Goal: Obtain resource: Obtain resource

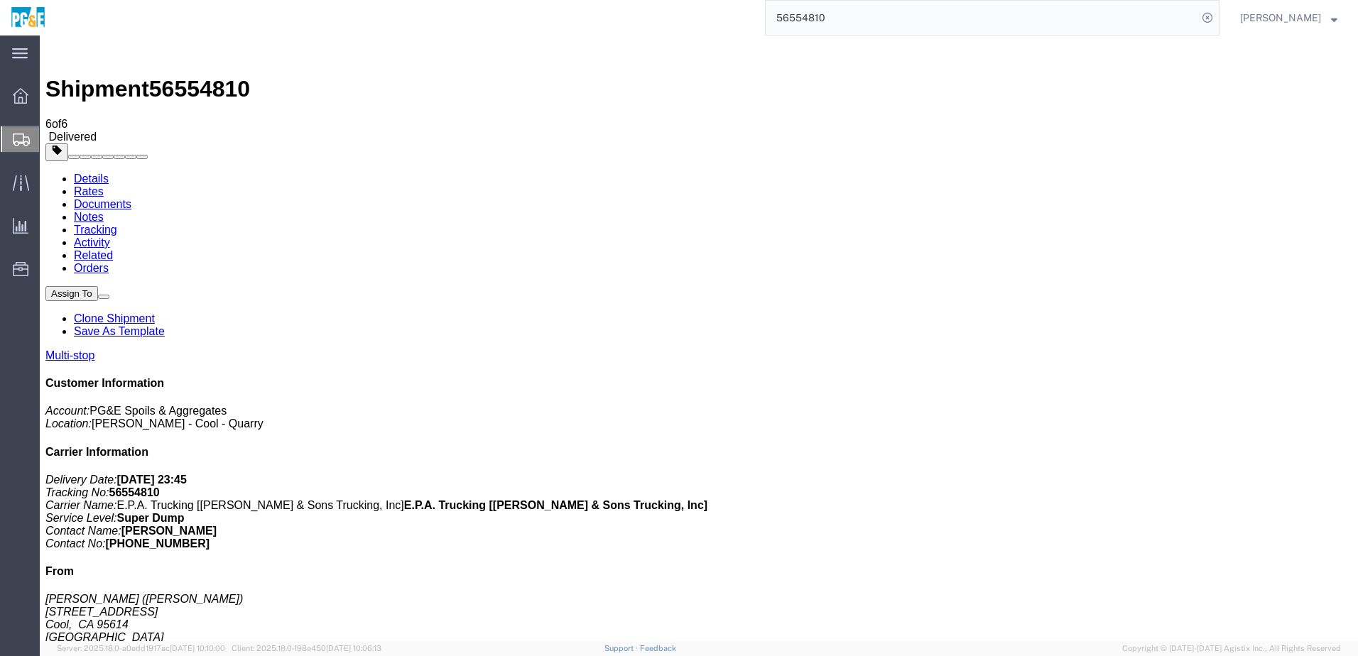
click at [823, 21] on input "56554810" at bounding box center [982, 18] width 432 height 34
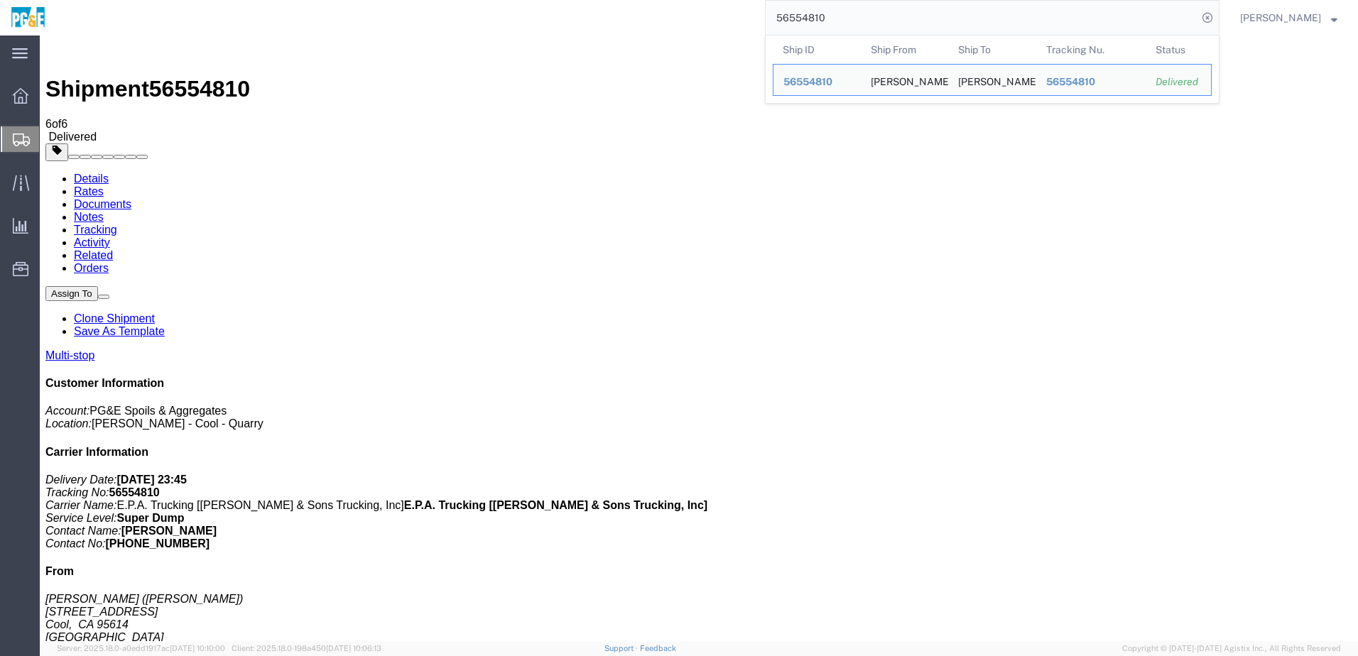
click at [823, 21] on input "56554810" at bounding box center [982, 18] width 432 height 34
paste input "01805"
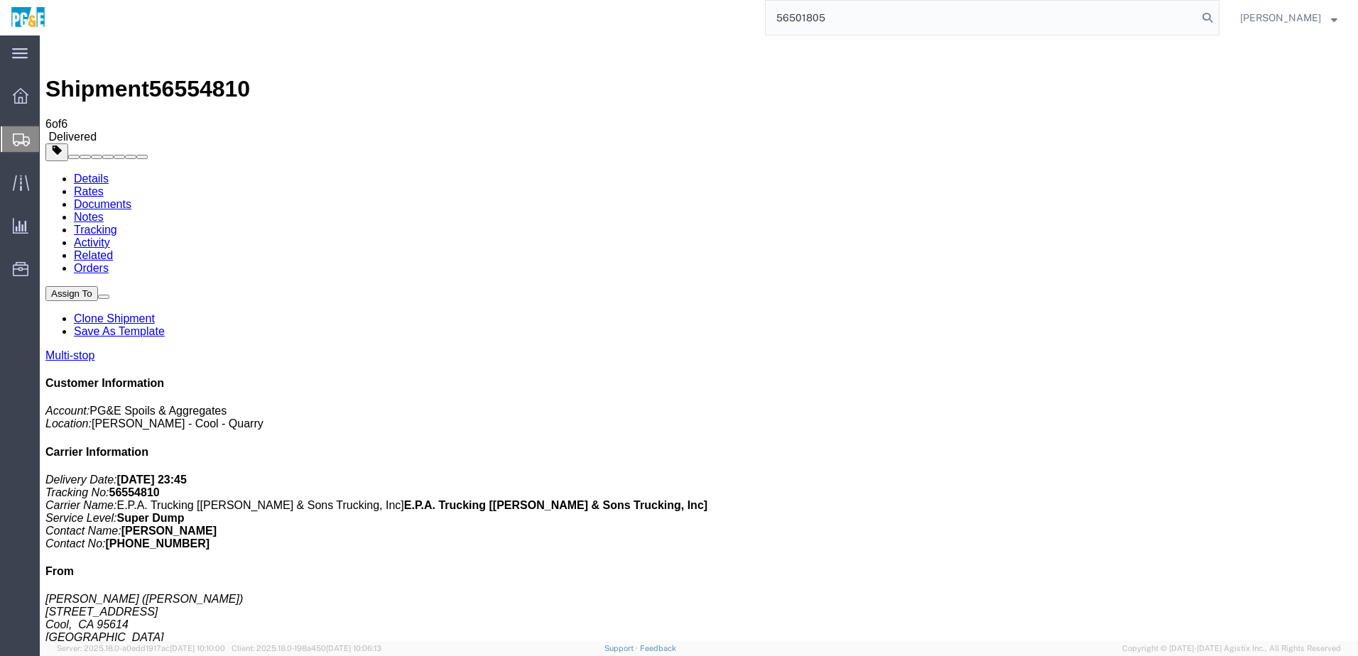
type input "56501805"
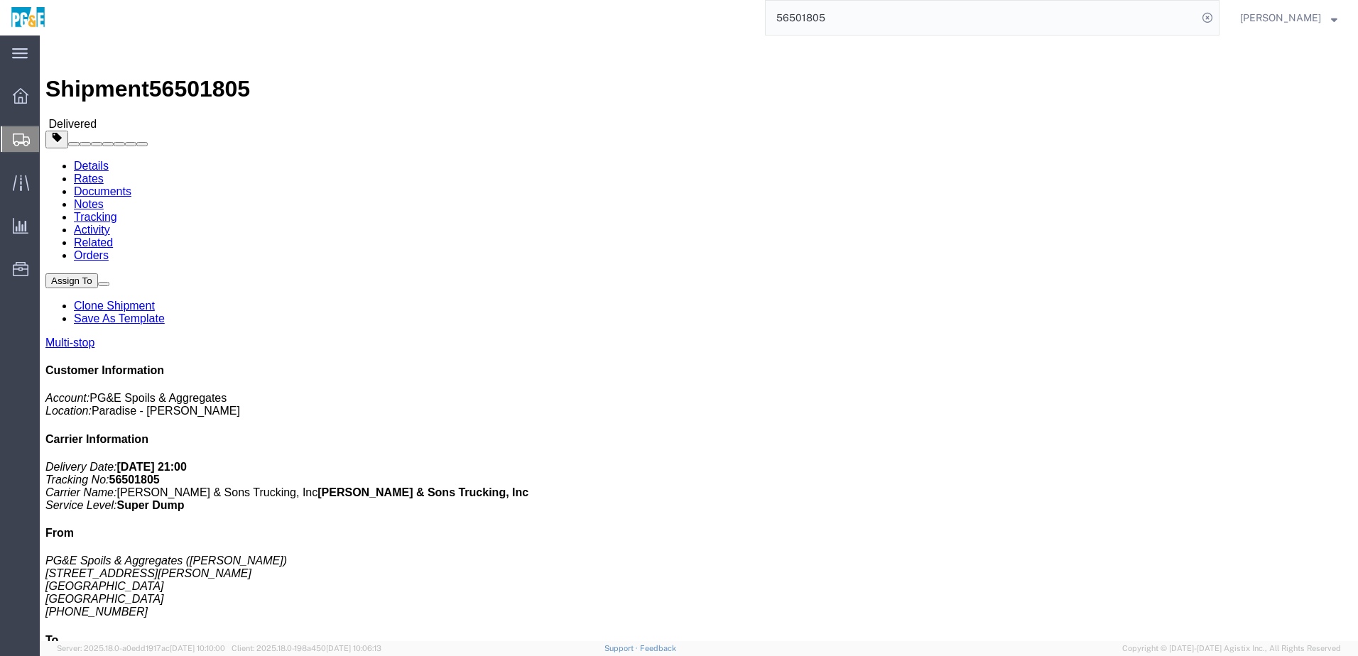
click div "Leg 1 - Truckload Vehicle 1: Super Dump Number of trucks: 1"
click link "Documents"
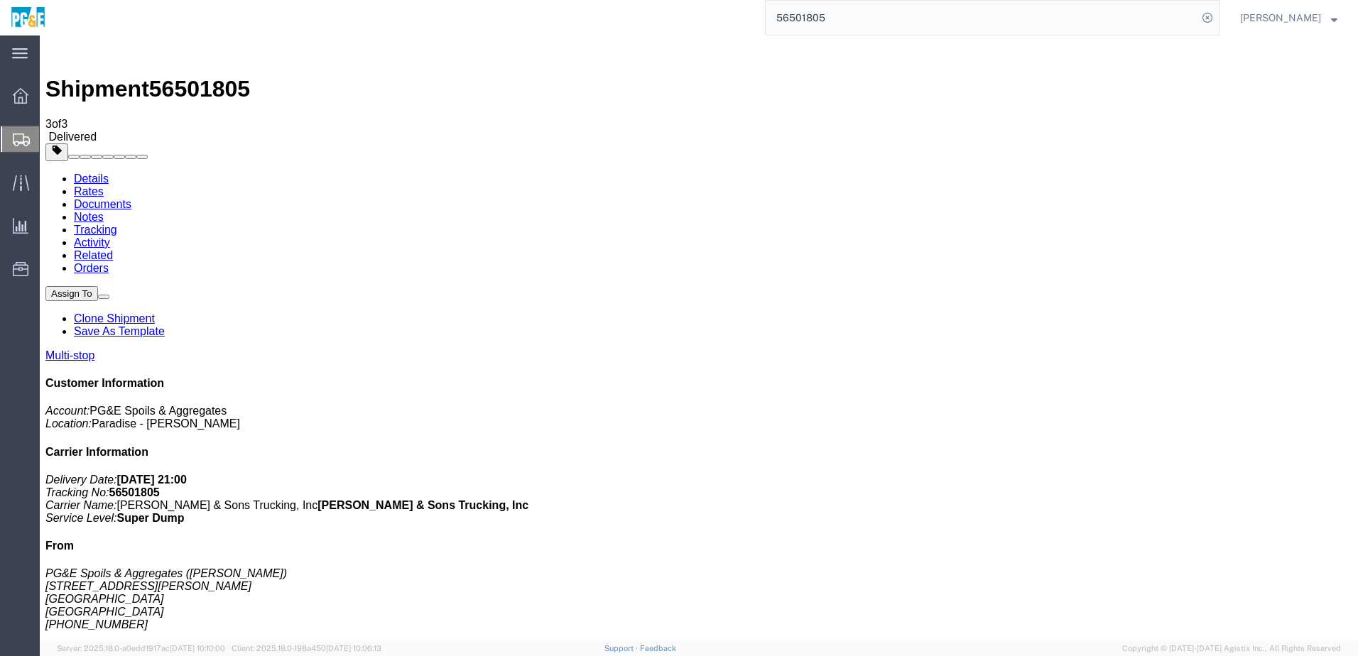
checkbox input "true"
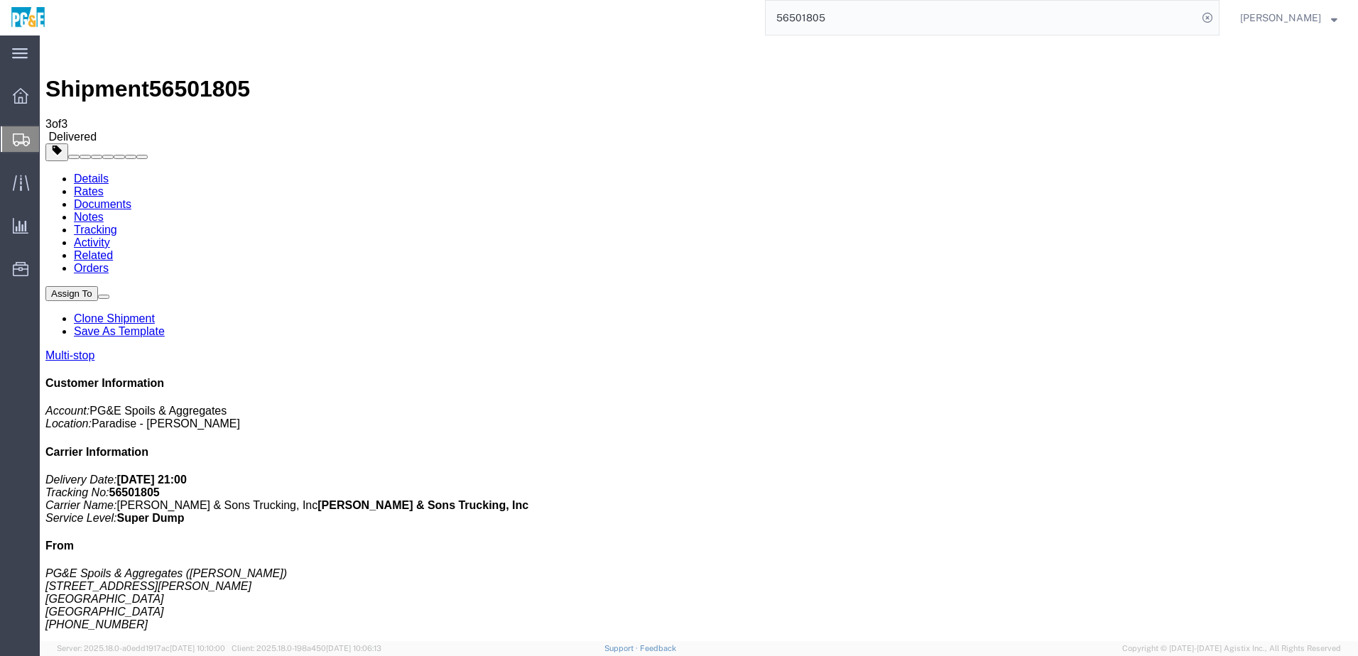
click at [117, 224] on link "Tracking" at bounding box center [95, 230] width 43 height 12
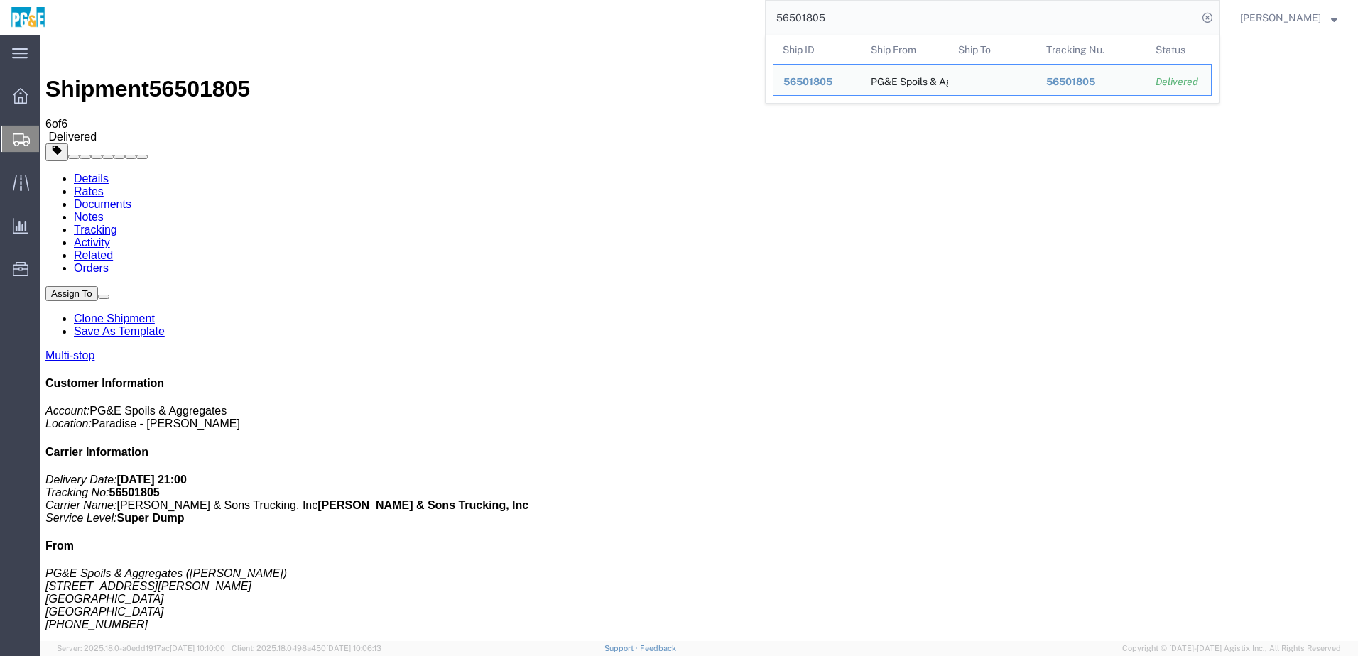
click at [840, 14] on input "56501805" at bounding box center [982, 18] width 432 height 34
paste input "26153"
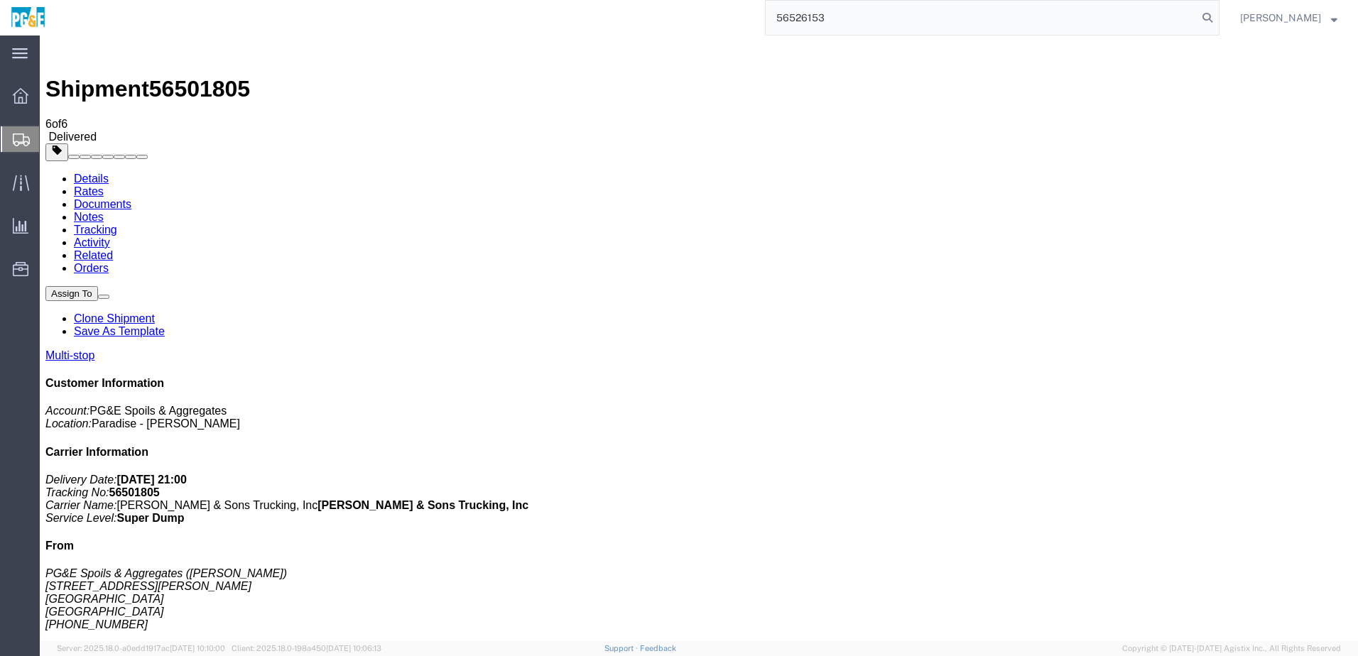
type input "56526153"
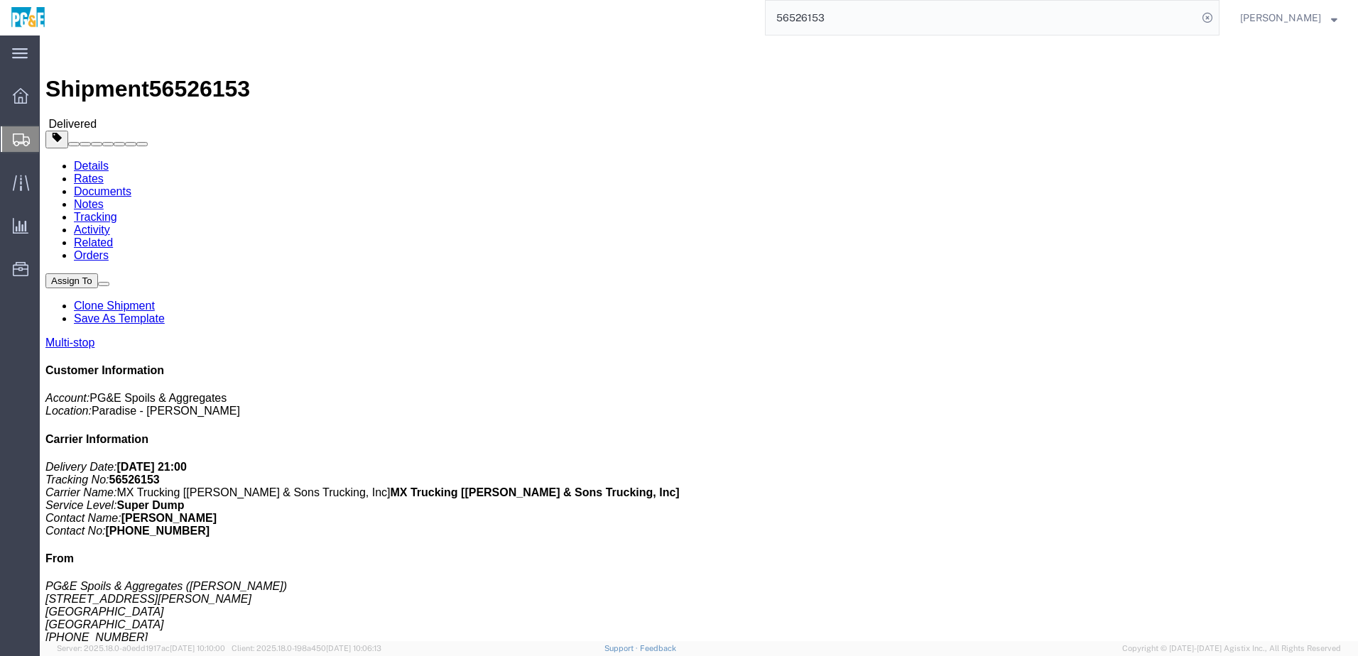
click link "Documents"
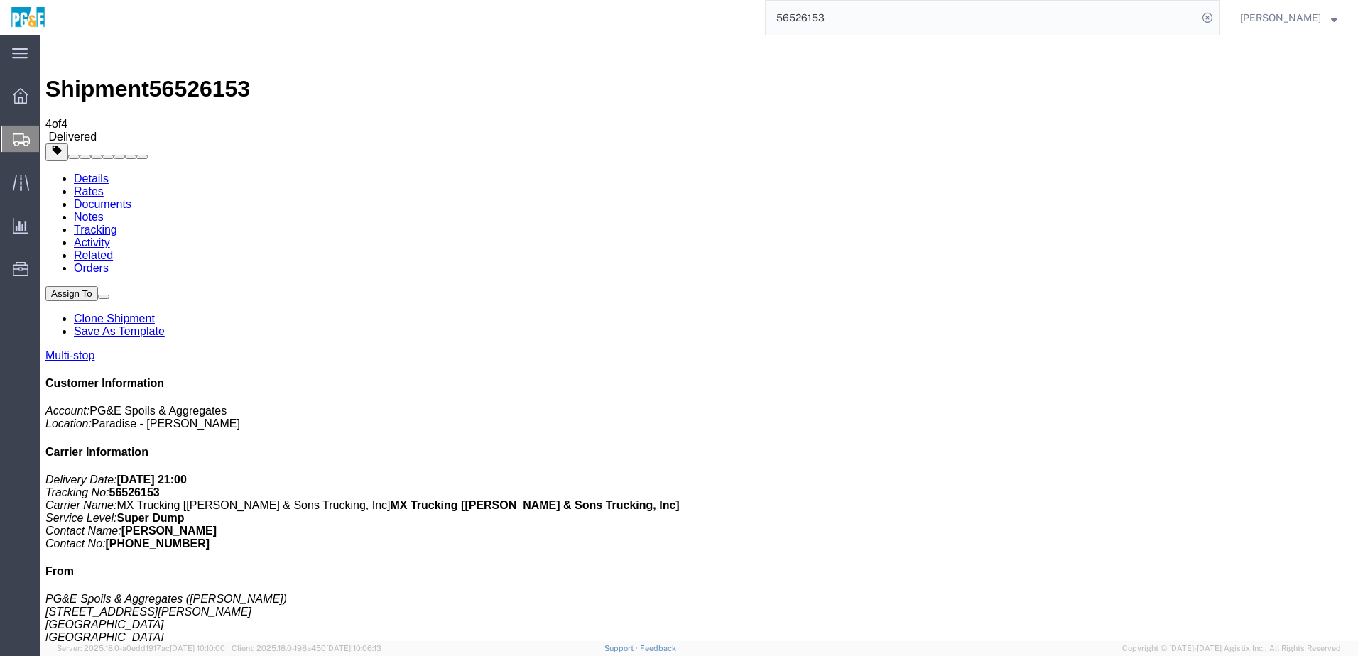
checkbox input "true"
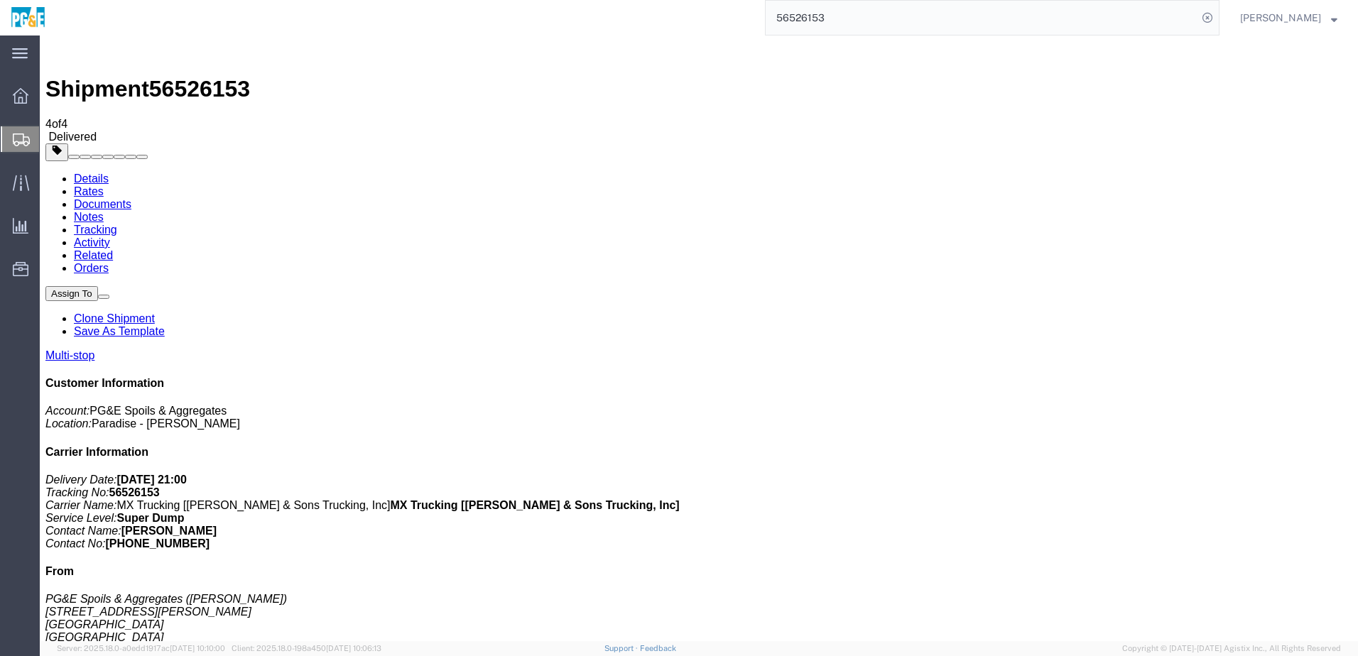
click at [117, 224] on link "Tracking" at bounding box center [95, 230] width 43 height 12
click at [819, 15] on input "56526153" at bounding box center [982, 18] width 432 height 34
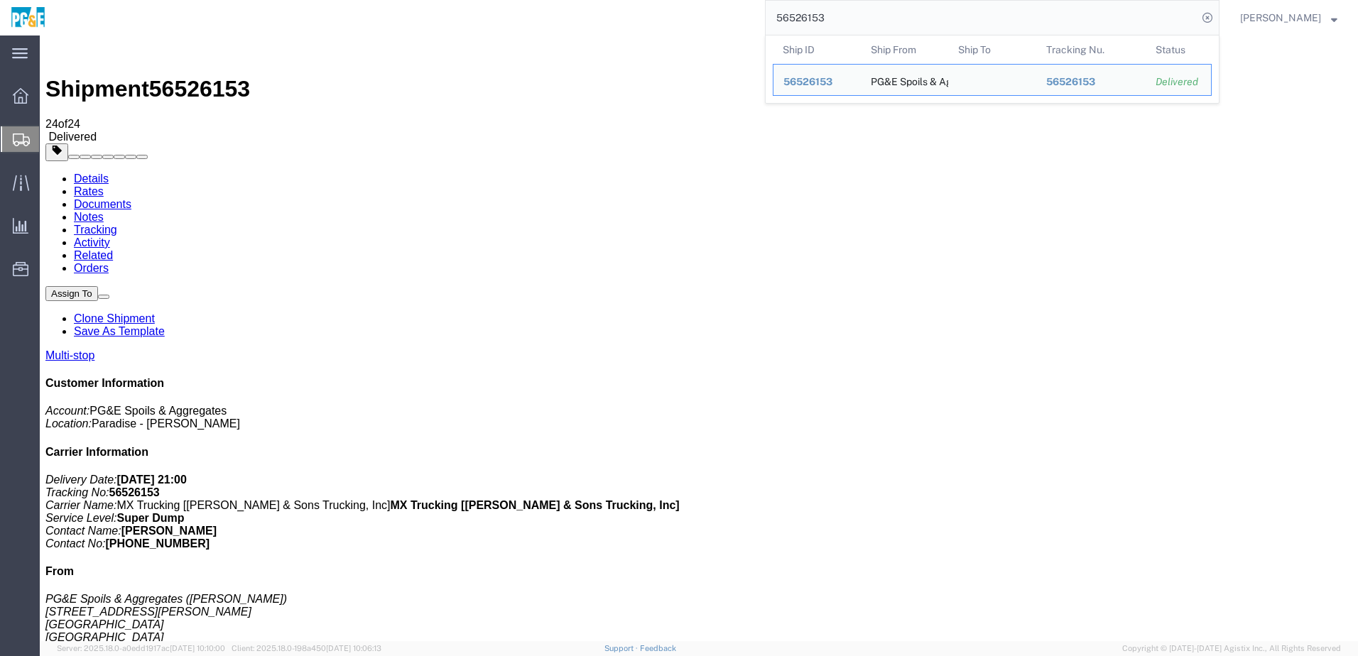
click at [819, 15] on input "56526153" at bounding box center [982, 18] width 432 height 34
paste input "40996"
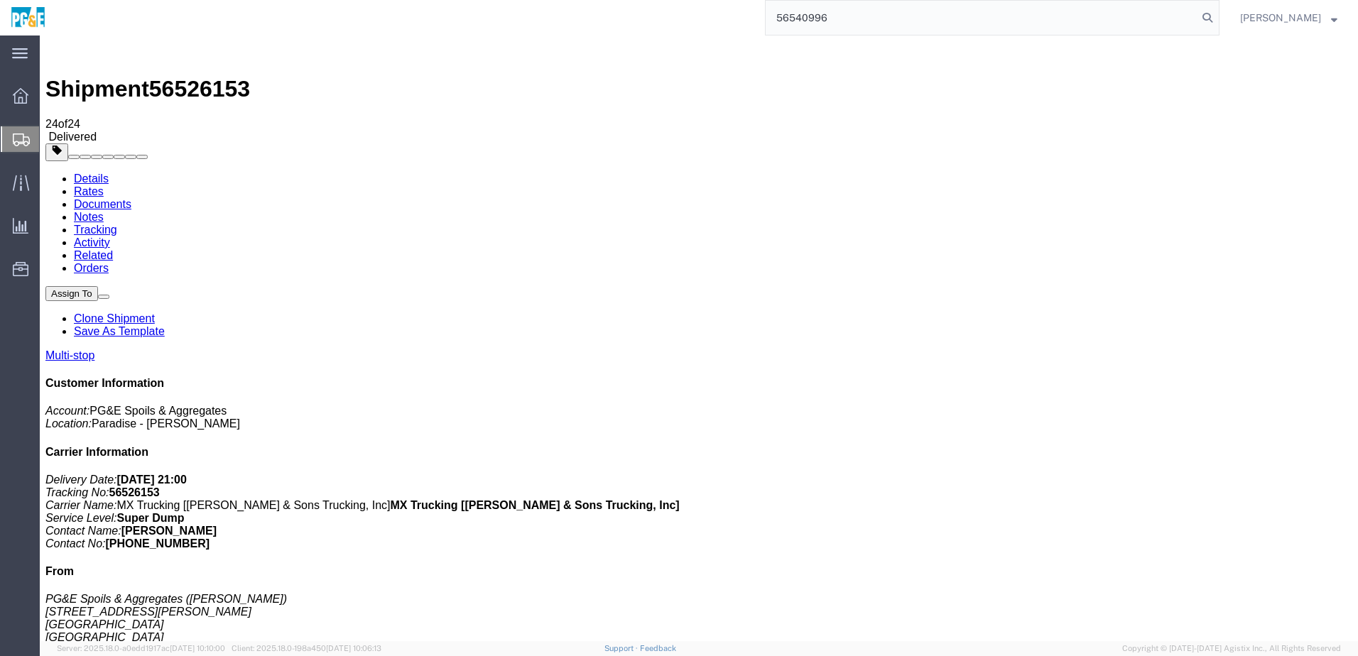
type input "56540996"
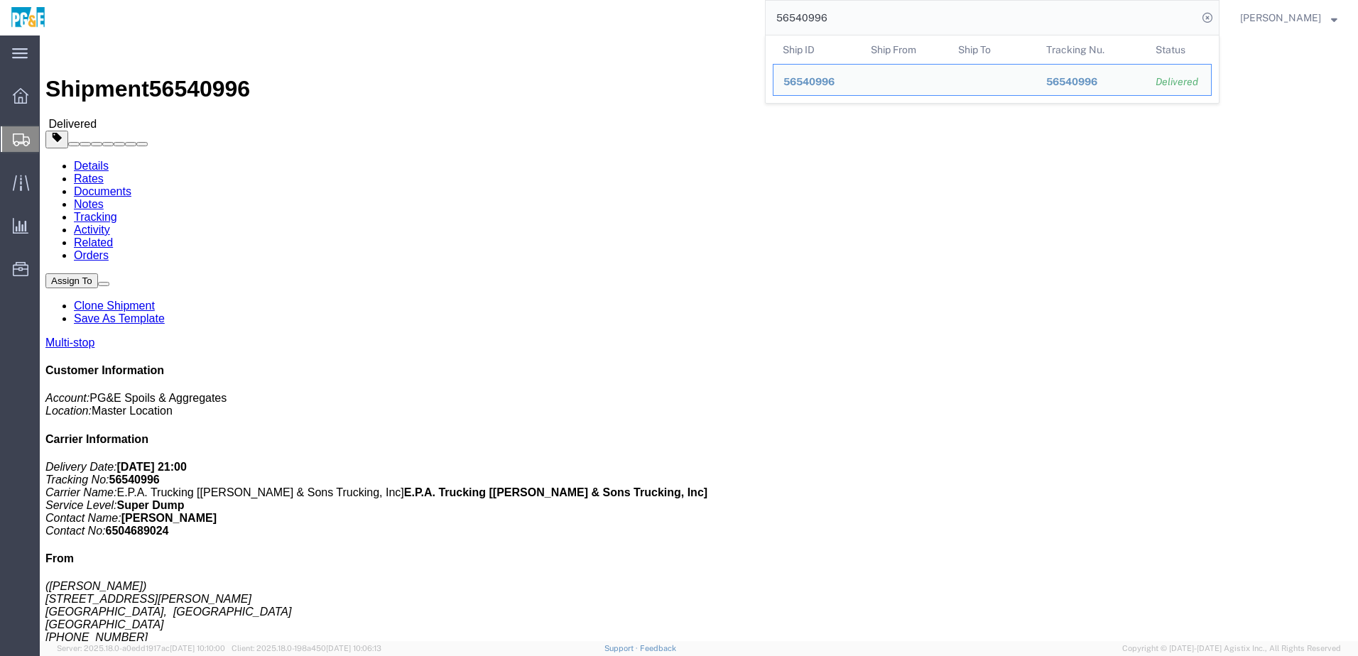
click link "Documents"
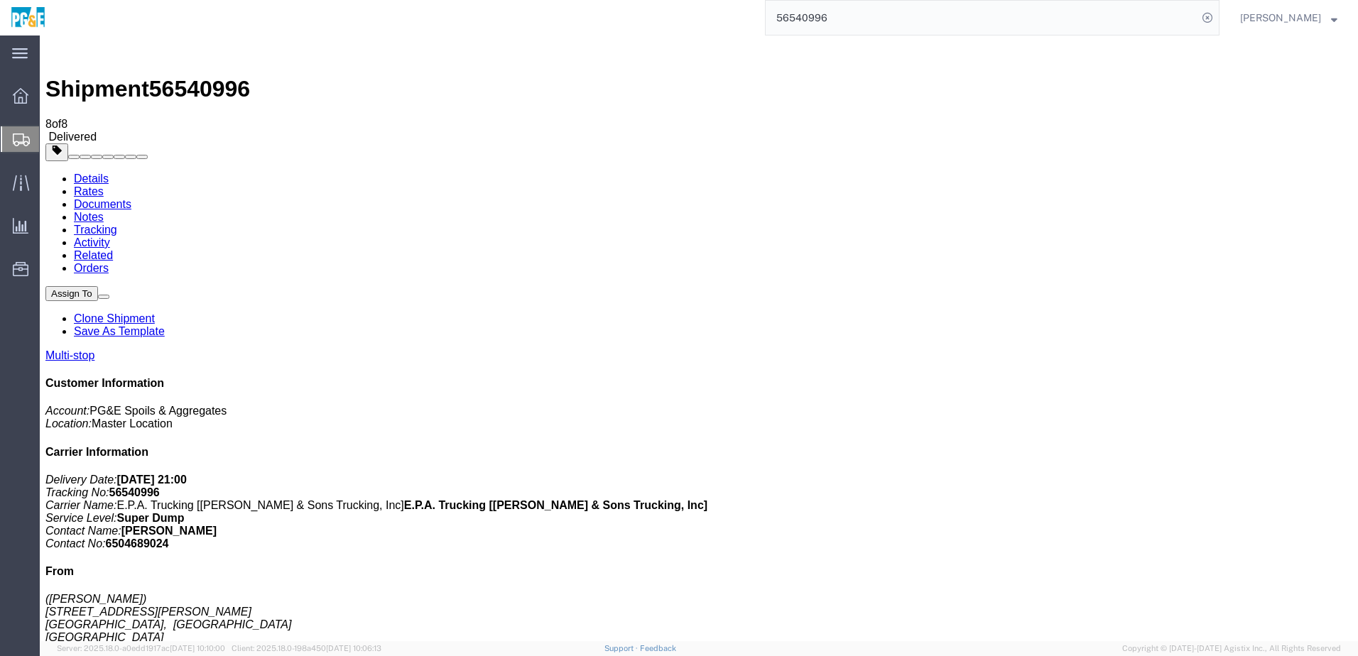
checkbox input "true"
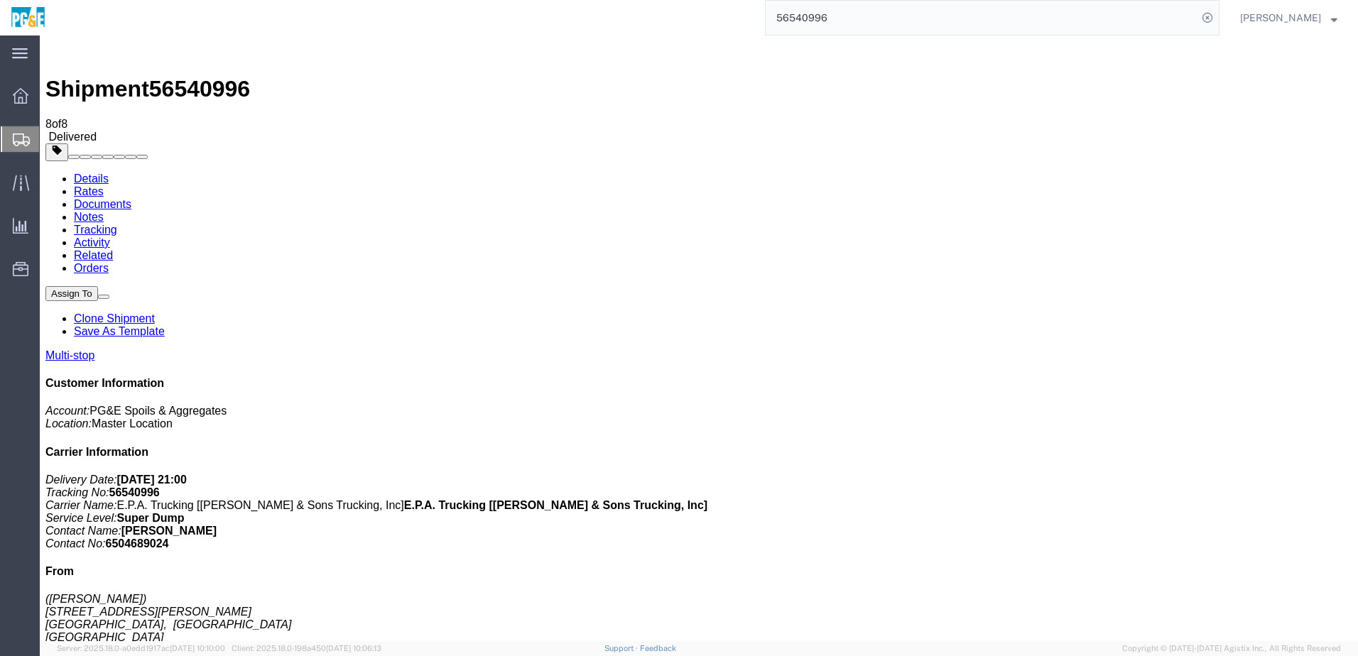
checkbox input "true"
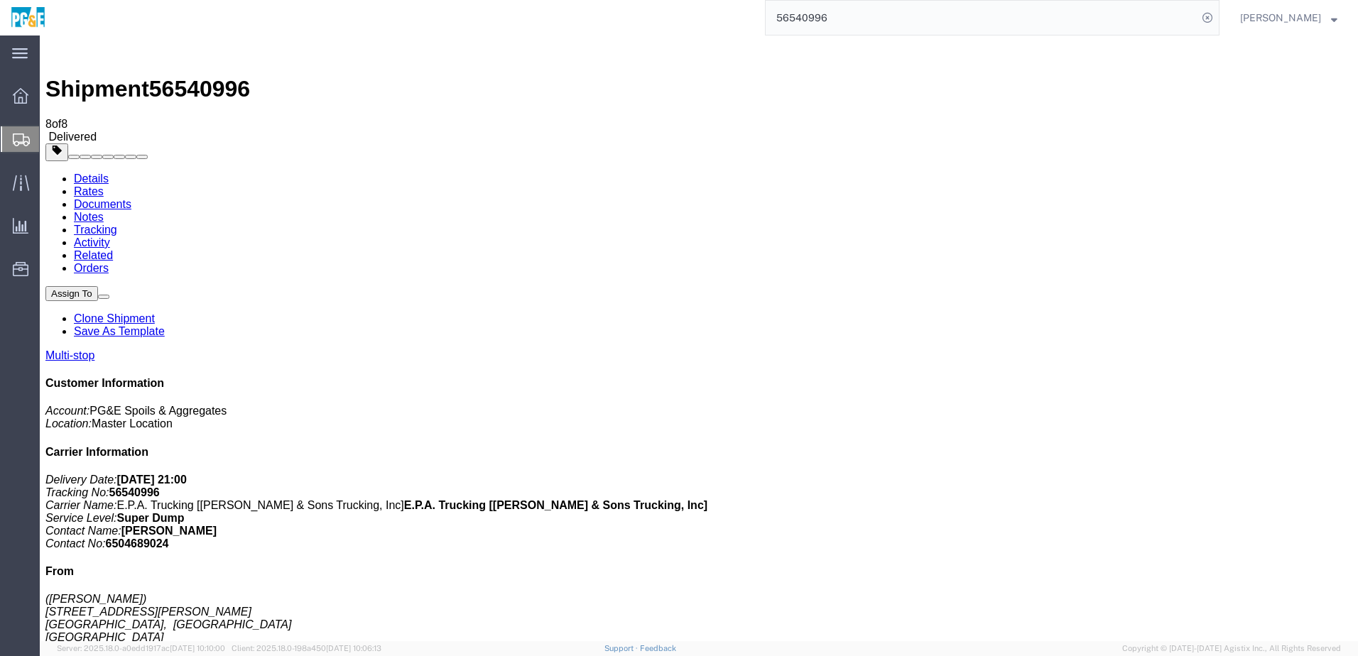
checkbox input "true"
click at [117, 224] on link "Tracking" at bounding box center [95, 230] width 43 height 12
click at [809, 14] on input "56540996" at bounding box center [982, 18] width 432 height 34
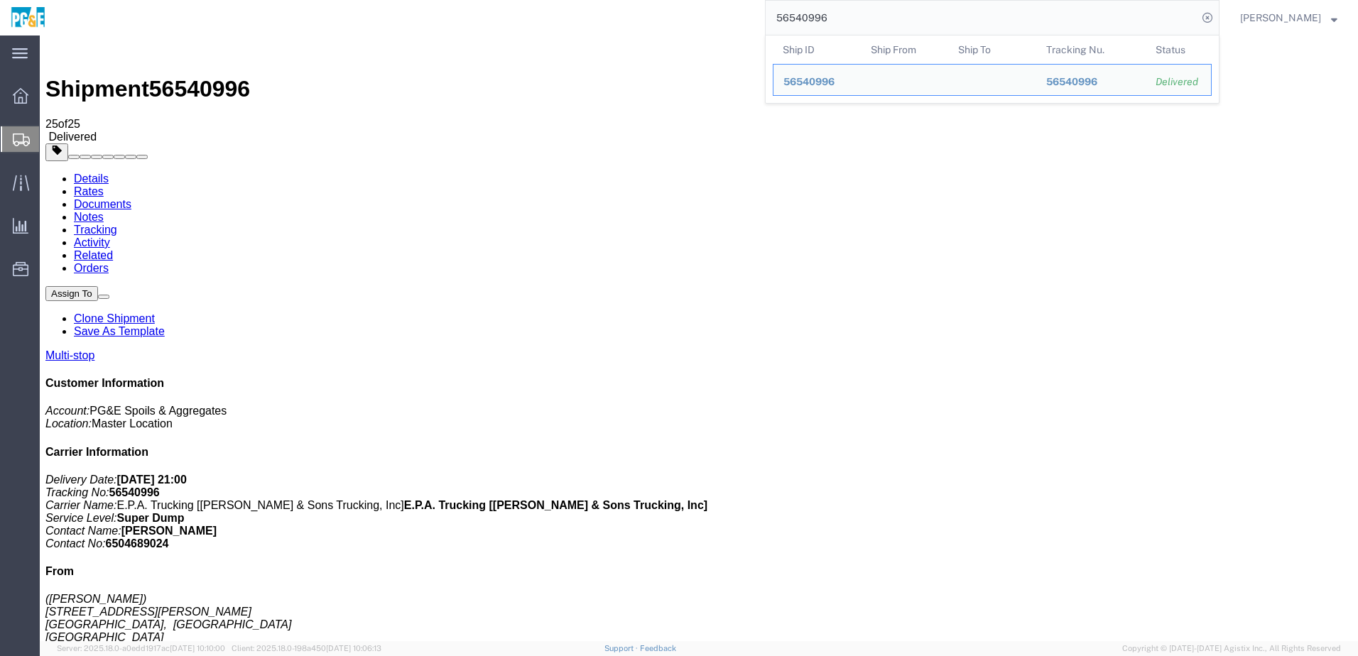
click at [809, 14] on input "56540996" at bounding box center [982, 18] width 432 height 34
paste input "9"
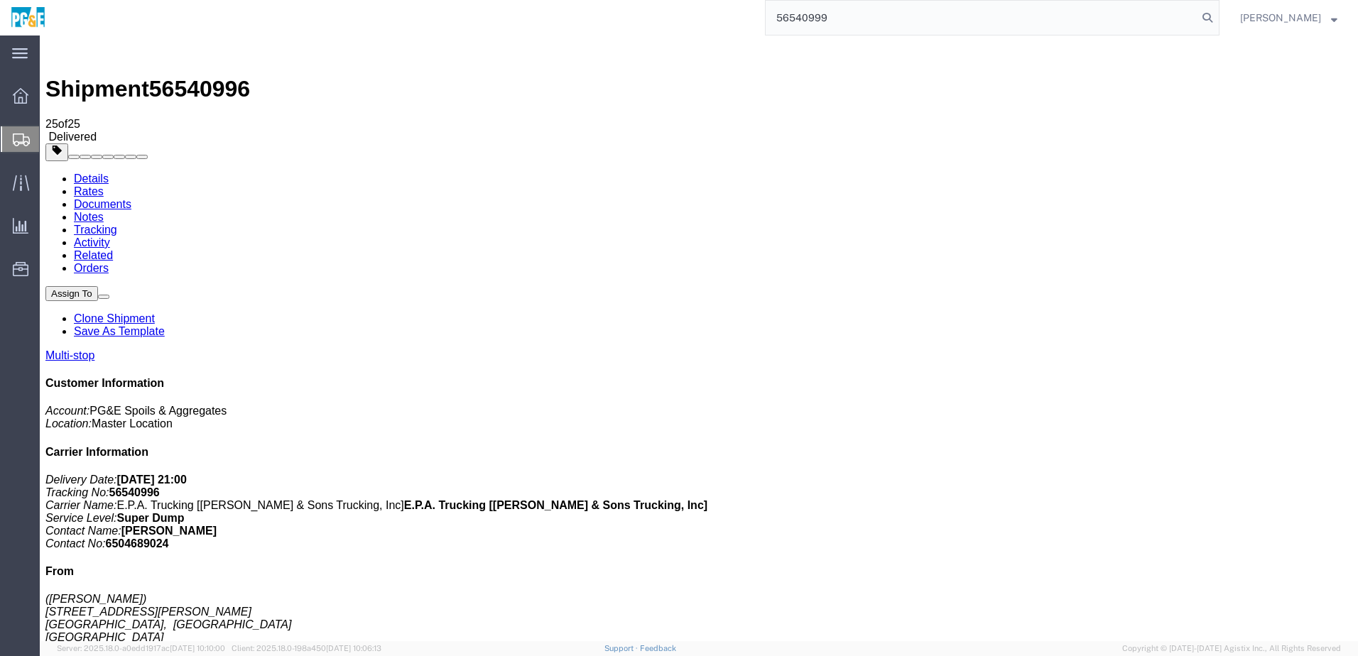
type input "56540999"
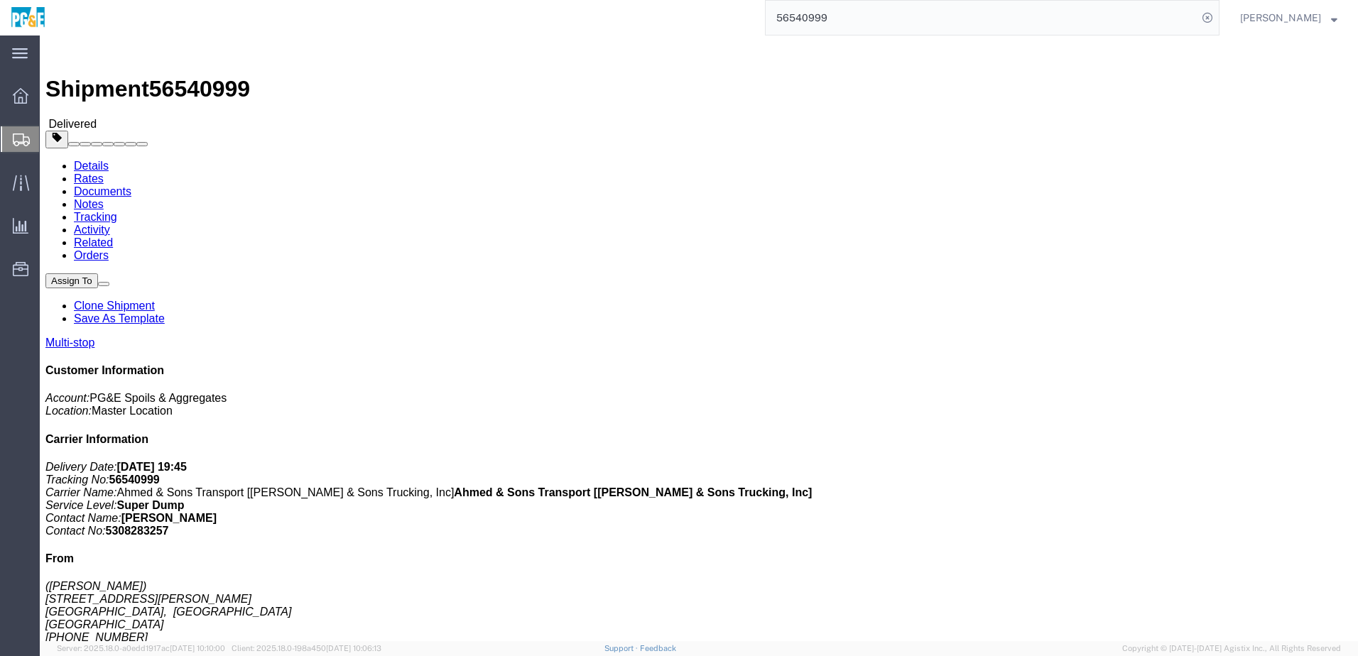
click link "Documents"
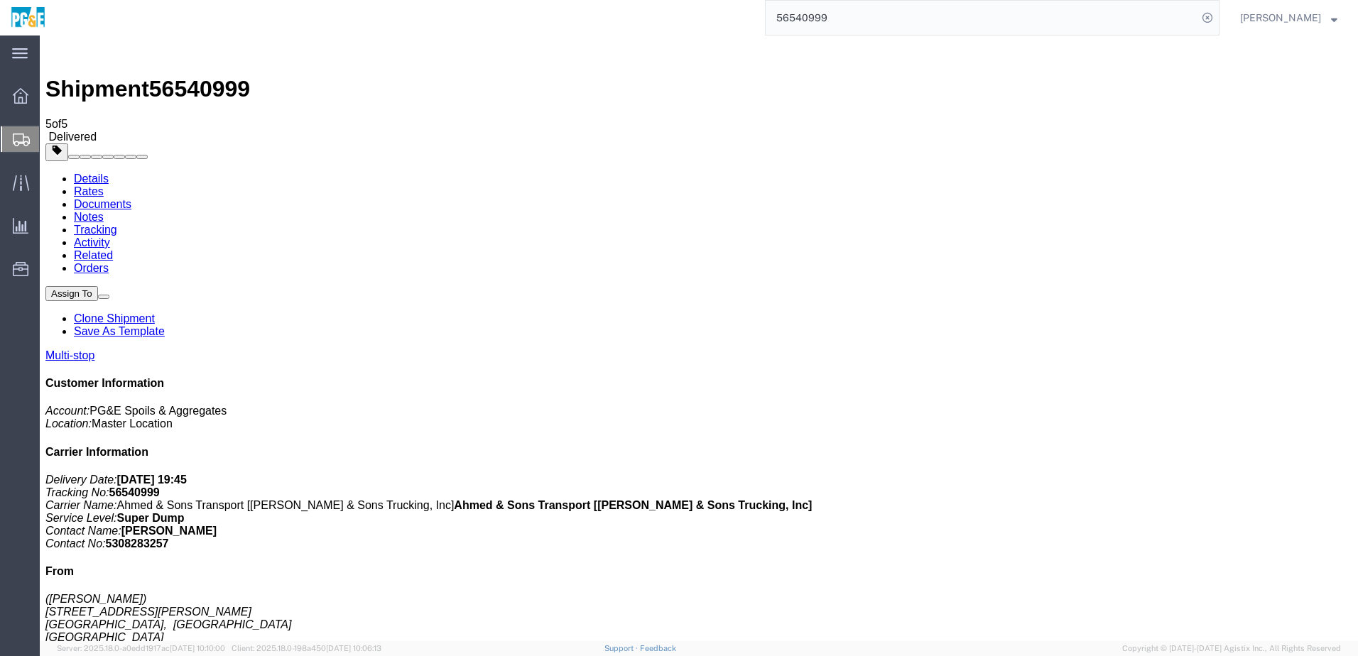
checkbox input "true"
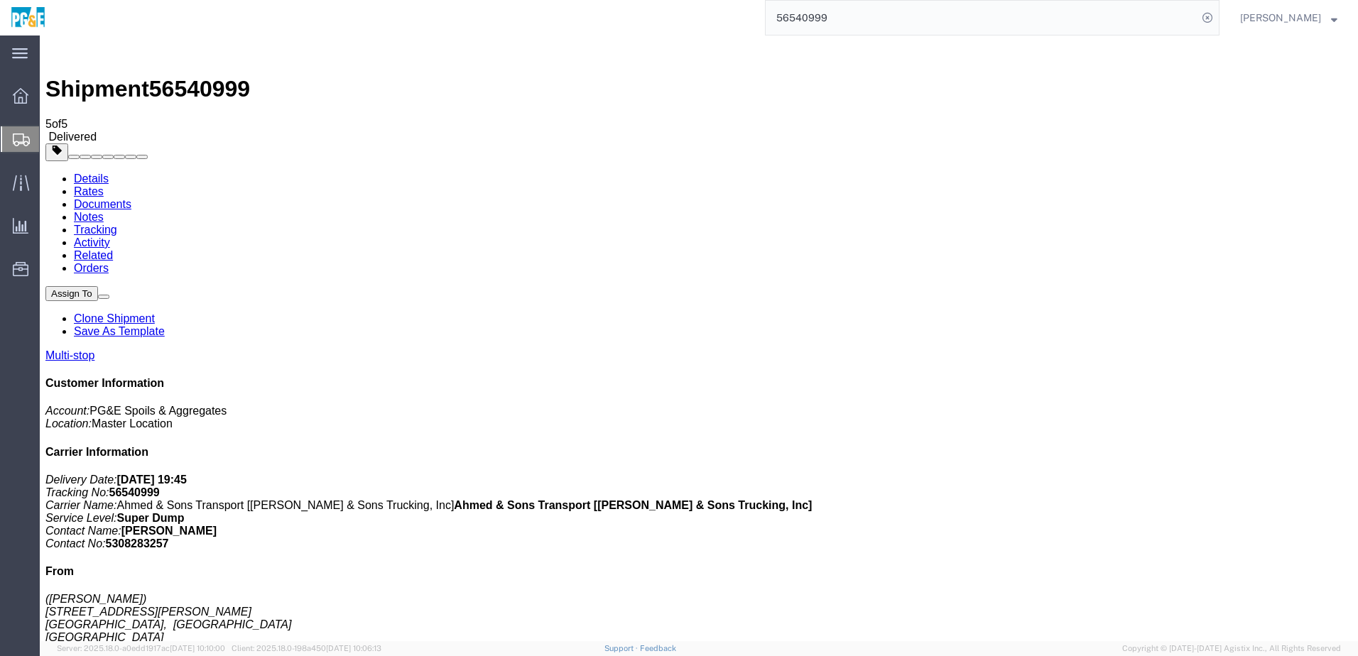
checkbox input "true"
click at [117, 224] on link "Tracking" at bounding box center [95, 230] width 43 height 12
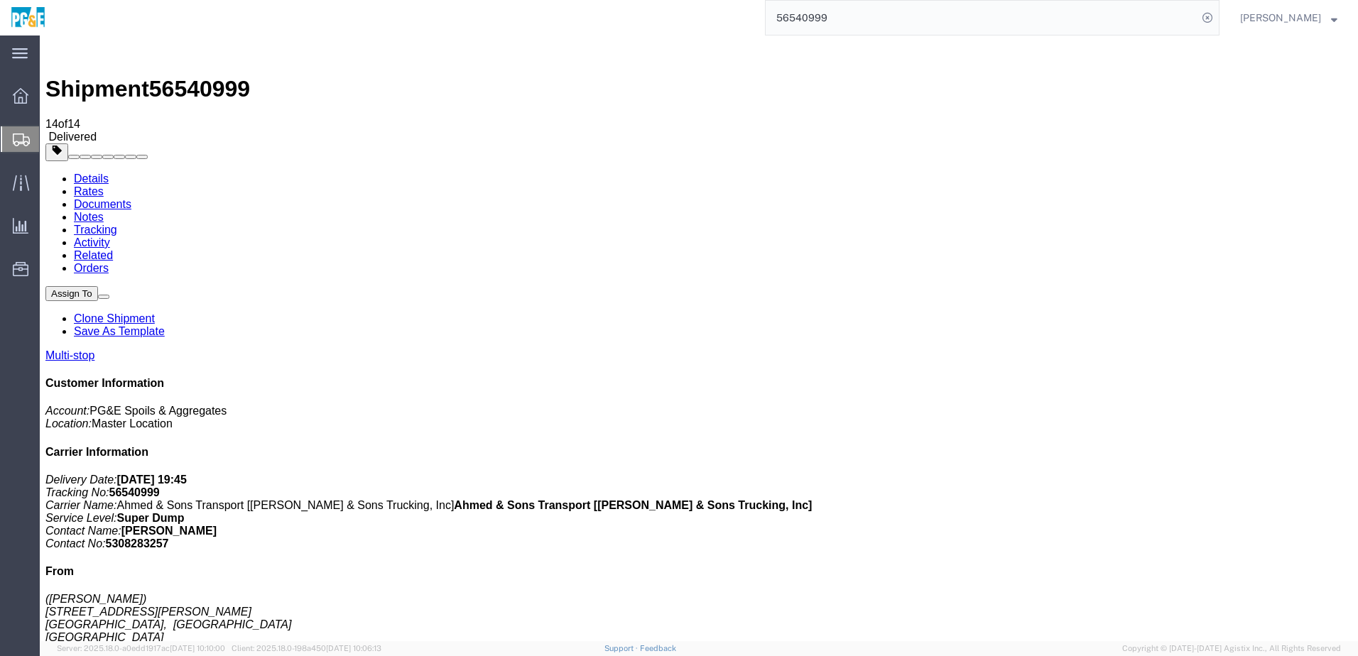
click at [816, 23] on input "56540999" at bounding box center [982, 18] width 432 height 34
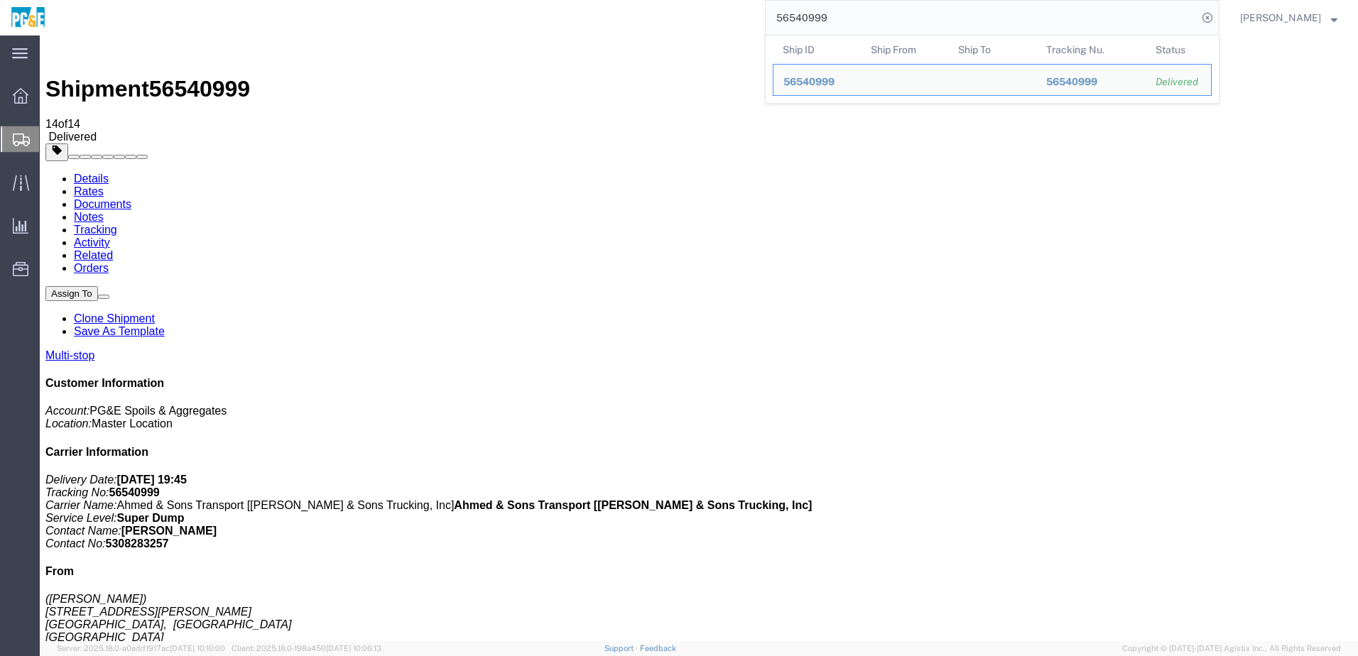
paste input "1141"
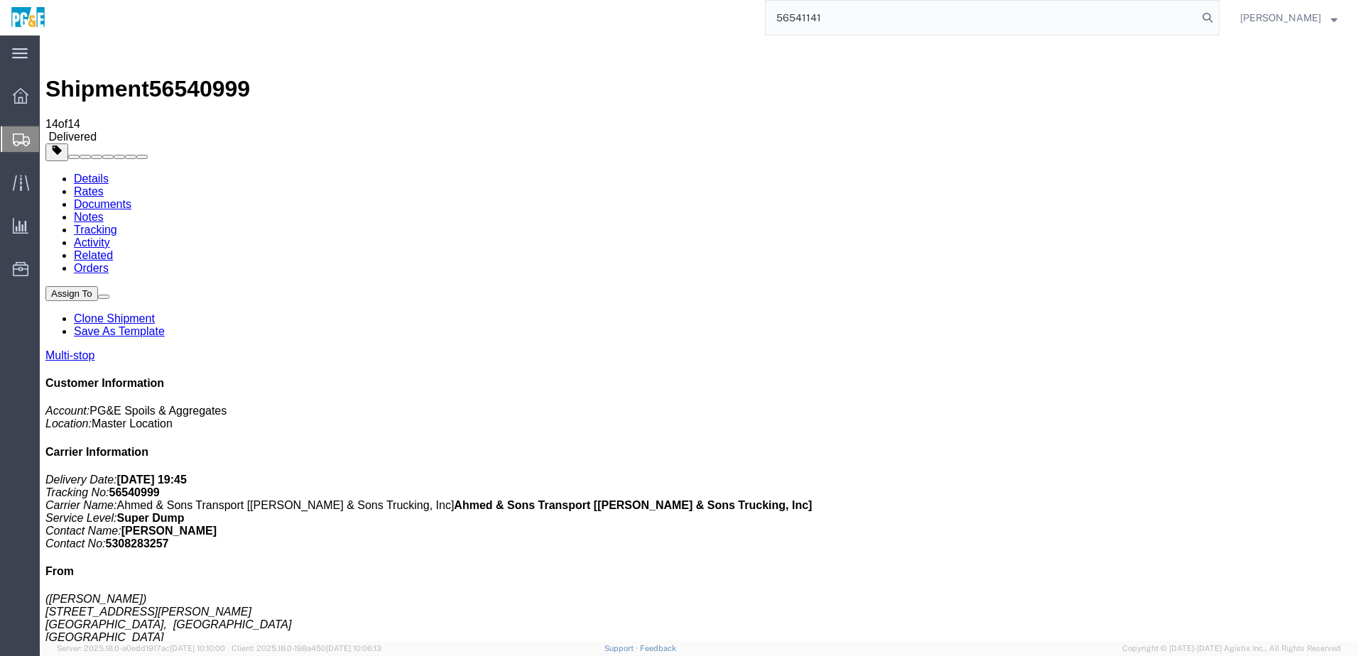
type input "56541141"
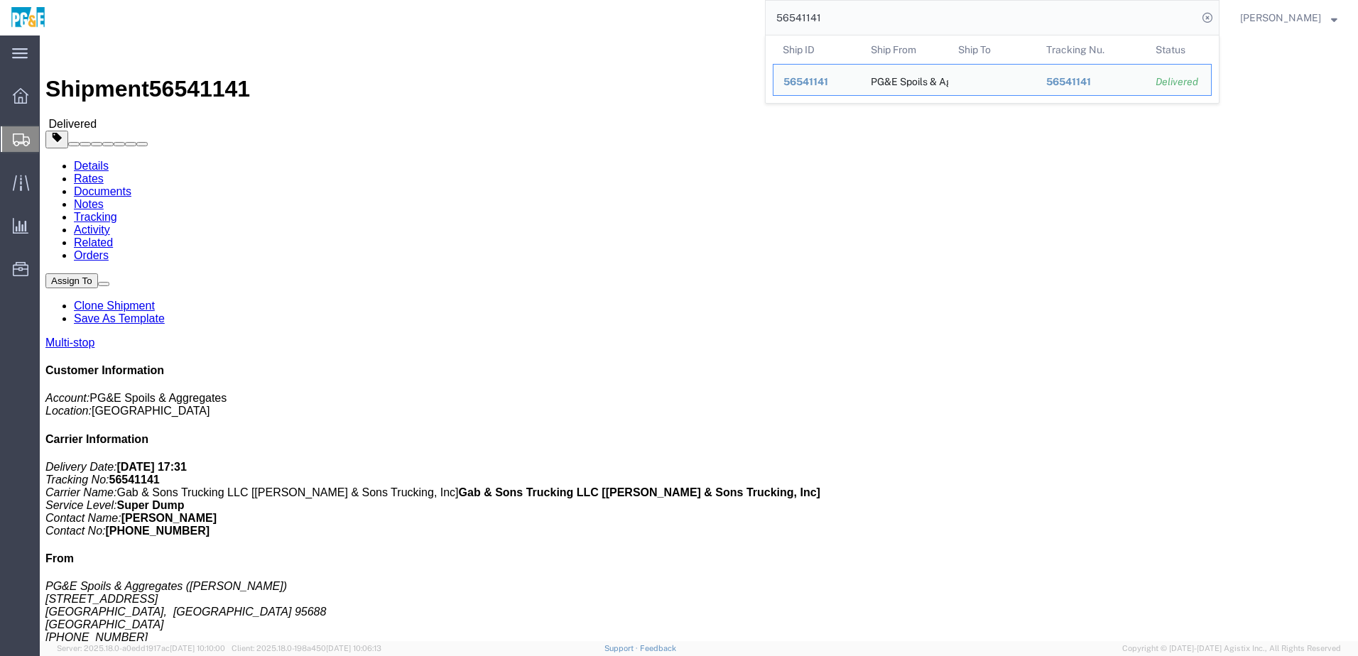
click link "Documents"
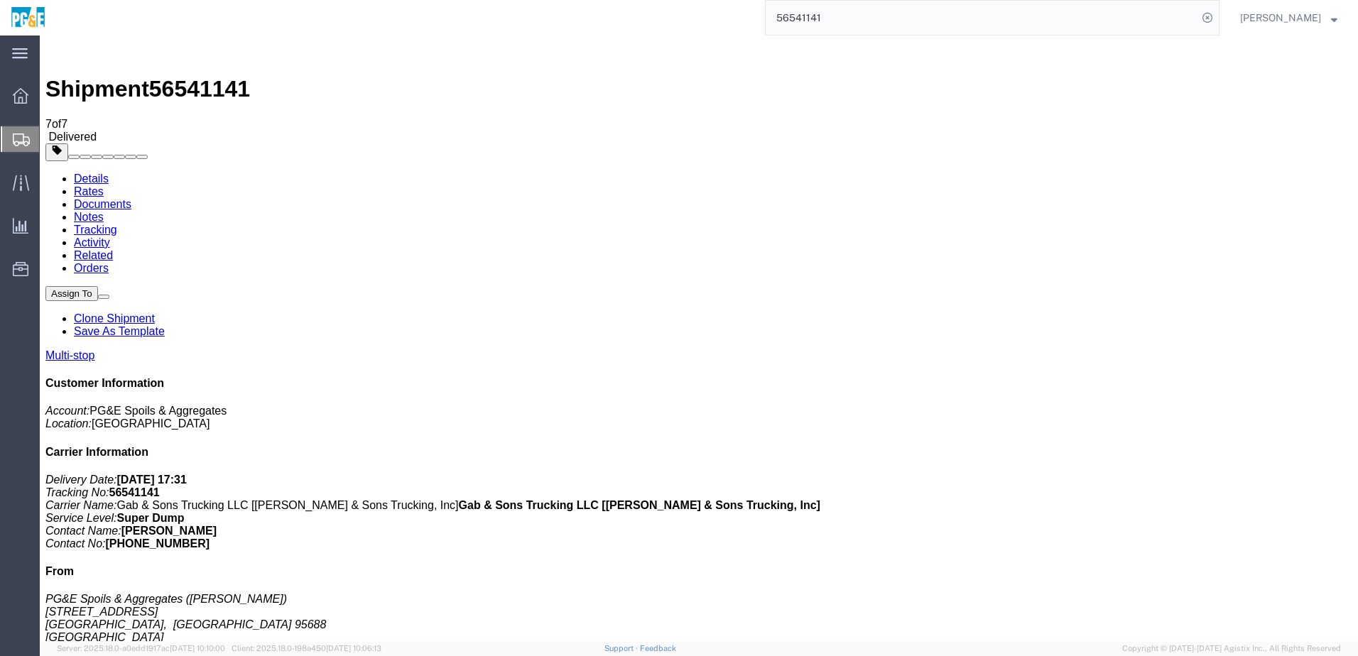
checkbox input "true"
drag, startPoint x: 58, startPoint y: 310, endPoint x: 67, endPoint y: 306, distance: 9.9
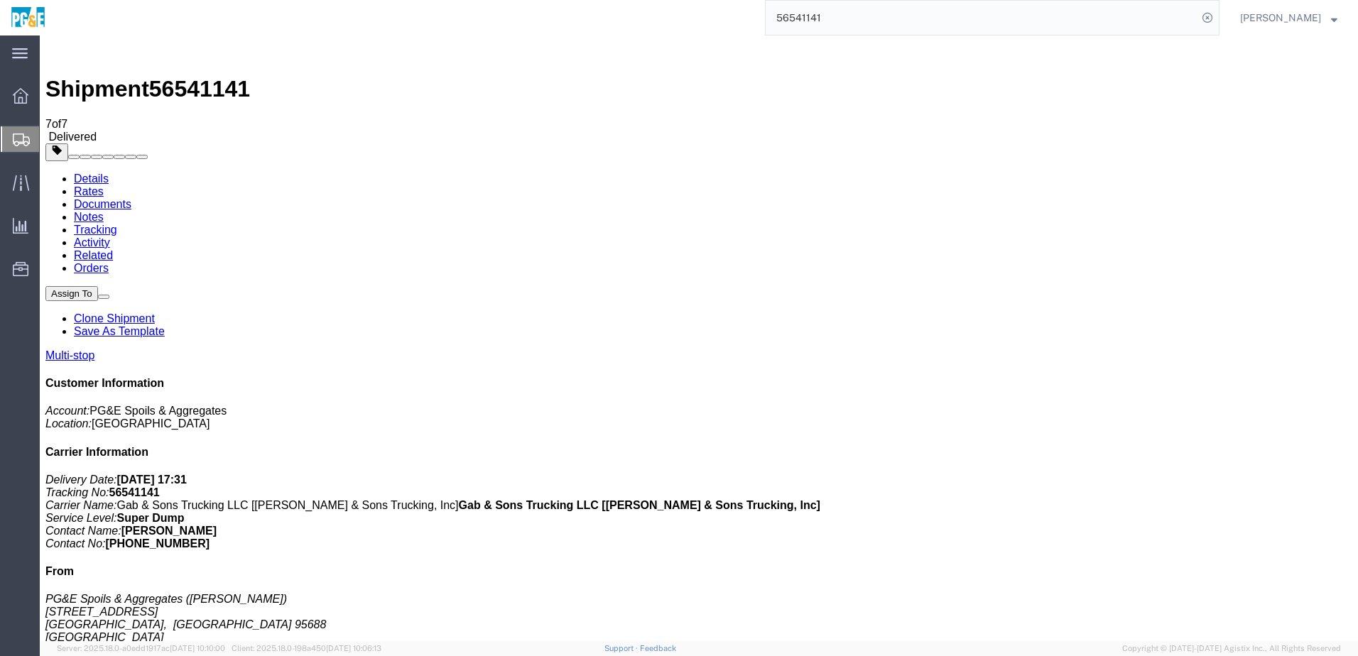
checkbox input "true"
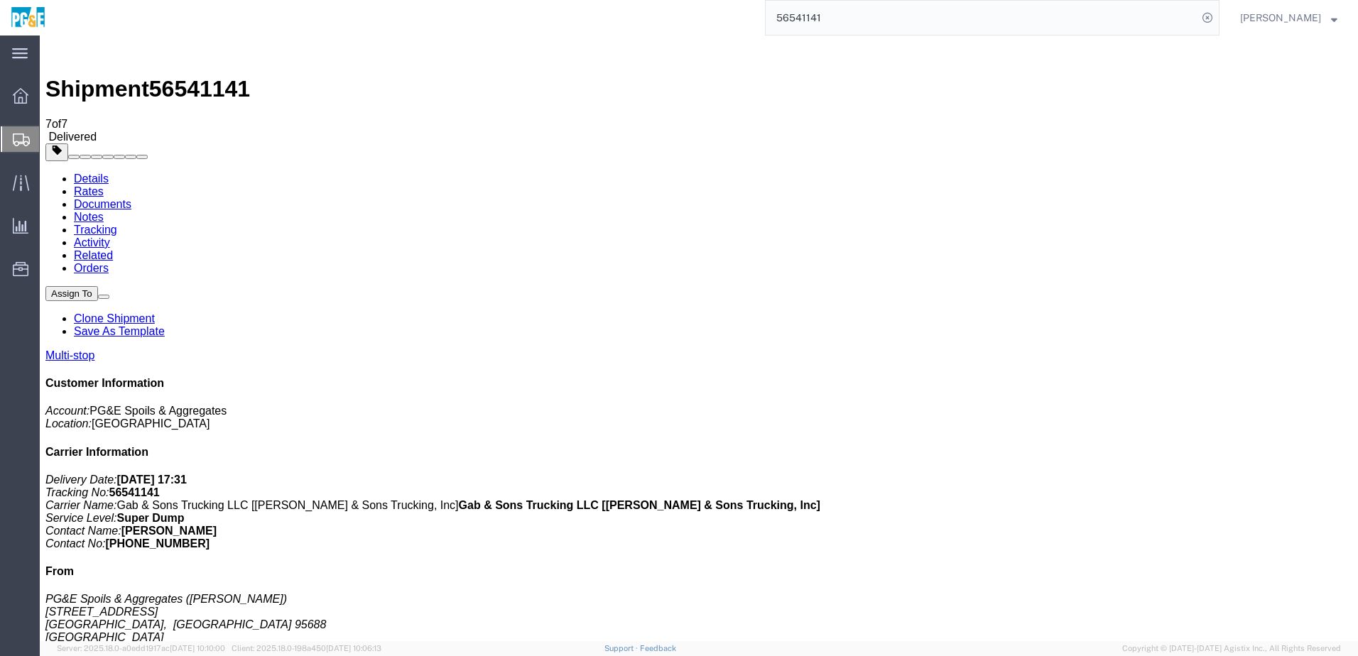
checkbox input "true"
click at [117, 224] on link "Tracking" at bounding box center [95, 230] width 43 height 12
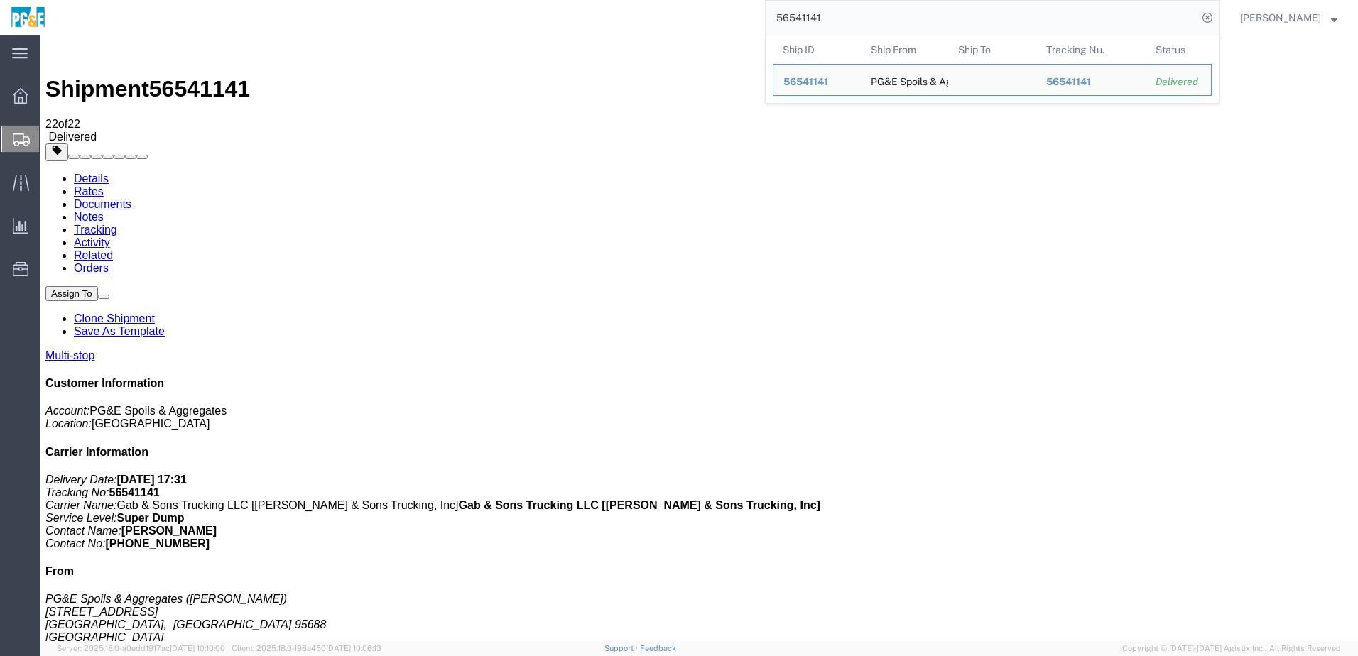
click at [825, 16] on input "56541141" at bounding box center [982, 18] width 432 height 34
paste input "3"
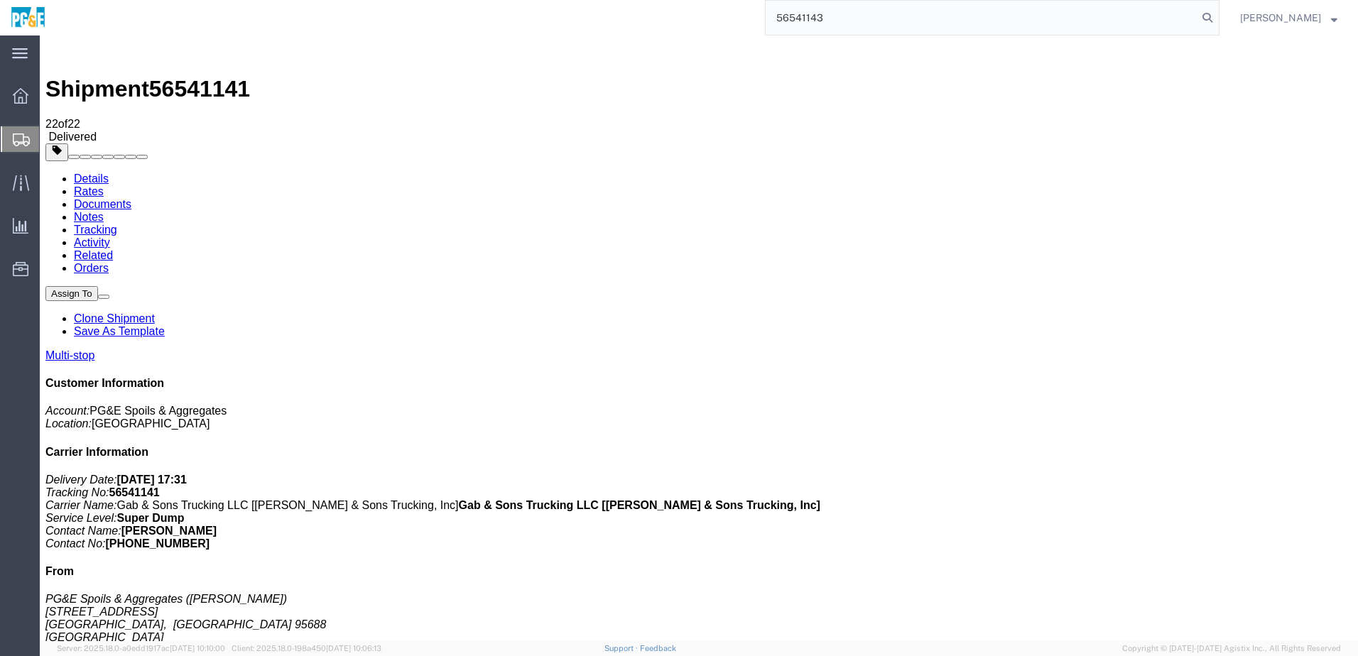
type input "56541143"
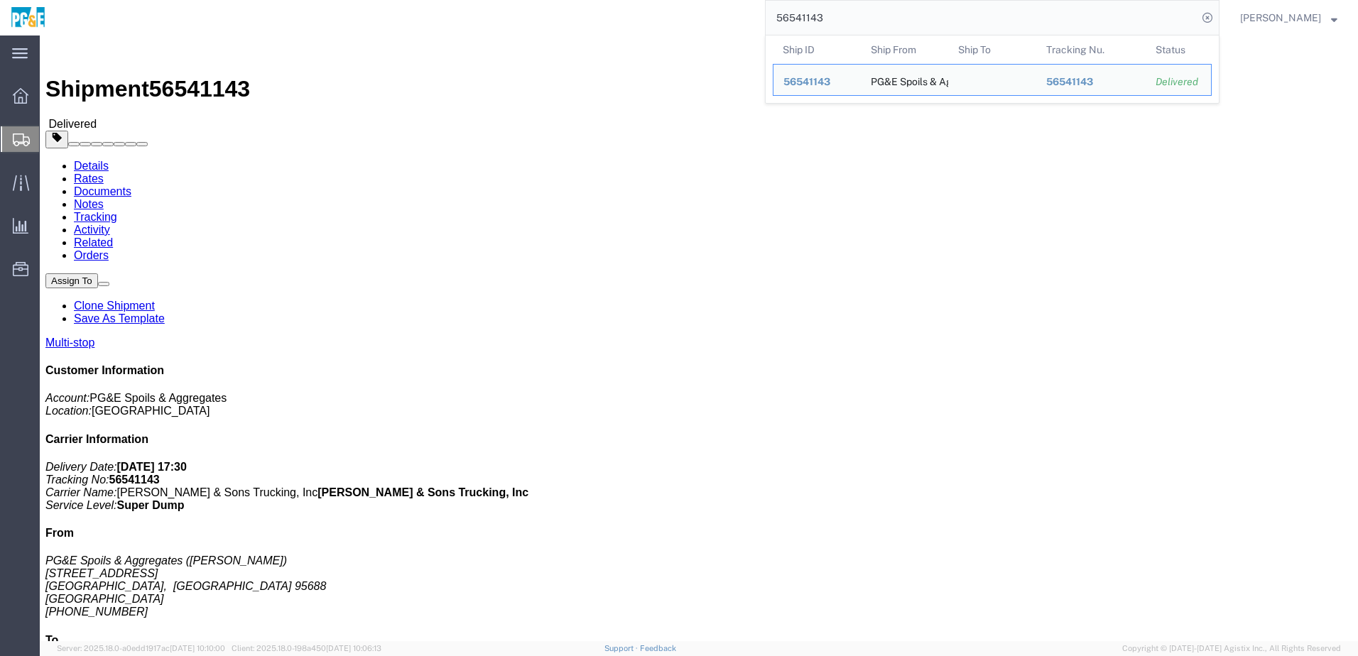
click div "Leg 1 - Truckload Vehicle 1: Super Dump Number of trucks: 1"
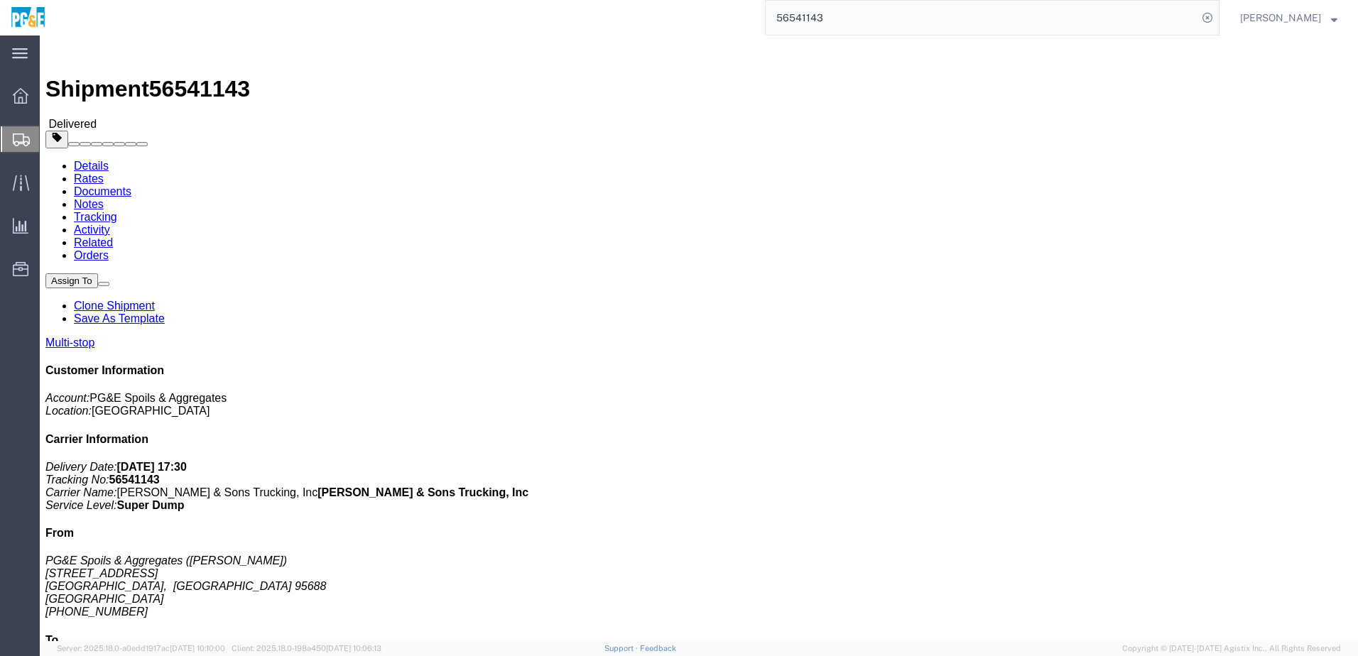
click link "Documents"
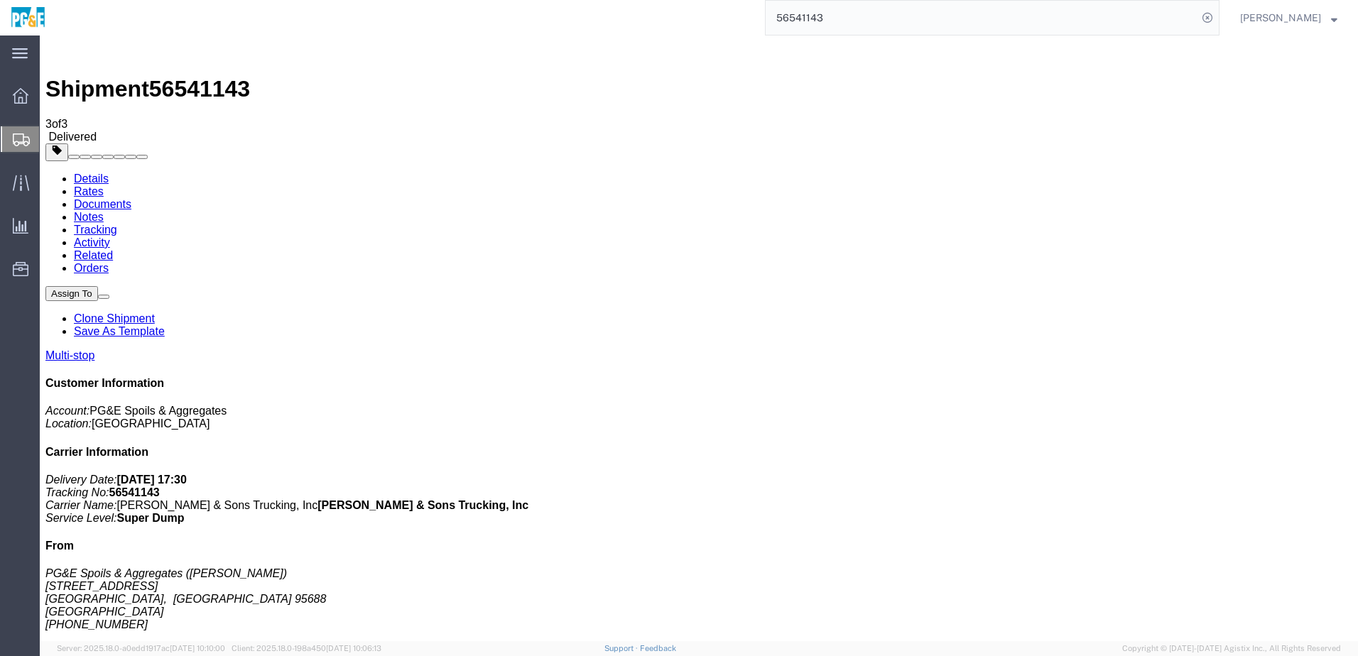
checkbox input "true"
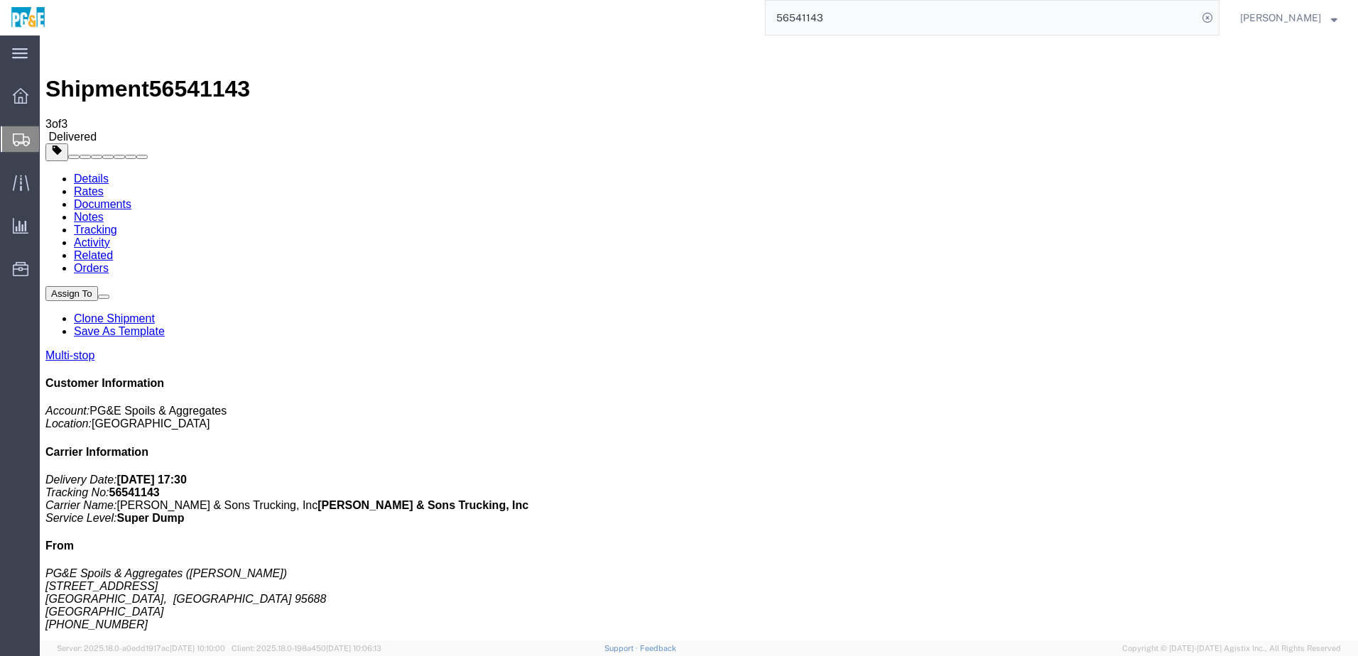
click at [117, 224] on link "Tracking" at bounding box center [95, 230] width 43 height 12
click at [804, 19] on input "56541143" at bounding box center [982, 18] width 432 height 34
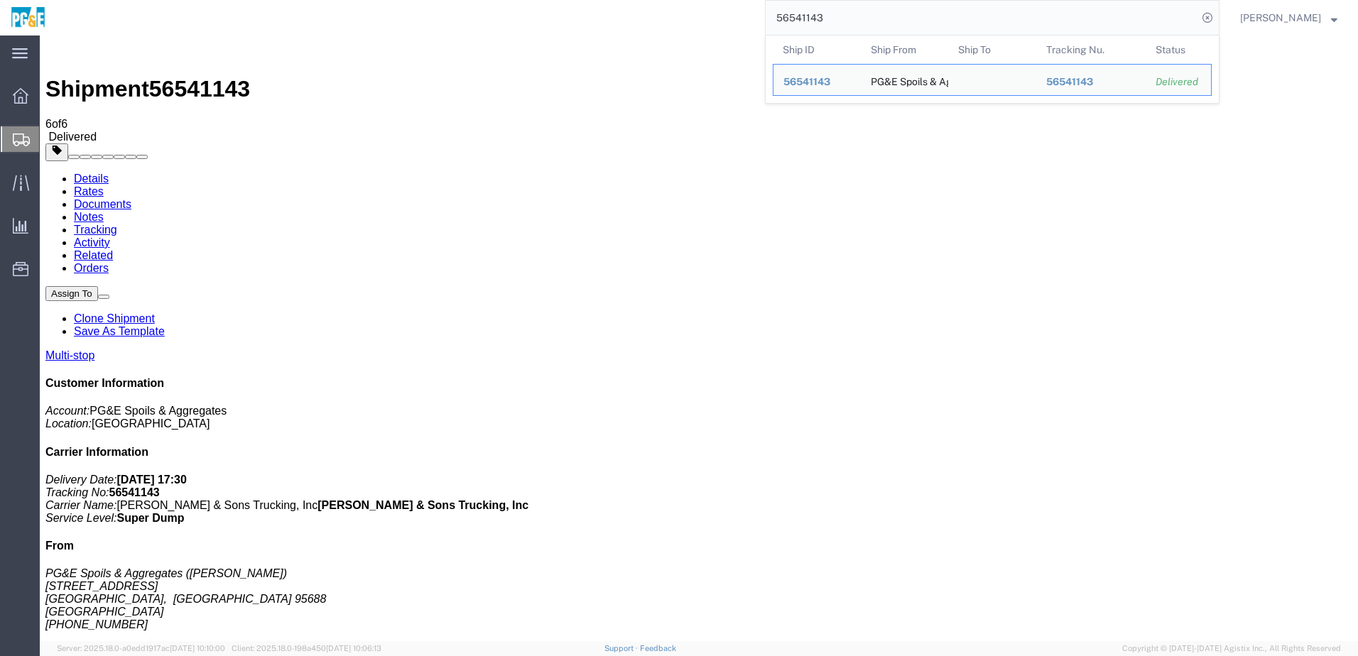
click at [804, 19] on input "56541143" at bounding box center [982, 18] width 432 height 34
paste input "4"
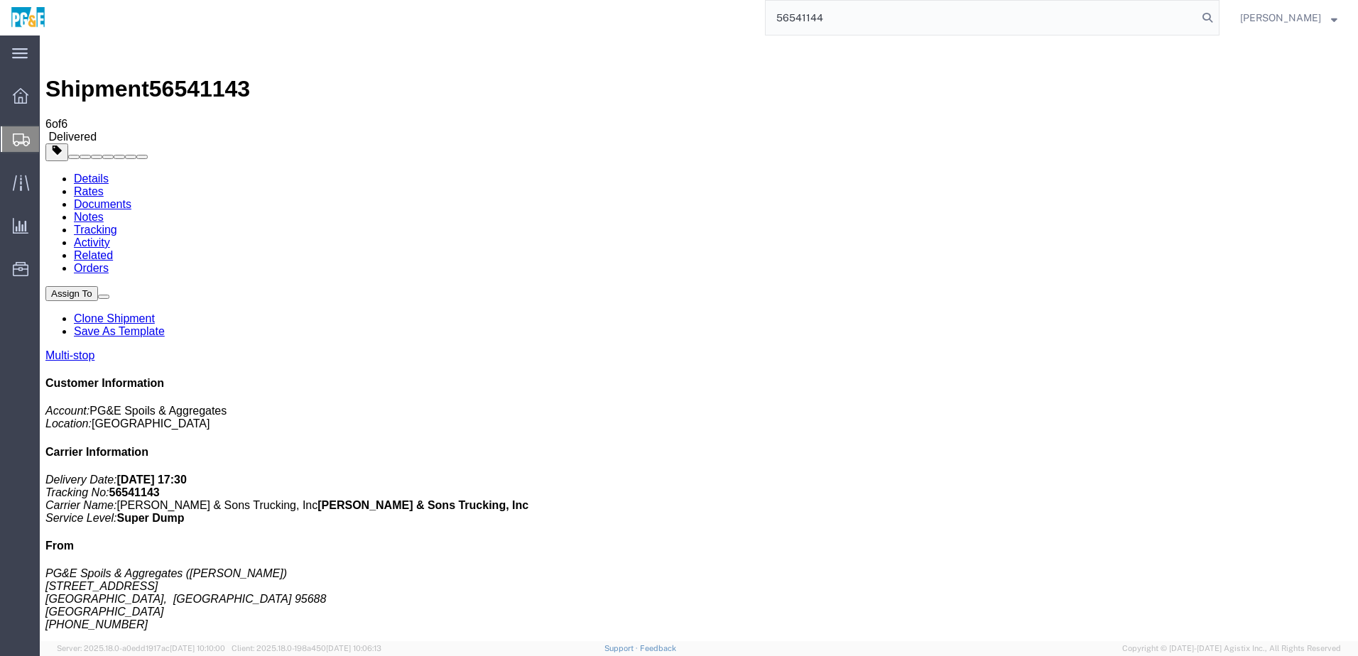
type input "56541144"
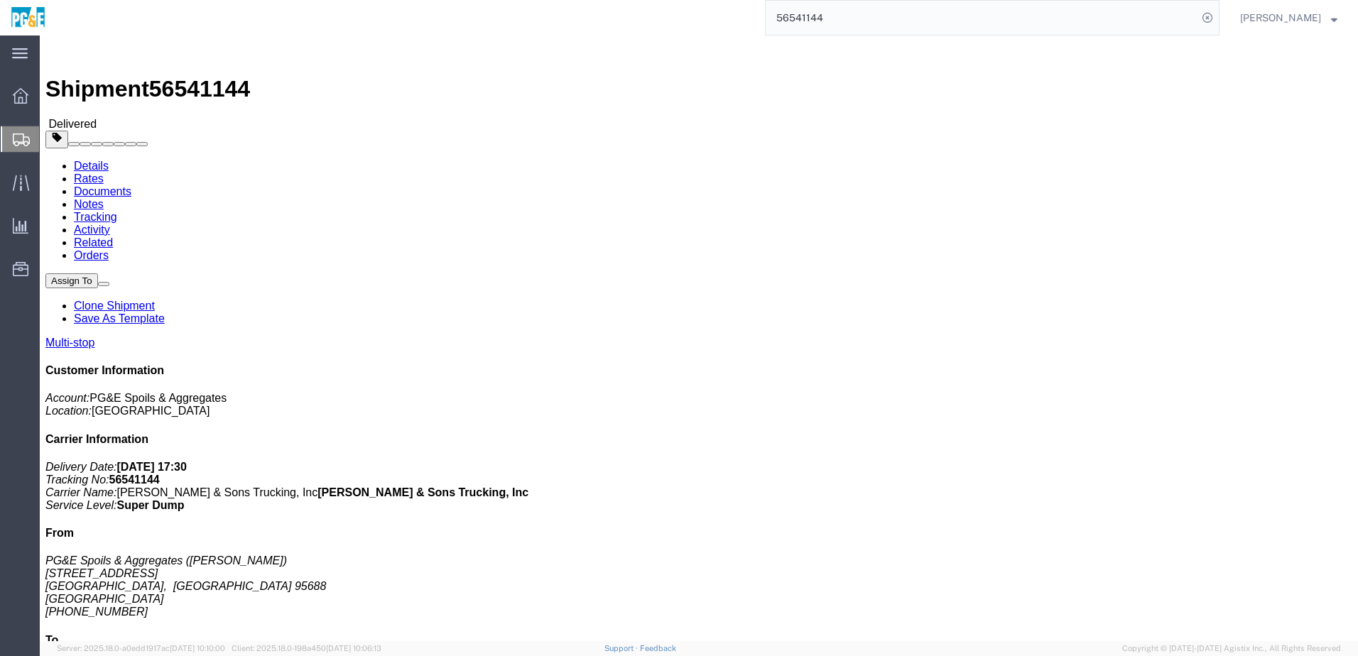
click h4 "Routing & Vehicle Information"
click link "Documents"
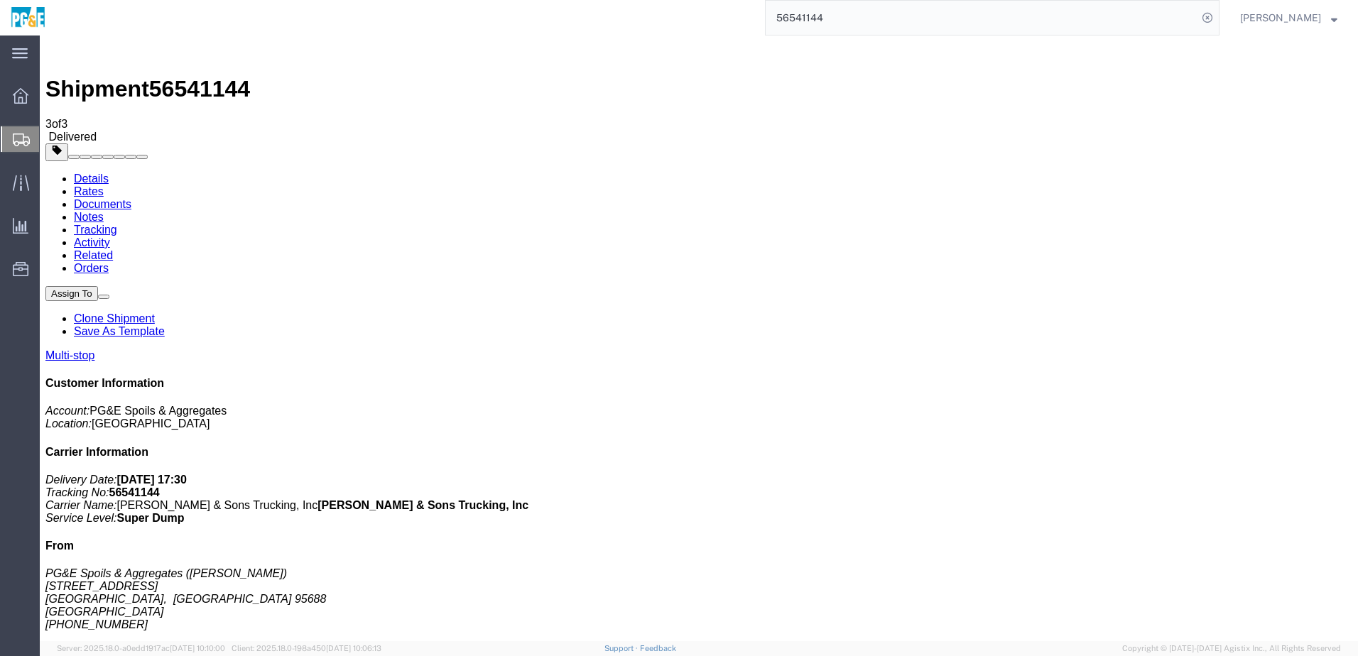
checkbox input "true"
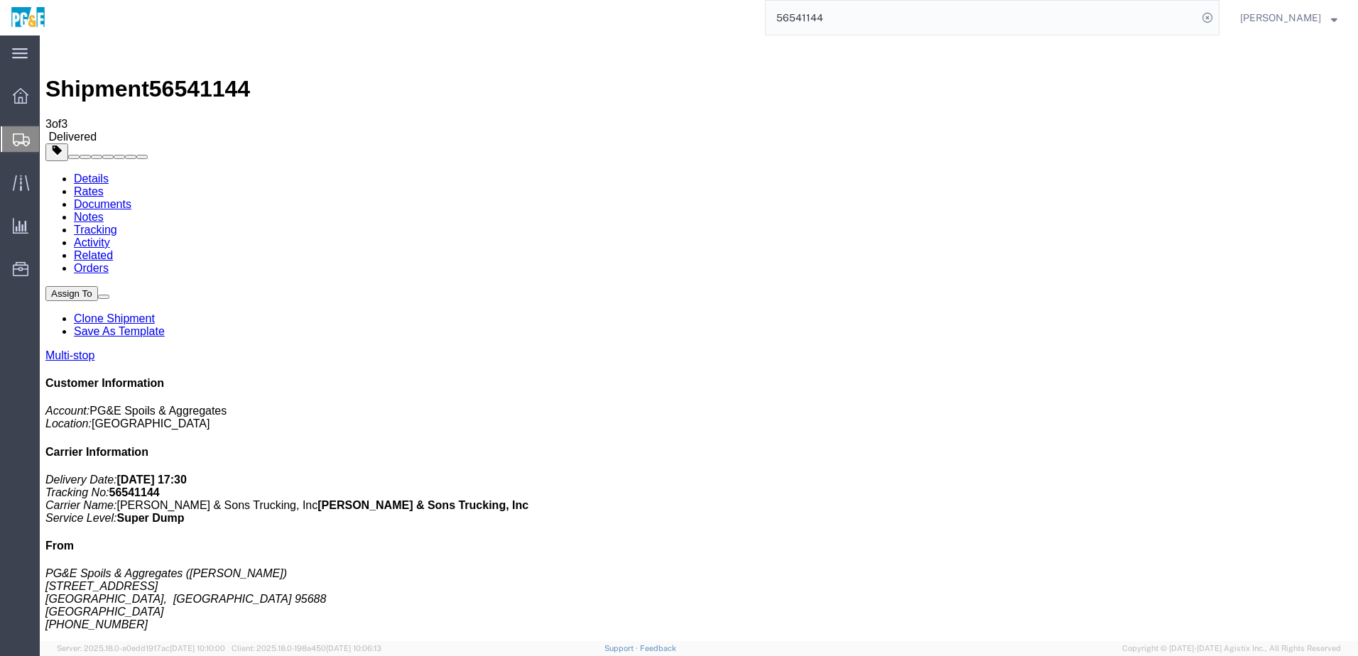
click at [117, 224] on link "Tracking" at bounding box center [95, 230] width 43 height 12
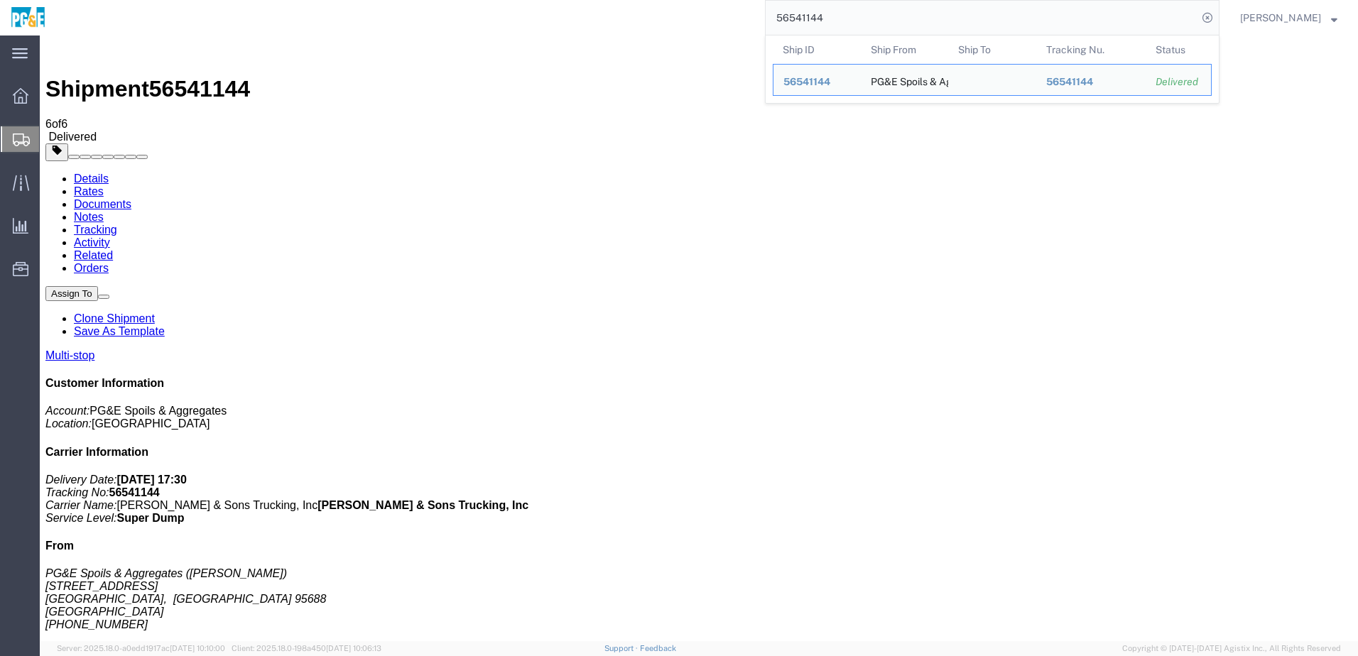
click at [832, 14] on input "56541144" at bounding box center [982, 18] width 432 height 34
paste input "6"
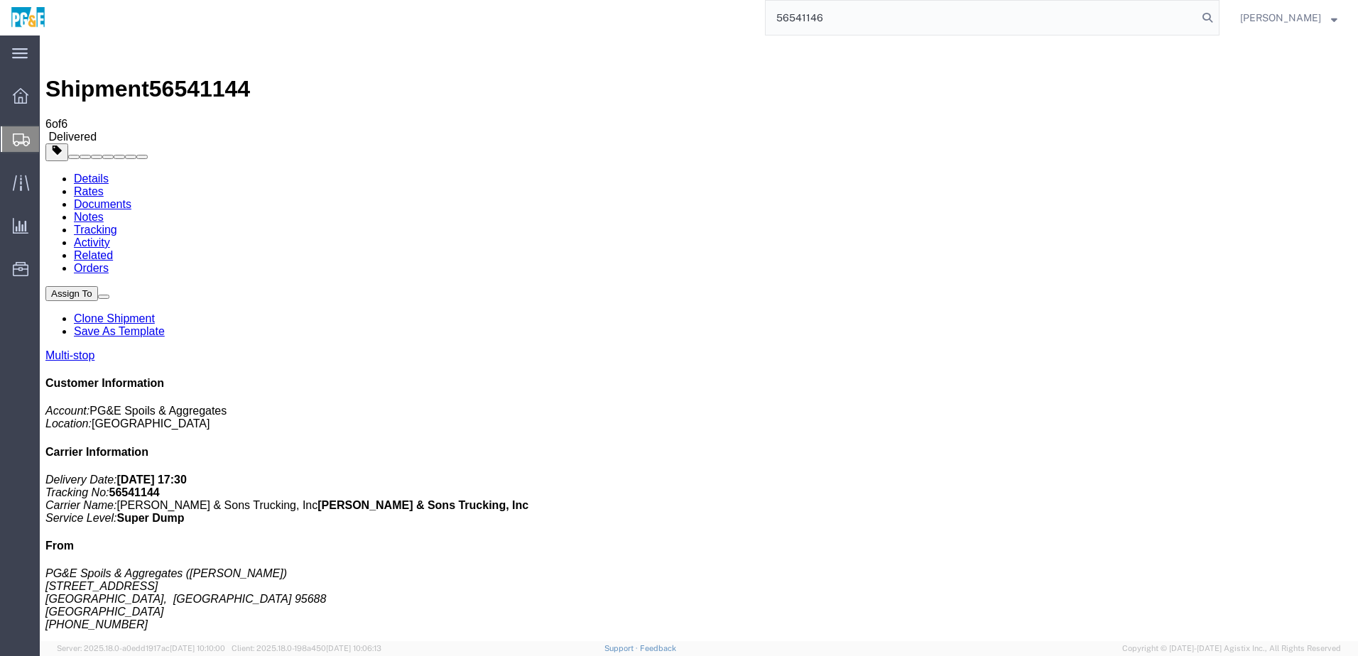
type input "56541146"
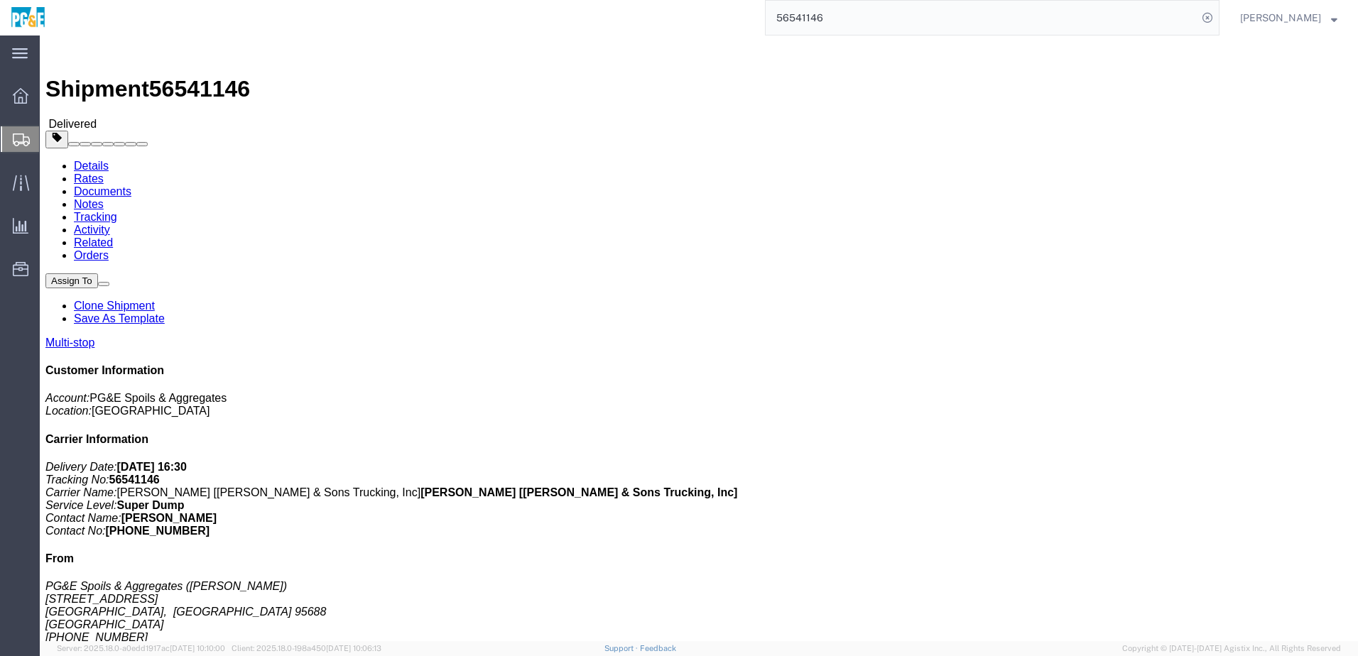
drag, startPoint x: 228, startPoint y: 383, endPoint x: 427, endPoint y: 378, distance: 198.9
click div "7150 Meridian Rd, Vacaville, CA, 95688, US"
copy div "7150 Meridian Rd, Vacaville, CA, 95688, US"
drag, startPoint x: 222, startPoint y: 413, endPoint x: 440, endPoint y: 418, distance: 218.1
click tbody "1 Pickup PG&E Spoils & Aggregates 7150 Meridian Rd, Vacaville, CA, 95688, US Ph…"
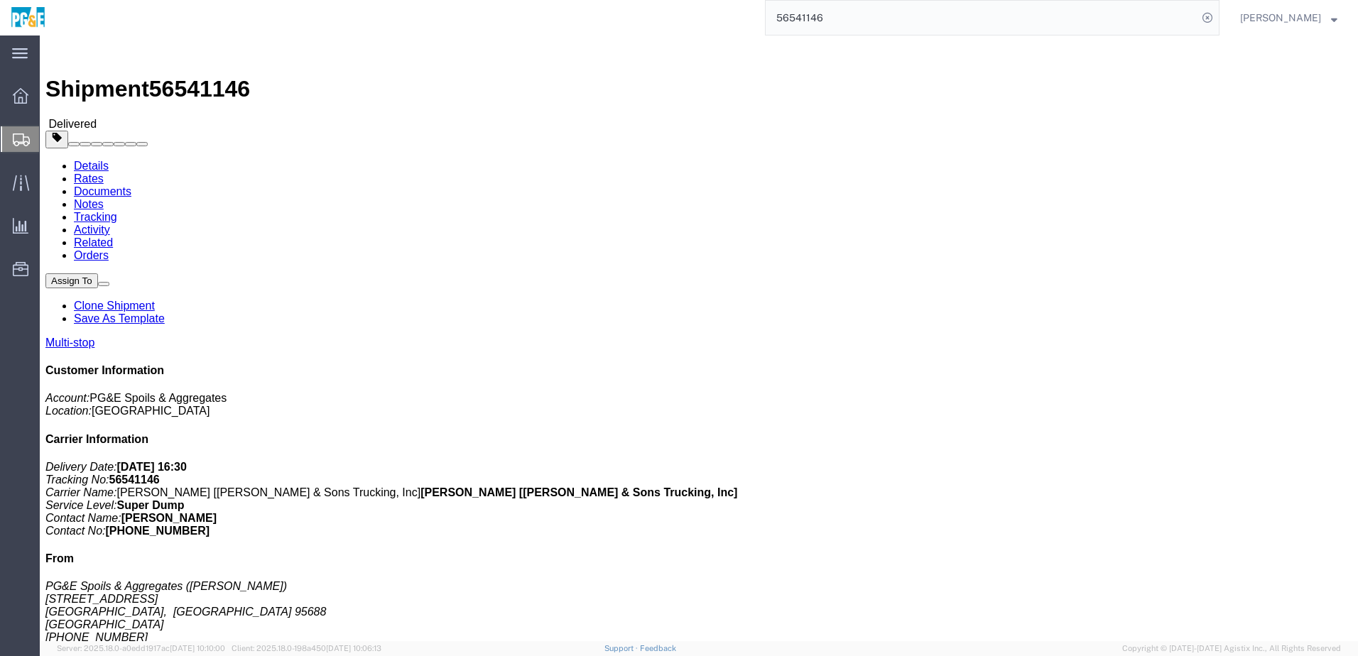
click div "3675 Potrero Hills Ln, Suisun City, CA, 94585, US"
drag, startPoint x: 221, startPoint y: 408, endPoint x: 425, endPoint y: 409, distance: 204.6
click div "3675 Potrero Hills Ln, Suisun City, CA, 94585, US"
copy div "3675 Potrero Hills Ln, Suisun City, CA, 94585, US"
click div "Leg 1 - Truckload Vehicle 1: Super Dump Number of trucks: 1"
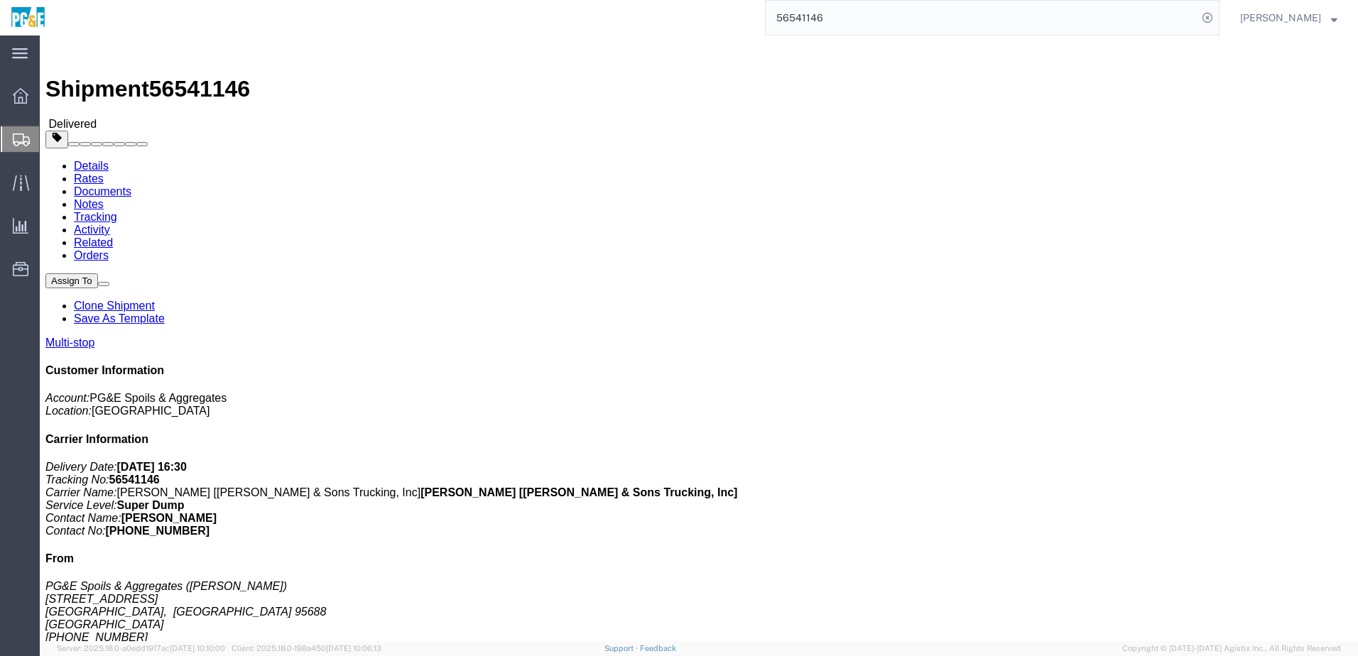
drag, startPoint x: 168, startPoint y: 56, endPoint x: 169, endPoint y: 49, distance: 7.1
click link "Documents"
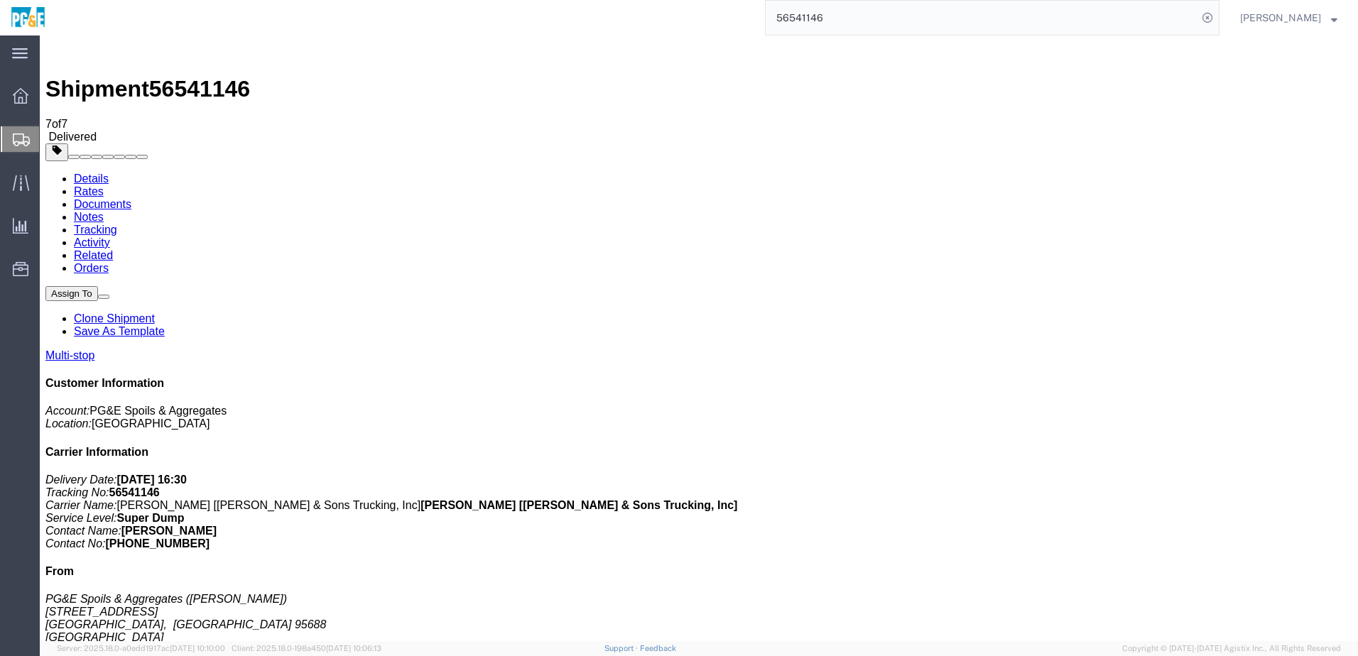
checkbox input "true"
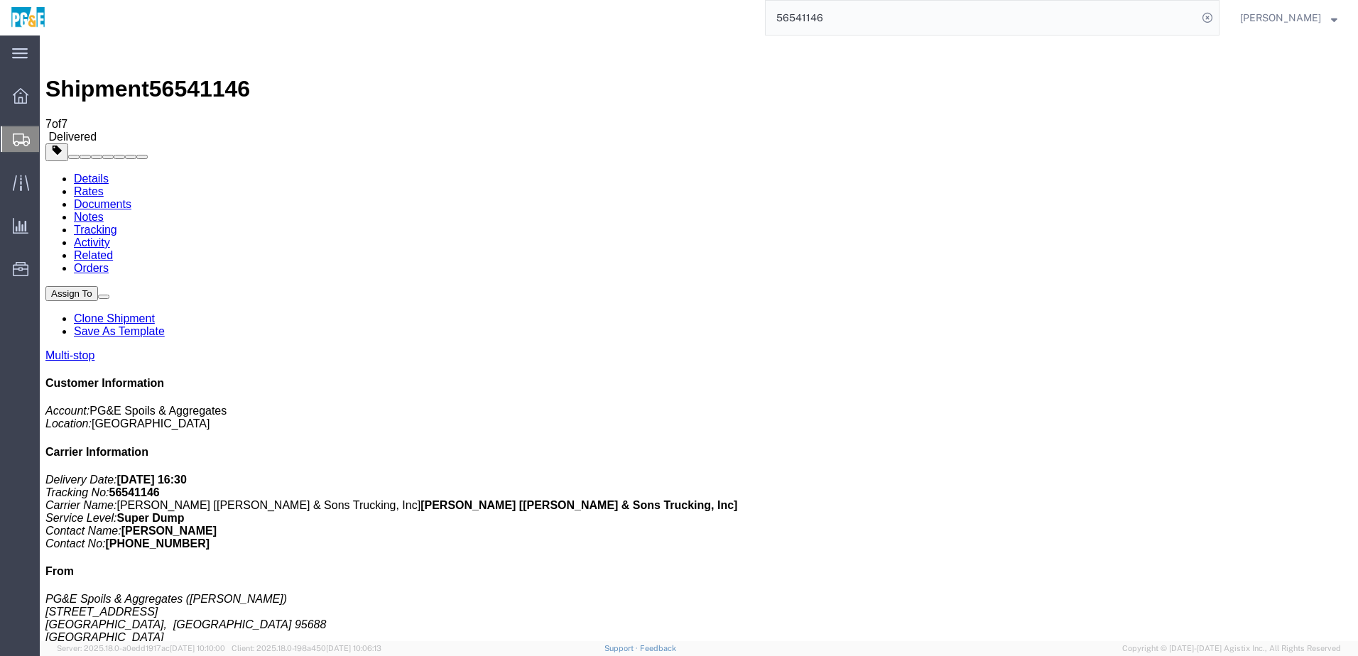
checkbox input "true"
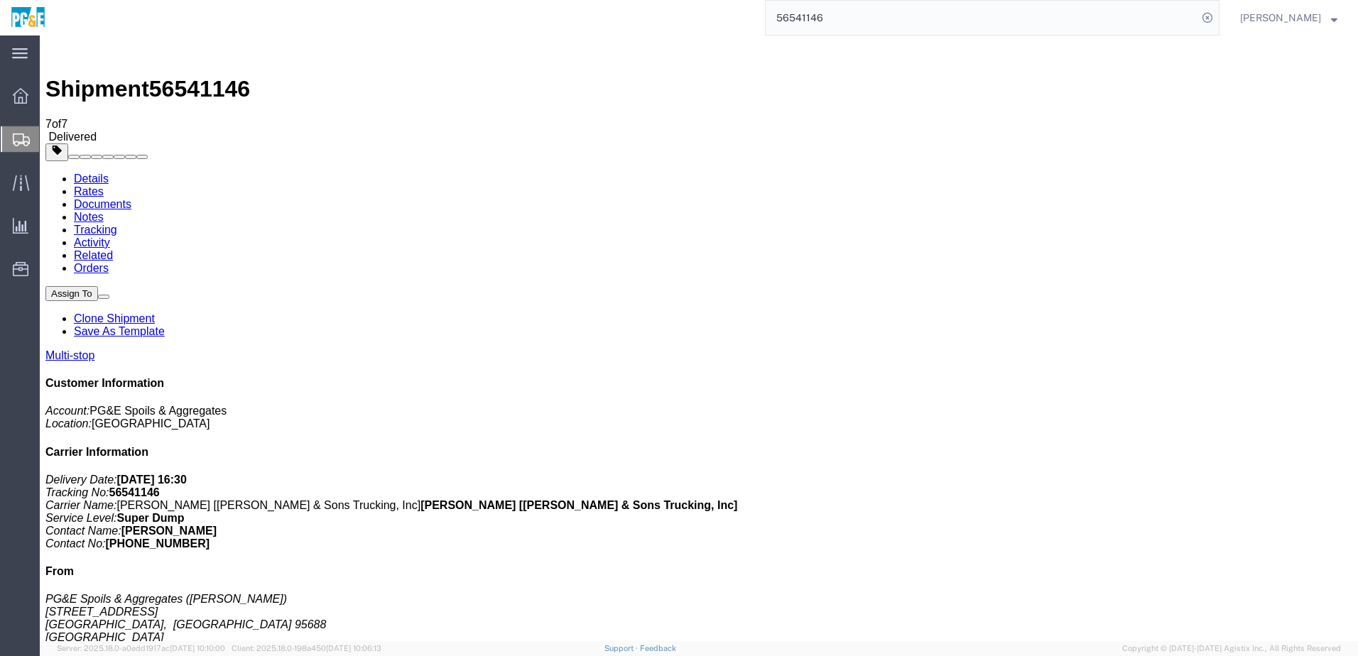
checkbox input "true"
click at [117, 224] on link "Tracking" at bounding box center [95, 230] width 43 height 12
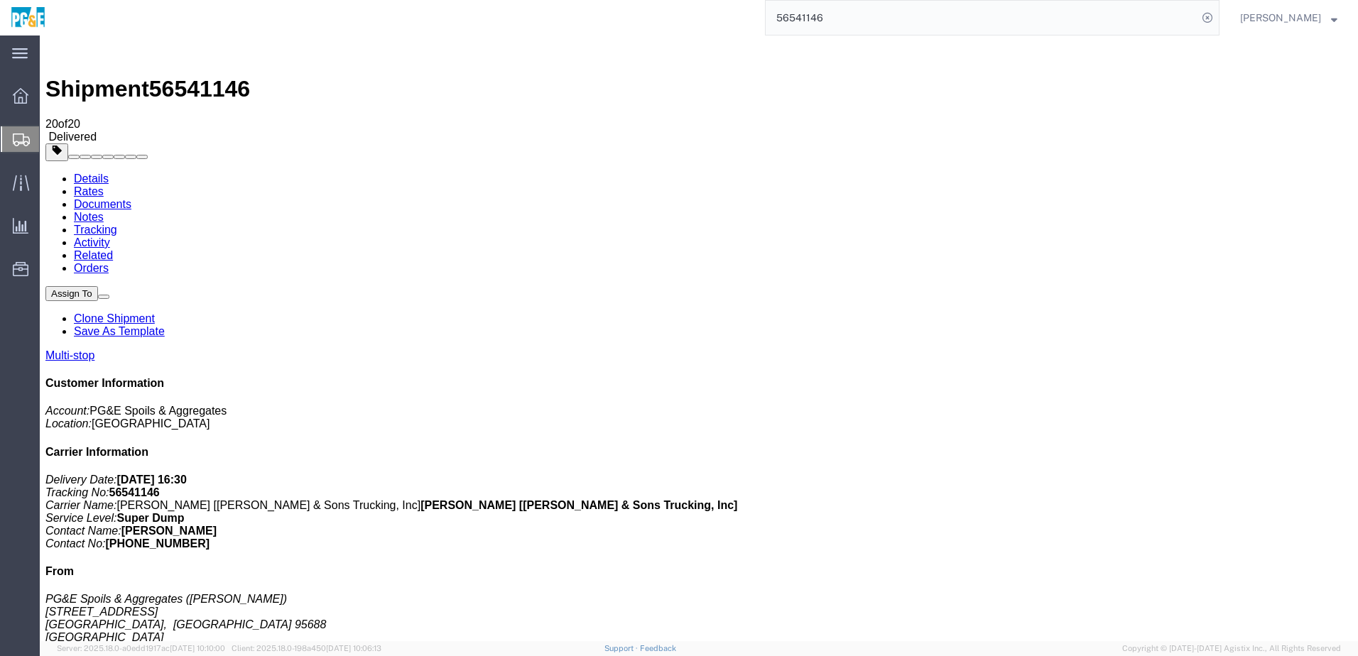
click at [808, 16] on input "56541146" at bounding box center [982, 18] width 432 height 34
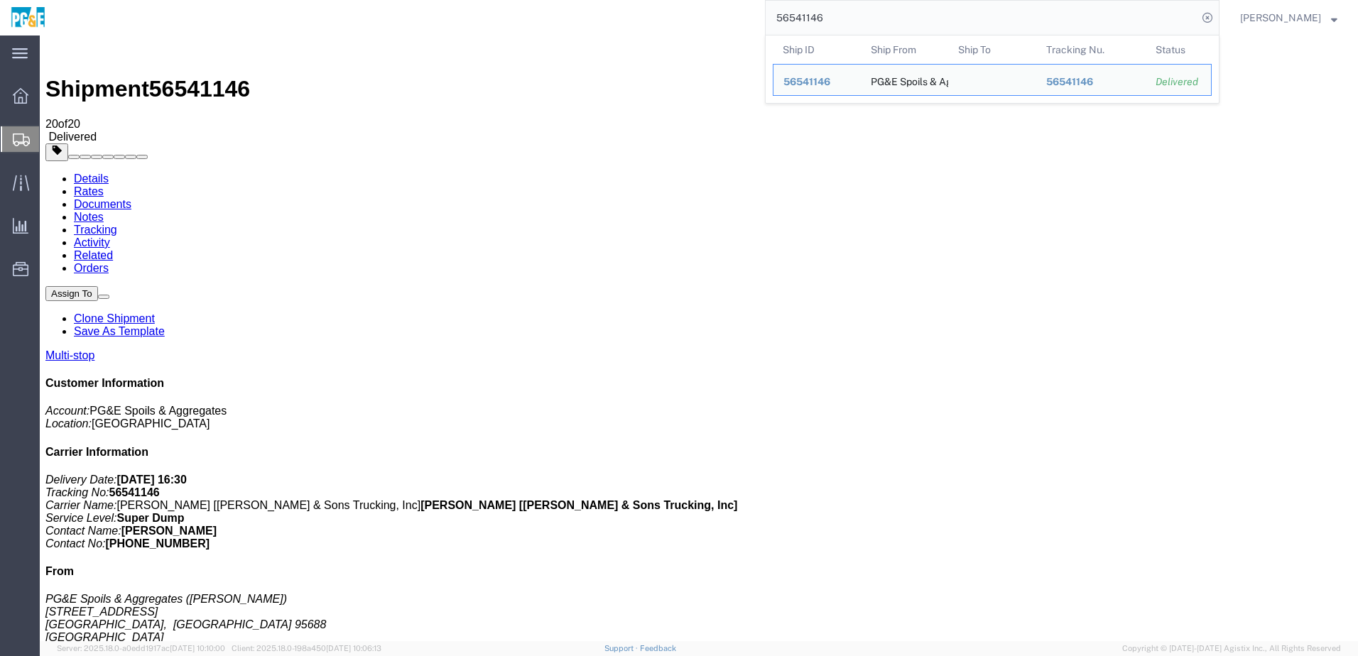
click at [839, 15] on input "56541146" at bounding box center [982, 18] width 432 height 34
paste input "50"
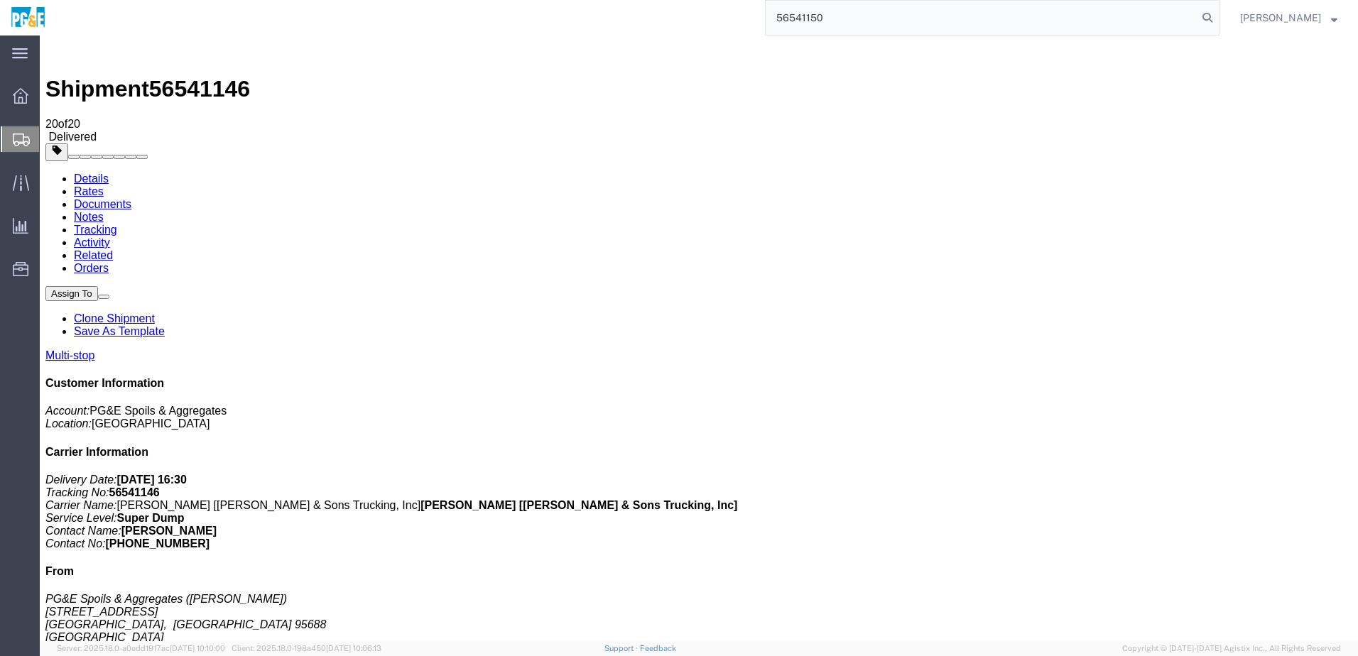
type input "56541150"
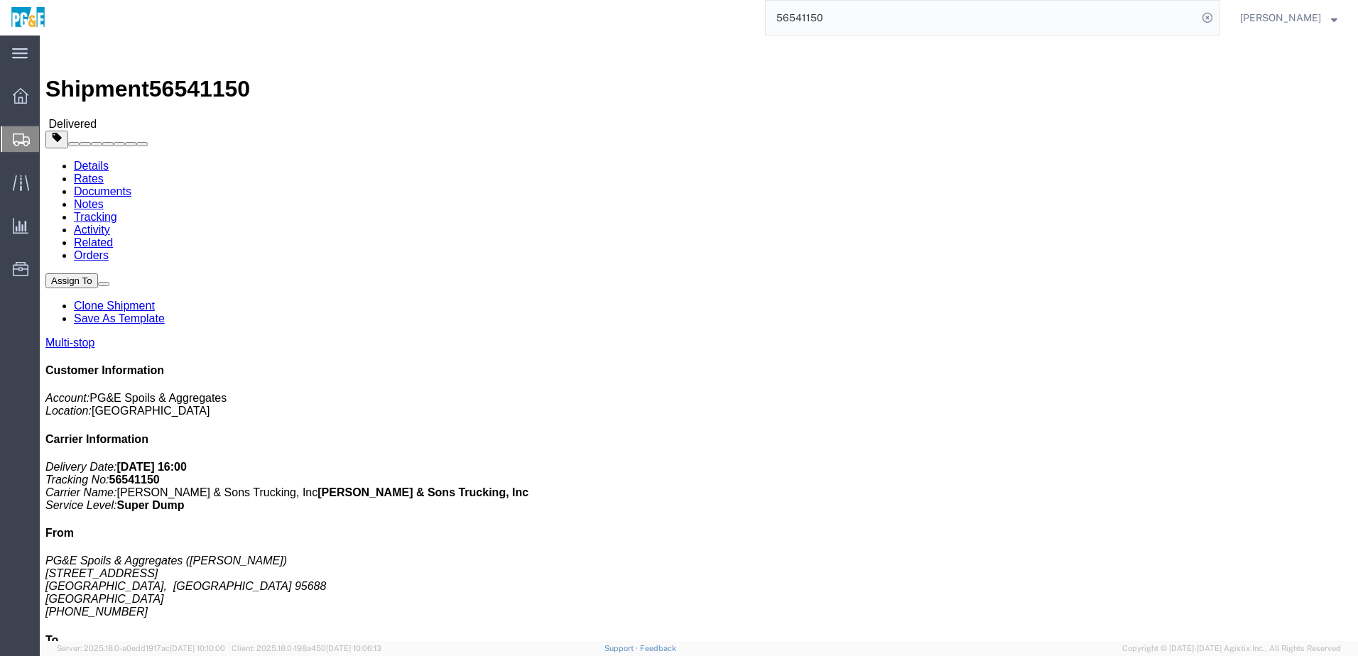
click link "Documents"
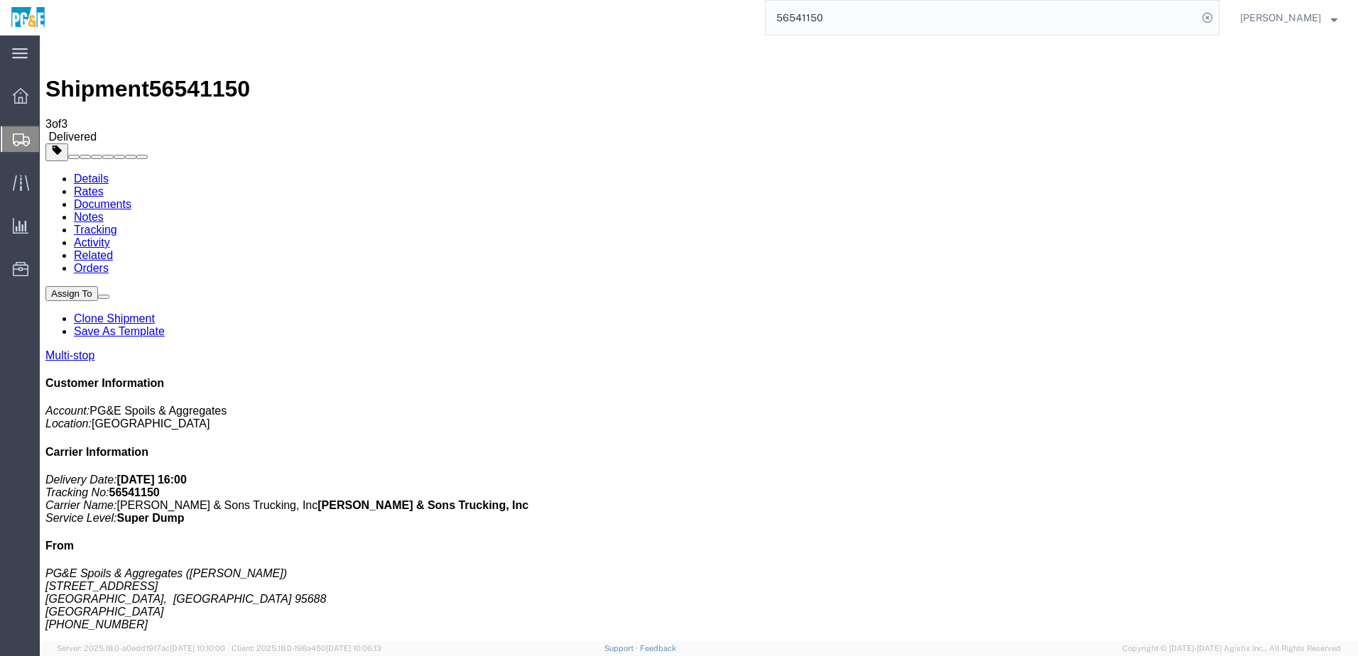
checkbox input "true"
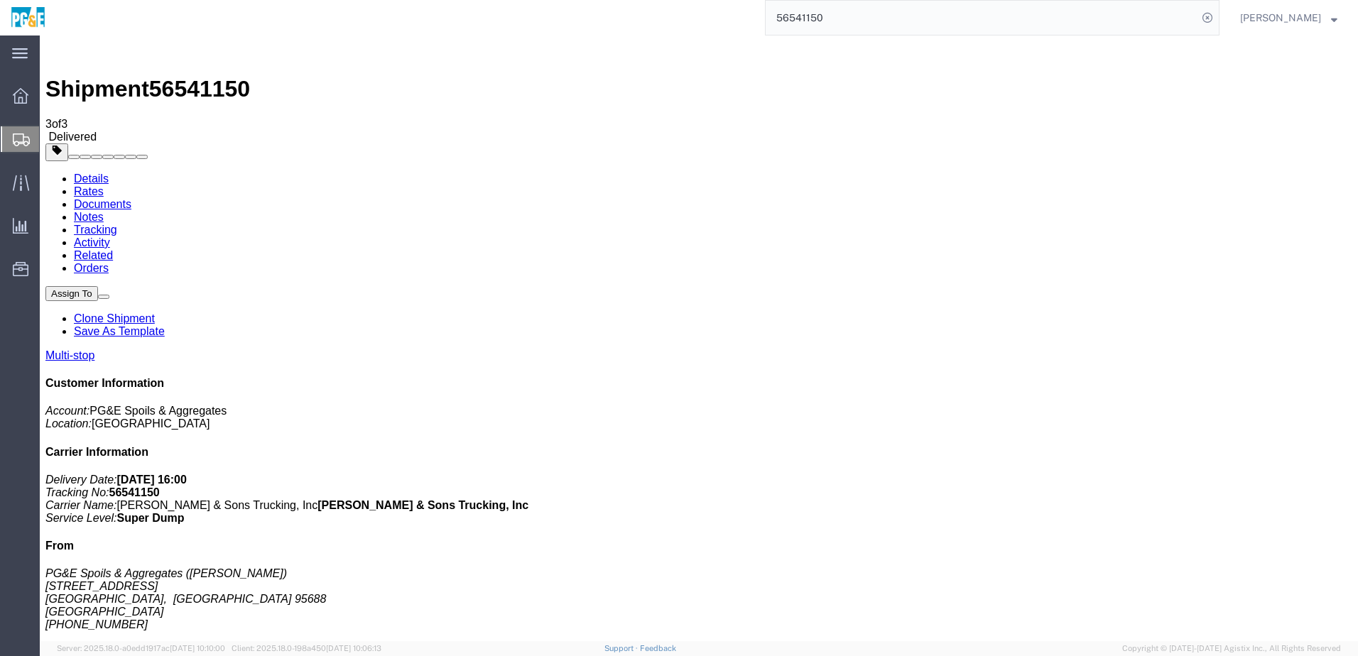
click at [117, 224] on link "Tracking" at bounding box center [95, 230] width 43 height 12
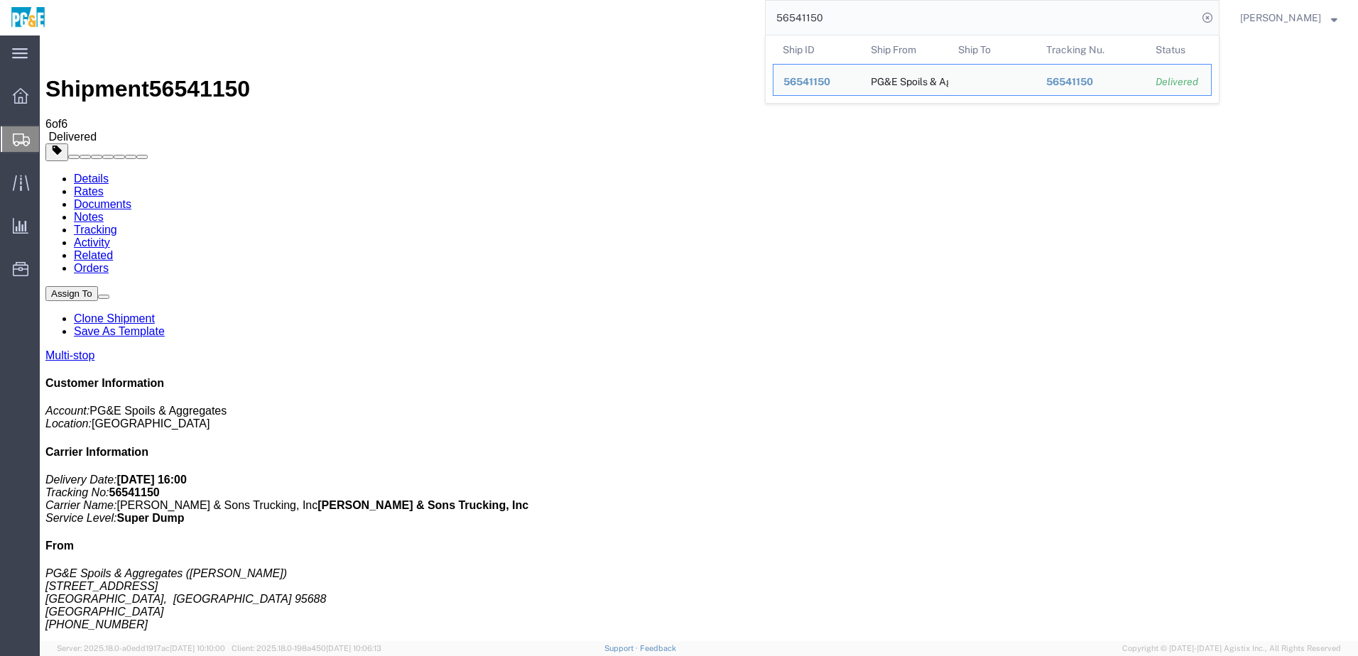
click at [811, 18] on input "56541150" at bounding box center [982, 18] width 432 height 34
paste input "6"
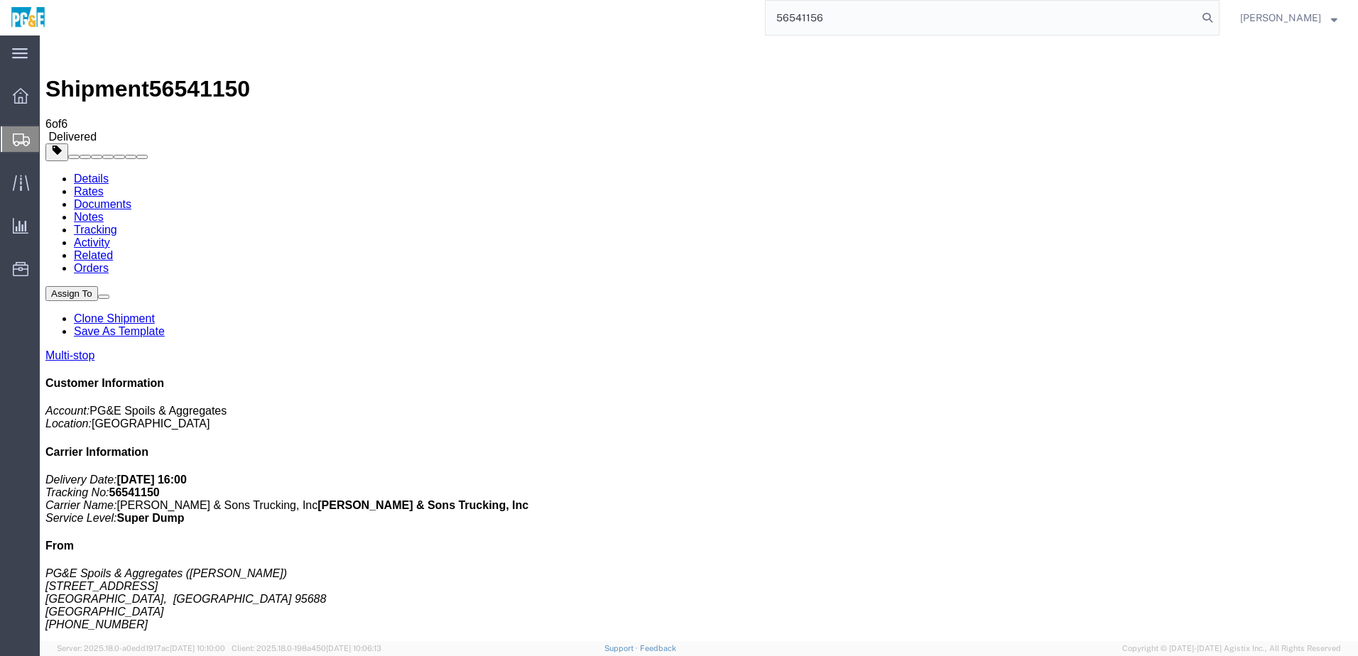
type input "56541156"
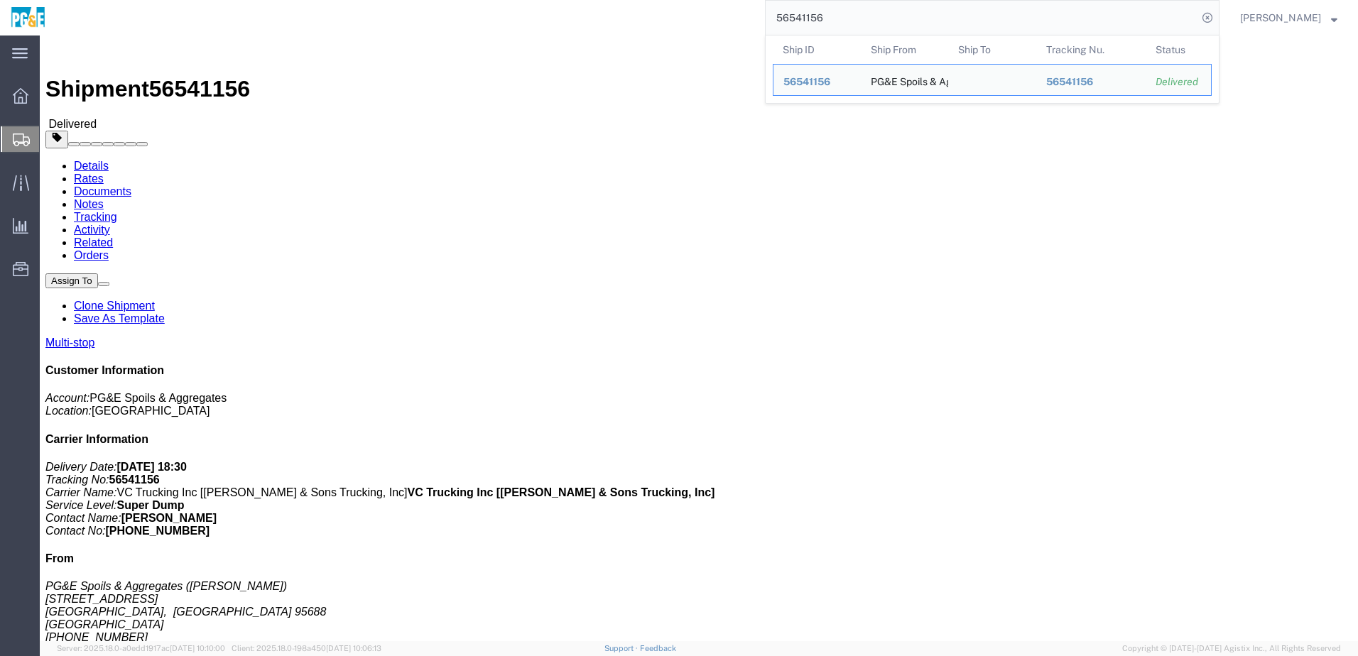
click link "Documents"
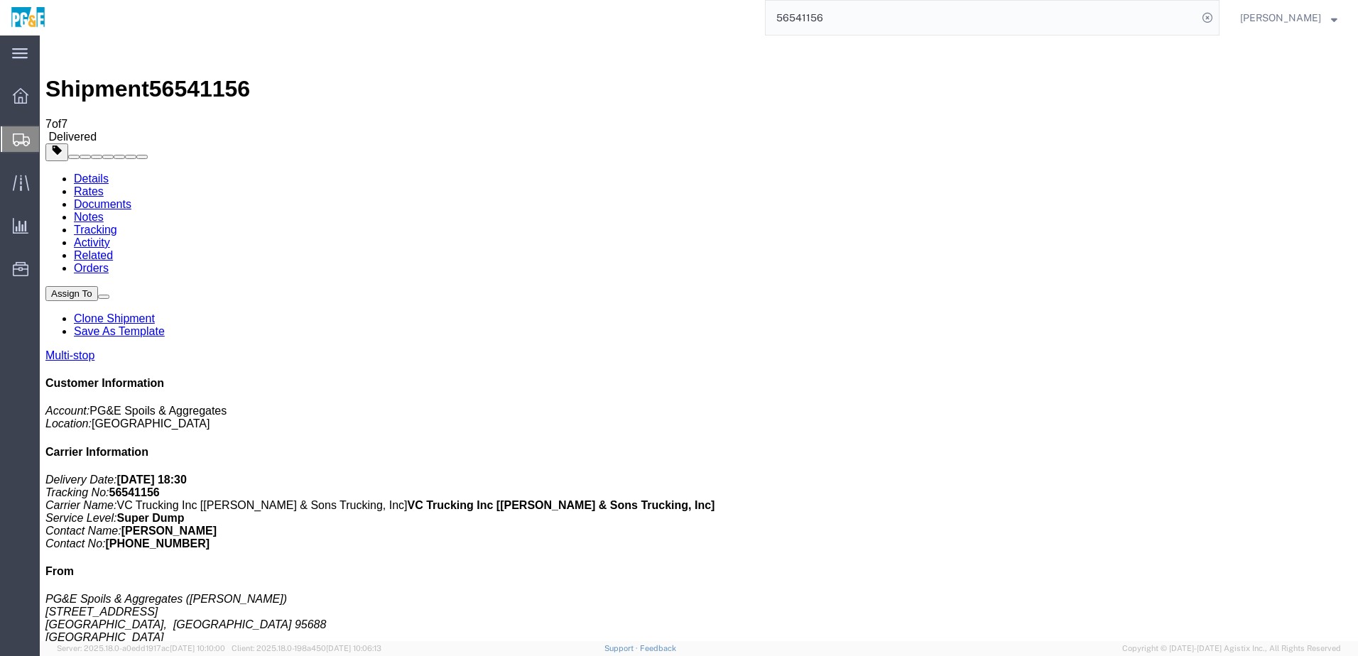
checkbox input "true"
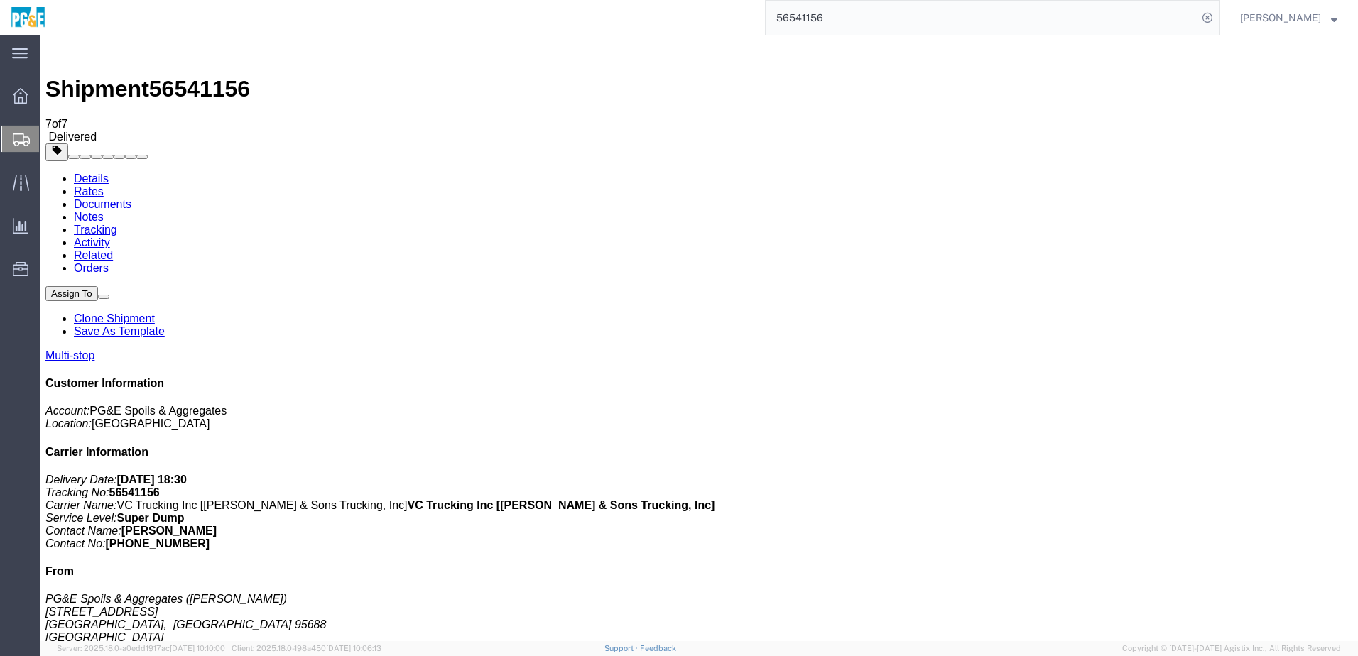
checkbox input "true"
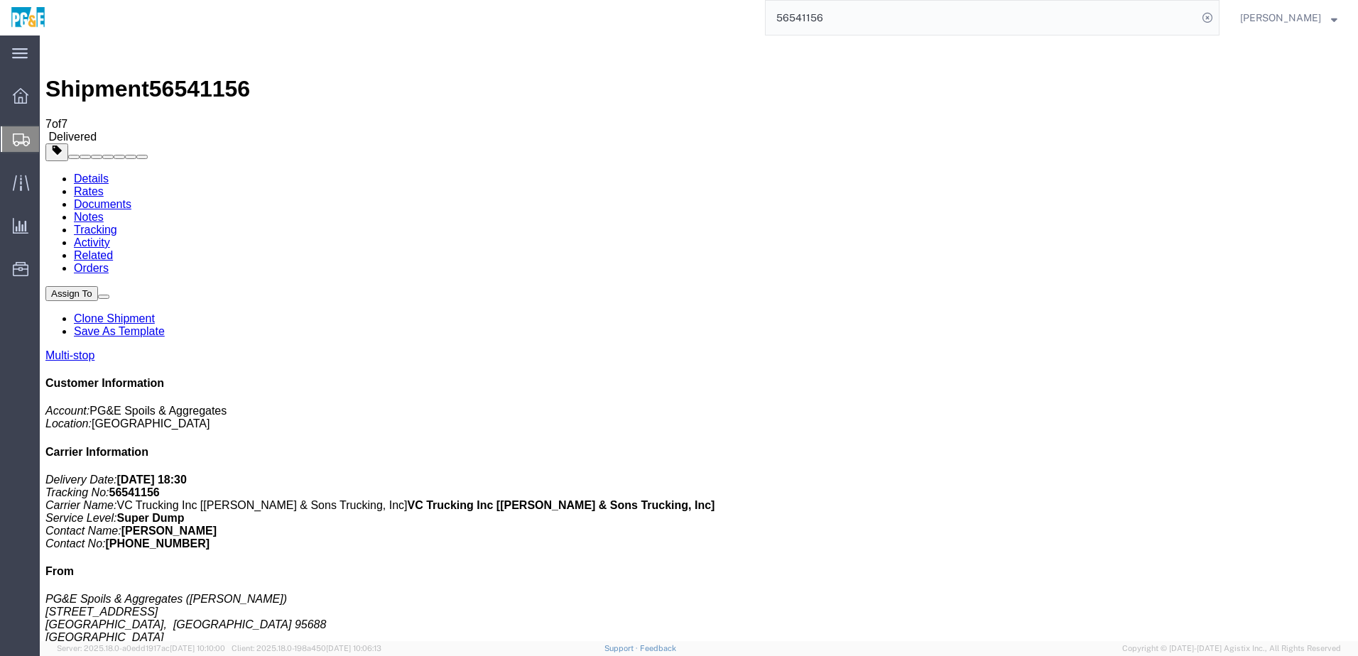
checkbox input "true"
click at [117, 224] on link "Tracking" at bounding box center [95, 230] width 43 height 12
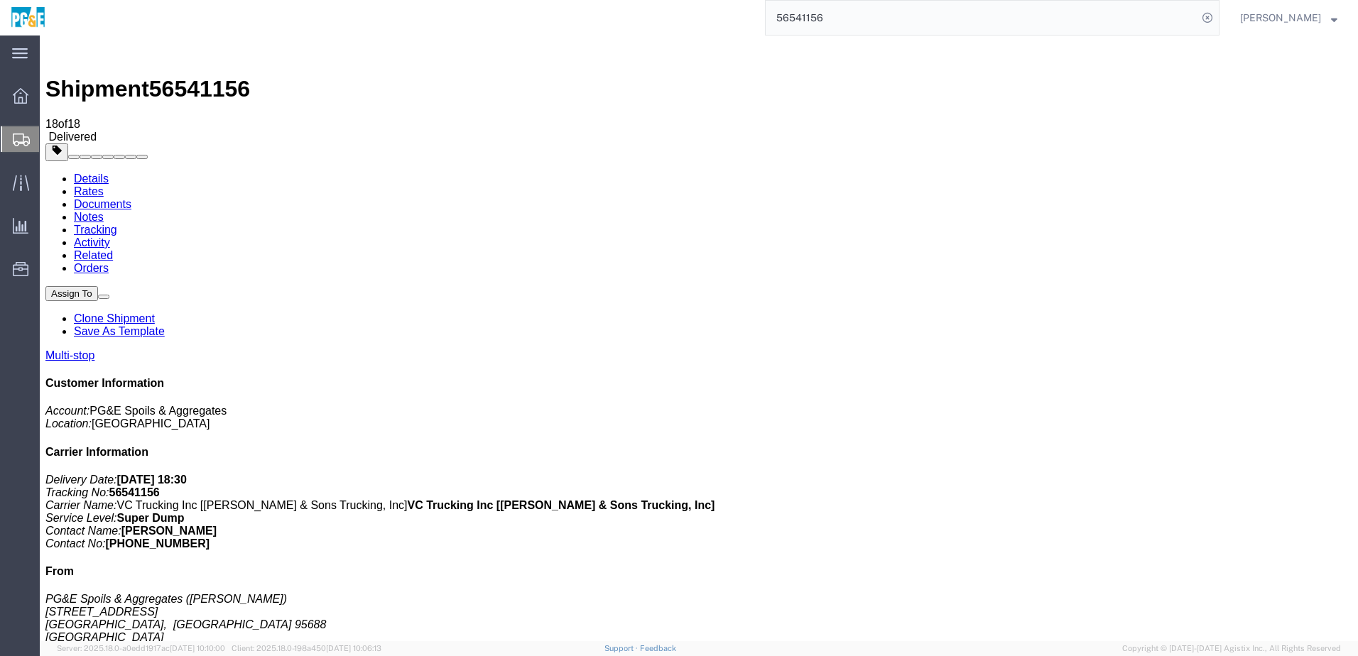
click at [813, 20] on input "56541156" at bounding box center [982, 18] width 432 height 34
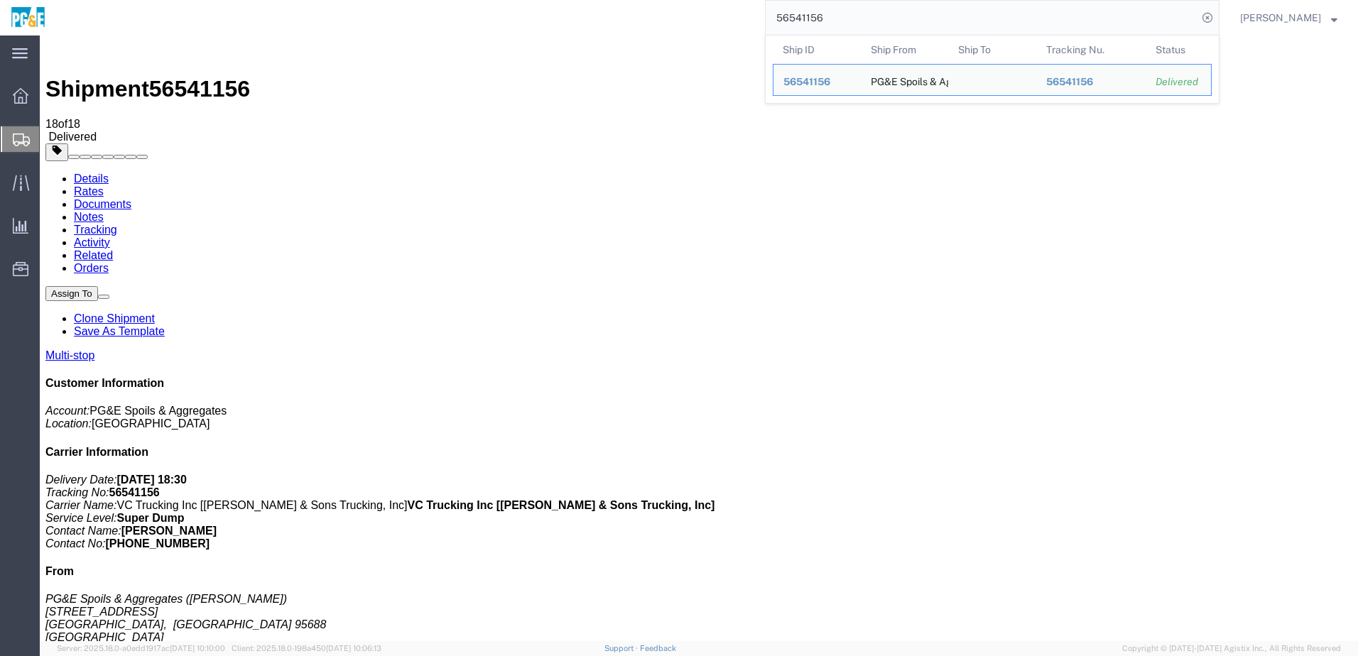
click at [813, 20] on input "56541156" at bounding box center [982, 18] width 432 height 34
paste input "9"
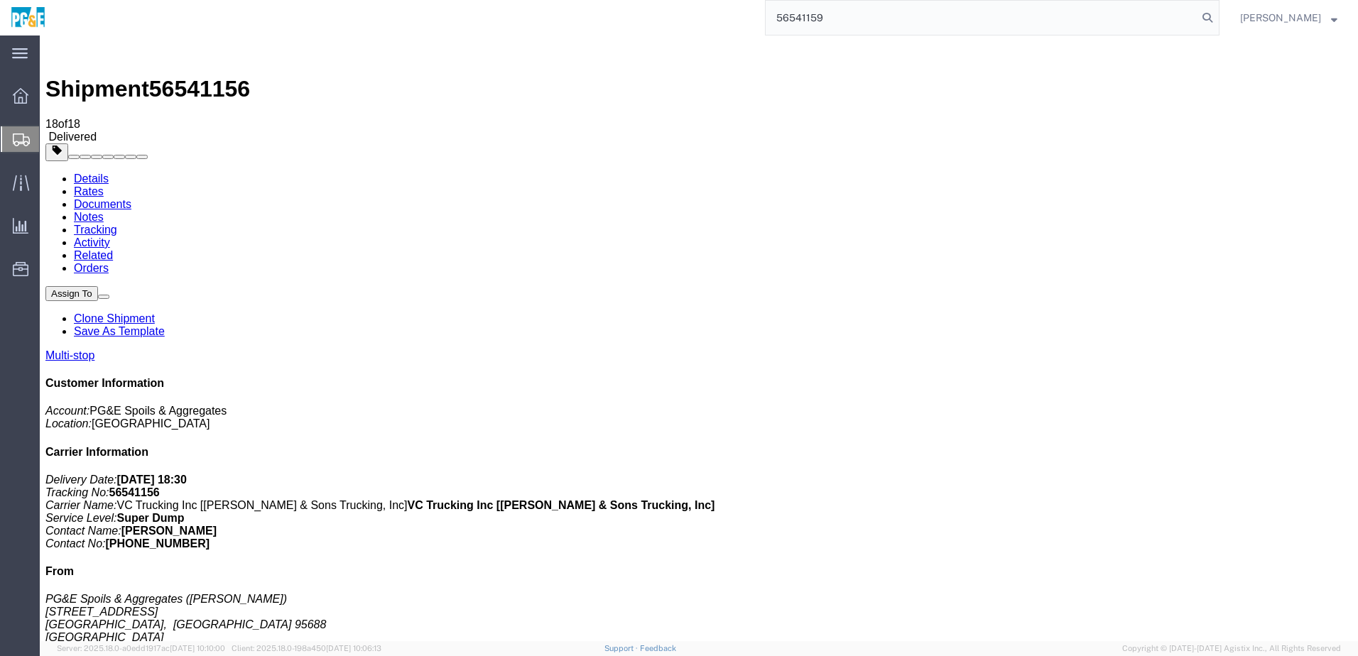
type input "56541159"
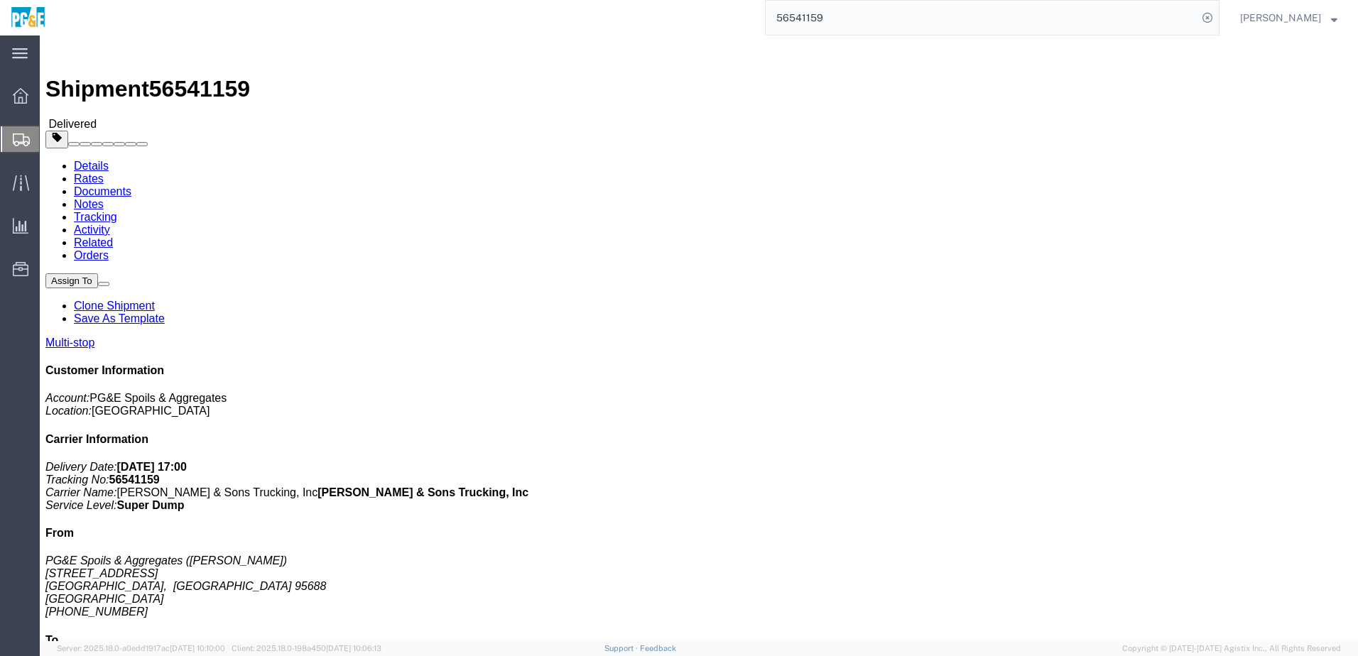
click link "Documents"
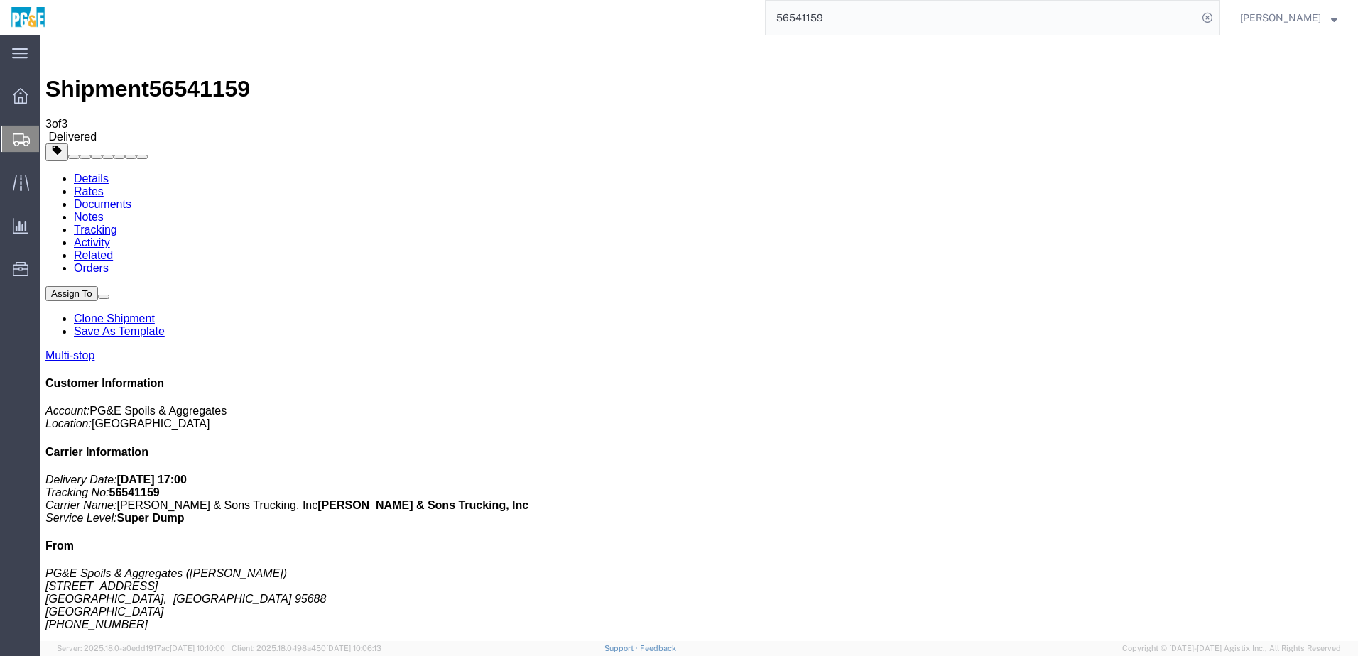
drag, startPoint x: 59, startPoint y: 227, endPoint x: 65, endPoint y: 190, distance: 37.4
checkbox input "true"
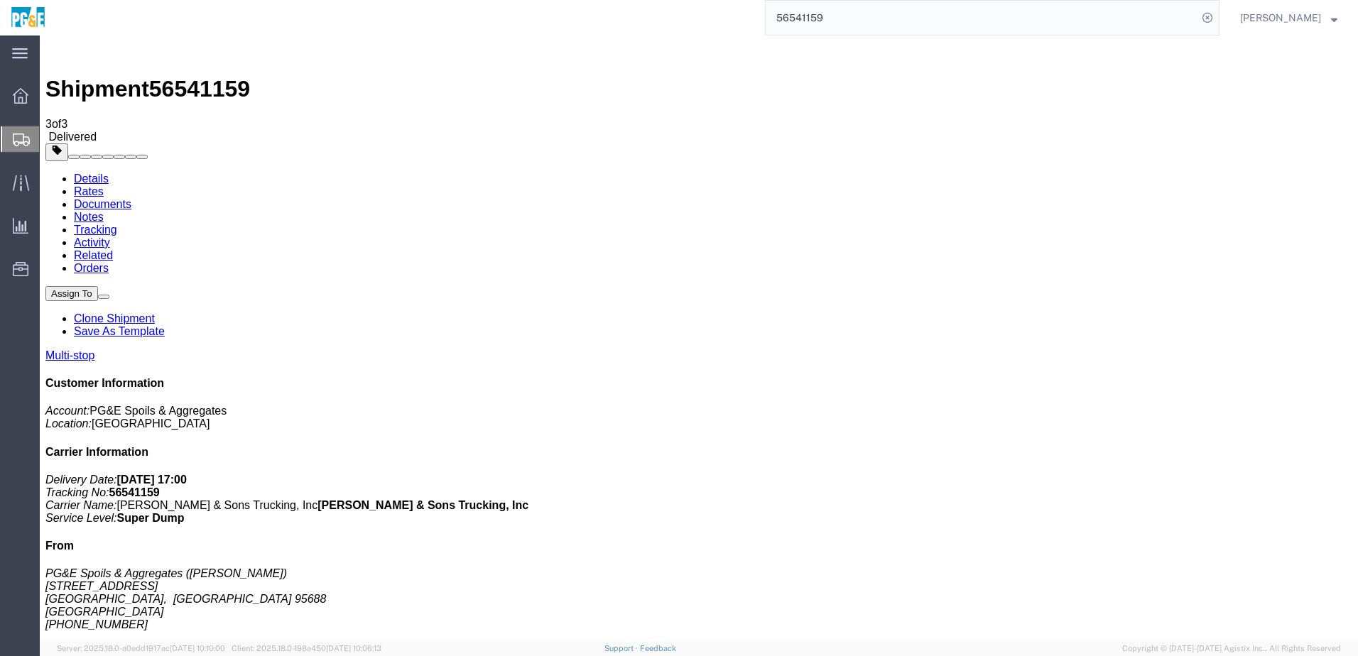
click at [117, 224] on link "Tracking" at bounding box center [95, 230] width 43 height 12
click at [830, 19] on input "56541159" at bounding box center [982, 18] width 432 height 34
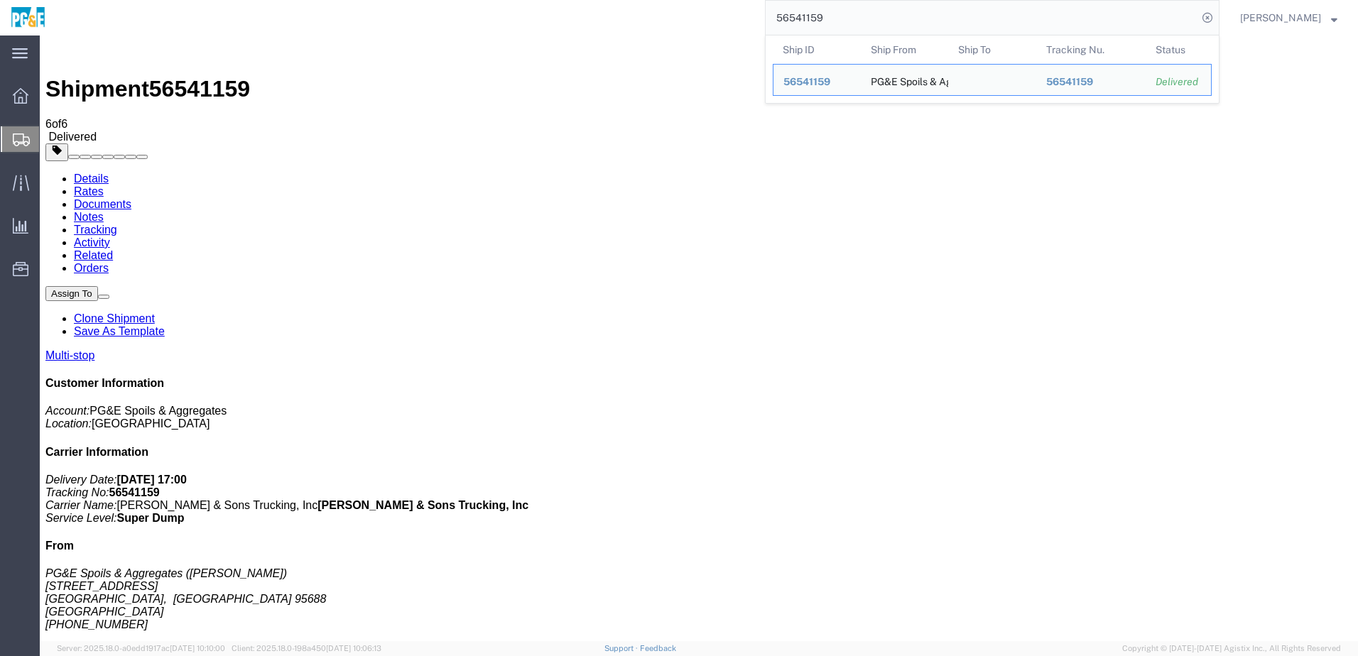
click at [830, 19] on input "56541159" at bounding box center [982, 18] width 432 height 34
paste input "64"
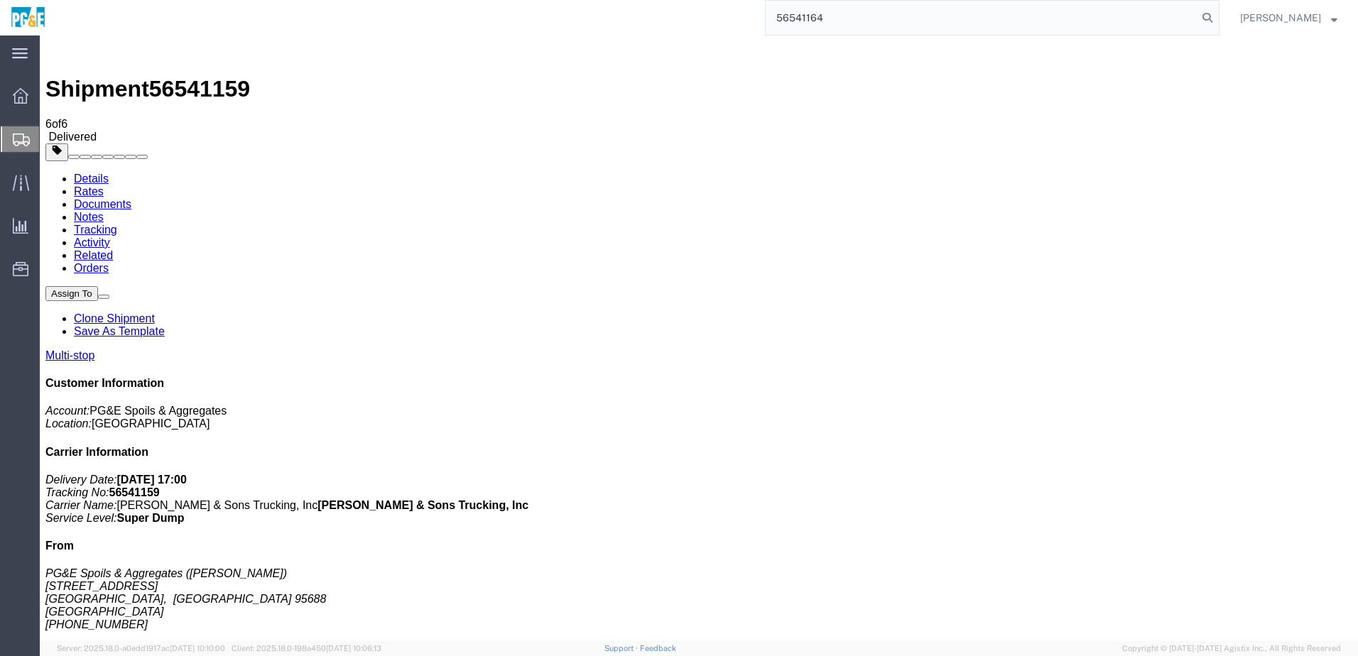
type input "56541164"
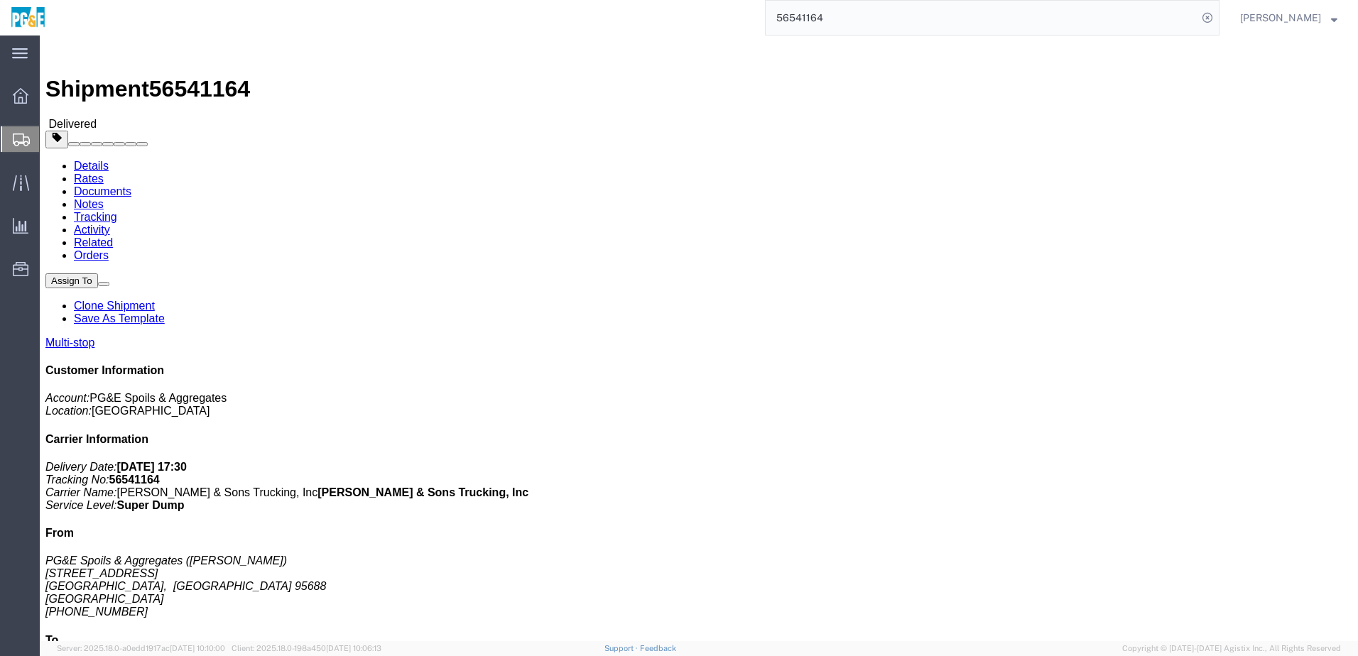
drag, startPoint x: 163, startPoint y: 51, endPoint x: 237, endPoint y: 7, distance: 85.4
click link "Documents"
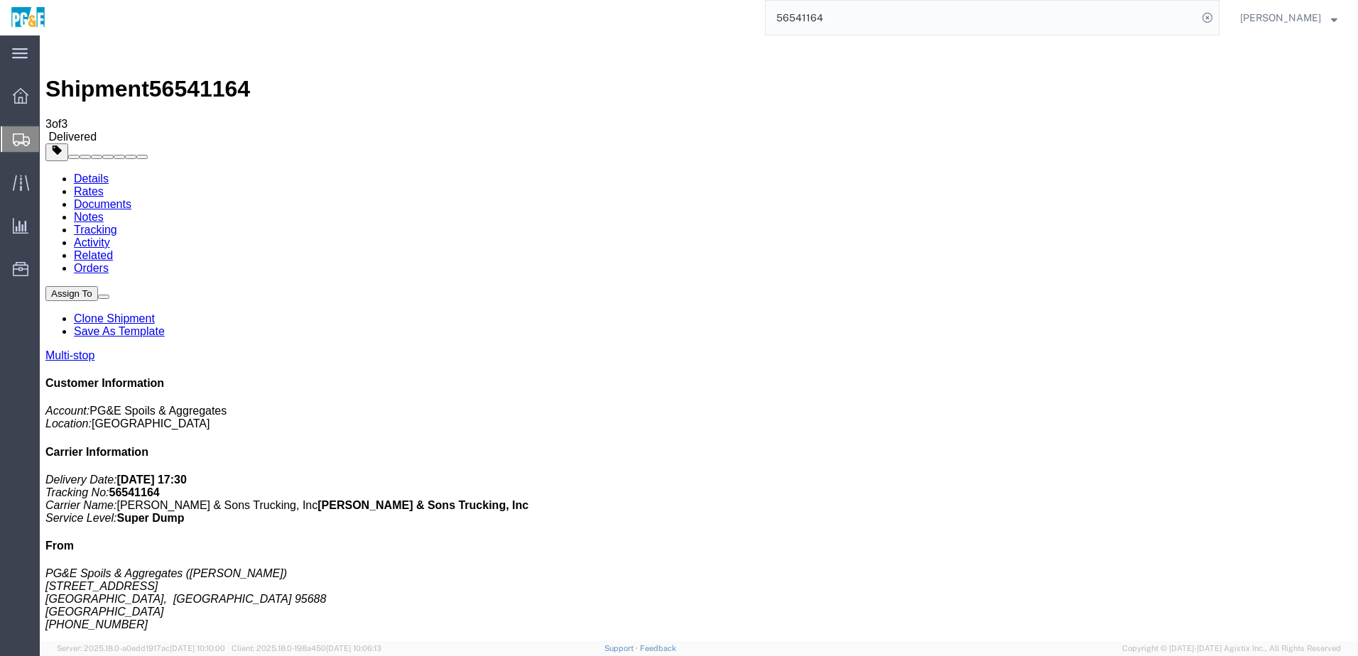
checkbox input "true"
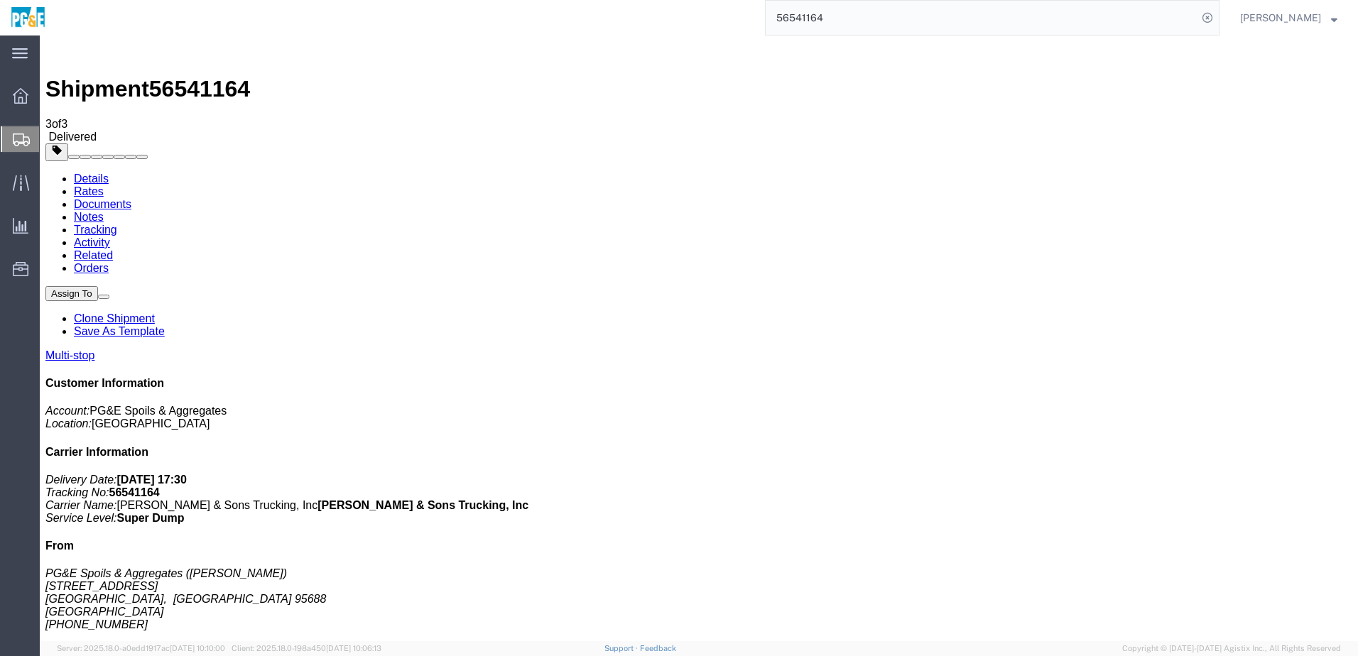
click at [117, 224] on link "Tracking" at bounding box center [95, 230] width 43 height 12
click at [828, 17] on input "56541164" at bounding box center [982, 18] width 432 height 34
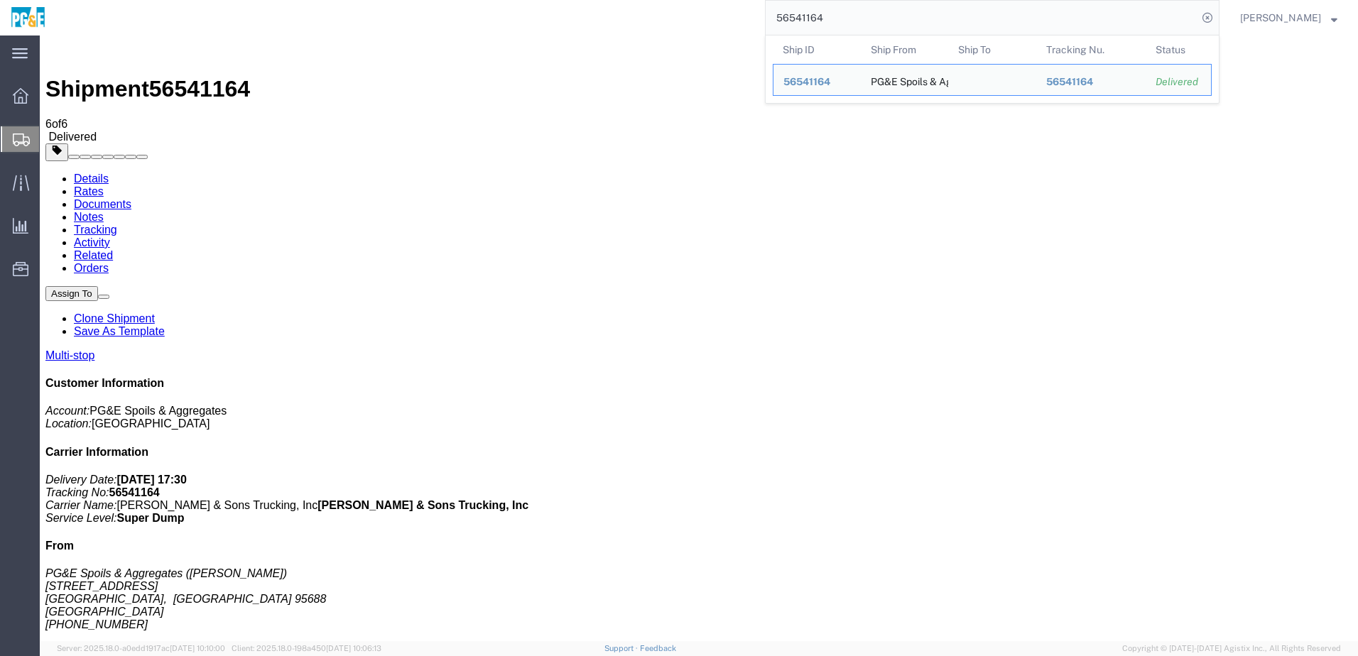
click at [828, 17] on input "56541164" at bounding box center [982, 18] width 432 height 34
paste input "8"
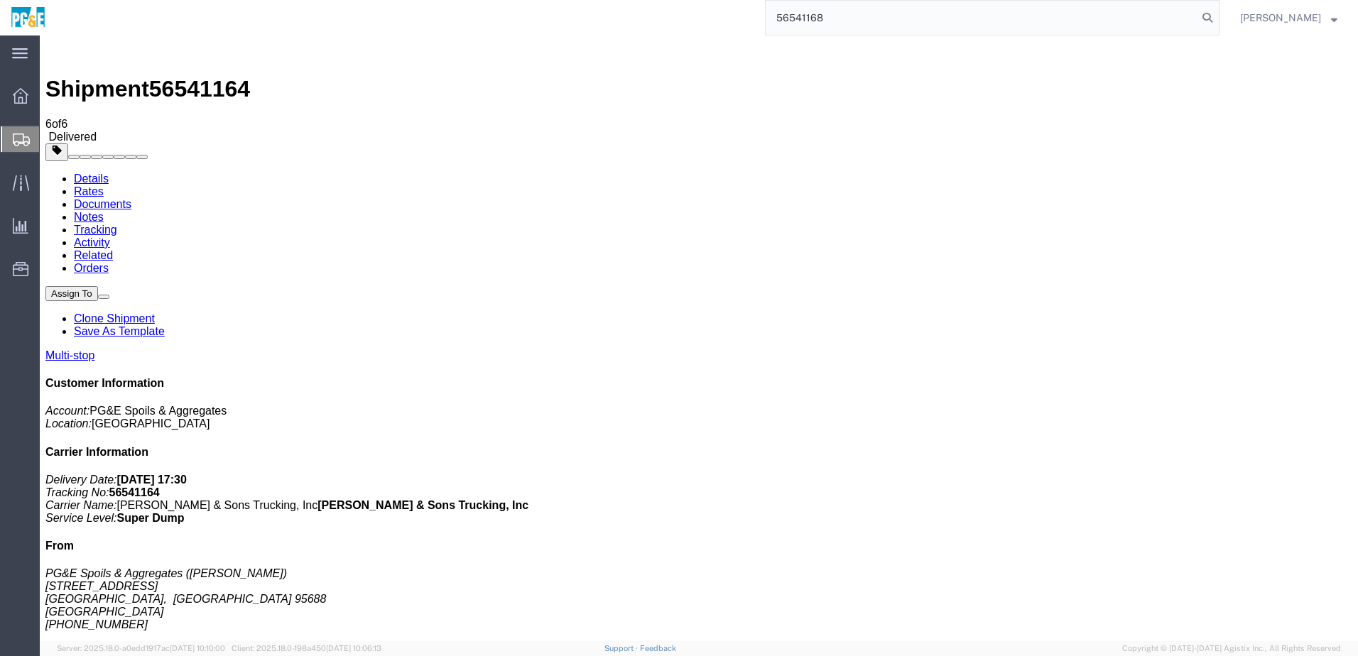
type input "56541168"
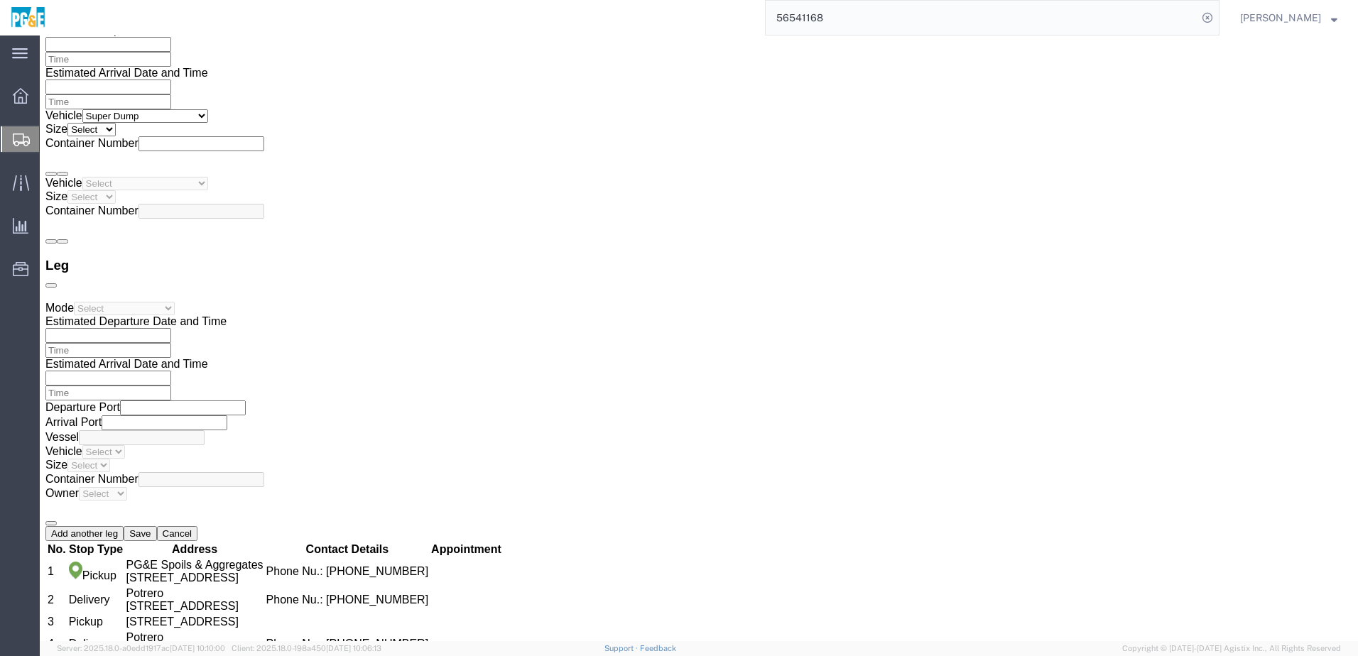
scroll to position [1926, 0]
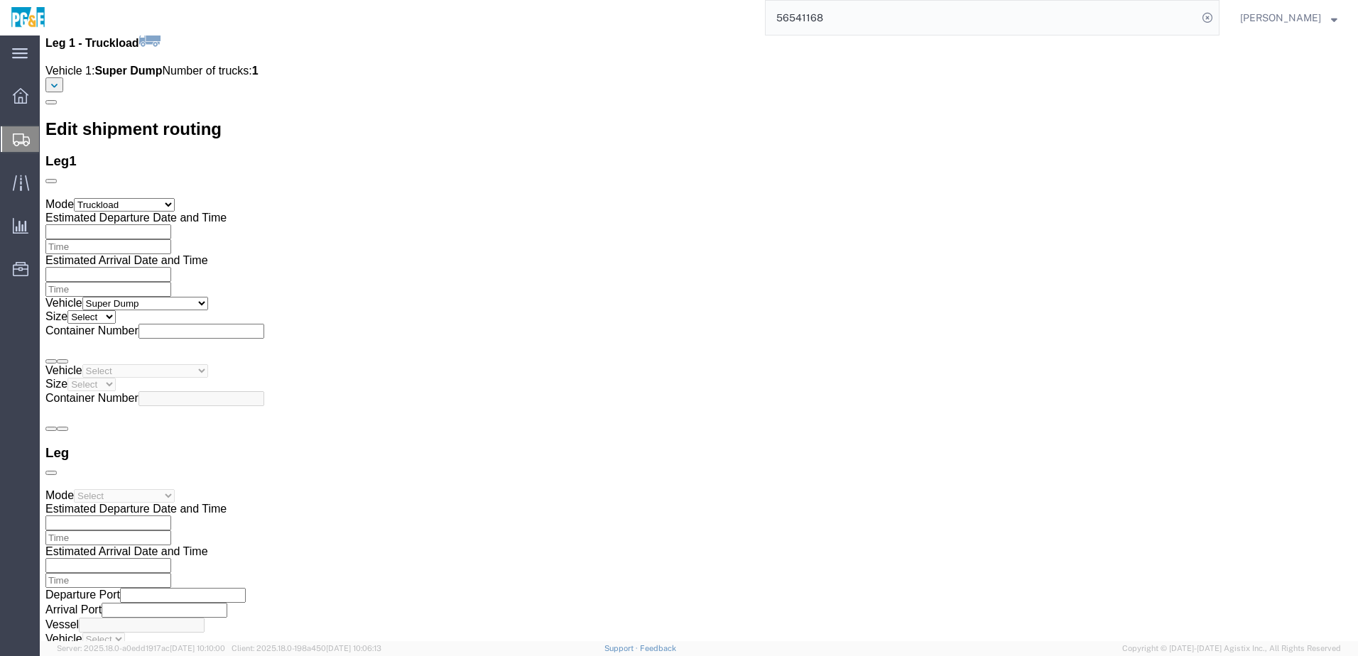
click link "Documents"
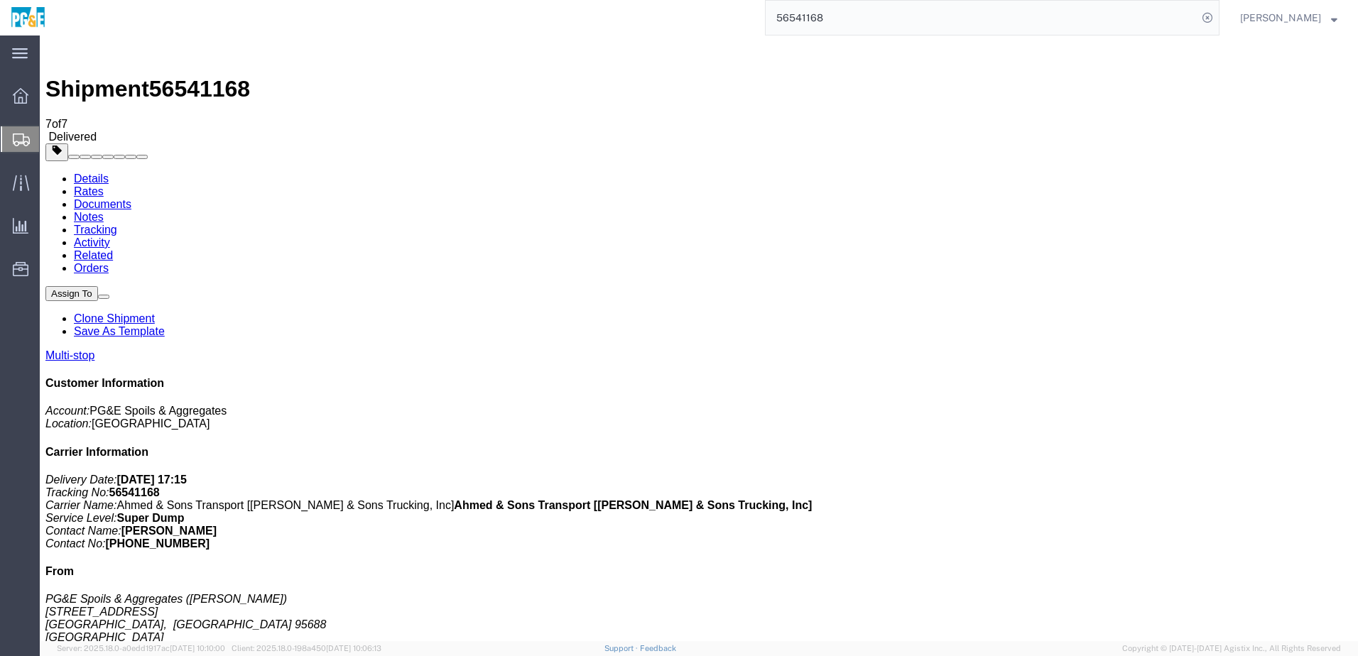
checkbox input "true"
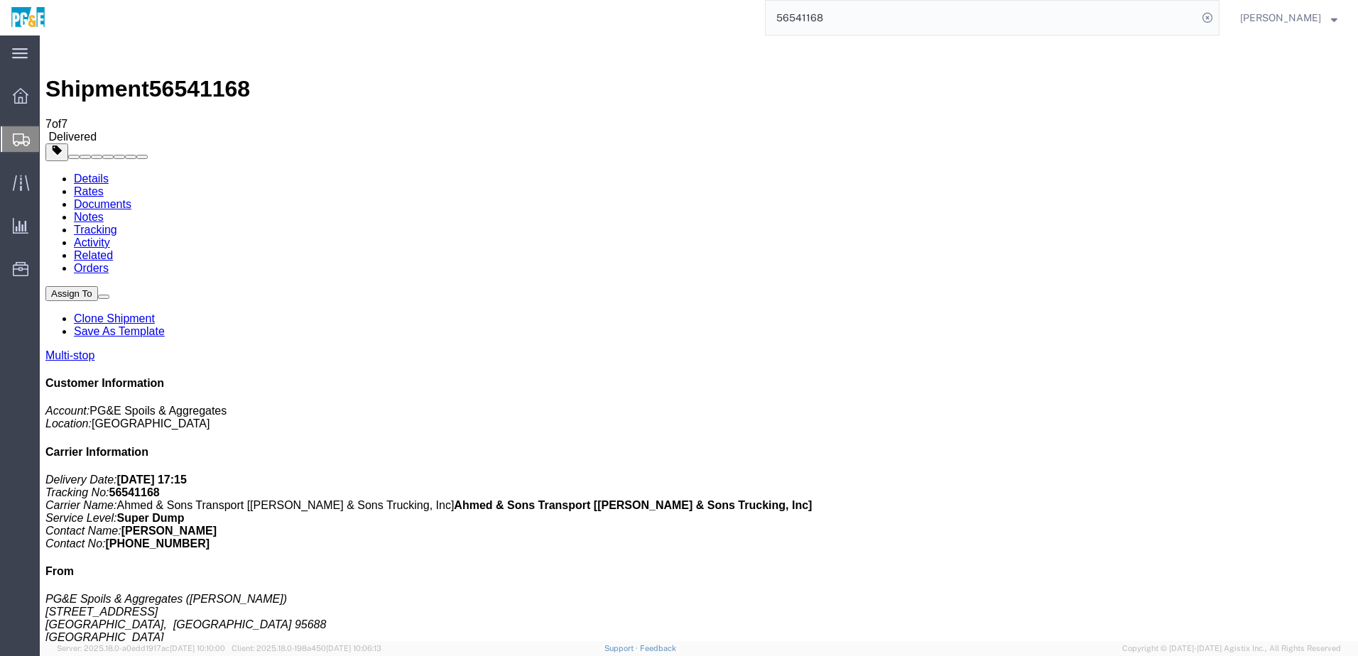
checkbox input "true"
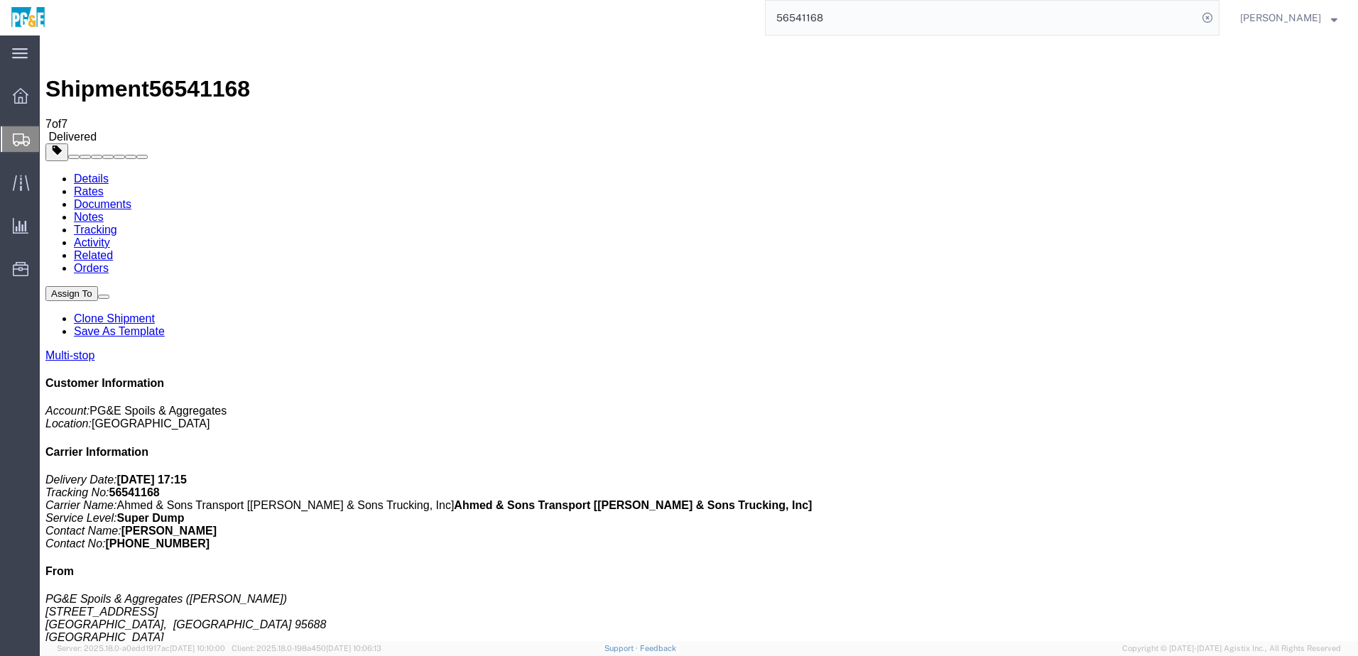
checkbox input "true"
click at [117, 224] on link "Tracking" at bounding box center [95, 230] width 43 height 12
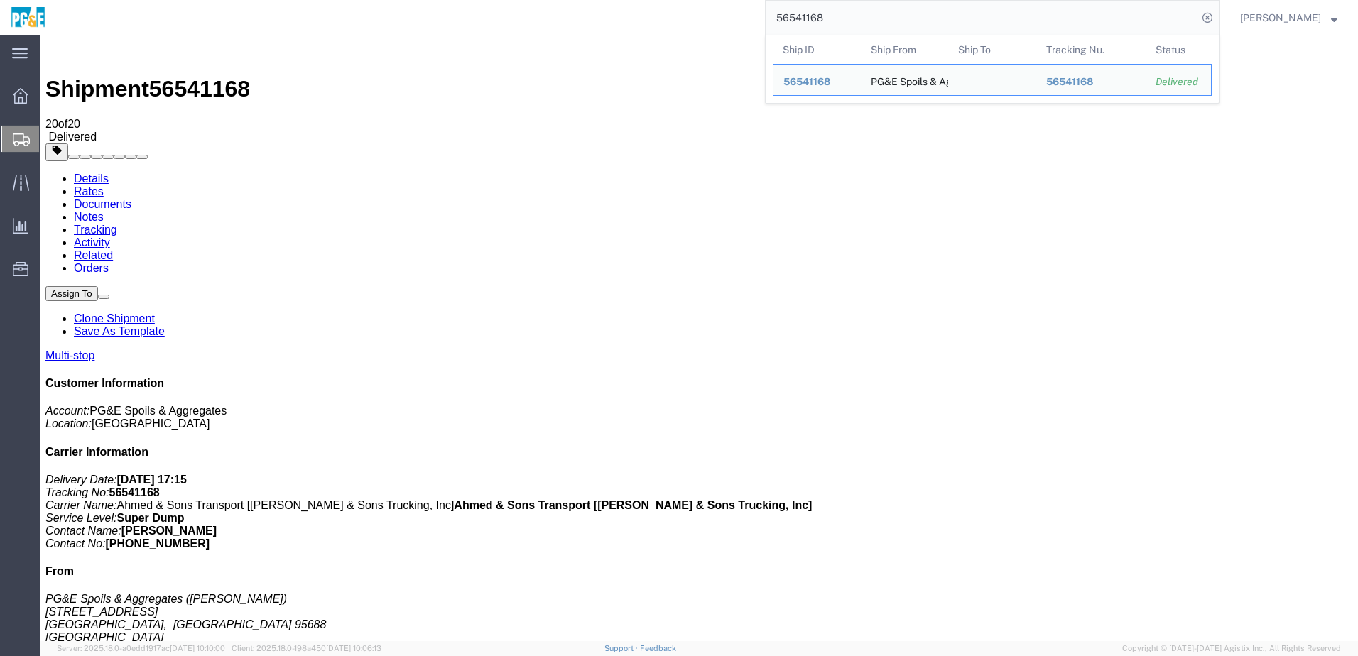
click at [803, 16] on input "56541168" at bounding box center [982, 18] width 432 height 34
paste input "3568"
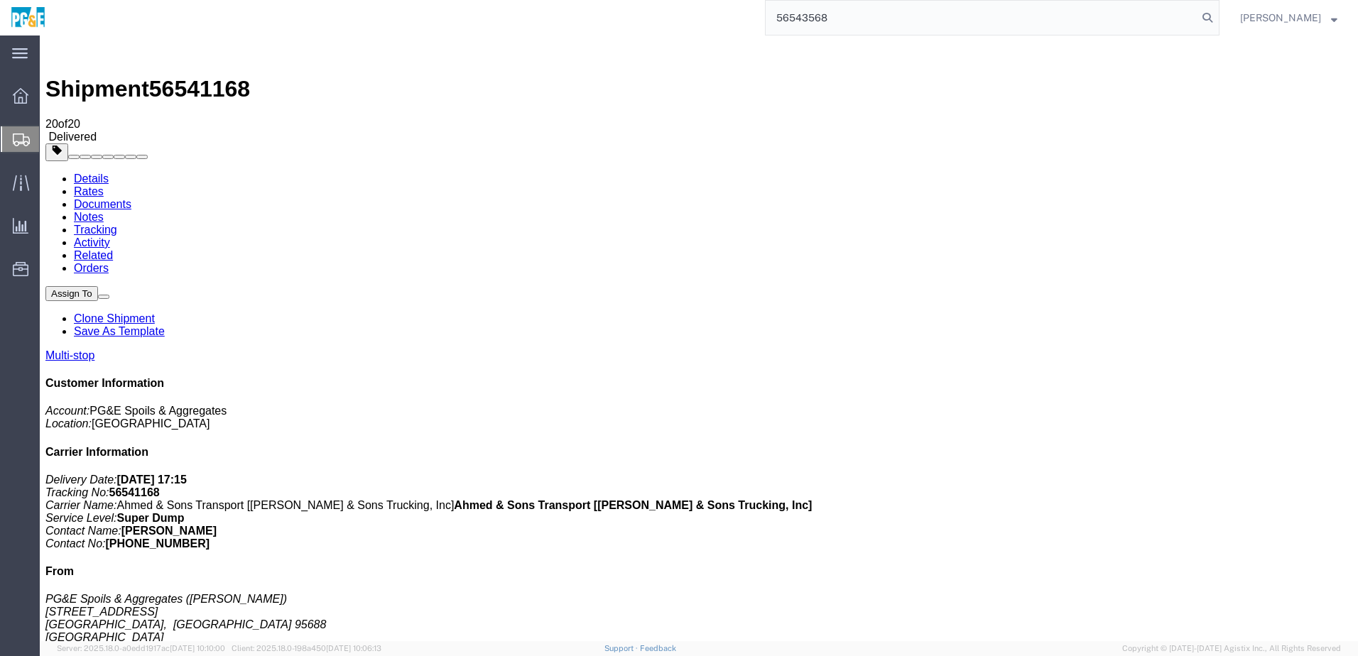
type input "56543568"
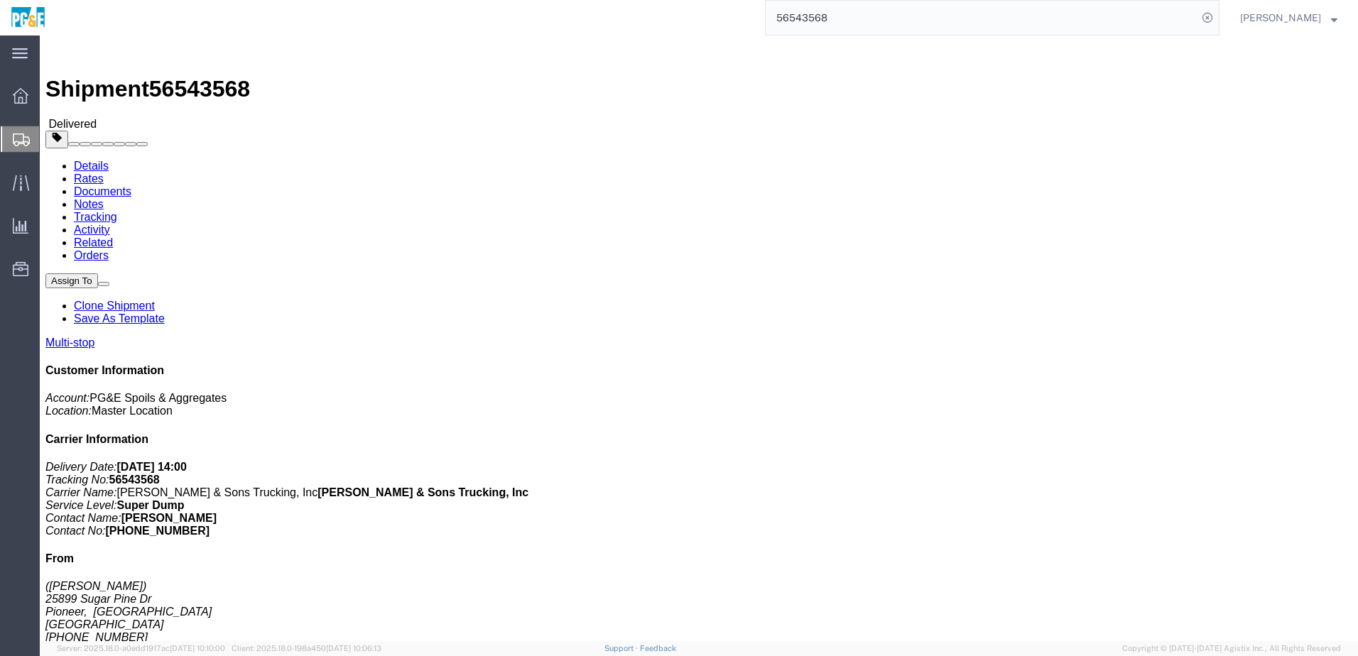
click link "Documents"
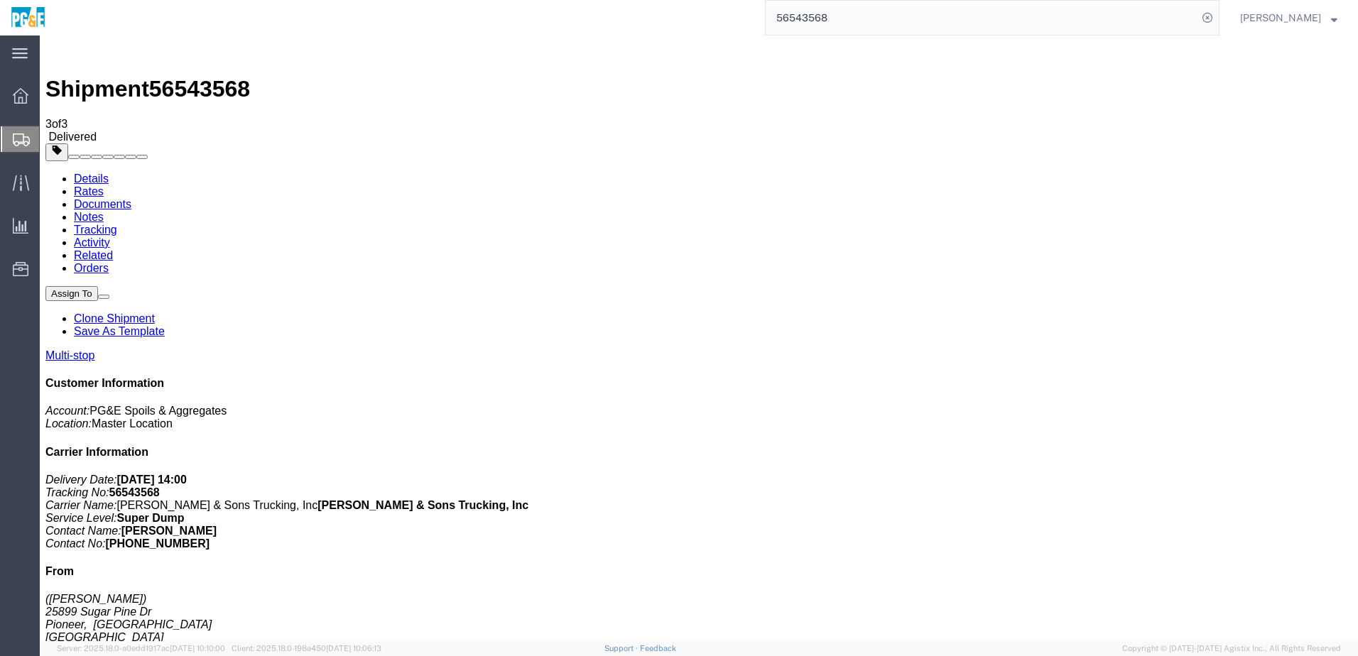
checkbox input "true"
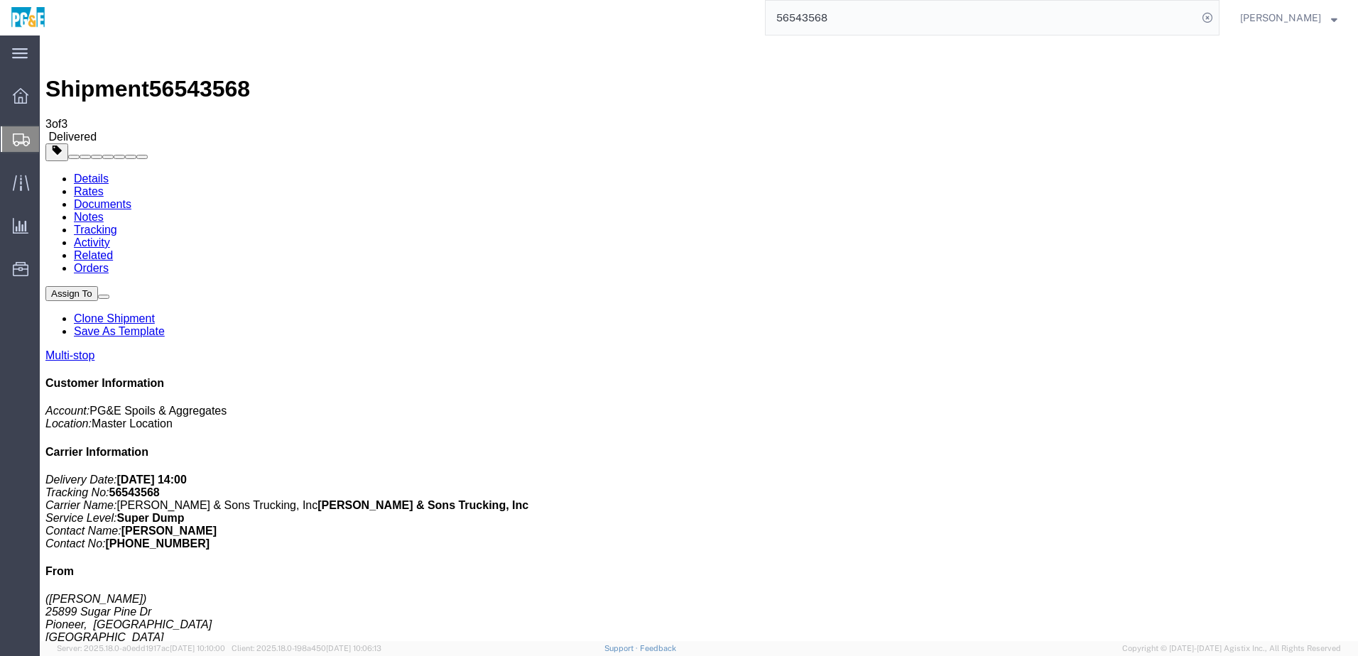
click at [117, 224] on link "Tracking" at bounding box center [95, 230] width 43 height 12
click at [98, 173] on link "Details" at bounding box center [91, 179] width 35 height 12
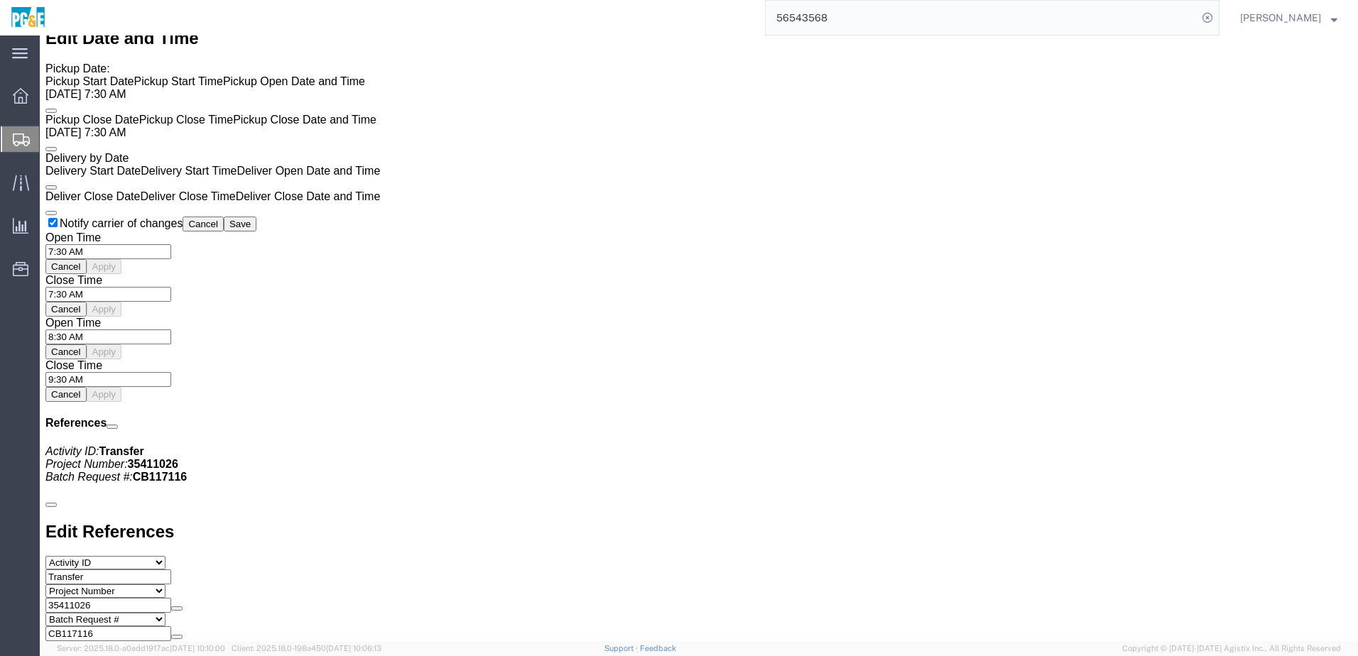
scroll to position [1208, 0]
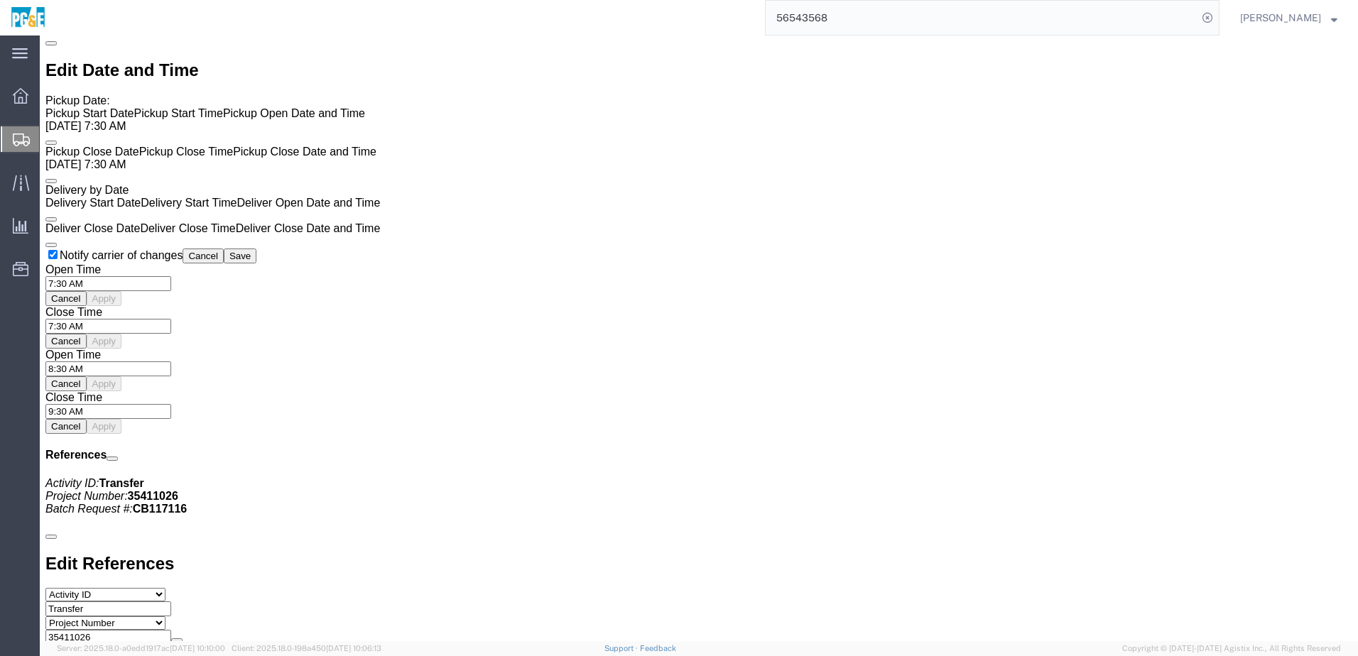
click at [820, 20] on input "56543568" at bounding box center [982, 18] width 432 height 34
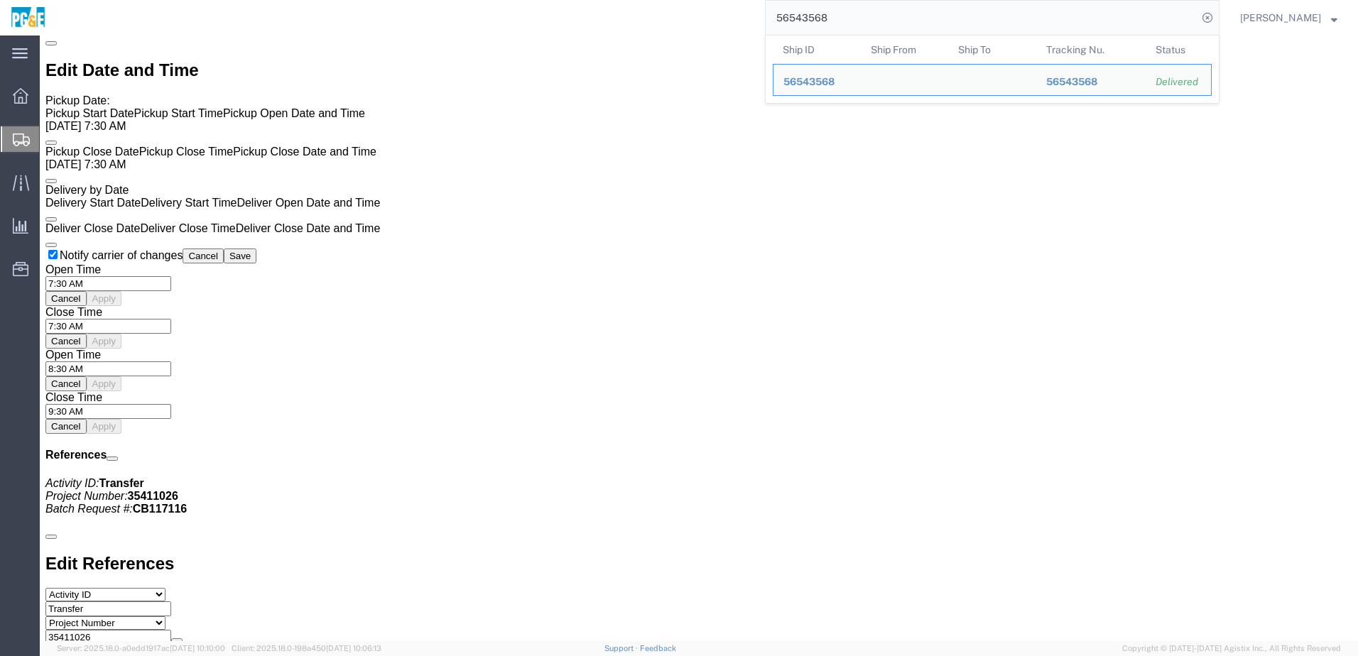
click at [820, 20] on input "56543568" at bounding box center [982, 18] width 432 height 34
paste input "90"
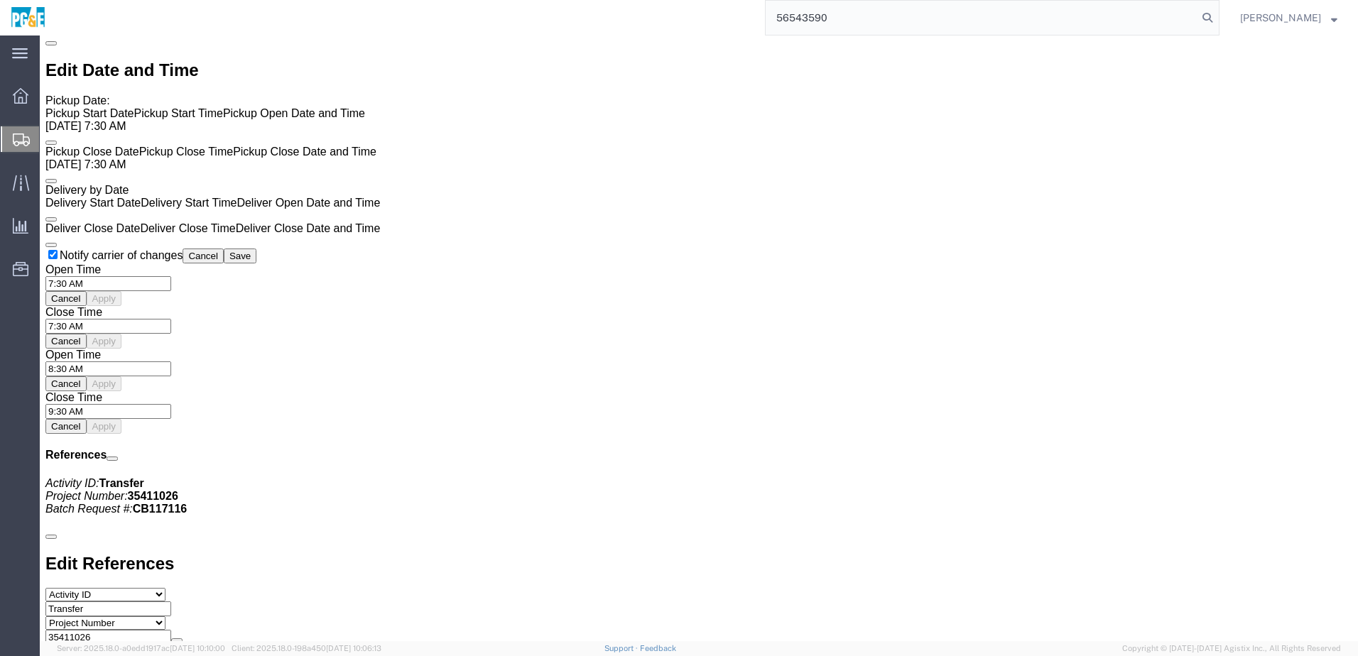
click div "Pickups STOP 1 : 25899 Sugar Pine Dr, Pioneer, CA, US 1 x Naked Cargo (UnPackag…"
click div
click at [808, 18] on input "56543590" at bounding box center [982, 18] width 432 height 34
type input "56543590"
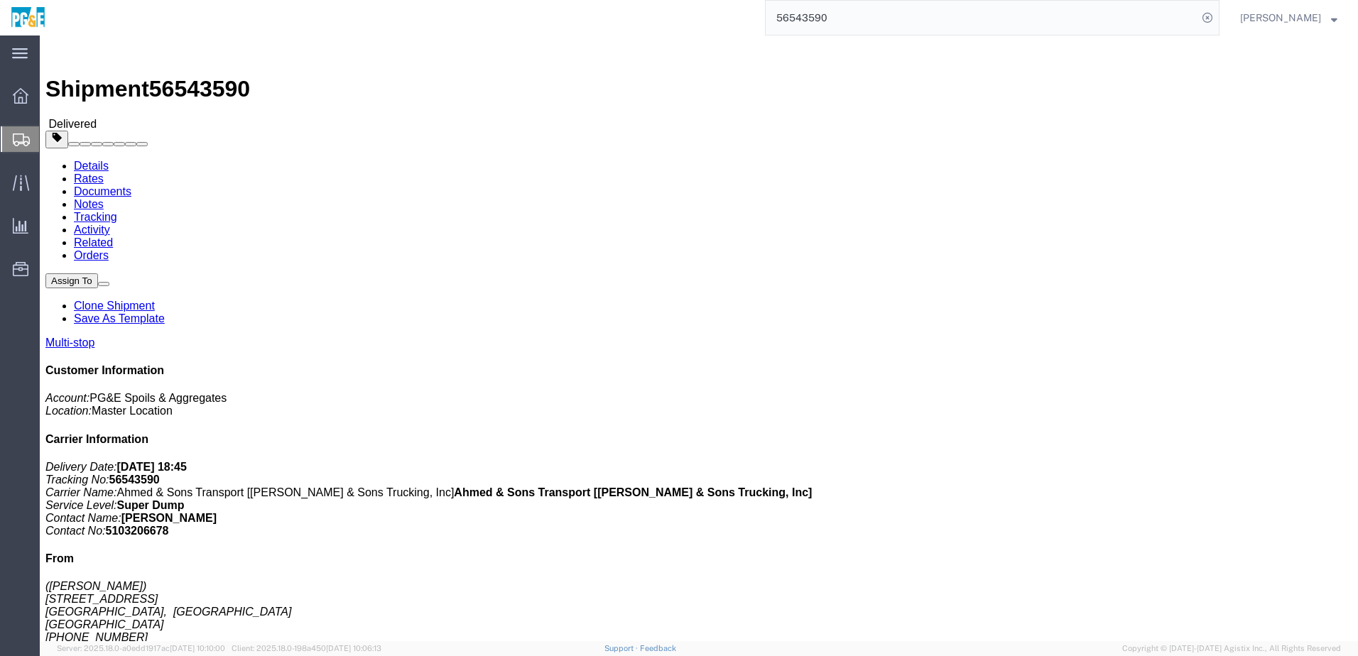
click link "Documents"
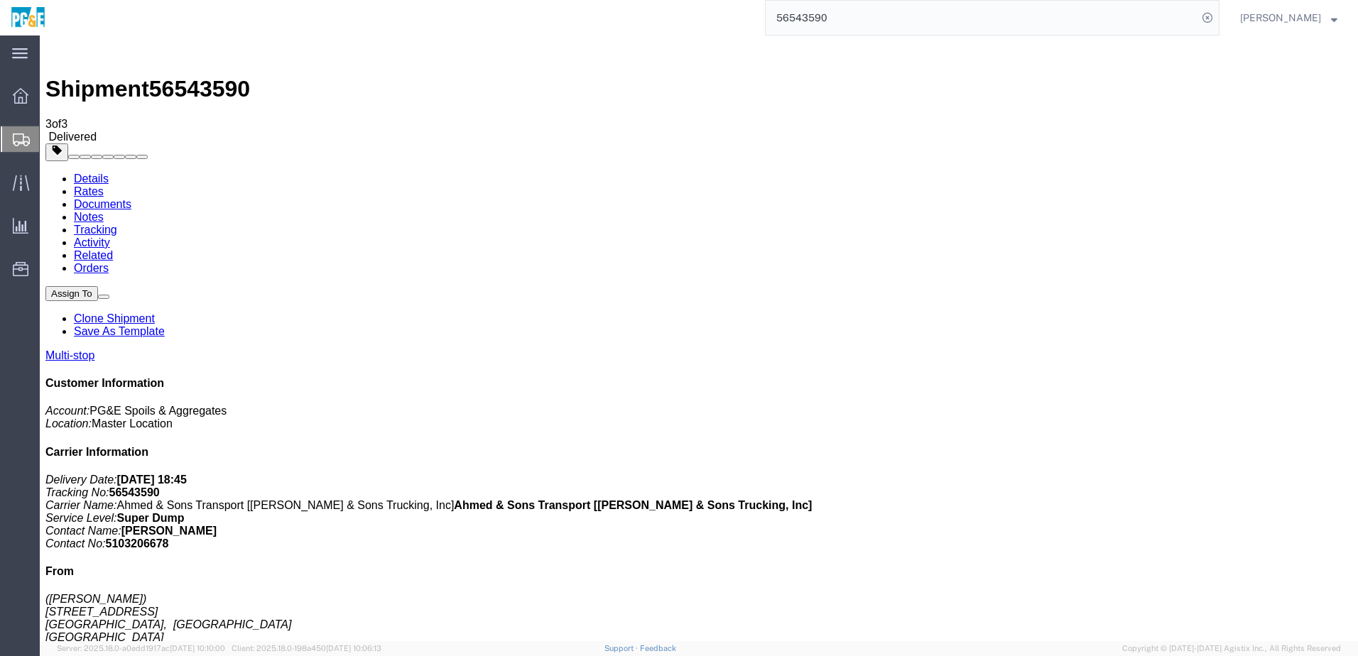
checkbox input "true"
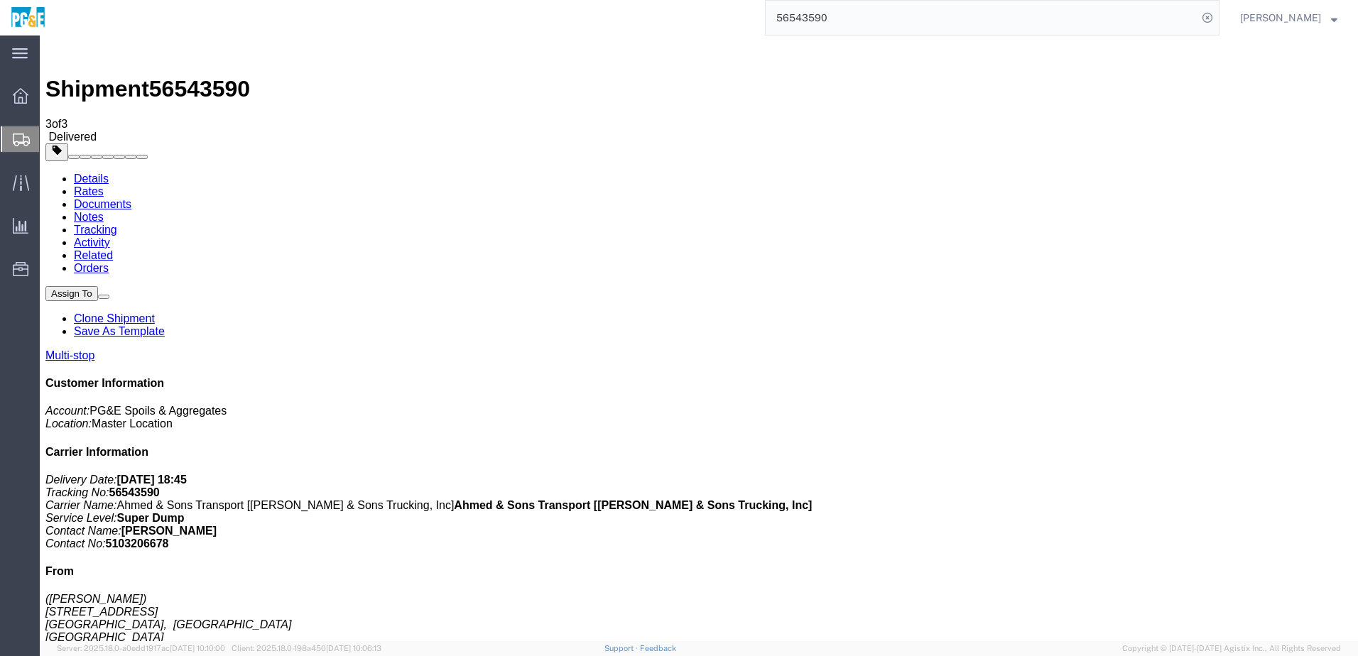
click at [117, 224] on link "Tracking" at bounding box center [95, 230] width 43 height 12
click at [817, 8] on input "56543590" at bounding box center [982, 18] width 432 height 34
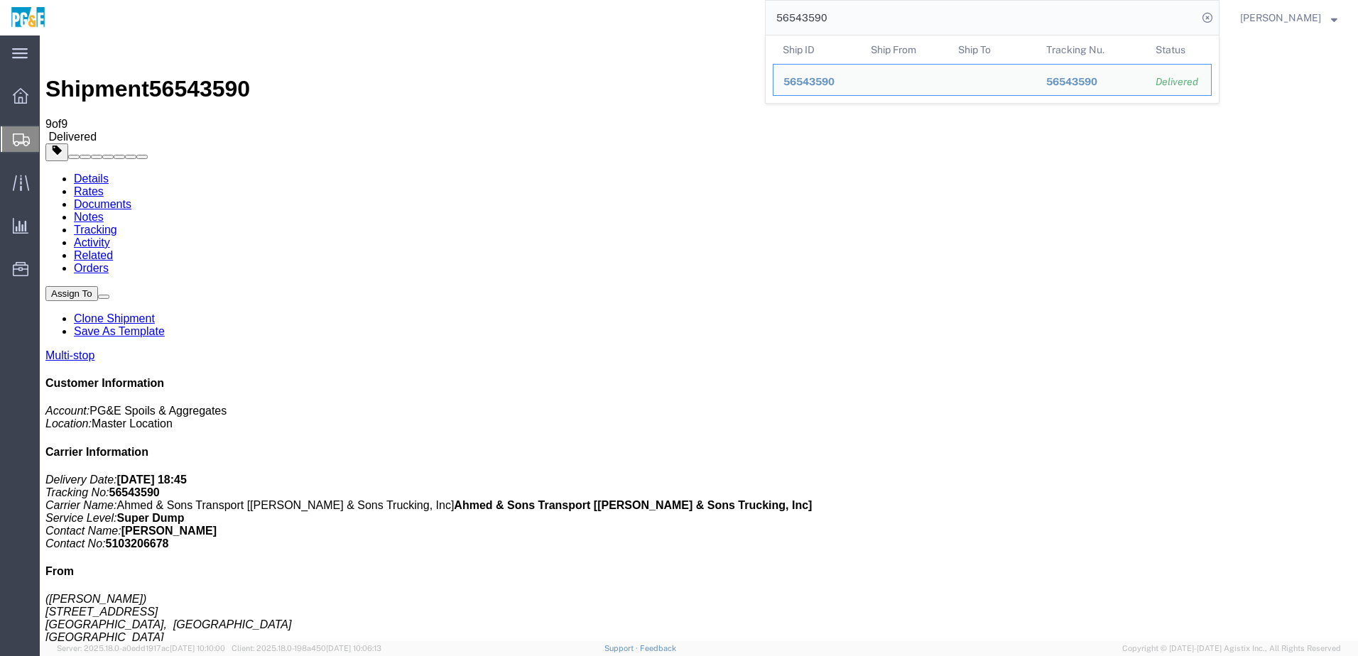
click at [817, 8] on input "56543590" at bounding box center [982, 18] width 432 height 34
paste input "01818"
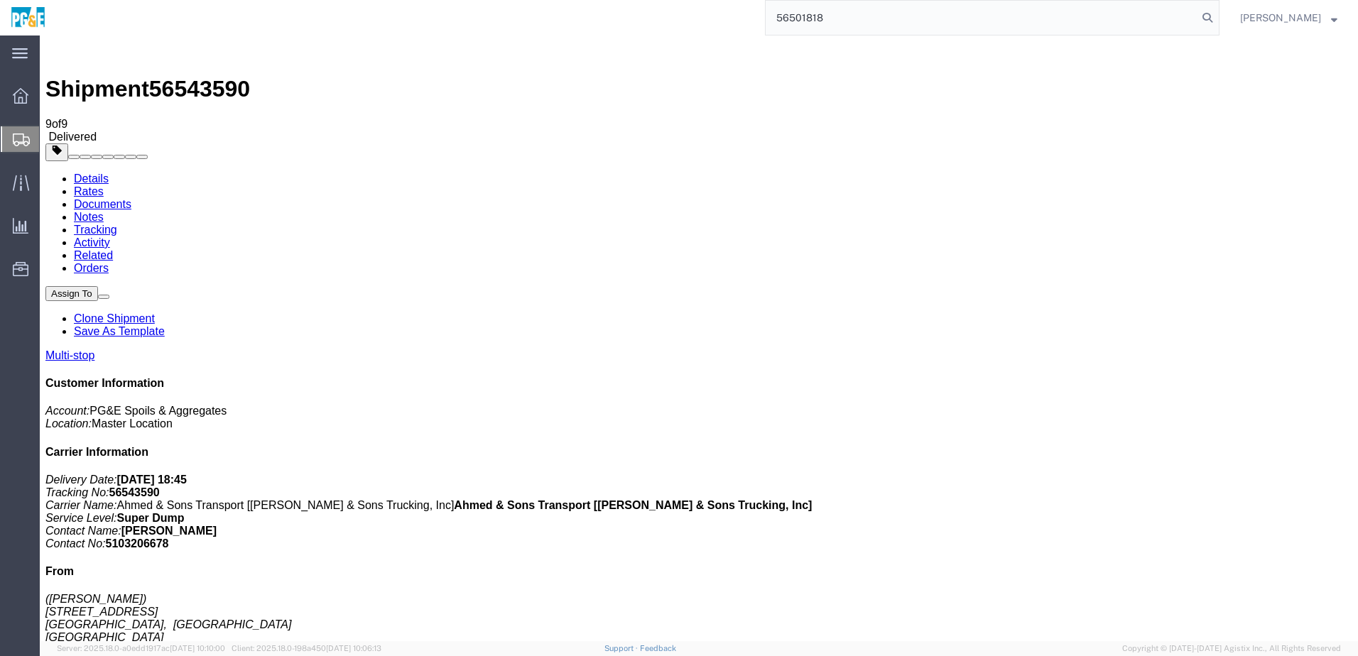
type input "56501818"
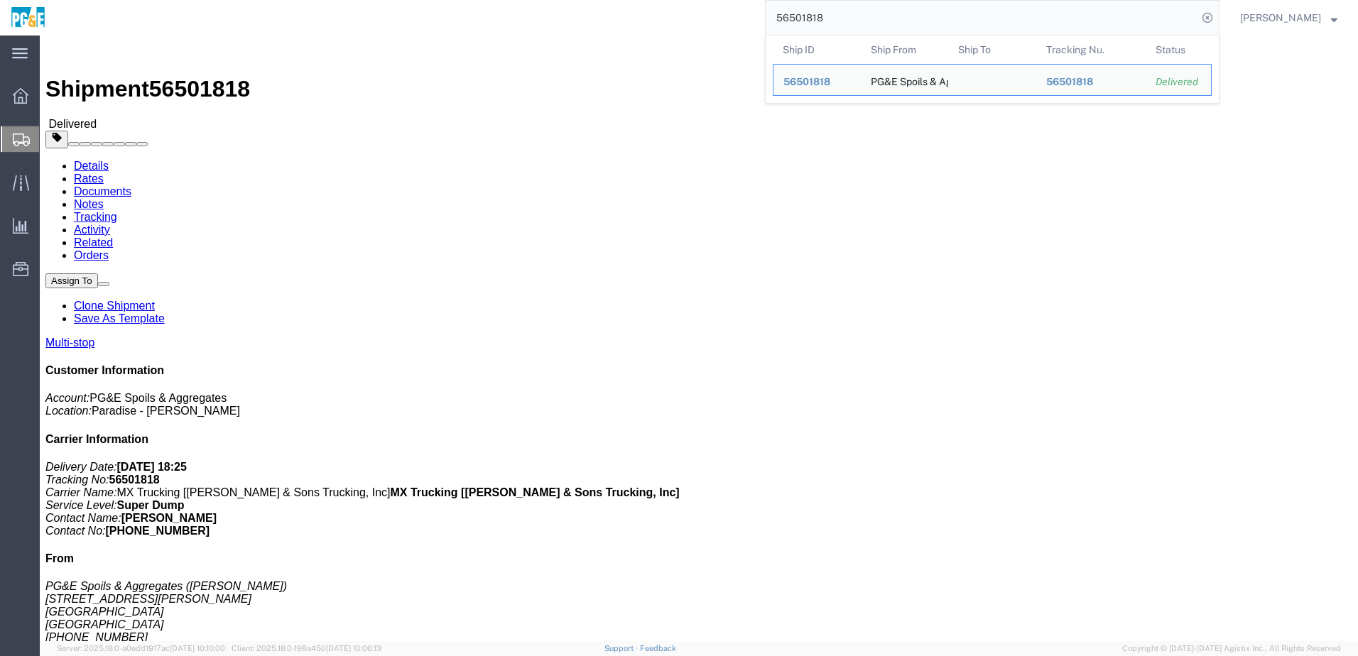
click h4 "Routing & Vehicle Information"
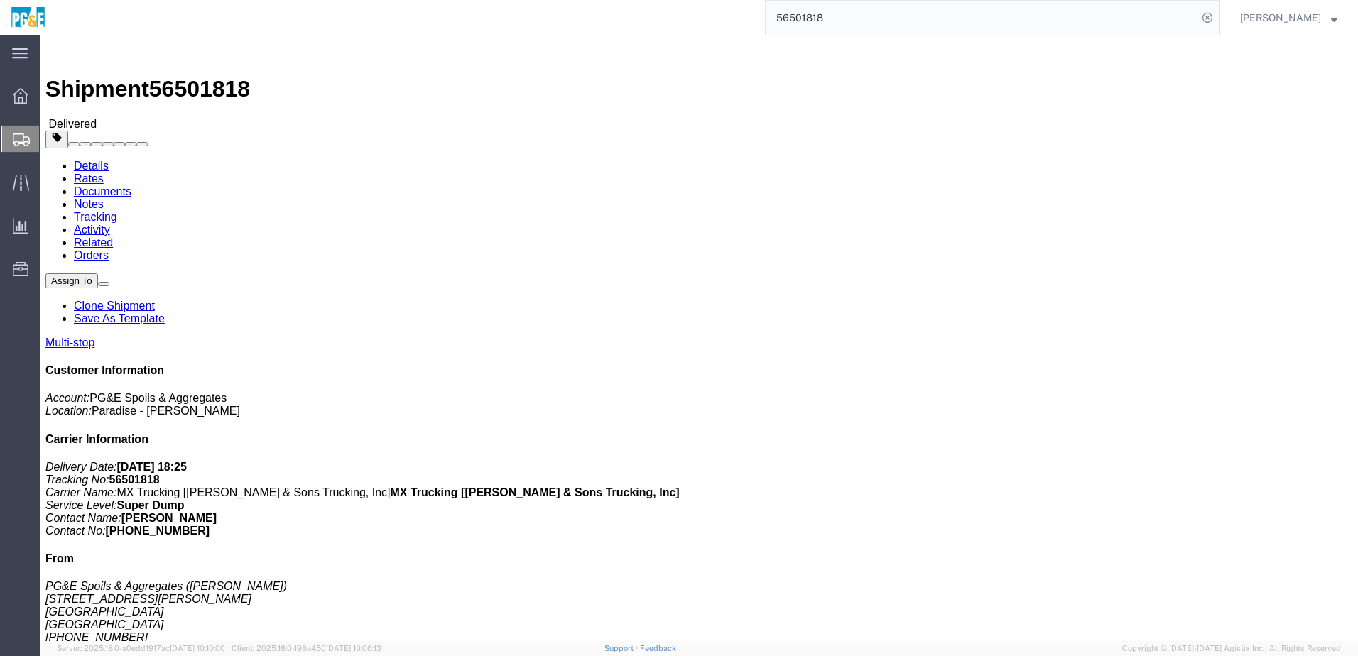
drag, startPoint x: 151, startPoint y: 63, endPoint x: 153, endPoint y: 56, distance: 7.7
click link "Documents"
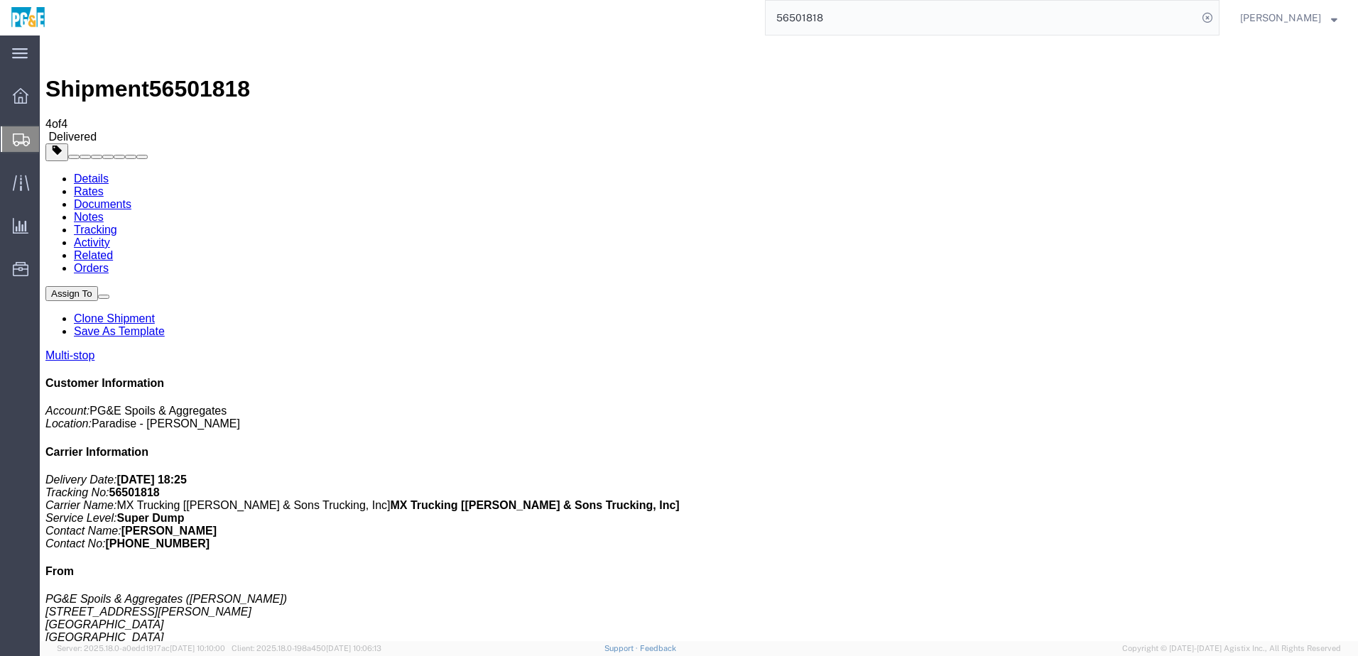
checkbox input "true"
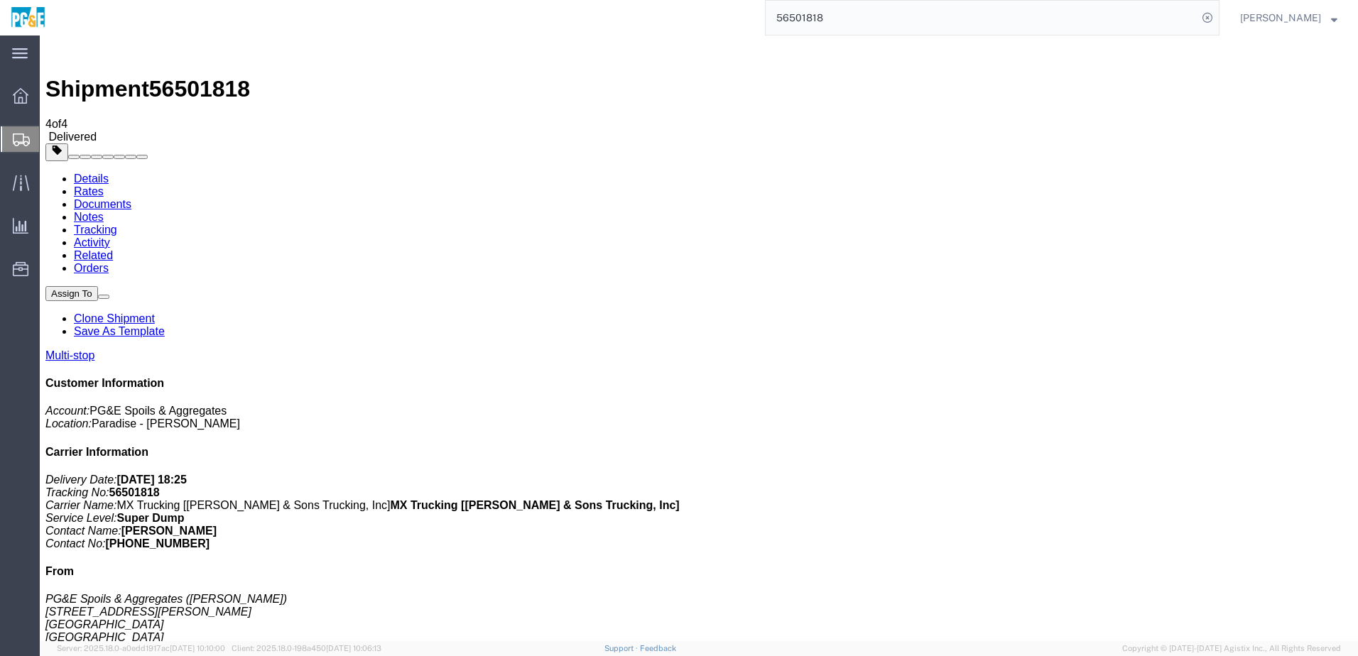
click at [117, 224] on link "Tracking" at bounding box center [95, 230] width 43 height 12
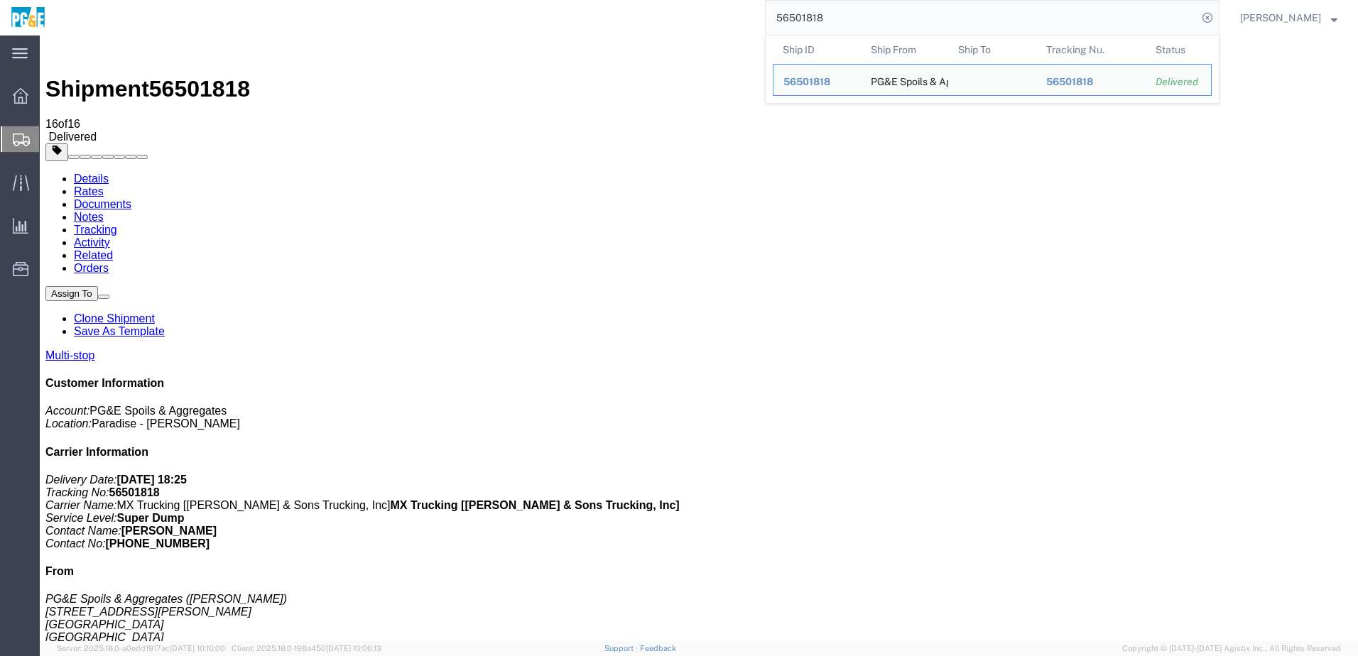
click at [825, 14] on input "56501818" at bounding box center [982, 18] width 432 height 34
paste input "26160"
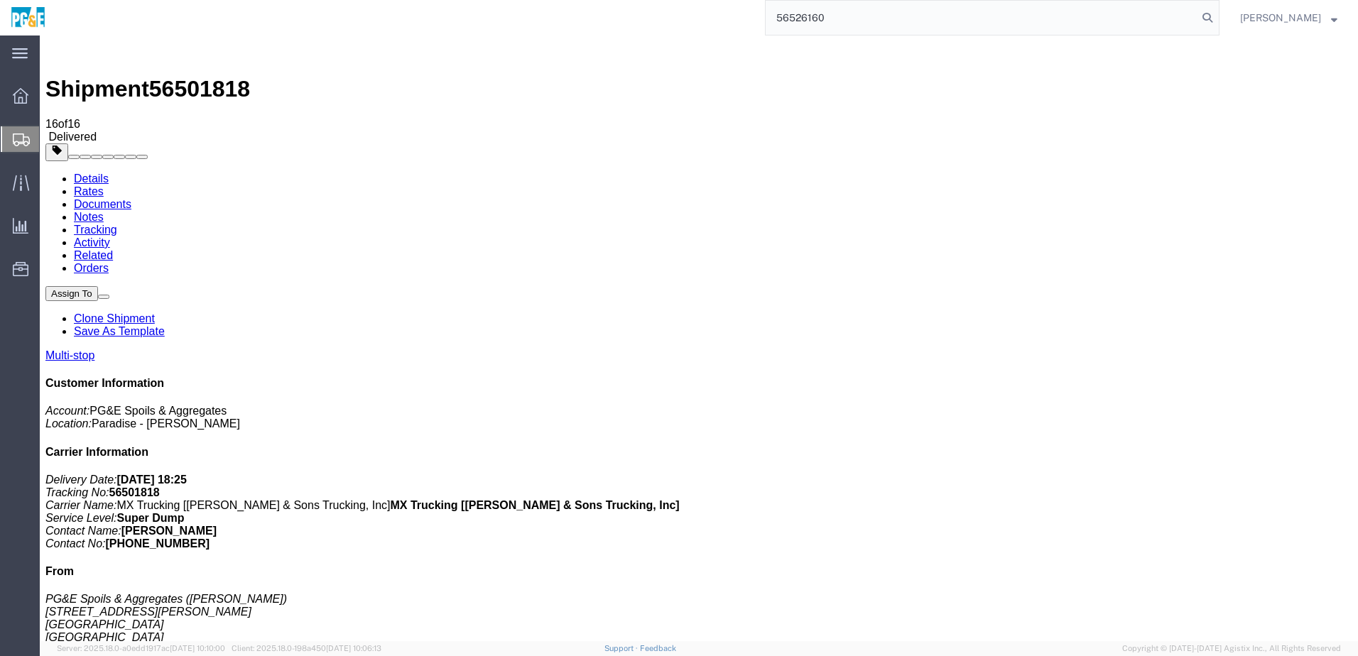
type input "56526160"
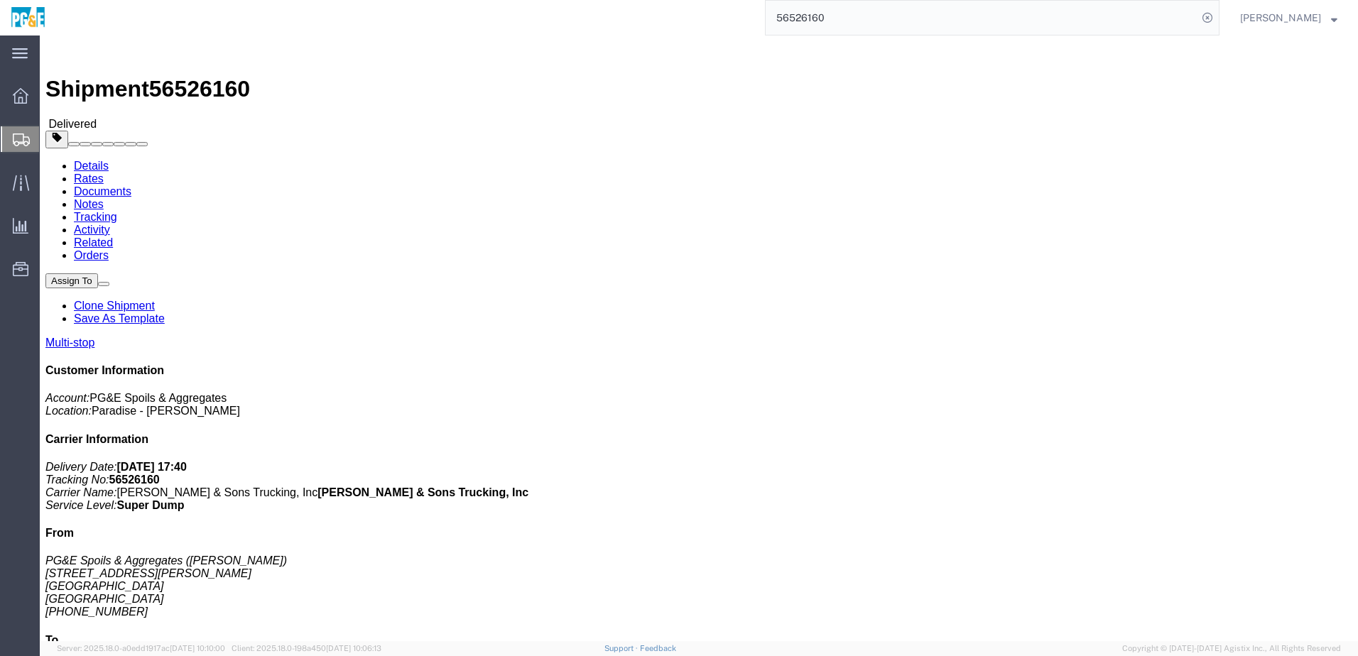
click link "Documents"
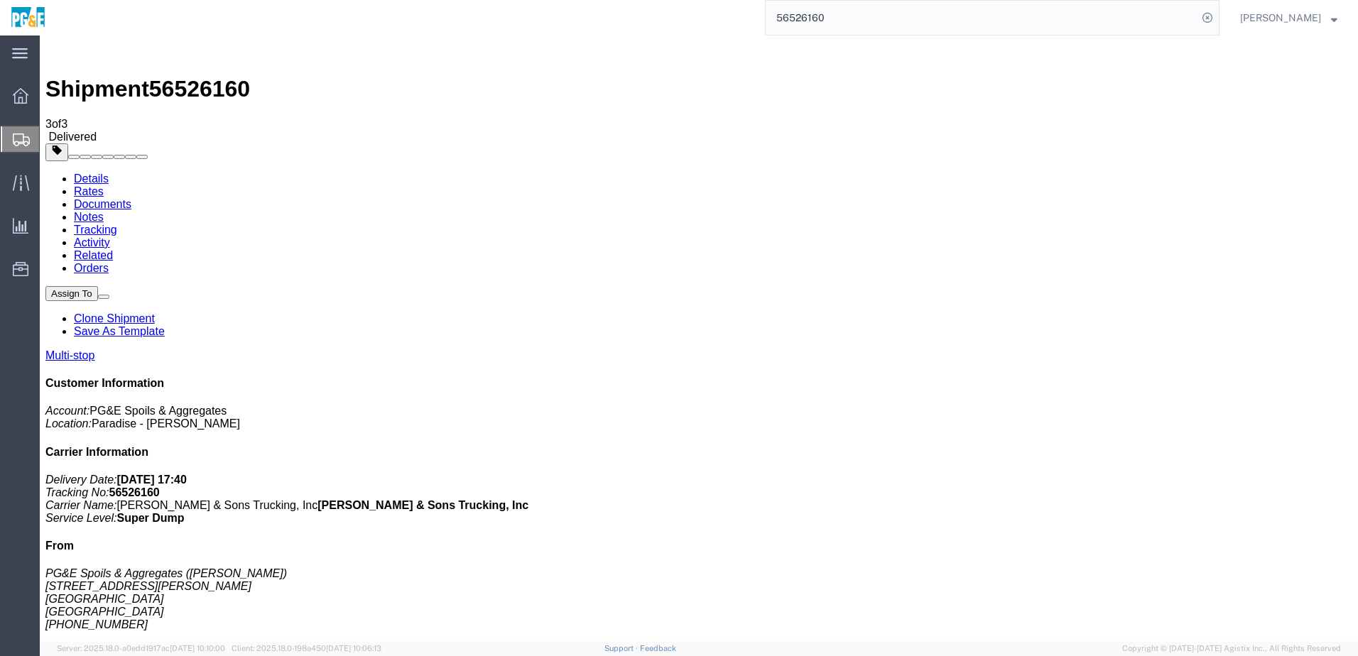
drag, startPoint x: 58, startPoint y: 225, endPoint x: 58, endPoint y: 217, distance: 8.5
checkbox input "true"
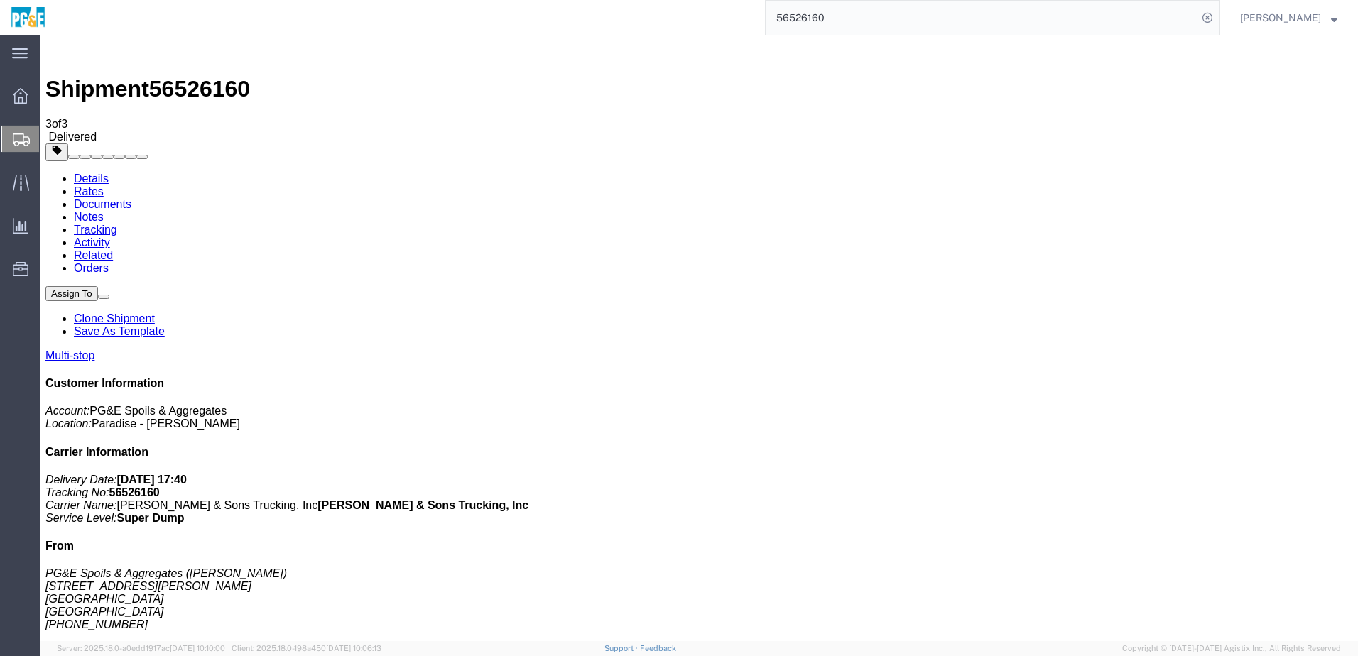
click at [117, 224] on link "Tracking" at bounding box center [95, 230] width 43 height 12
click at [818, 22] on input "56526160" at bounding box center [982, 18] width 432 height 34
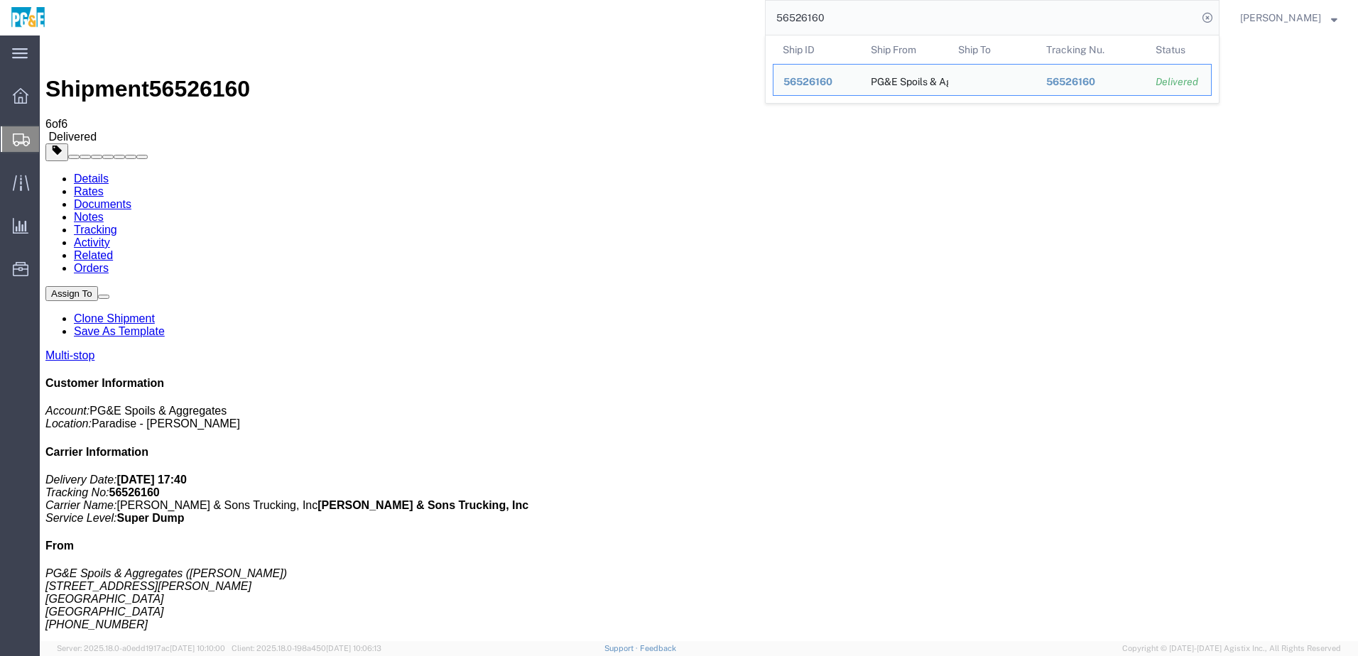
click at [818, 22] on input "56526160" at bounding box center [982, 18] width 432 height 34
paste input "54810"
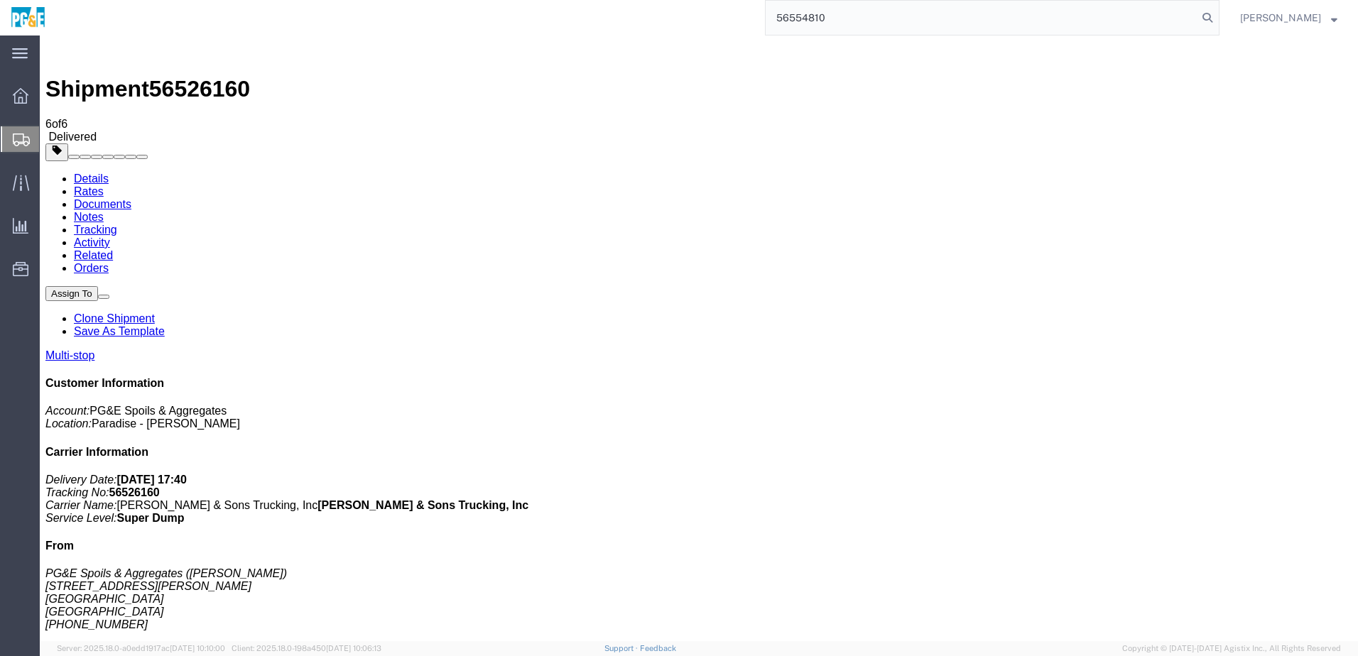
click at [854, 11] on input "56554810" at bounding box center [982, 18] width 432 height 34
type input "56554810"
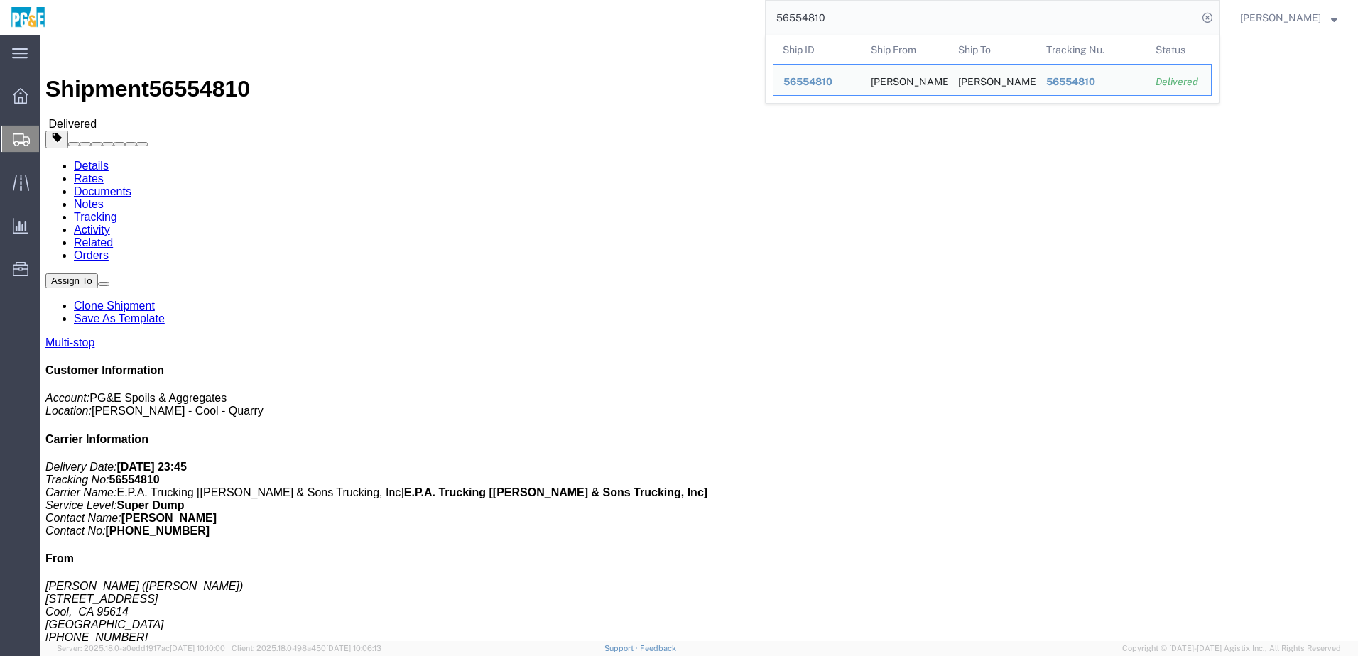
click link "Documents"
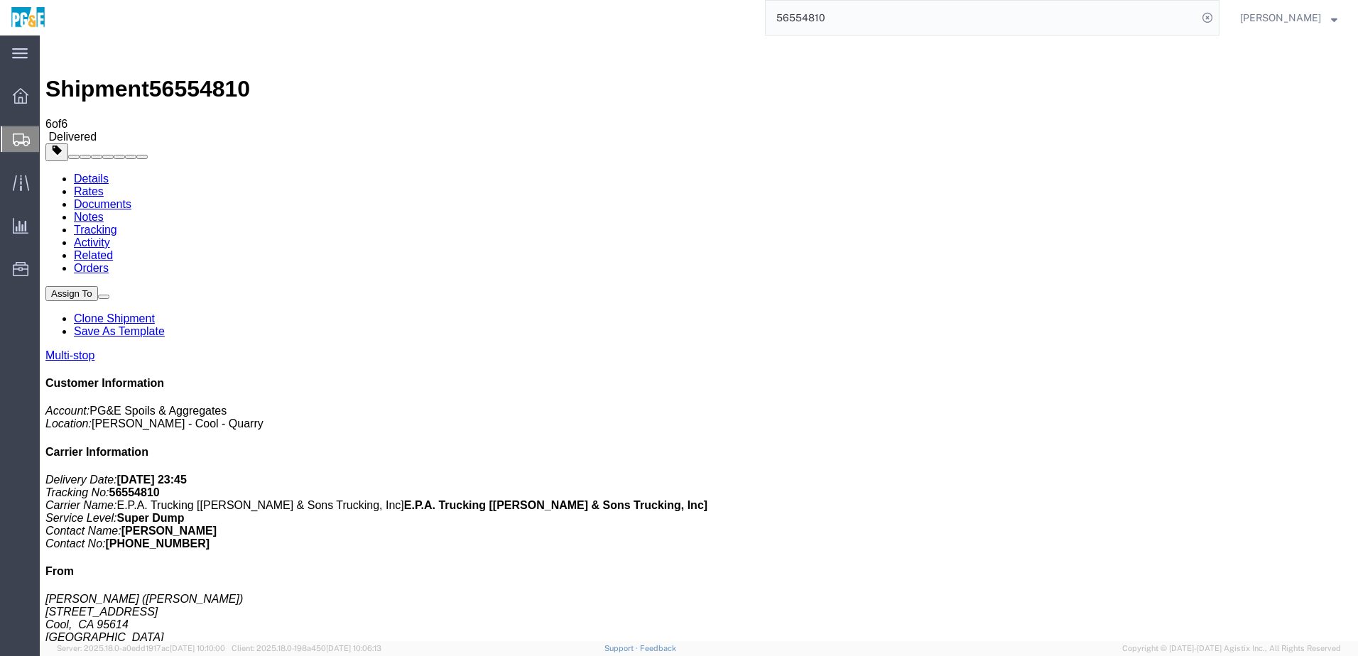
checkbox input "true"
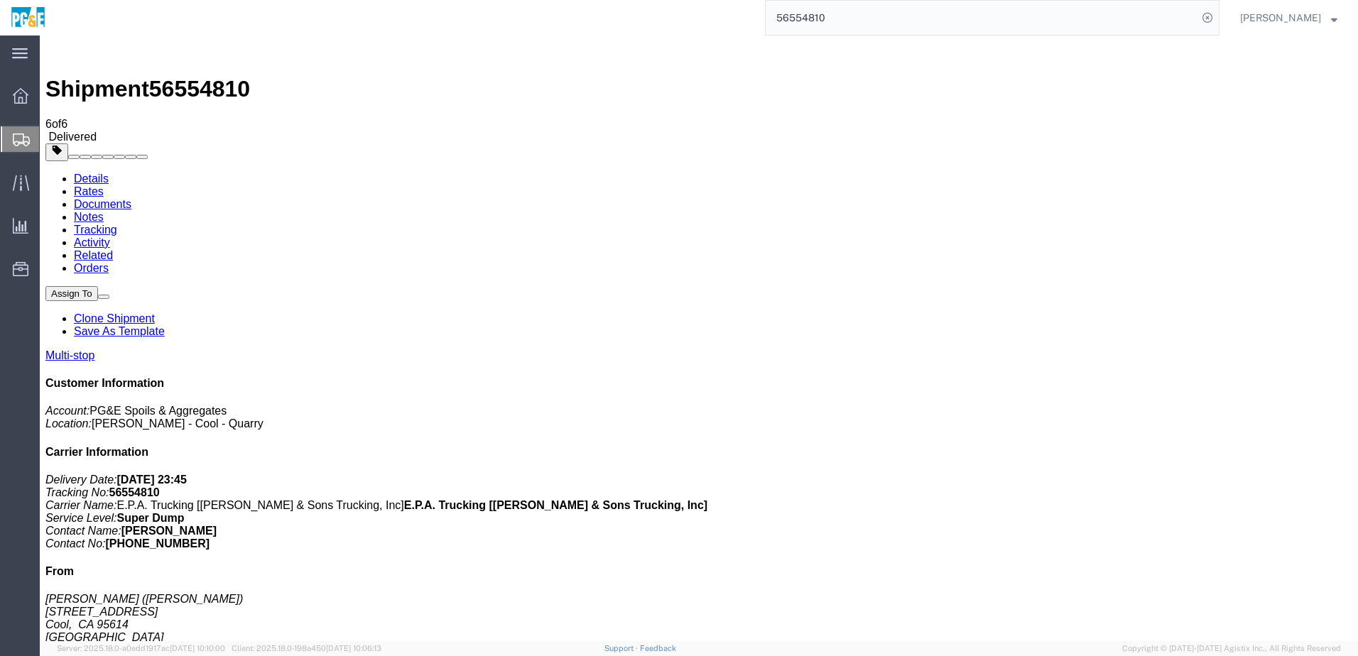
checkbox input "true"
click at [117, 224] on link "Tracking" at bounding box center [95, 230] width 43 height 12
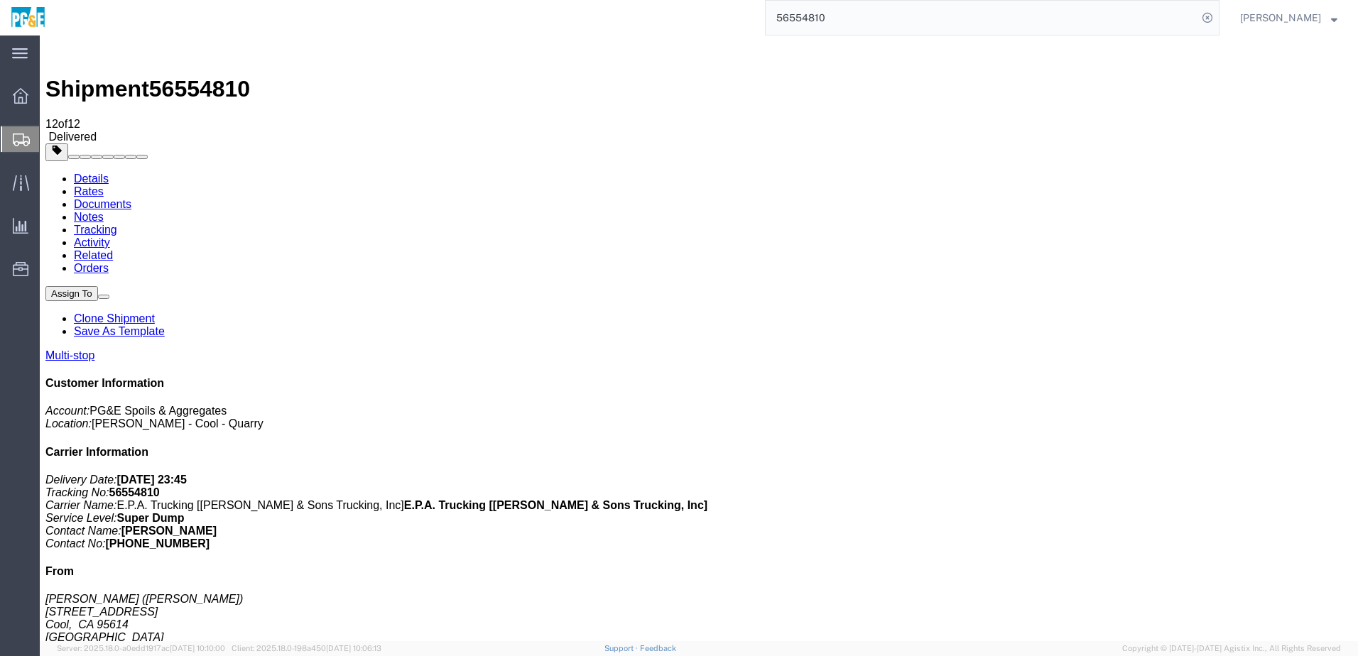
click at [808, 12] on input "56554810" at bounding box center [982, 18] width 432 height 34
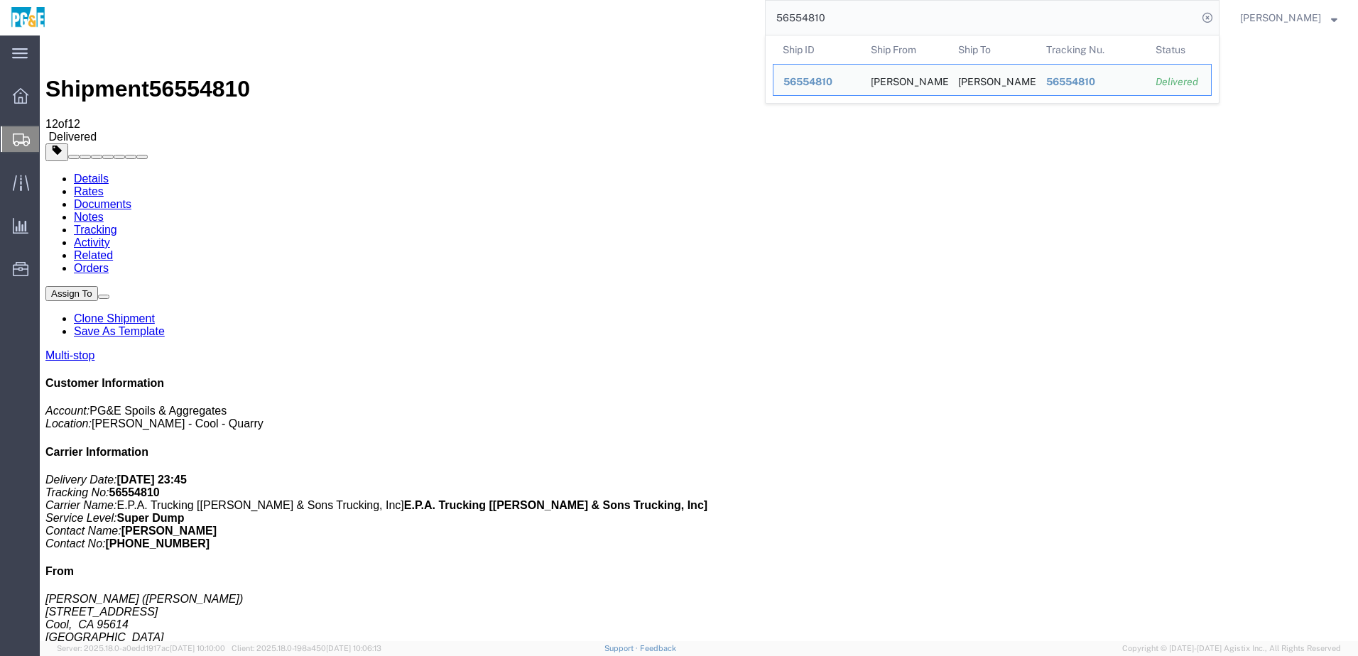
click at [808, 12] on input "56554810" at bounding box center [982, 18] width 432 height 34
paste input "1"
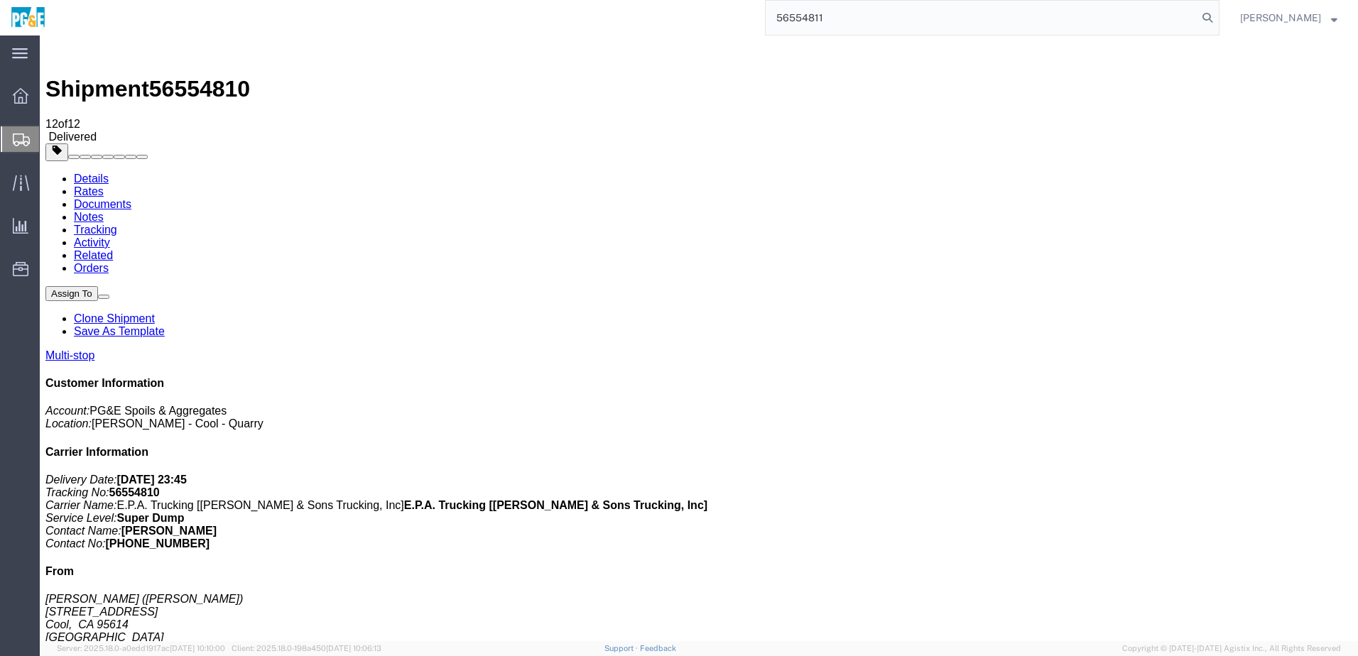
type input "56554811"
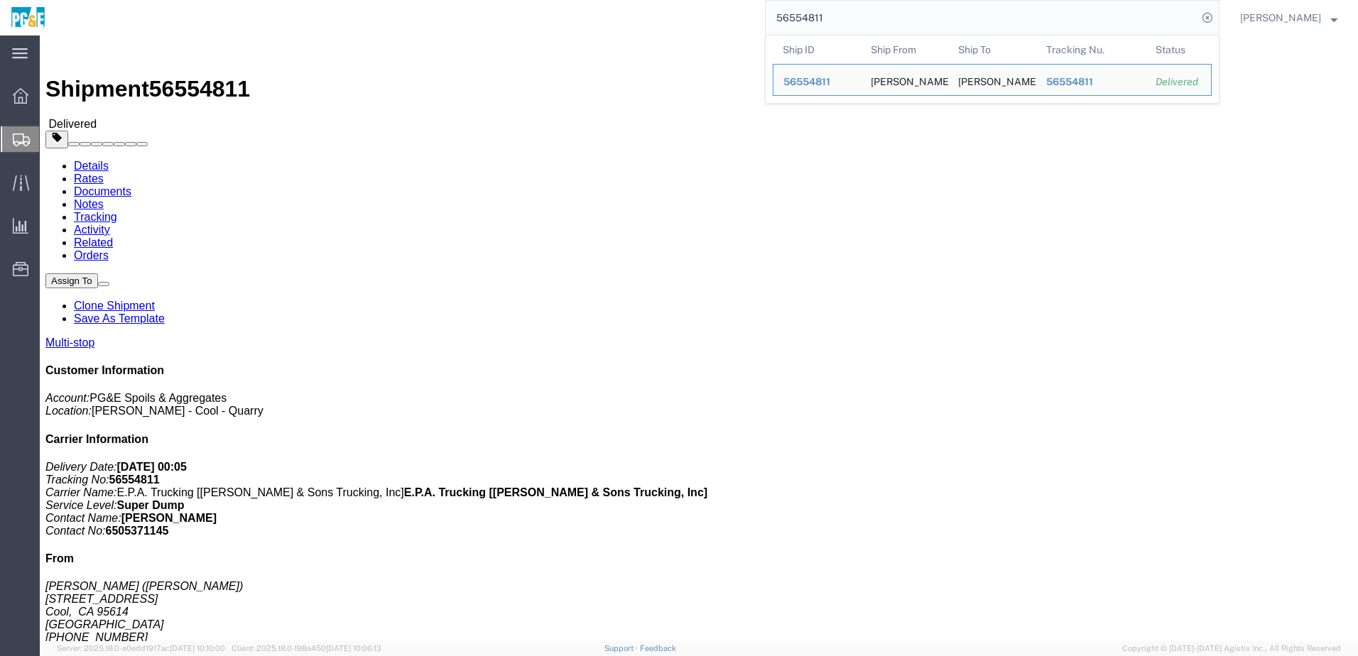
click div "Leg 1 - Truckload Vehicle 1: Super Dump Number of trucks: 1"
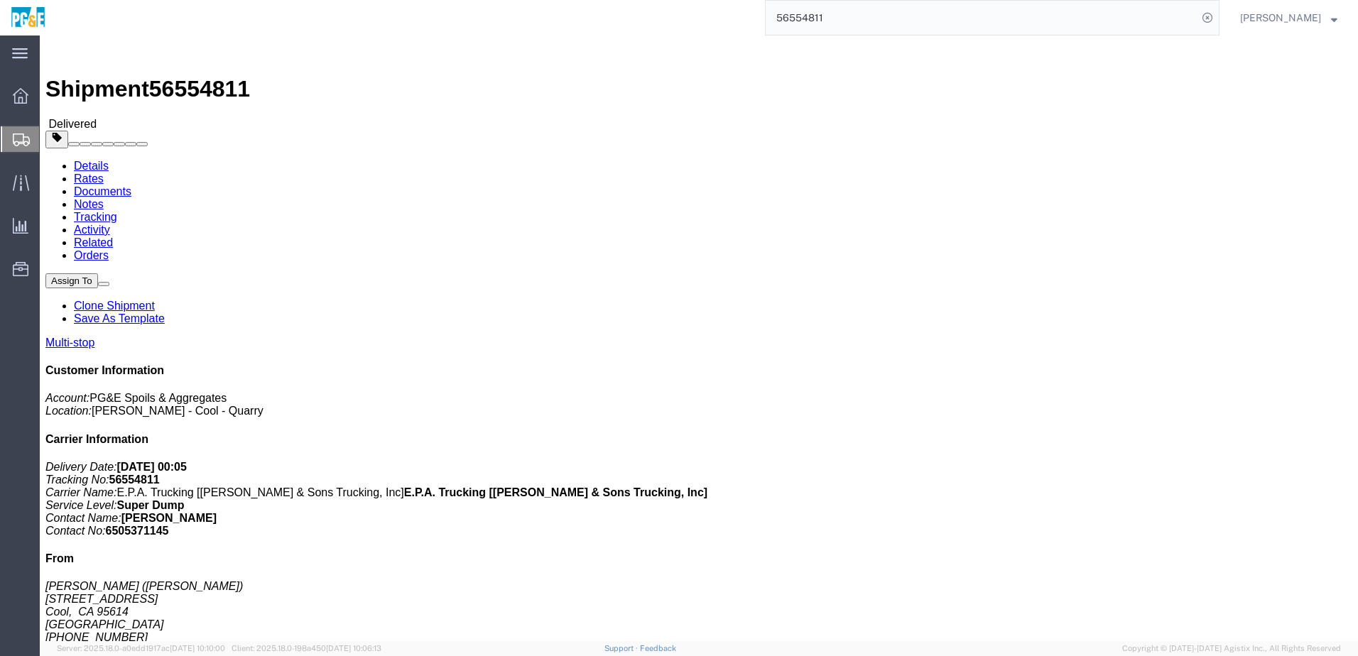
click link "Documents"
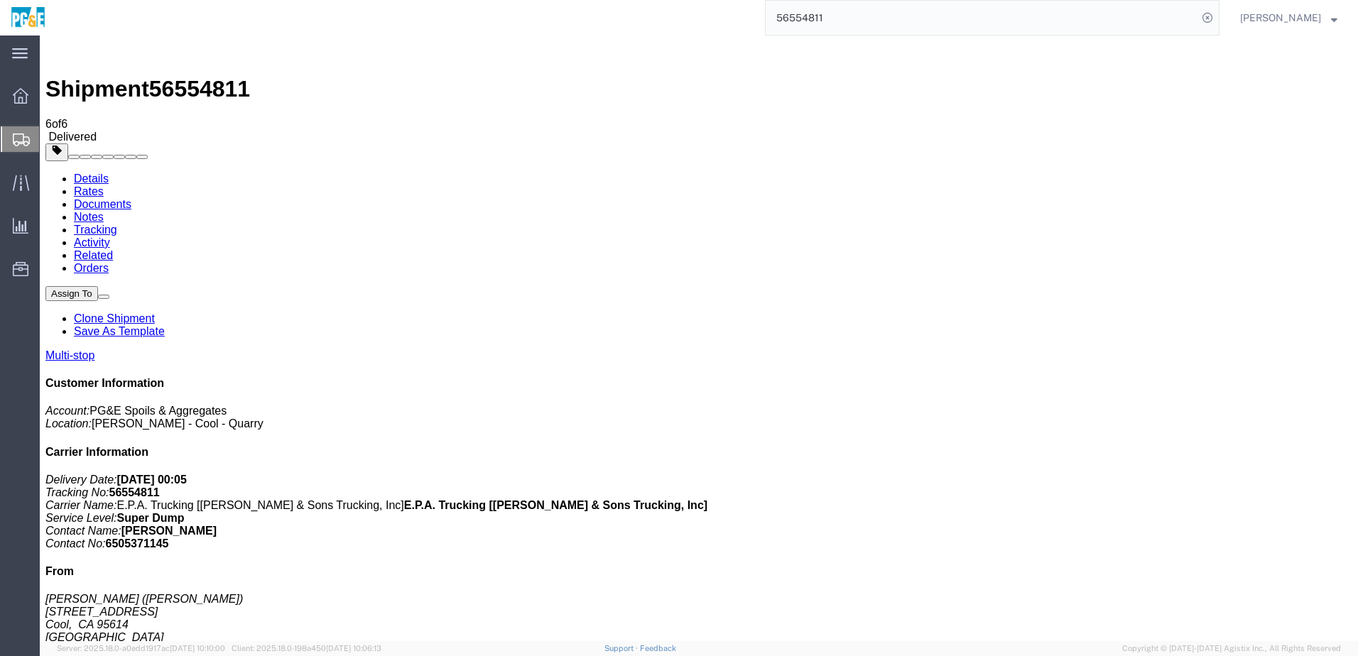
checkbox input "true"
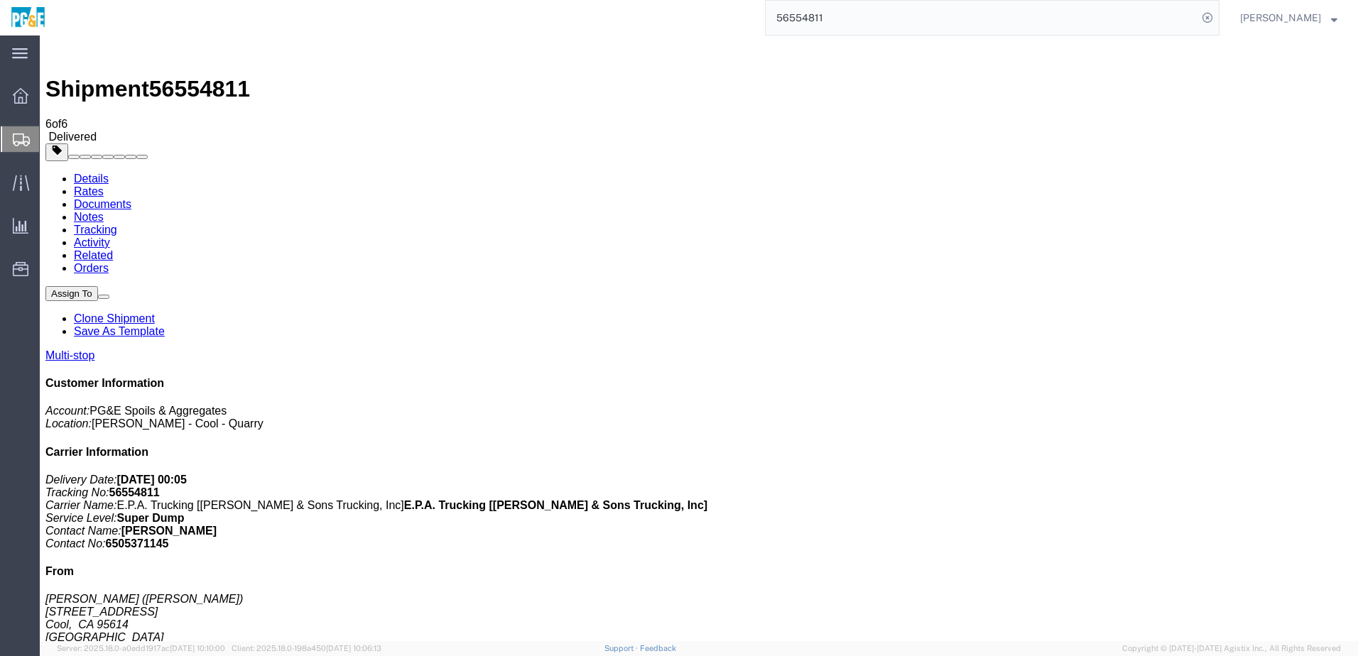
checkbox input "true"
drag, startPoint x: 320, startPoint y: 86, endPoint x: 342, endPoint y: 36, distance: 54.1
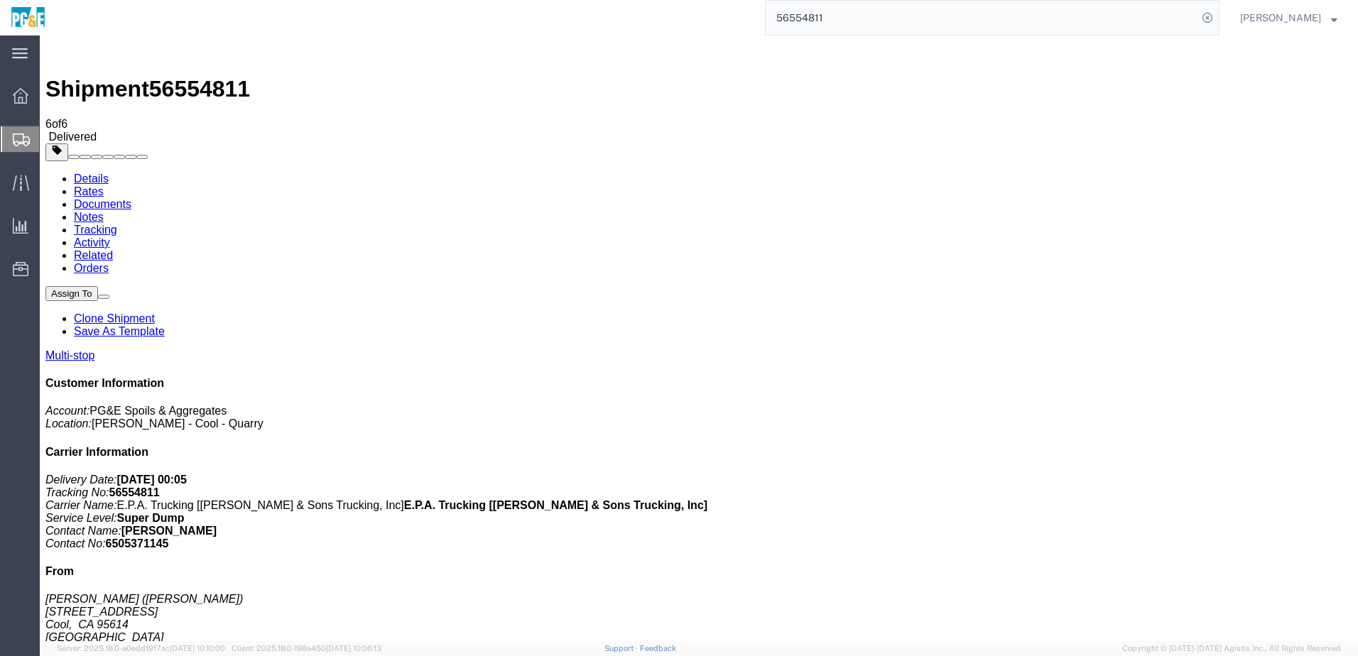
click at [117, 224] on link "Tracking" at bounding box center [95, 230] width 43 height 12
click at [806, 16] on input "56554811" at bounding box center [982, 18] width 432 height 34
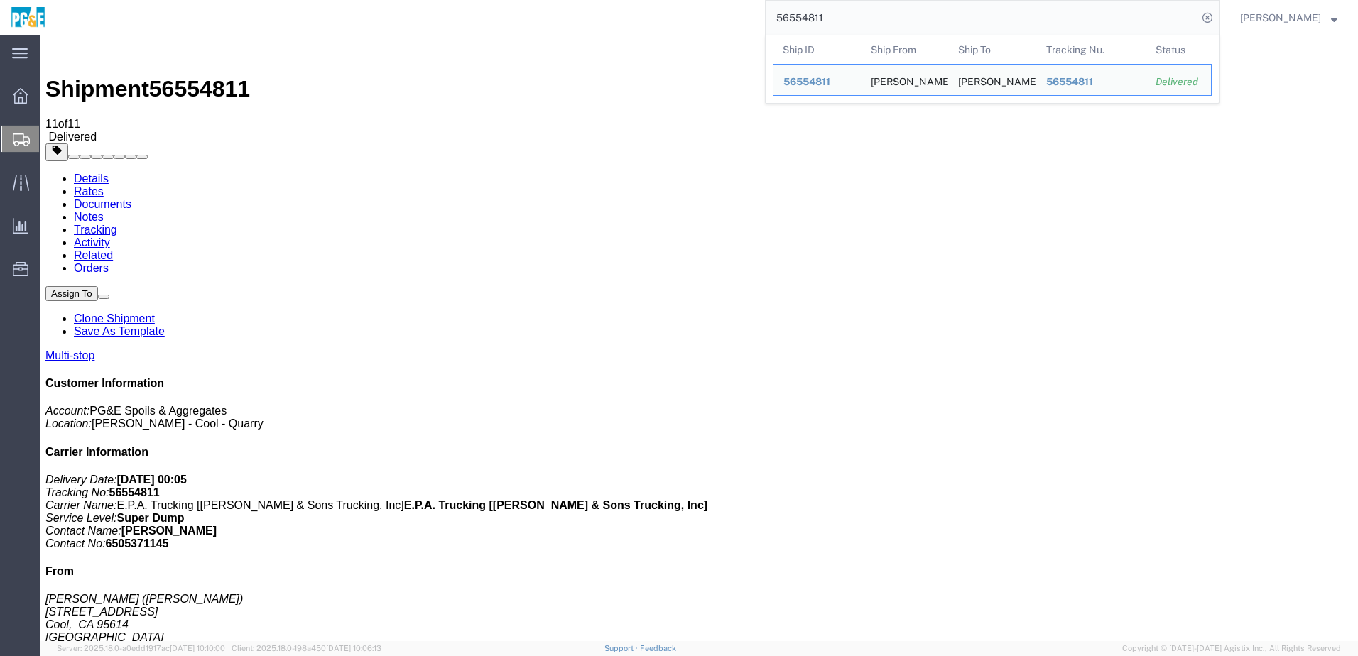
click at [806, 16] on input "56554811" at bounding box center [982, 18] width 432 height 34
paste input "4"
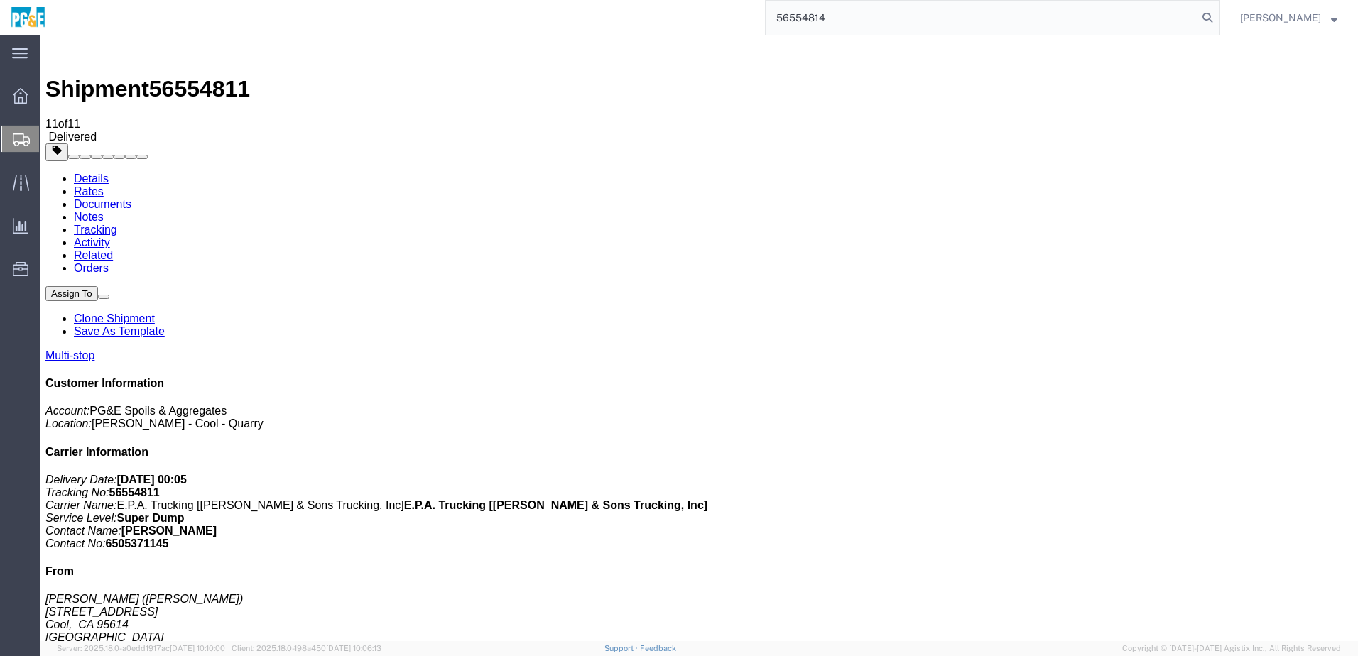
type input "56554814"
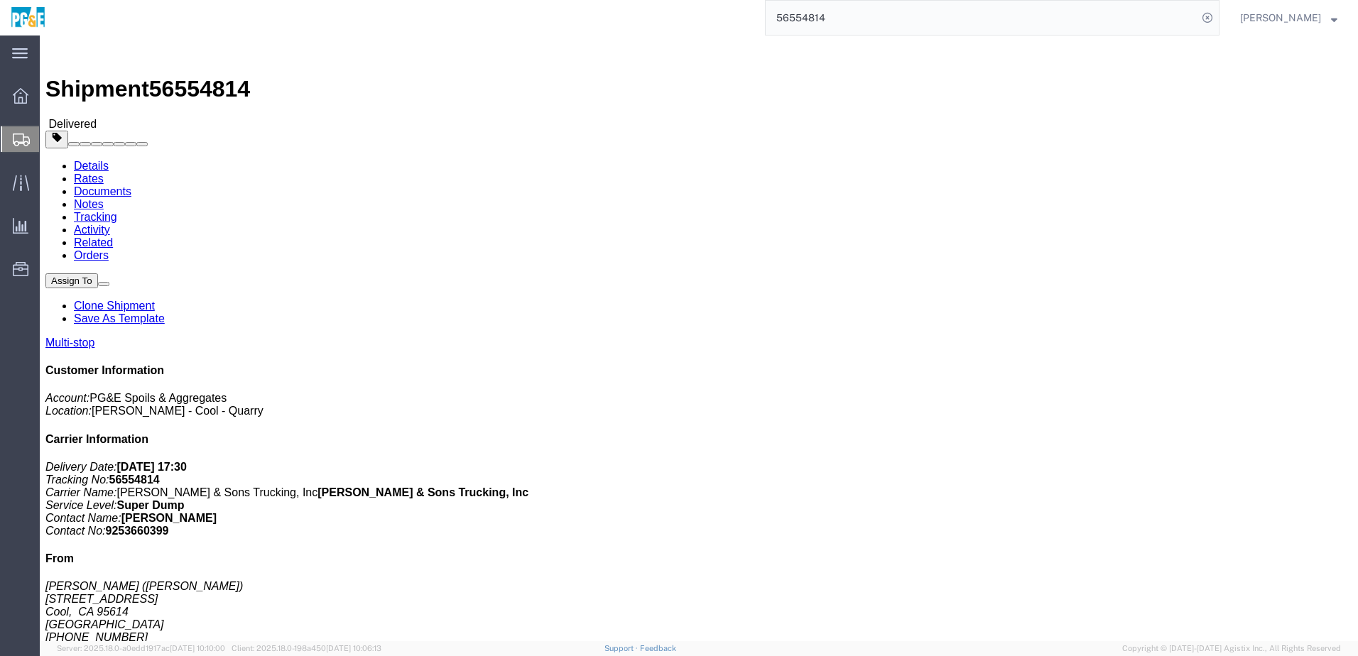
click link "Documents"
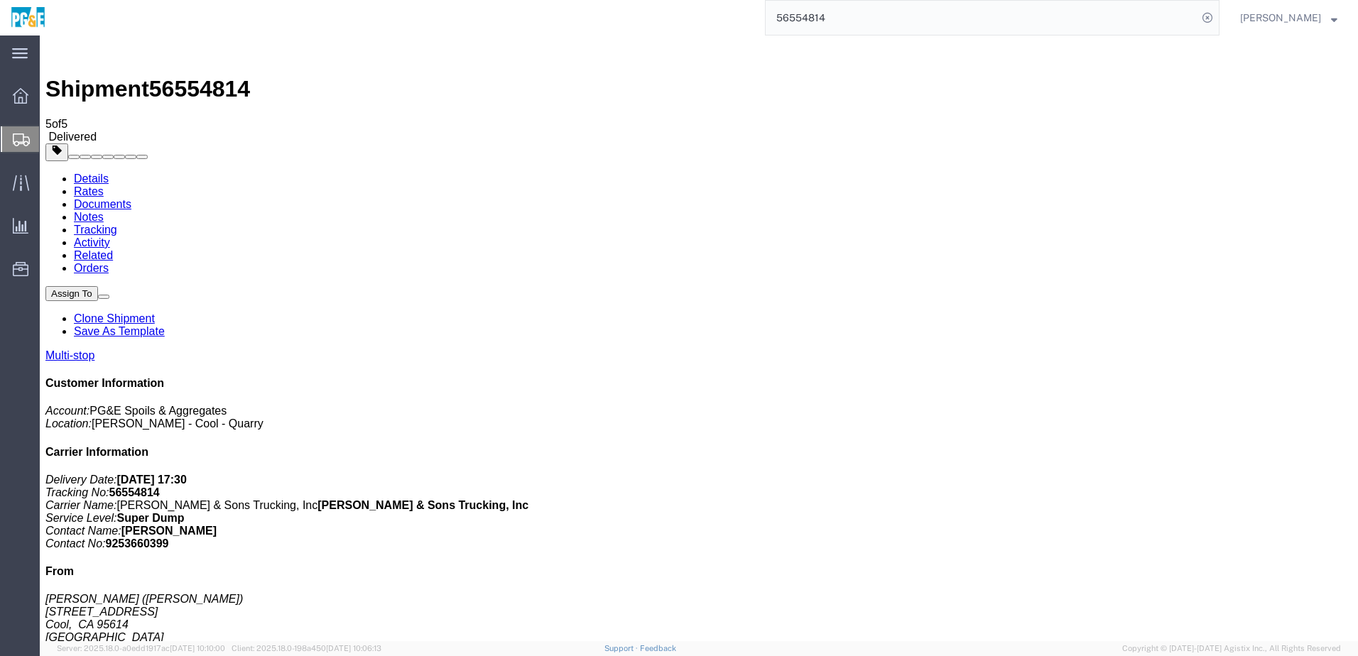
checkbox input "true"
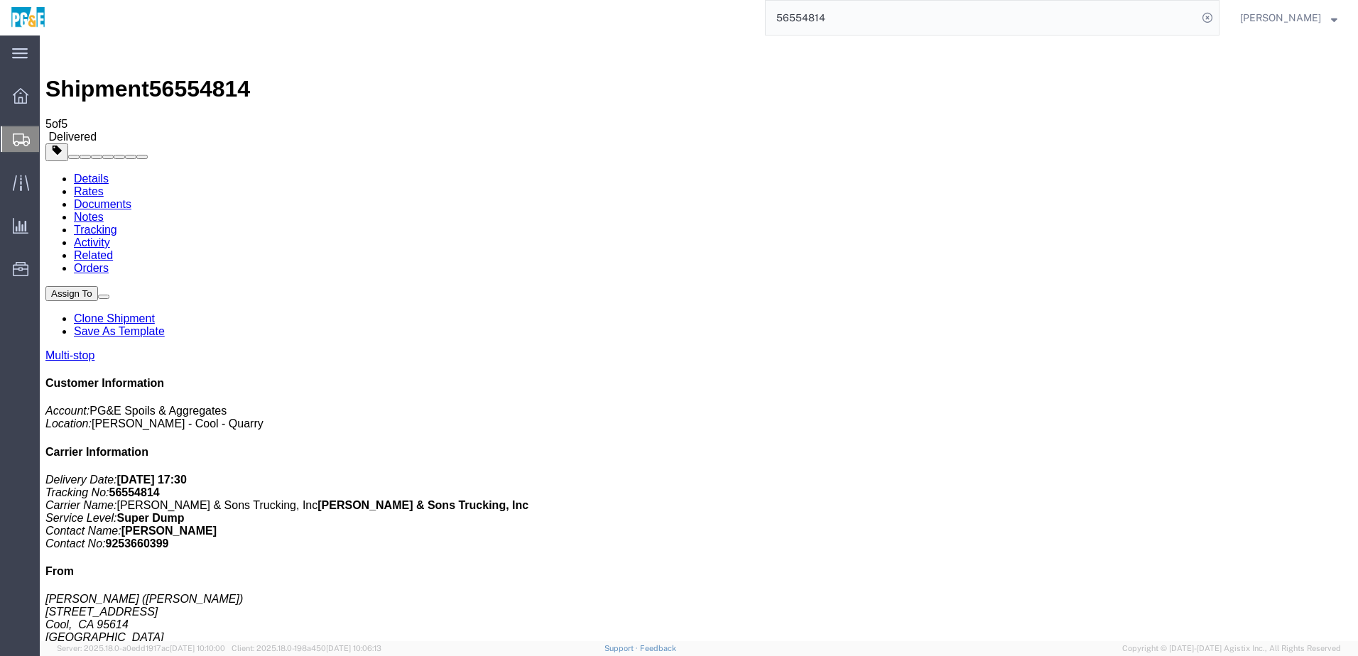
checkbox input "true"
click at [117, 224] on link "Tracking" at bounding box center [95, 230] width 43 height 12
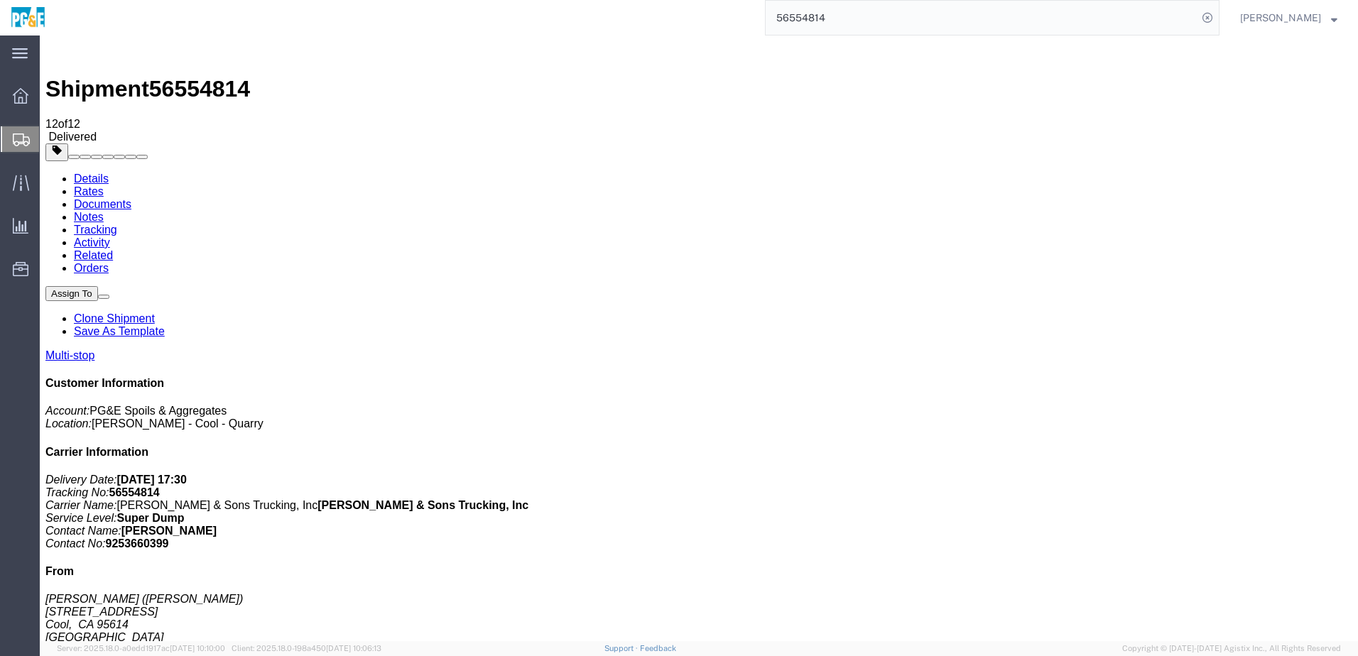
click at [840, 21] on input "56554814" at bounding box center [982, 18] width 432 height 34
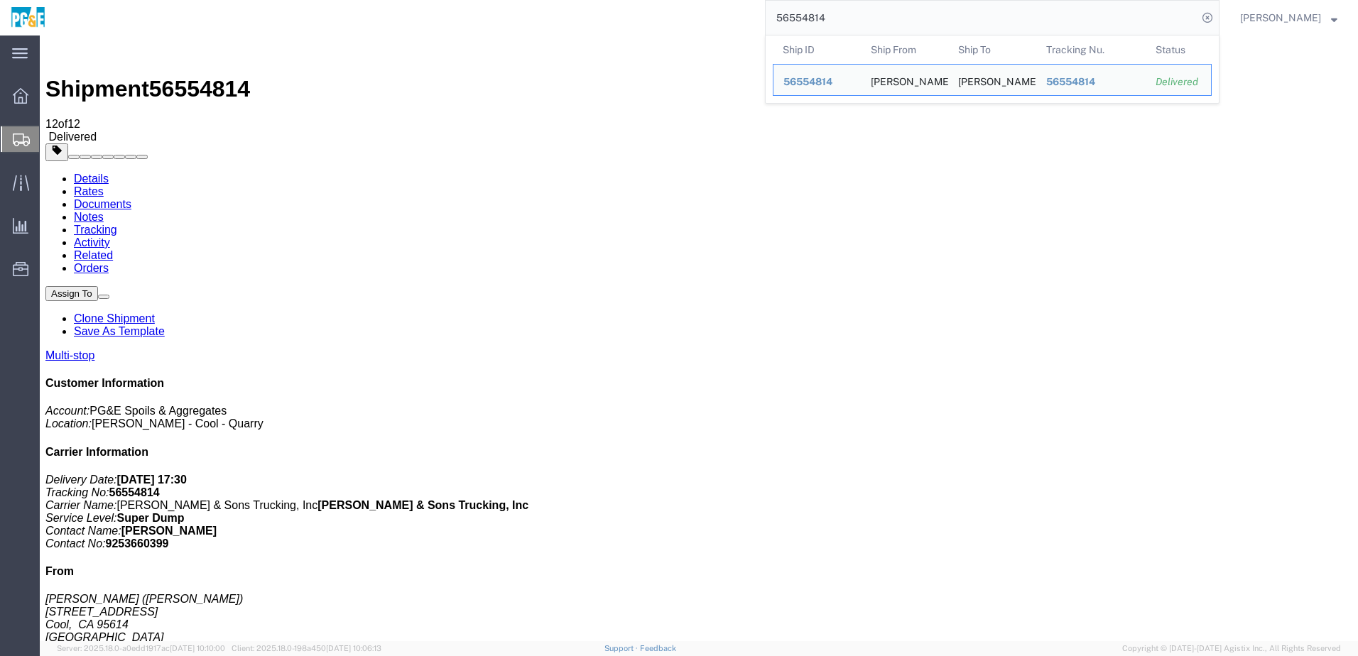
click at [840, 21] on input "56554814" at bounding box center [982, 18] width 432 height 34
paste input "8"
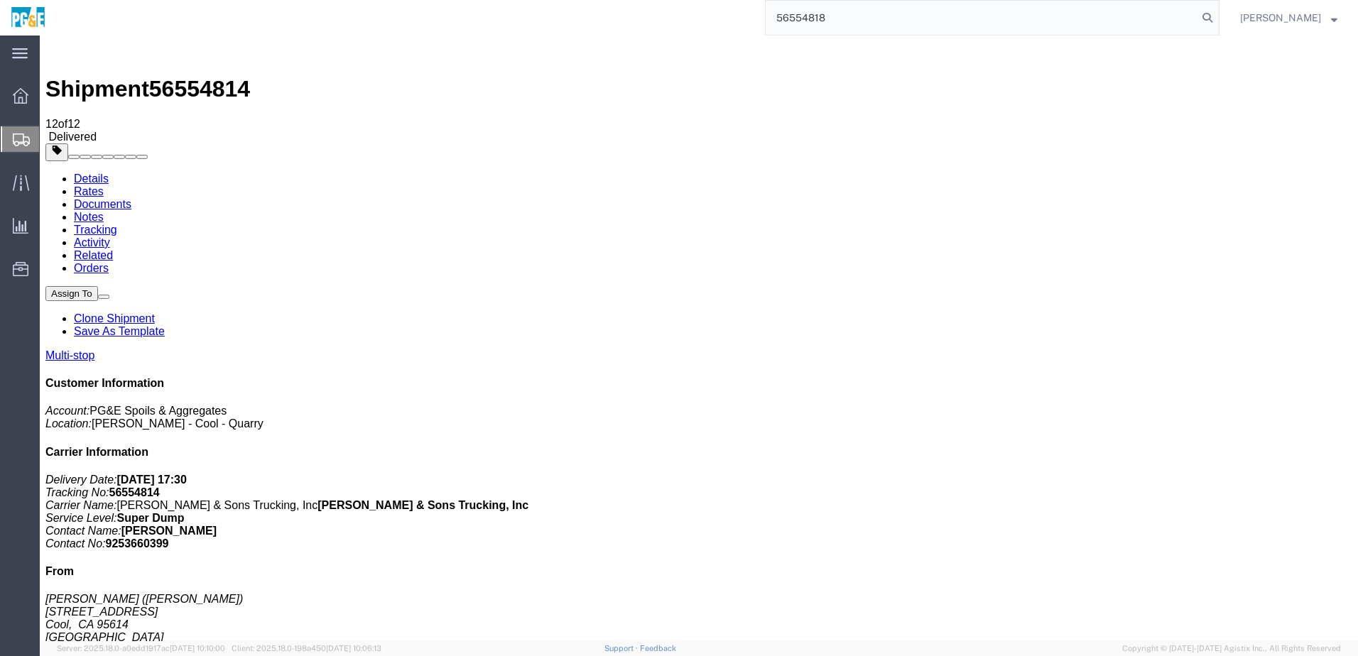
type input "56554818"
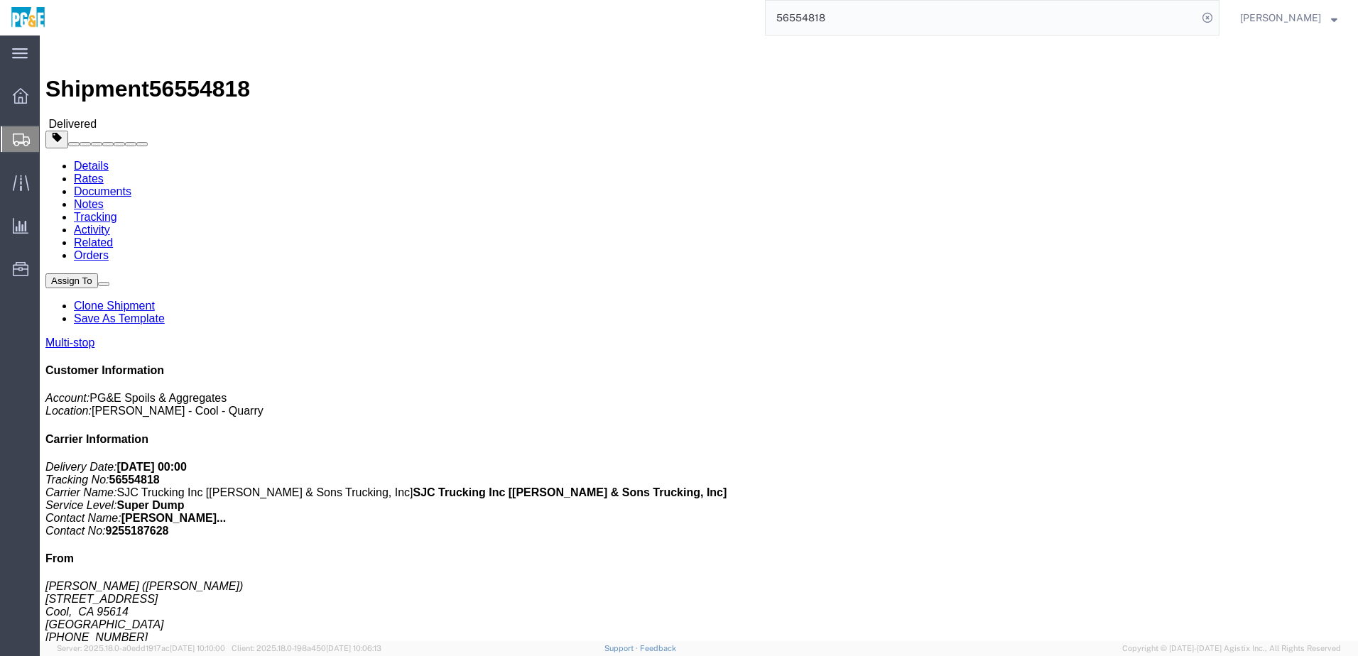
click link "Documents"
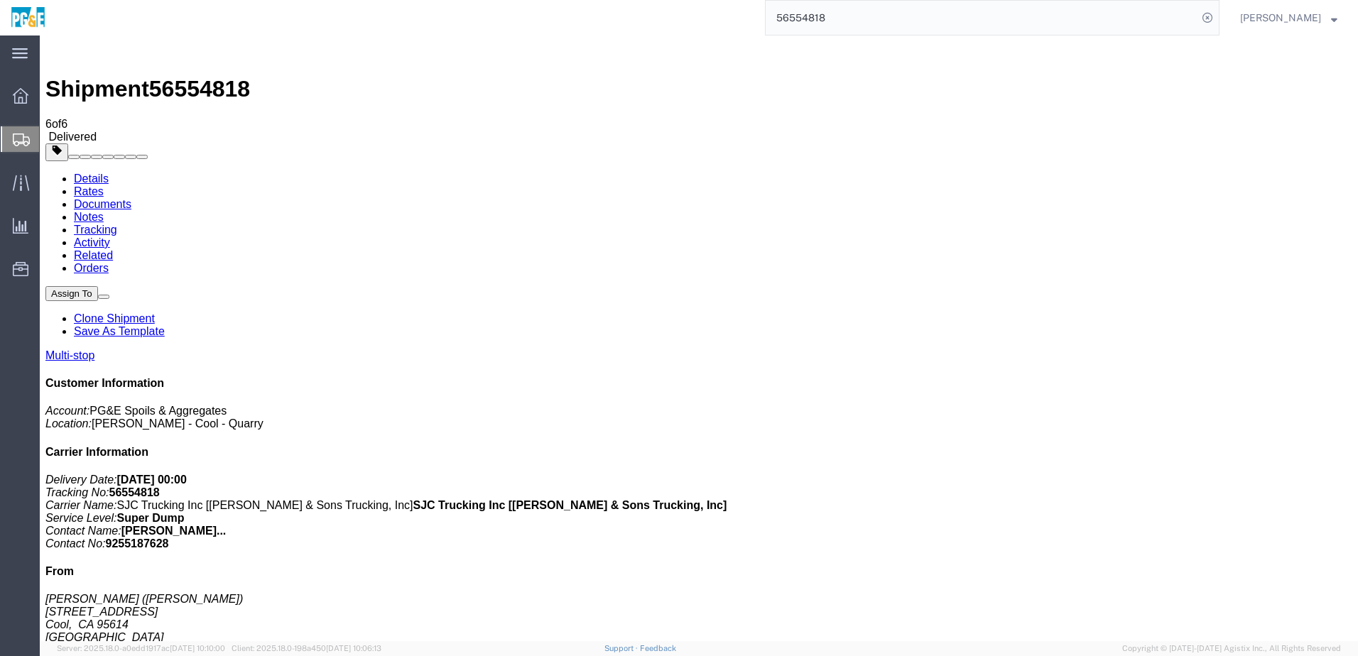
checkbox input "true"
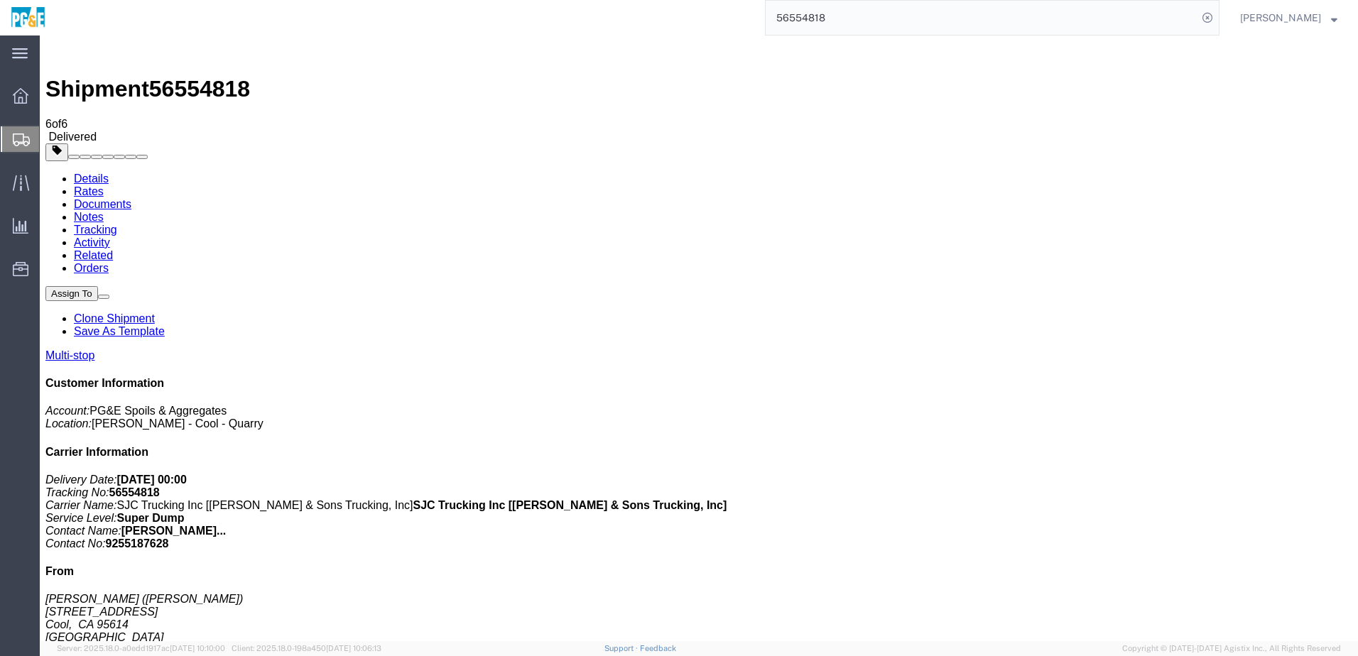
checkbox input "true"
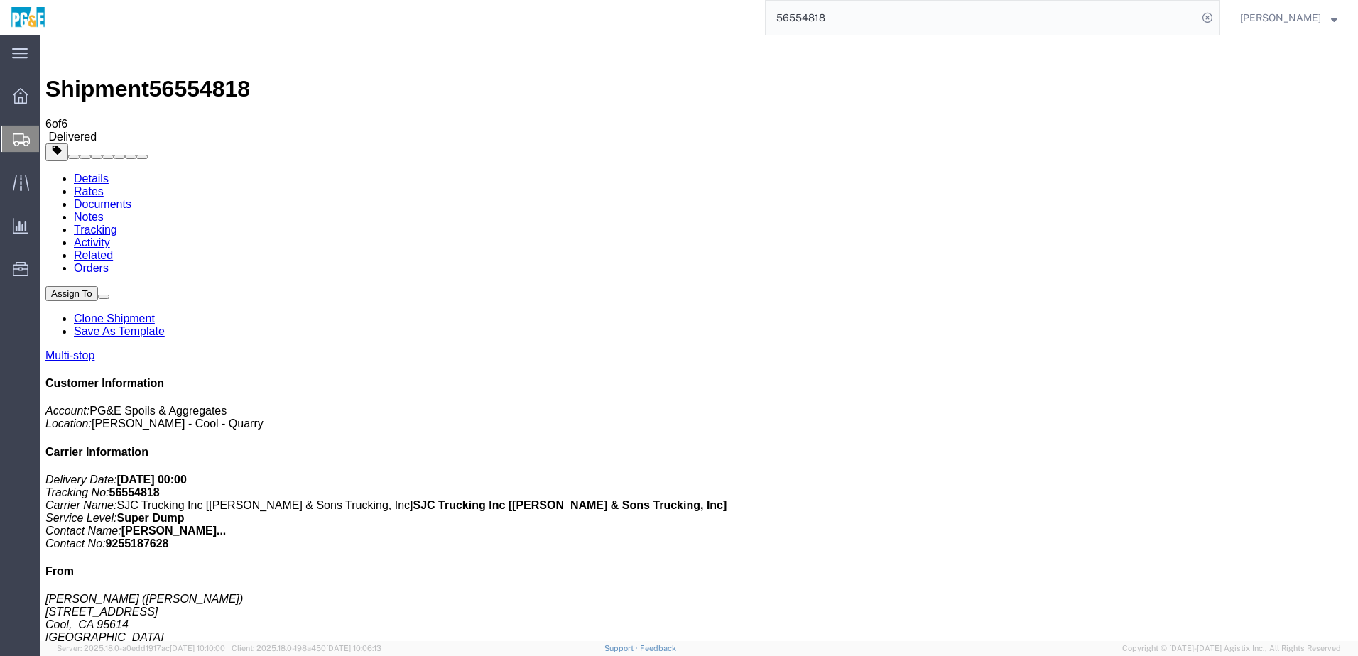
click at [117, 224] on link "Tracking" at bounding box center [95, 230] width 43 height 12
click at [825, 14] on input "56554818" at bounding box center [982, 18] width 432 height 34
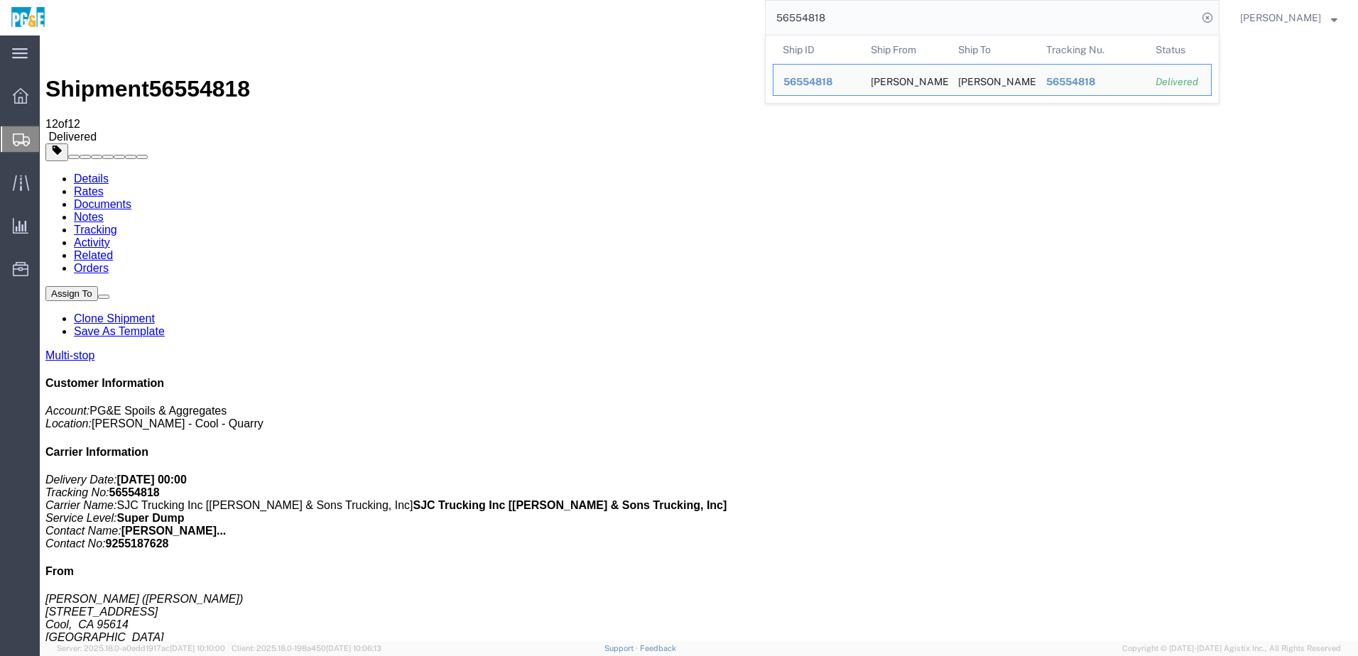
click at [825, 14] on input "56554818" at bounding box center [982, 18] width 432 height 34
paste input "20"
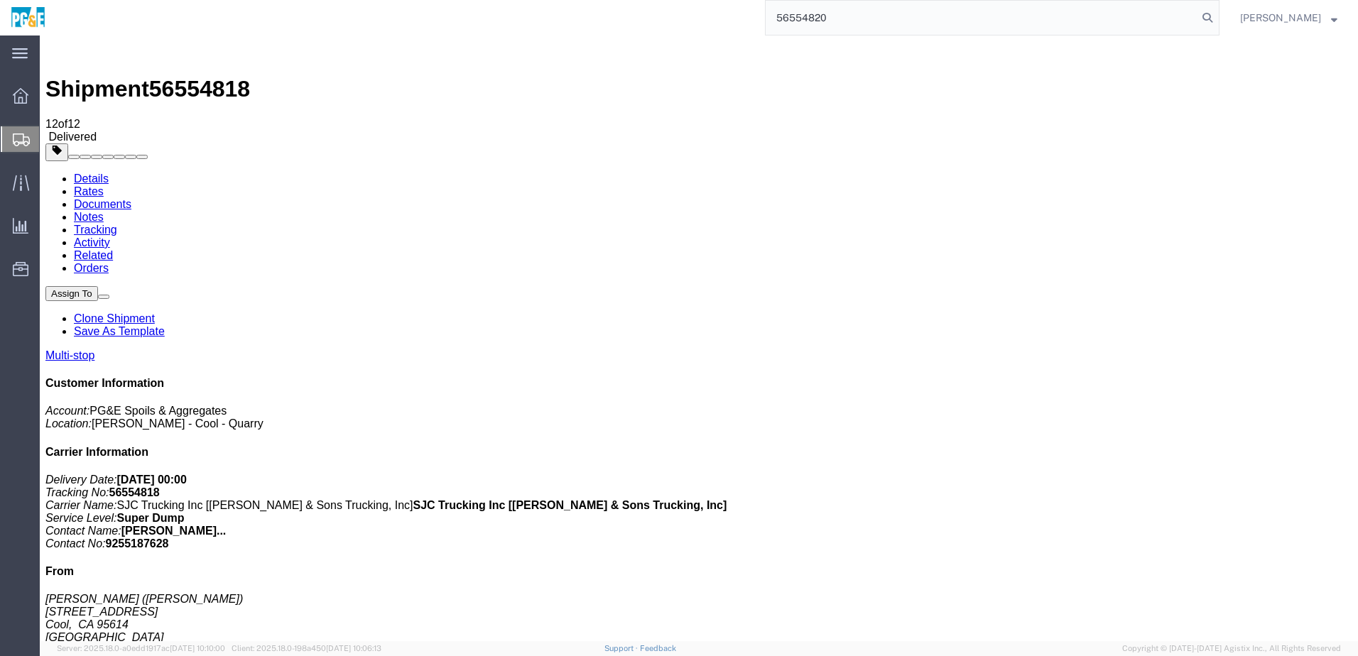
type input "56554820"
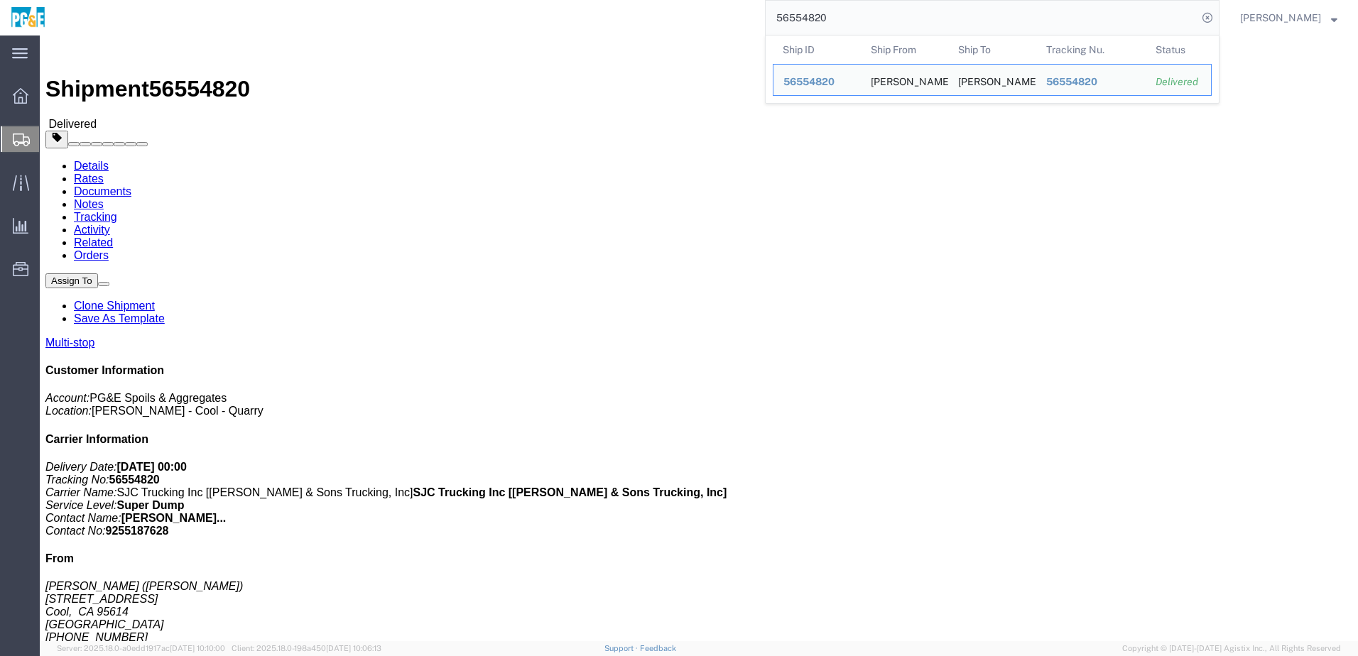
click link "Documents"
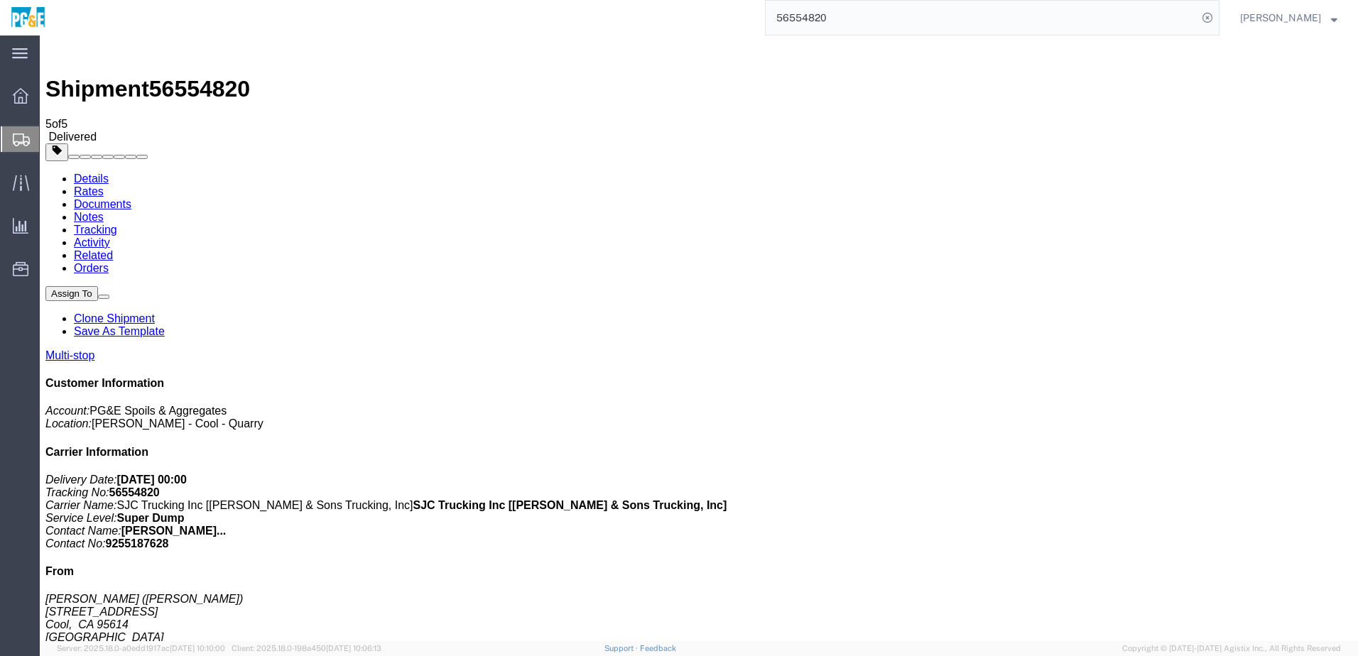
checkbox input "true"
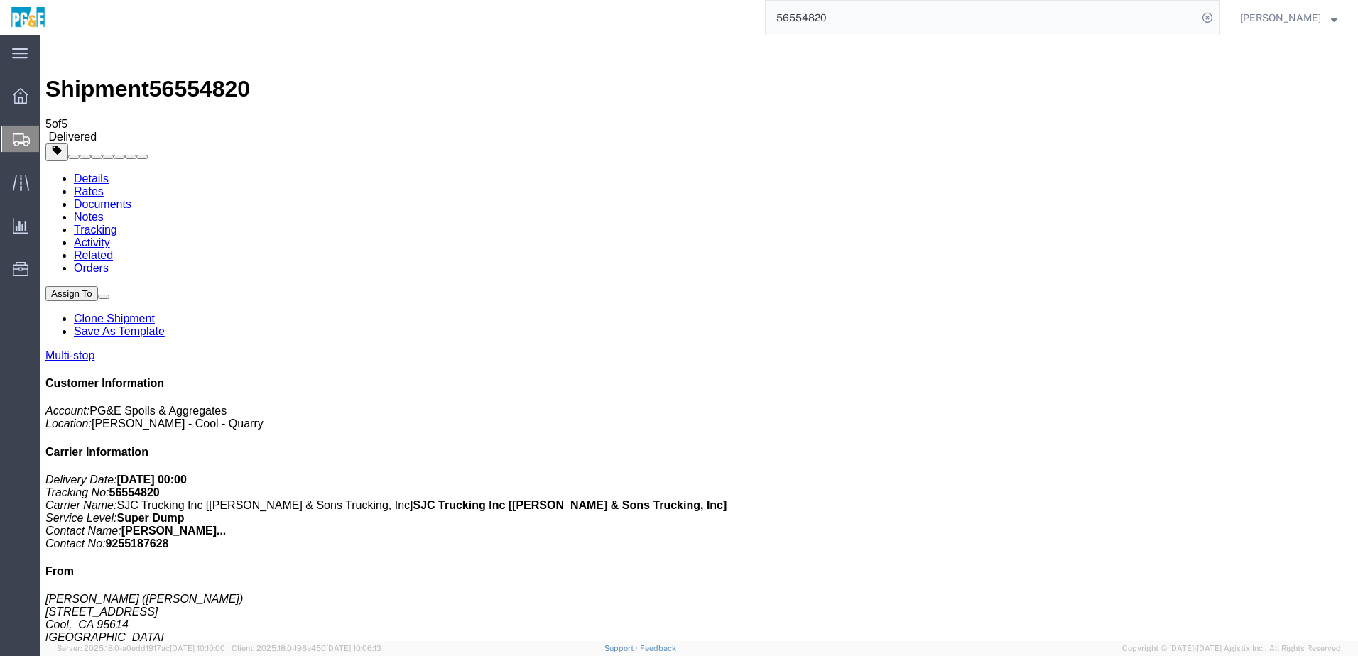
checkbox input "true"
click at [117, 224] on link "Tracking" at bounding box center [95, 230] width 43 height 12
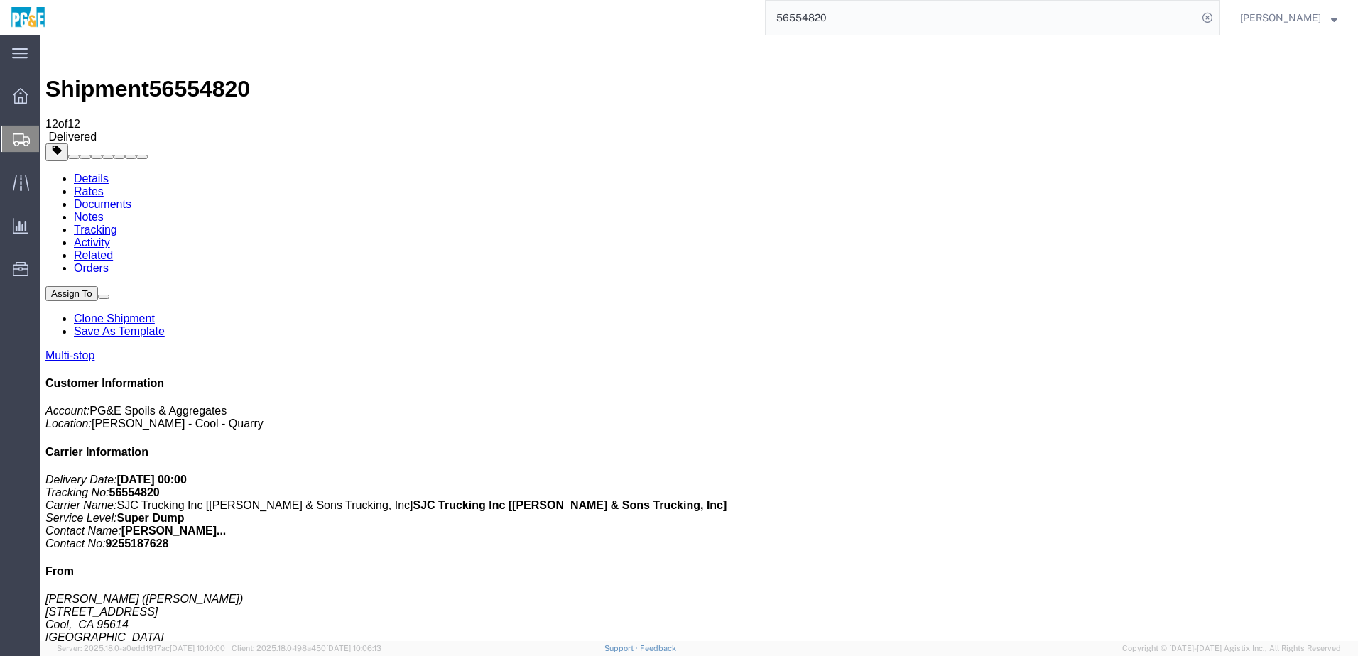
click at [91, 173] on link "Details" at bounding box center [91, 179] width 35 height 12
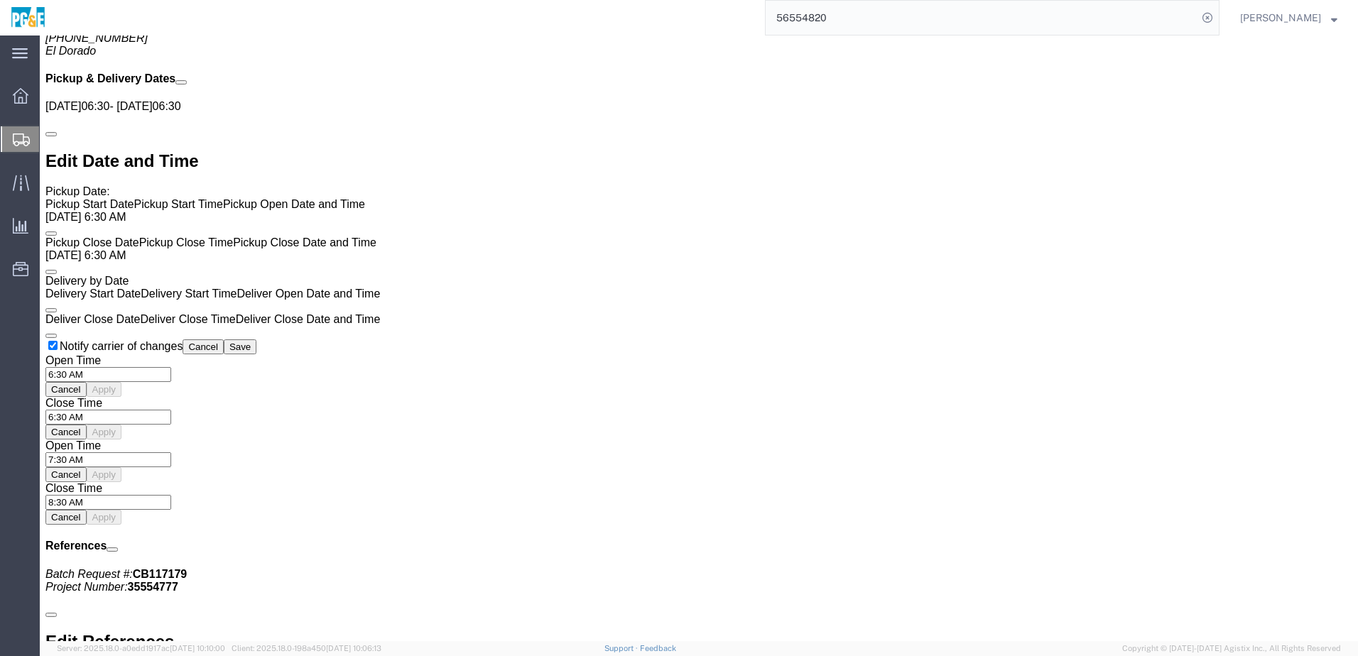
scroll to position [1077, 0]
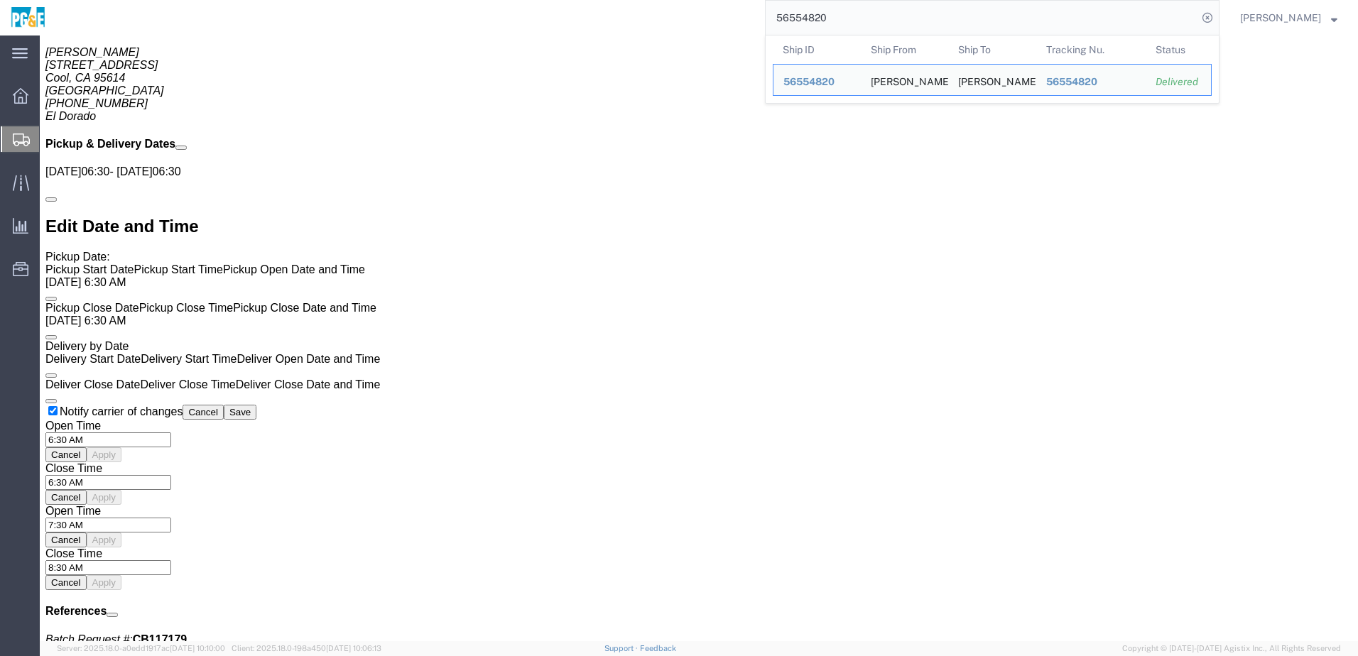
click at [815, 19] on input "56554820" at bounding box center [982, 18] width 432 height 34
paste input "search"
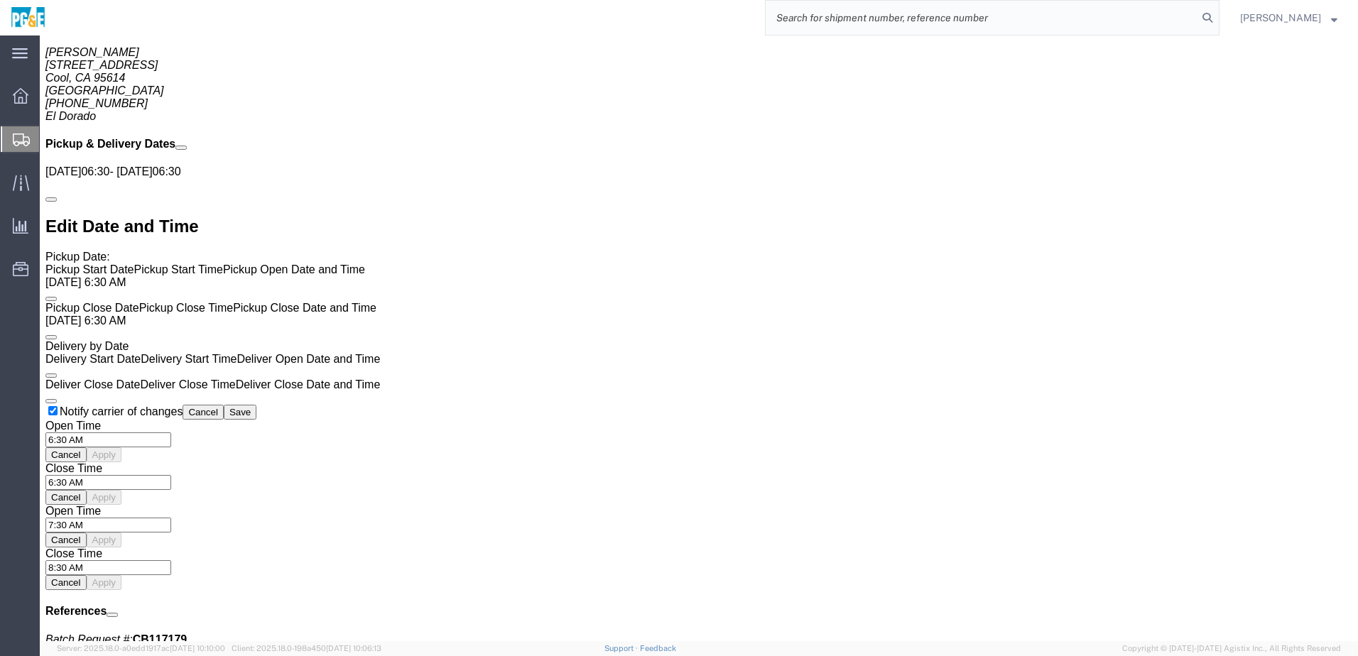
click at [822, 21] on input "search" at bounding box center [982, 18] width 432 height 34
paste input "56554823"
type input "56554823"
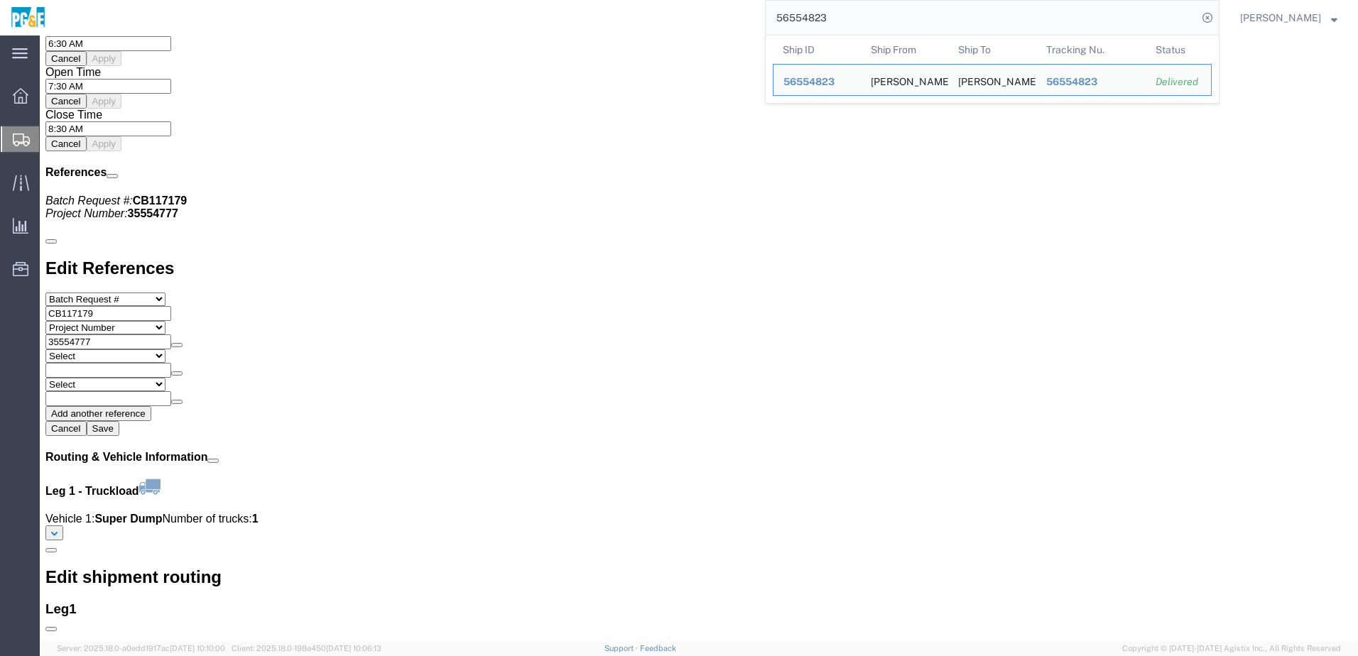
scroll to position [1006, 0]
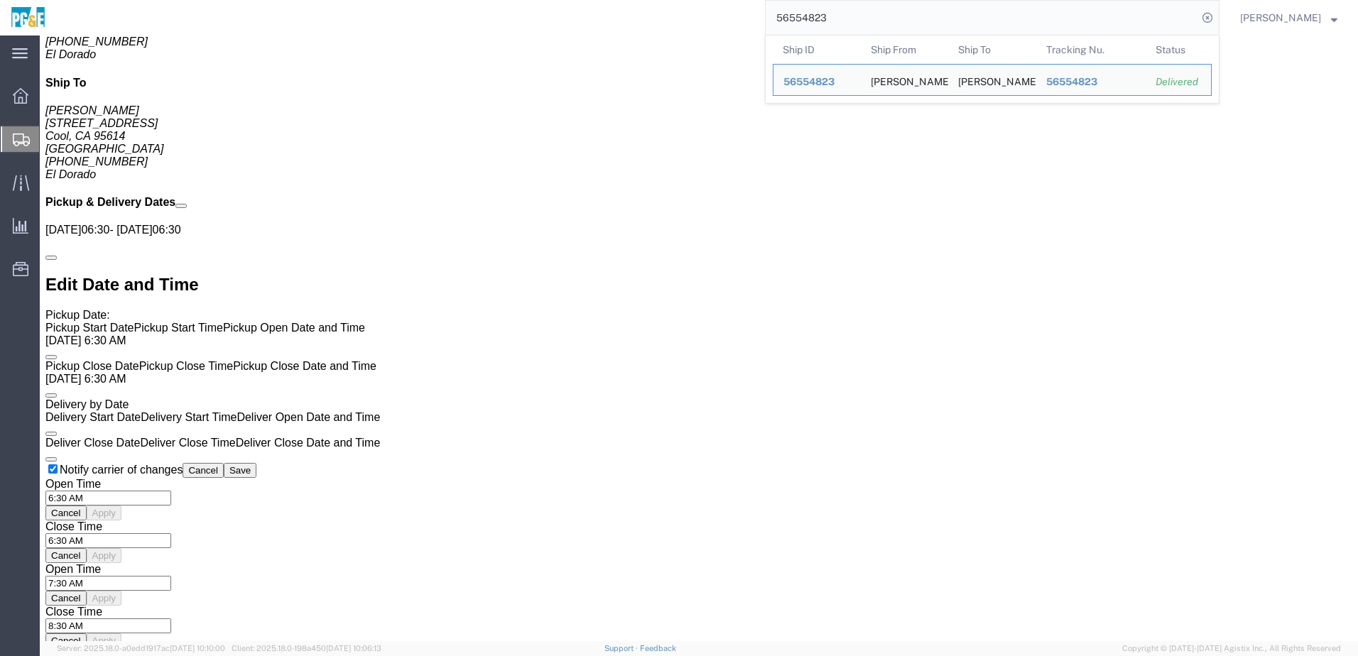
click link "Documents"
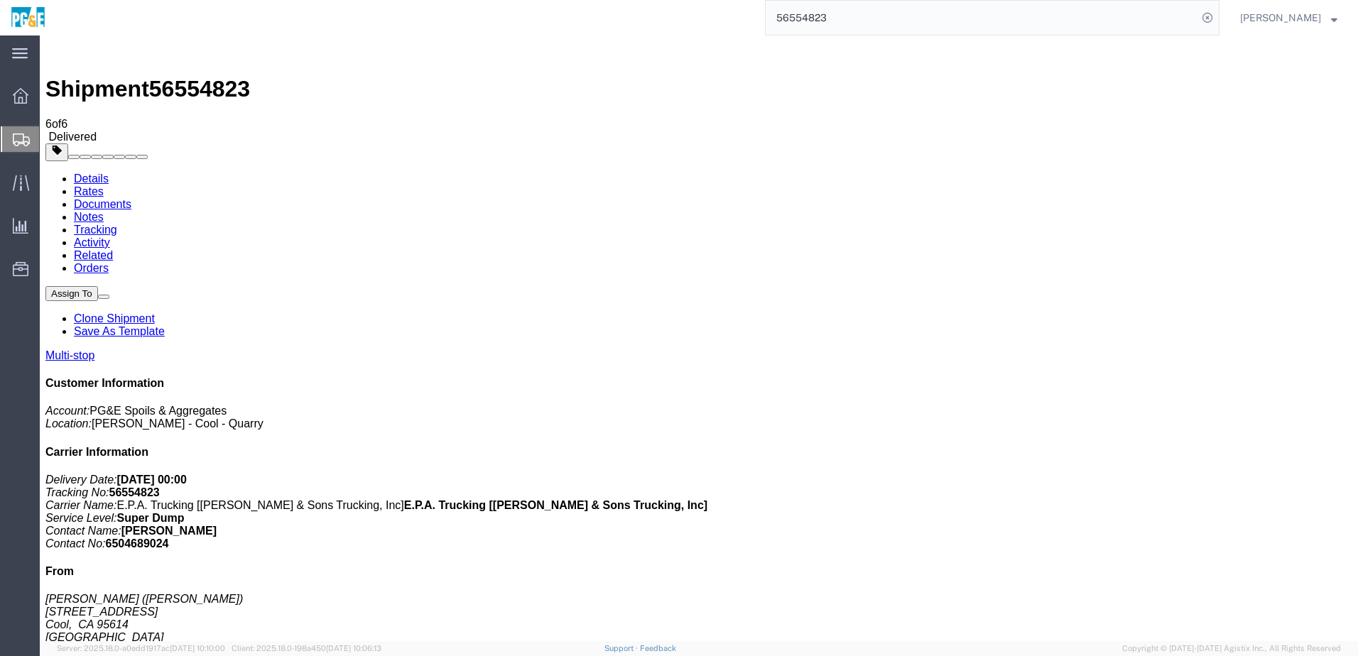
checkbox input "true"
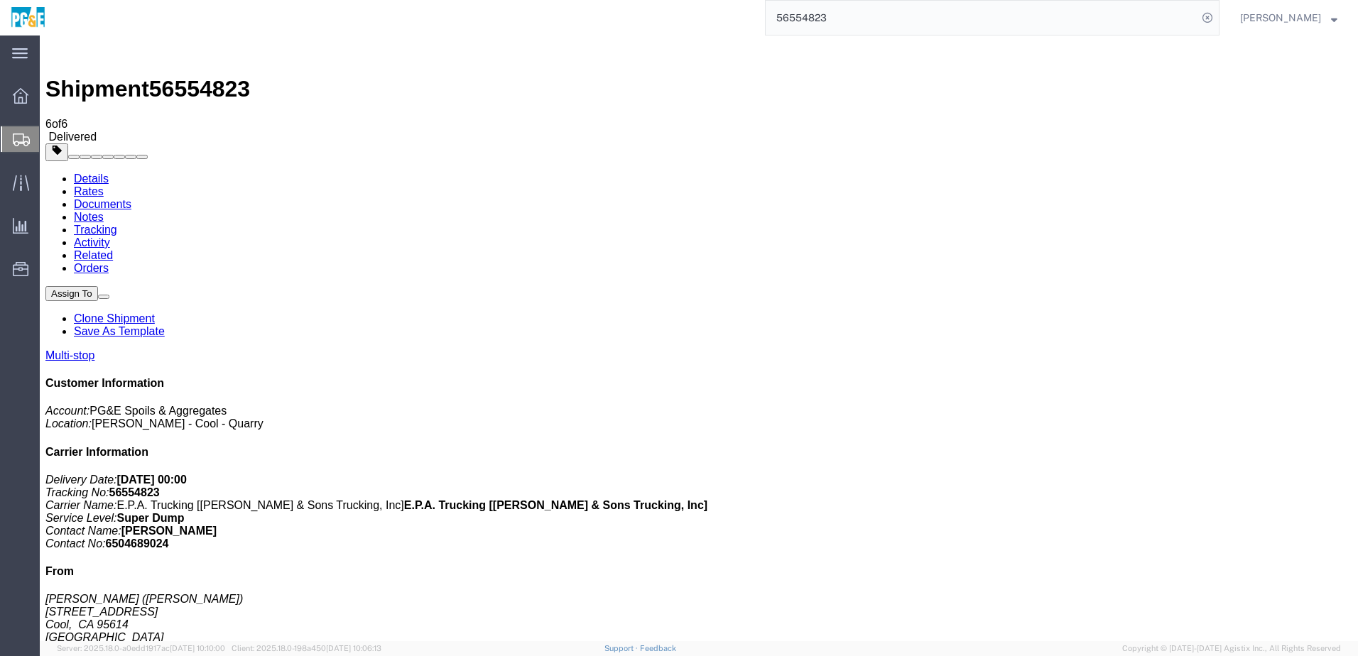
checkbox input "true"
click at [117, 224] on link "Tracking" at bounding box center [95, 230] width 43 height 12
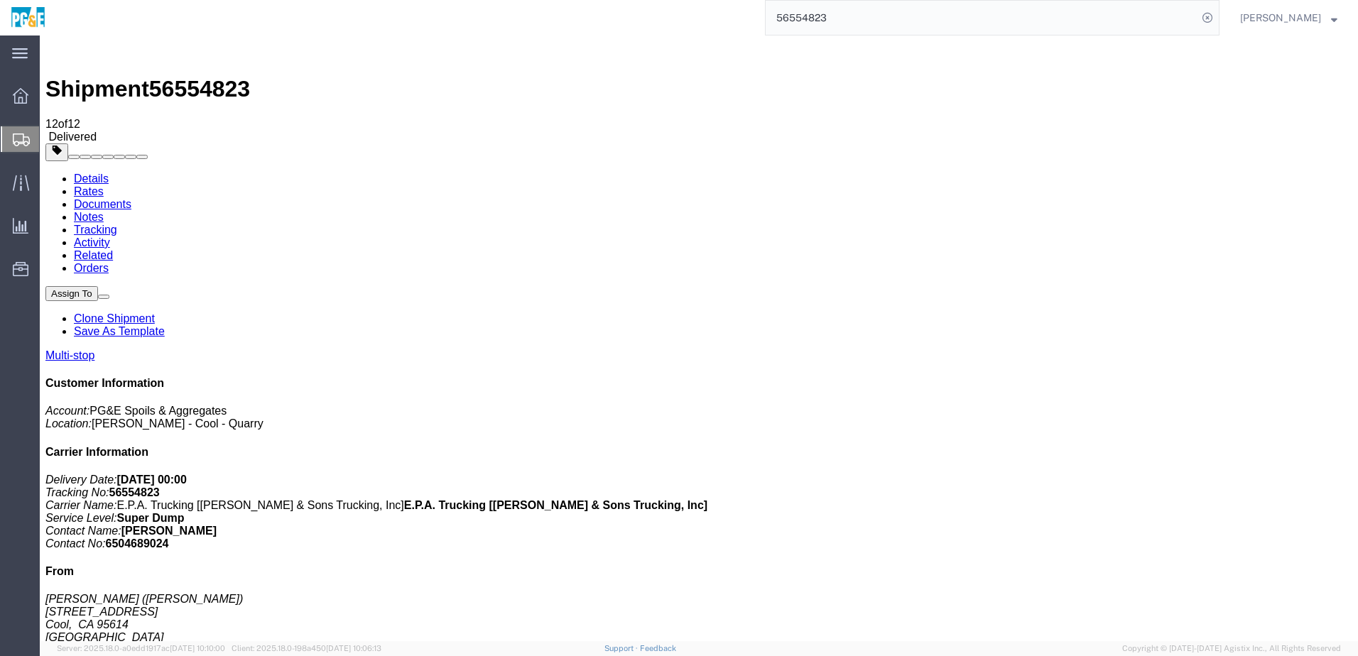
click at [835, 26] on input "56554823" at bounding box center [982, 18] width 432 height 34
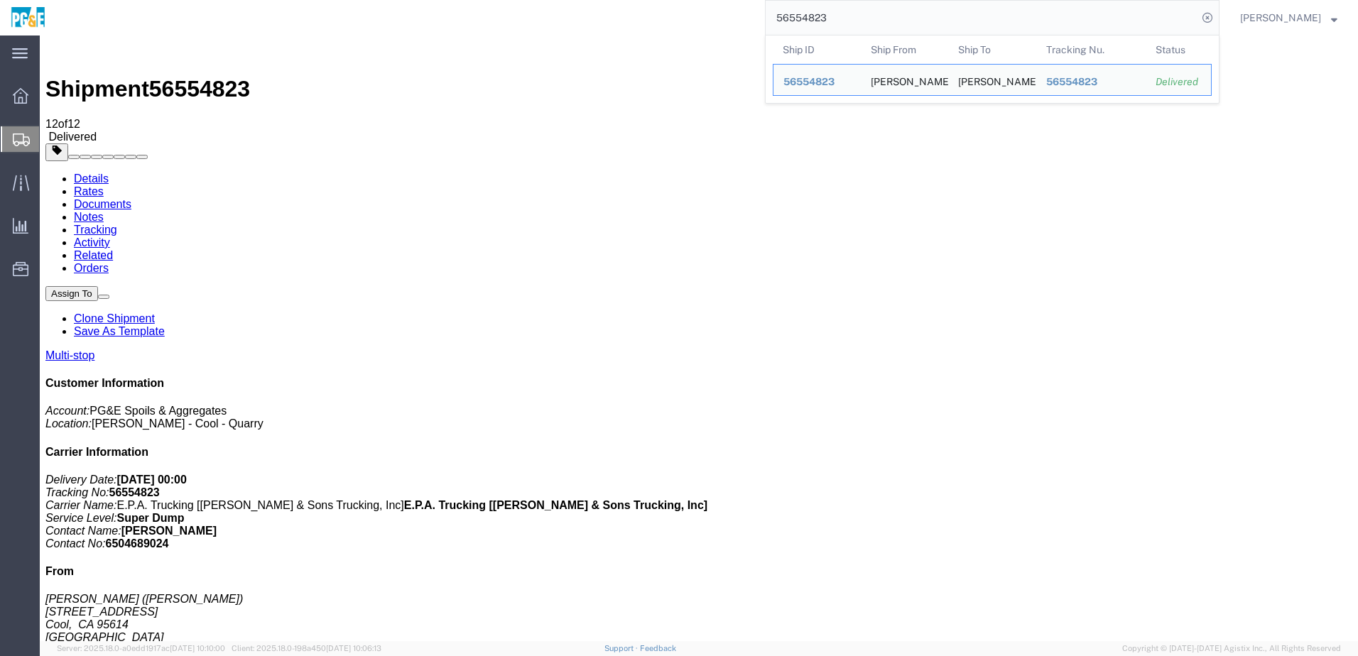
click at [835, 26] on input "56554823" at bounding box center [982, 18] width 432 height 34
paste input "01958"
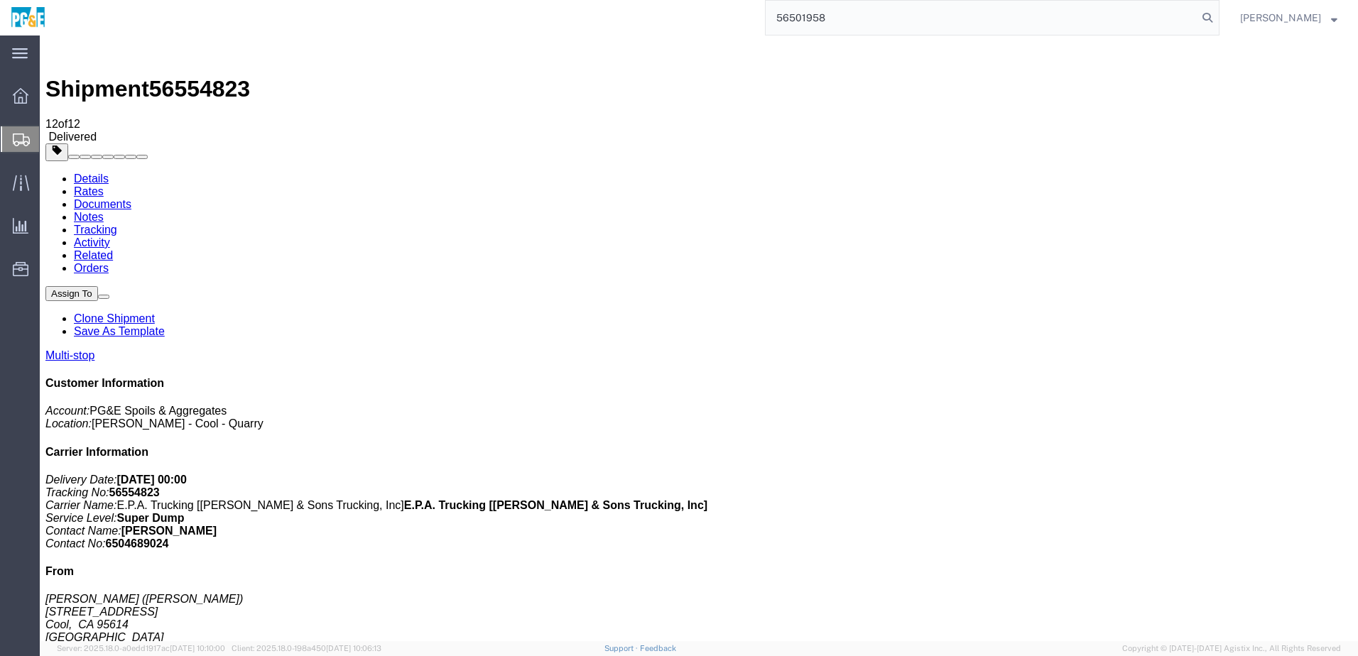
type input "56501958"
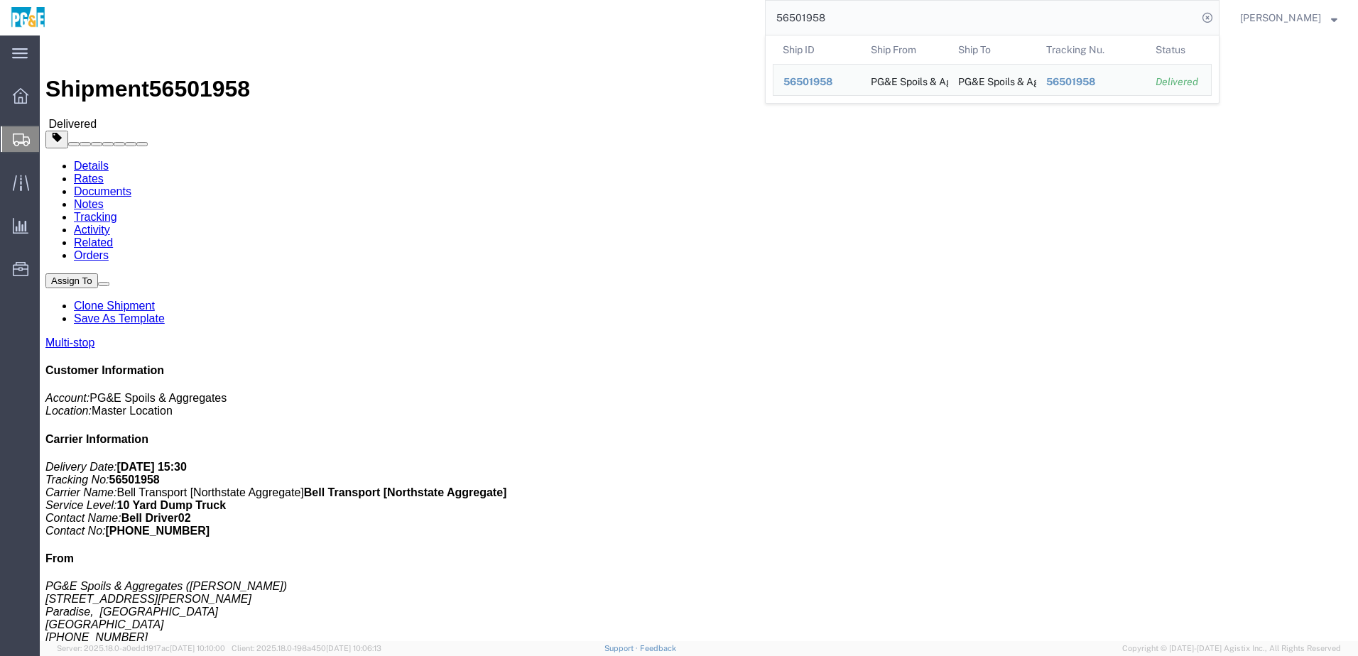
click div "Leg 1 - Truckload Vehicle 1: 10 Yard Dump Truck Number of trucks: 1"
click link "Documents"
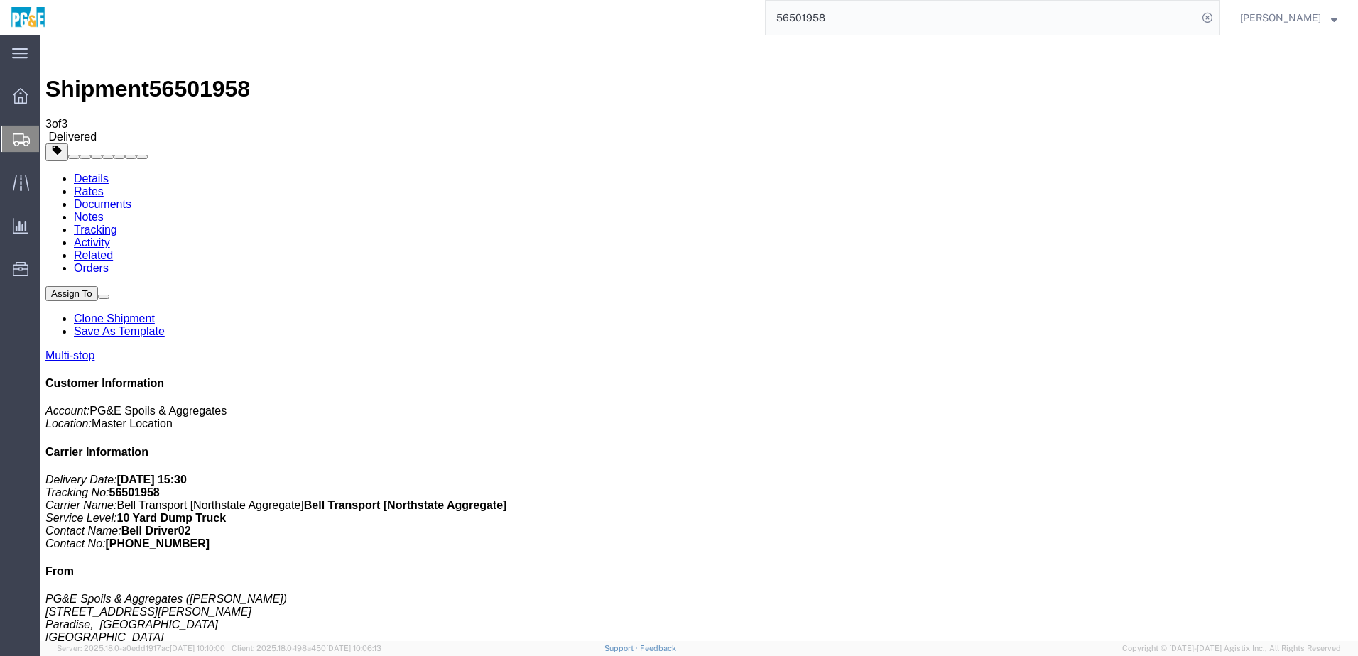
drag, startPoint x: 60, startPoint y: 251, endPoint x: 63, endPoint y: 235, distance: 16.7
checkbox input "true"
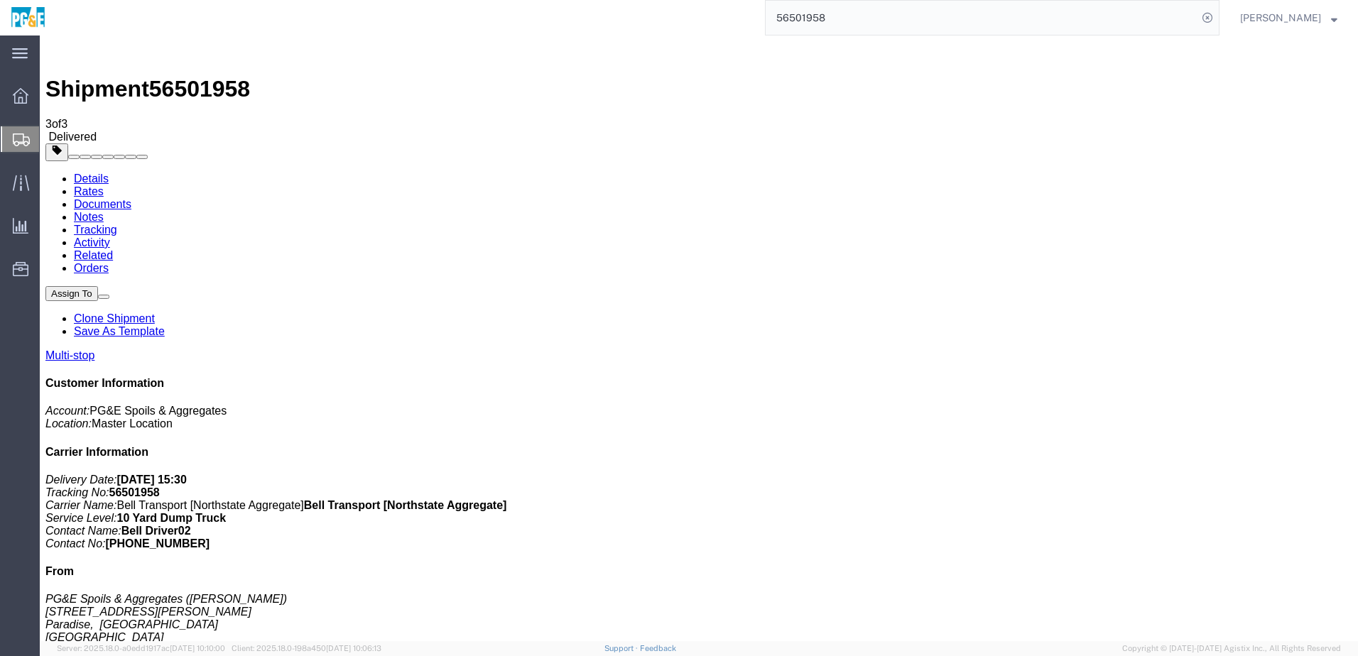
click at [117, 224] on link "Tracking" at bounding box center [95, 230] width 43 height 12
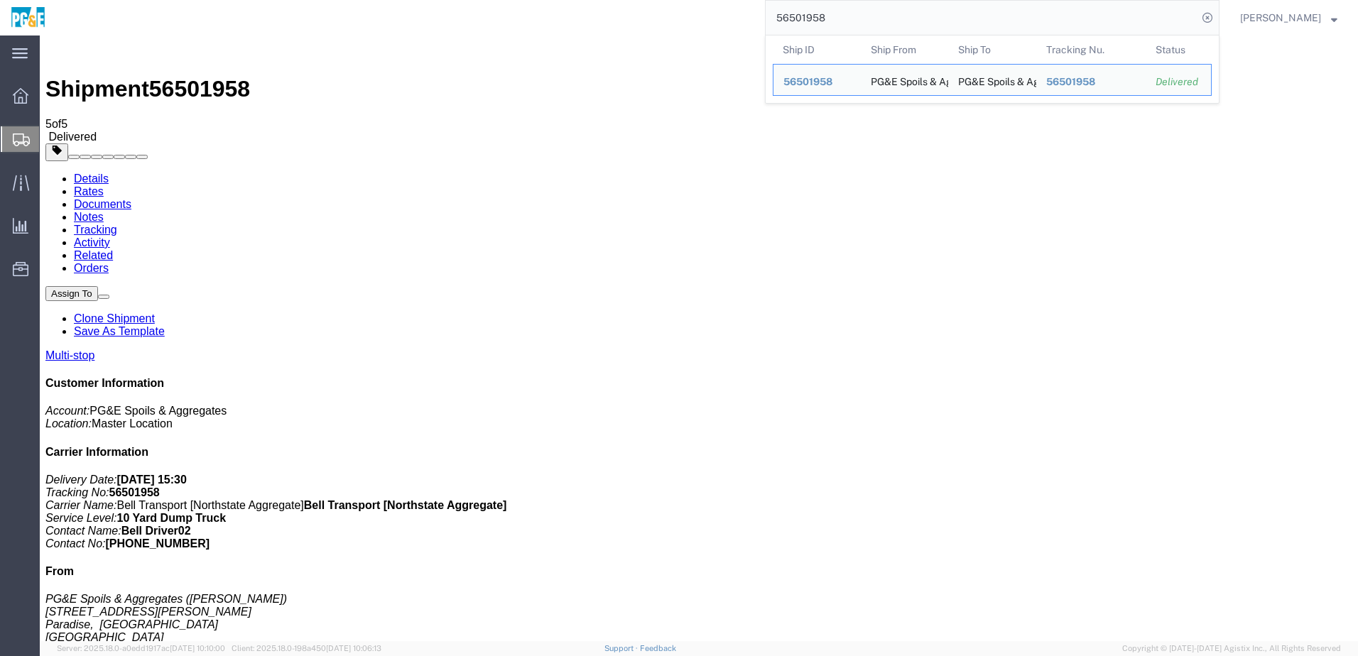
click at [820, 18] on input "56501958" at bounding box center [982, 18] width 432 height 34
paste input "130920"
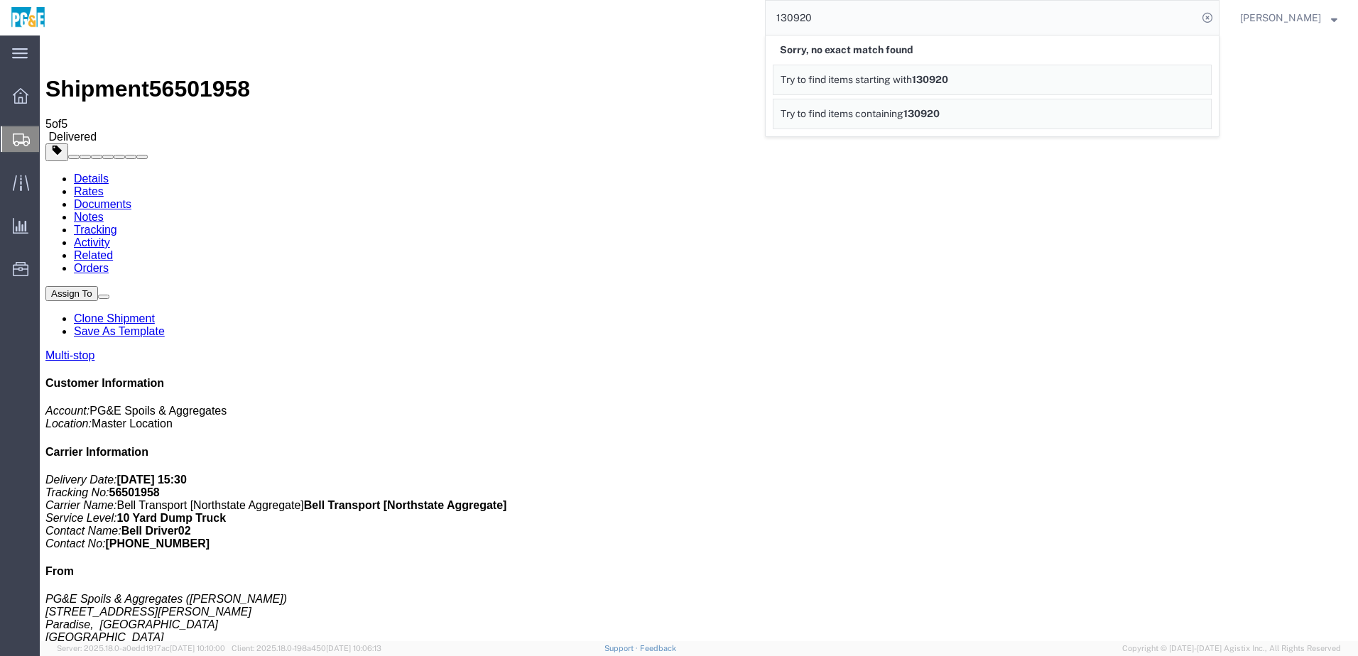
click at [818, 21] on input "130920" at bounding box center [982, 18] width 432 height 34
paste input "56555165"
type input "56555165"
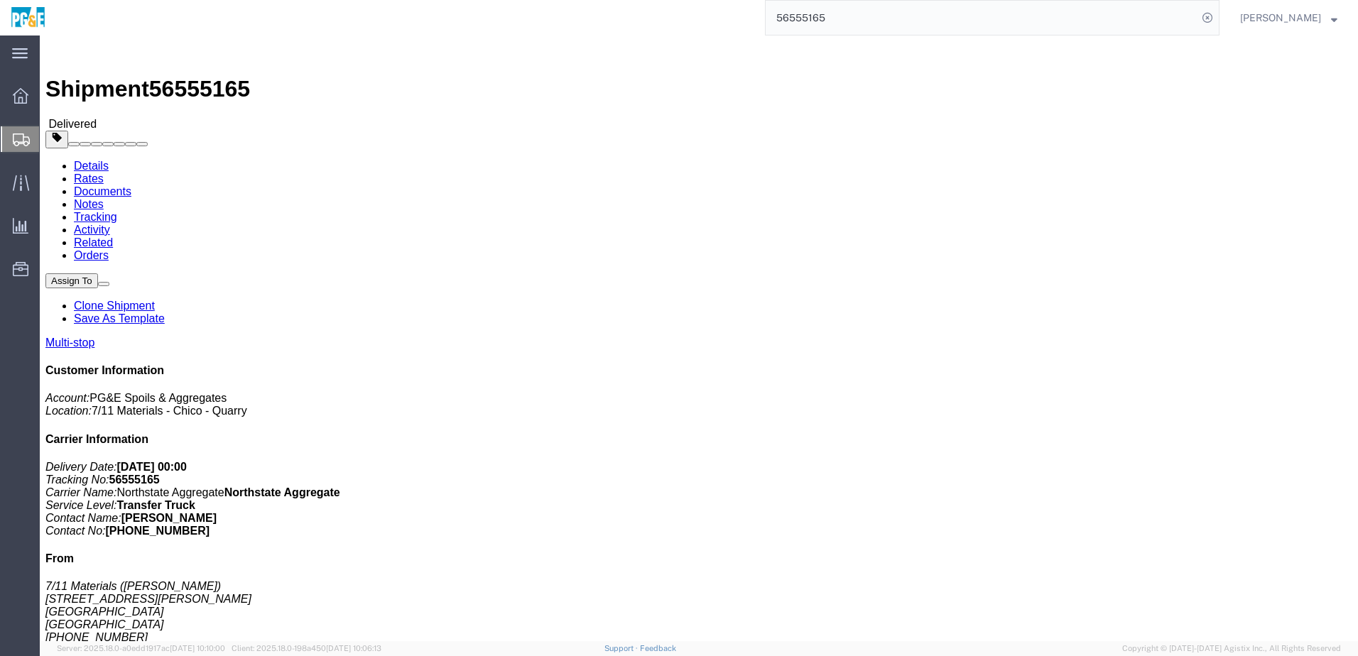
drag, startPoint x: 429, startPoint y: 242, endPoint x: 443, endPoint y: 242, distance: 14.2
click h4 "Routing & Vehicle Information"
click link "Documents"
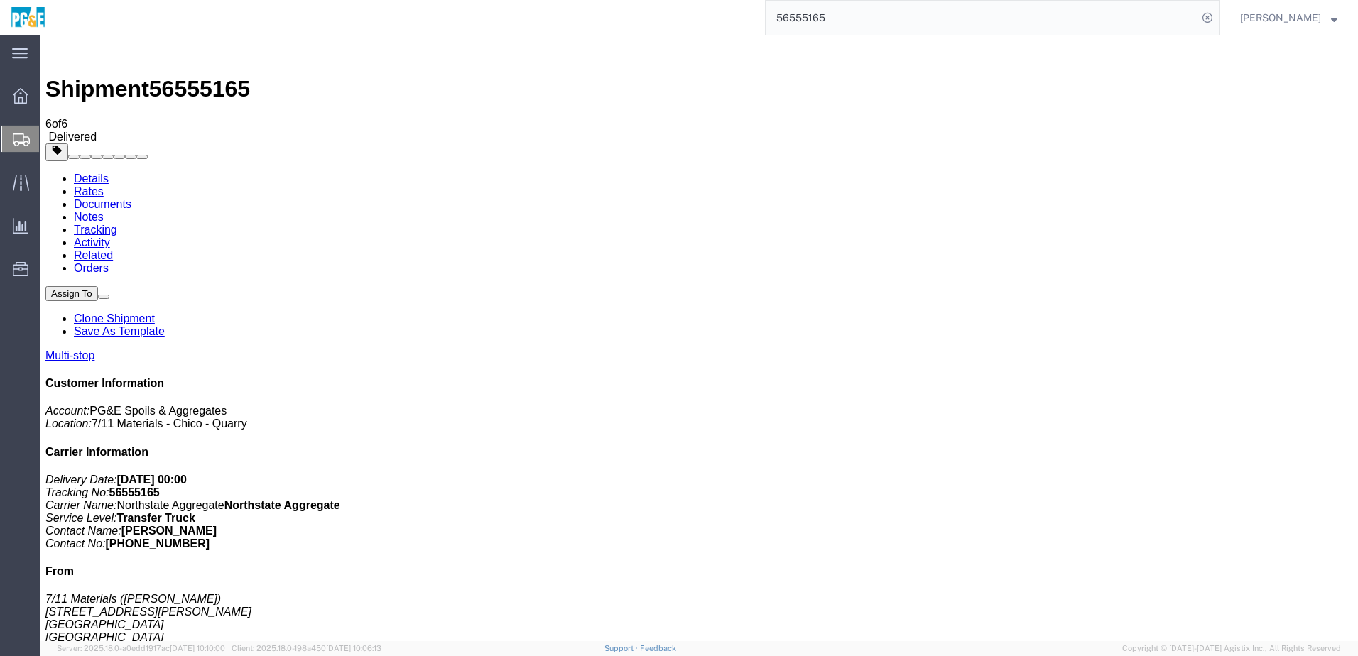
checkbox input "true"
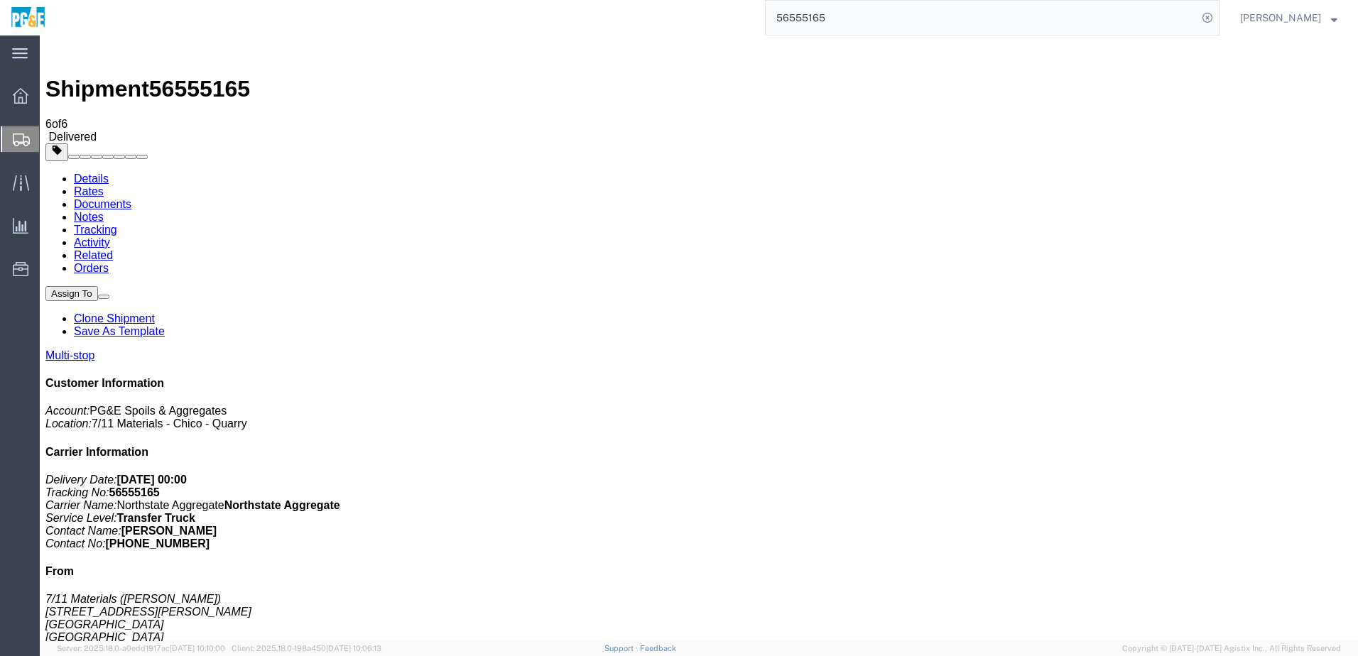
checkbox input "true"
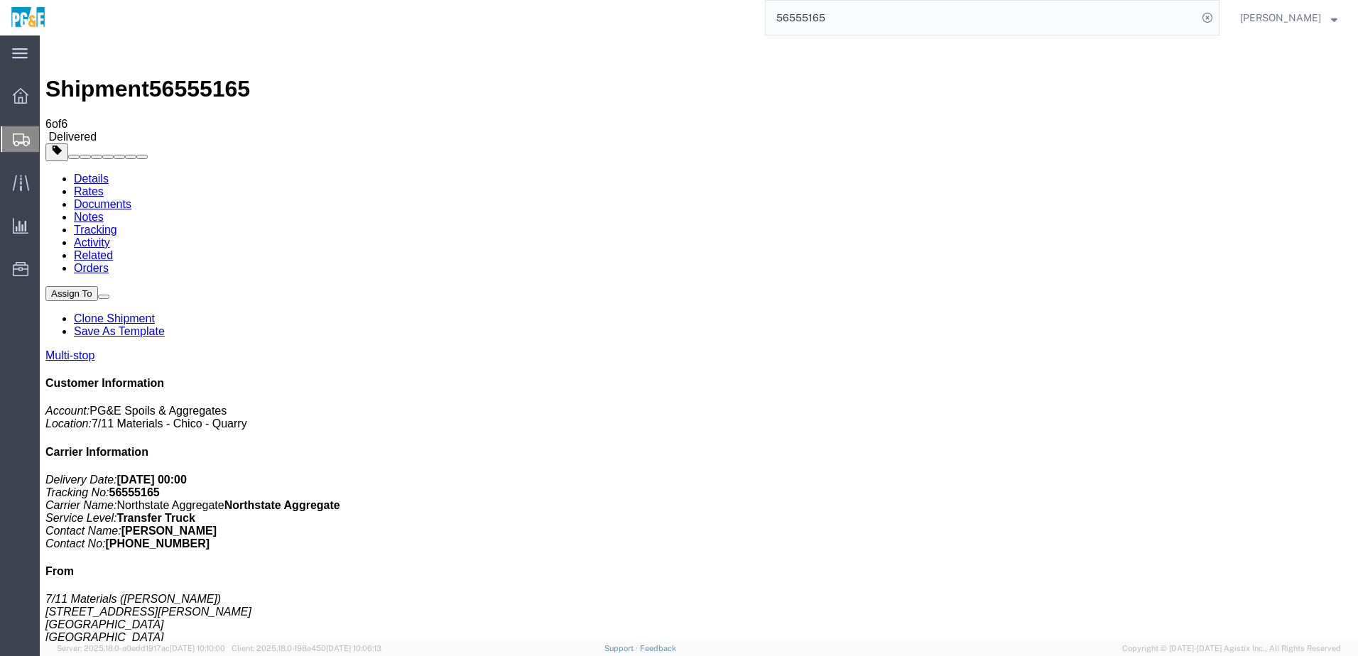
checkbox input "true"
click at [117, 224] on link "Tracking" at bounding box center [95, 230] width 43 height 12
click at [810, 16] on input "56555165" at bounding box center [982, 18] width 432 height 34
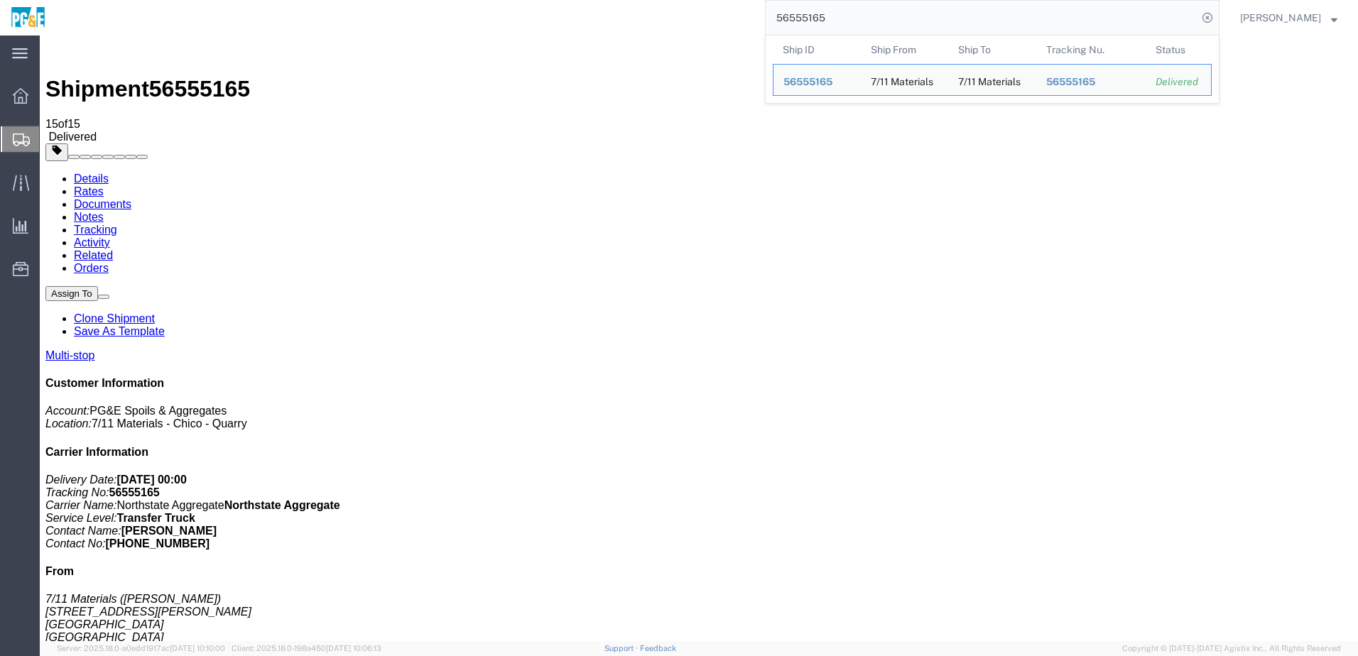
click at [810, 16] on input "56555165" at bounding box center [982, 18] width 432 height 34
paste input "131622A"
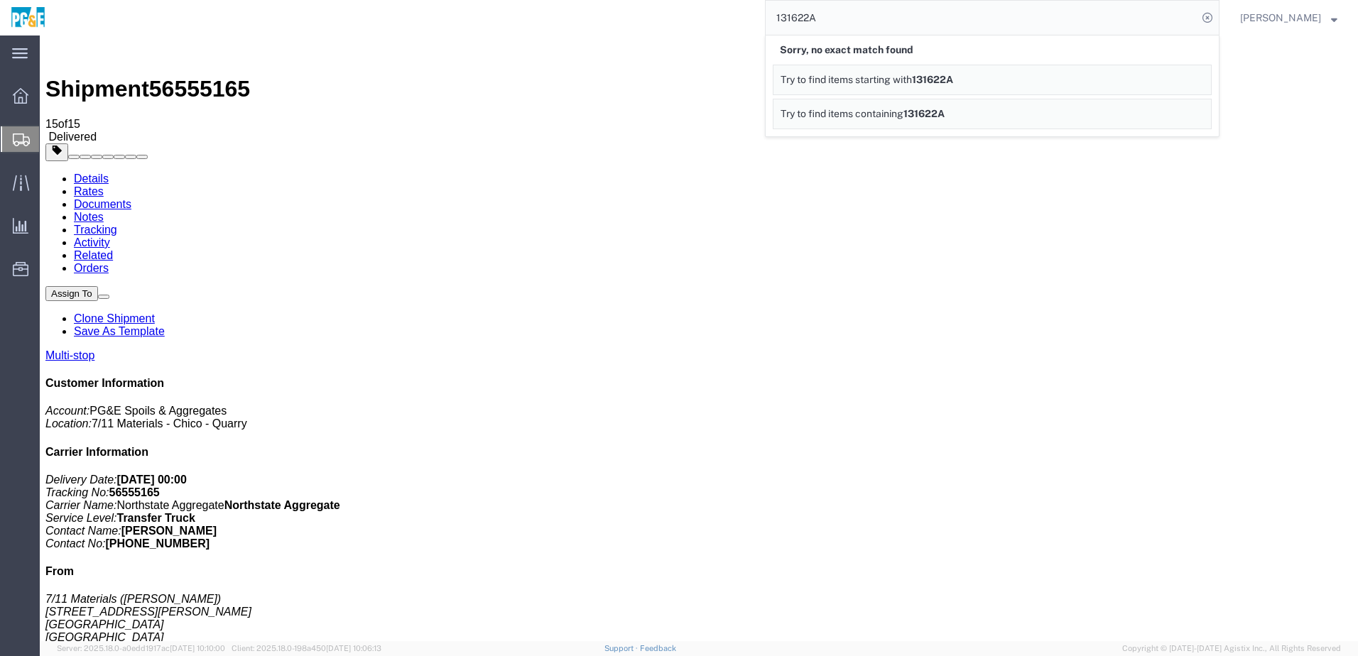
click at [815, 21] on input "131622A" at bounding box center [982, 18] width 432 height 34
paste input "56501954"
type input "56501954"
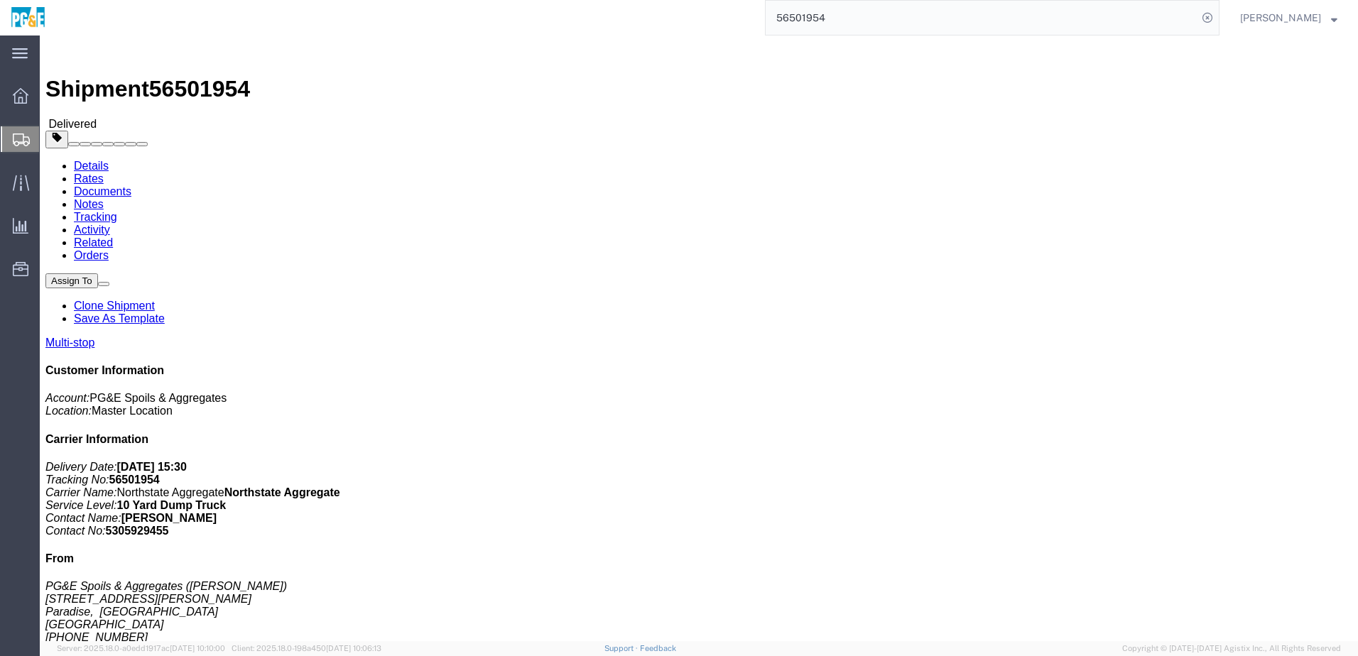
click link "Documents"
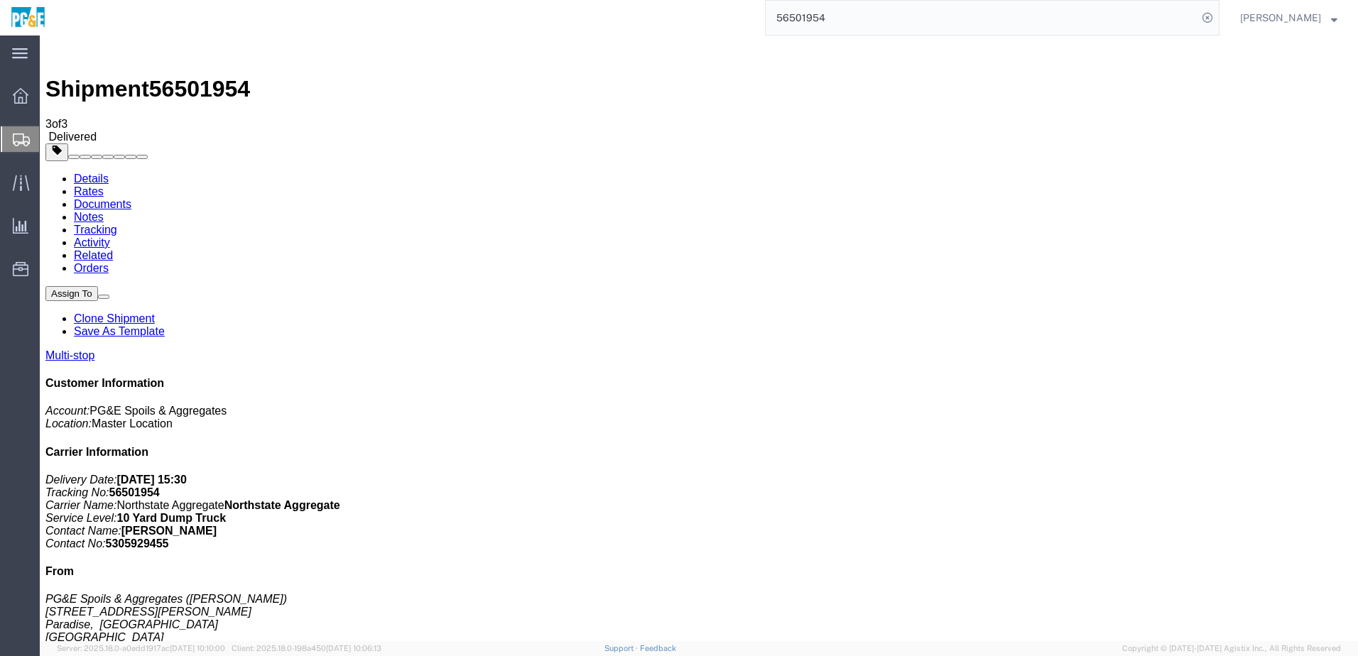
drag, startPoint x: 60, startPoint y: 251, endPoint x: 60, endPoint y: 242, distance: 8.6
checkbox input "true"
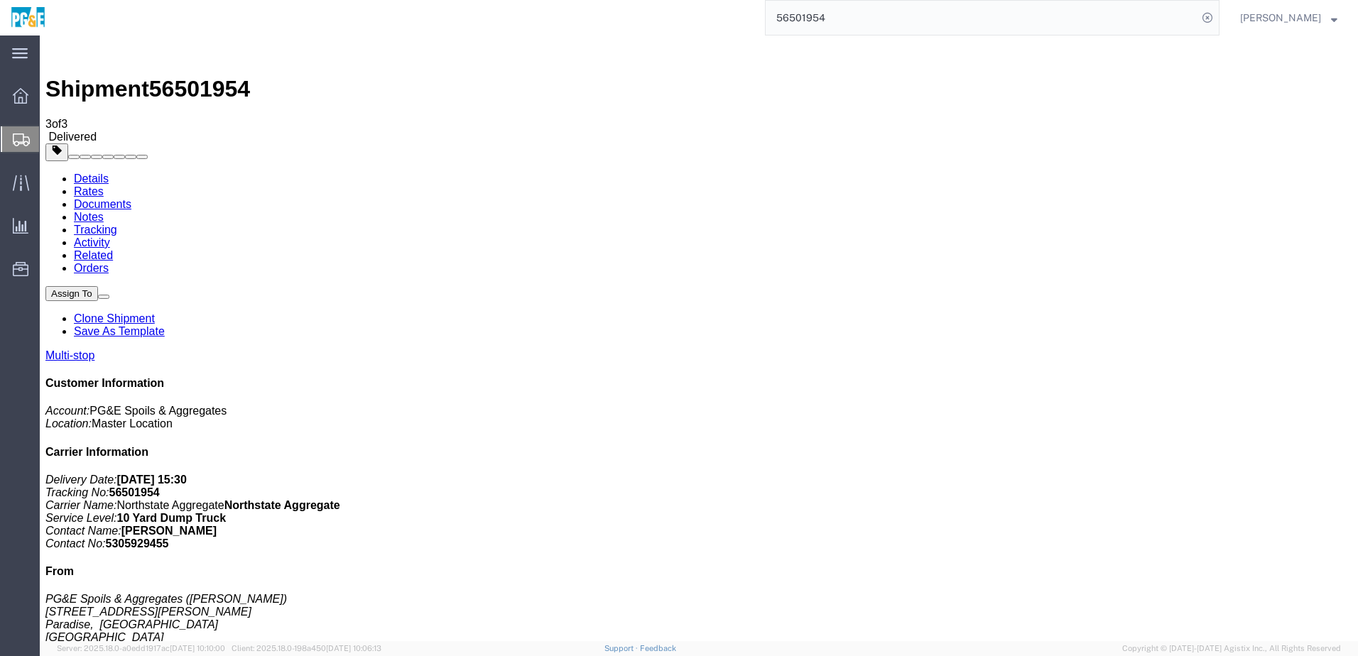
click at [117, 224] on link "Tracking" at bounding box center [95, 230] width 43 height 12
click at [818, 10] on input "56501954" at bounding box center [982, 18] width 432 height 34
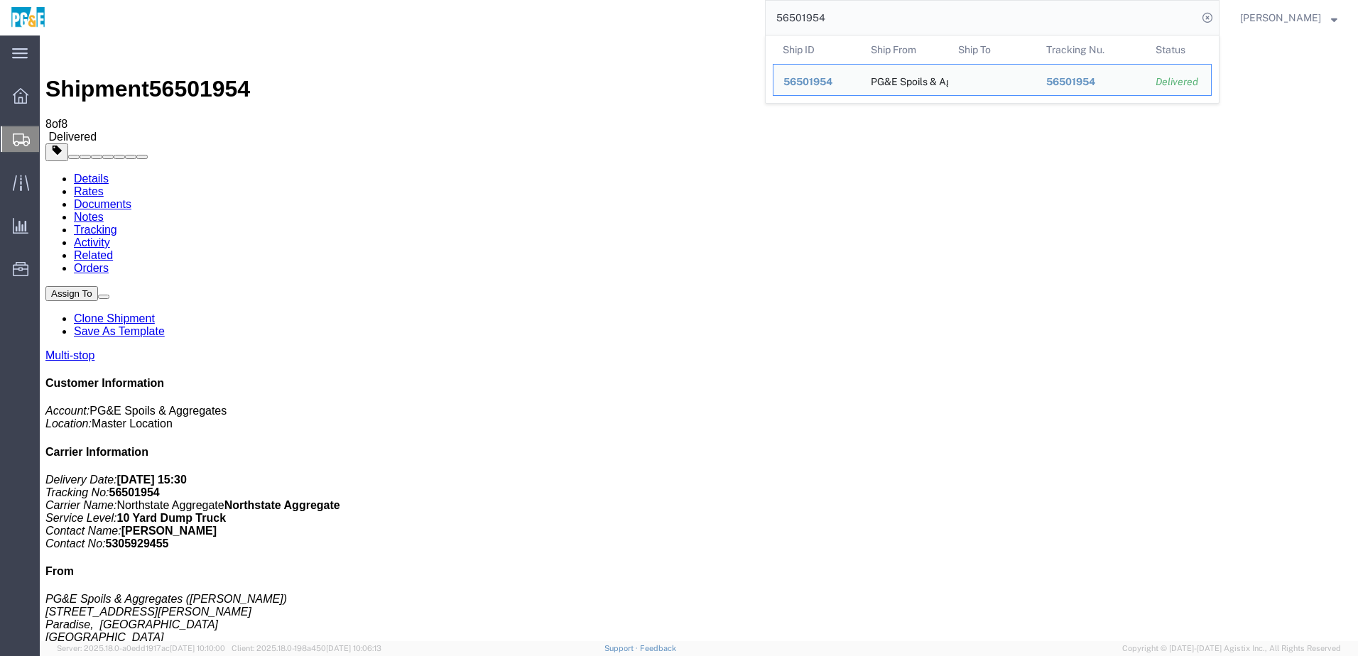
click at [818, 10] on input "56501954" at bounding box center [982, 18] width 432 height 34
paste input "7"
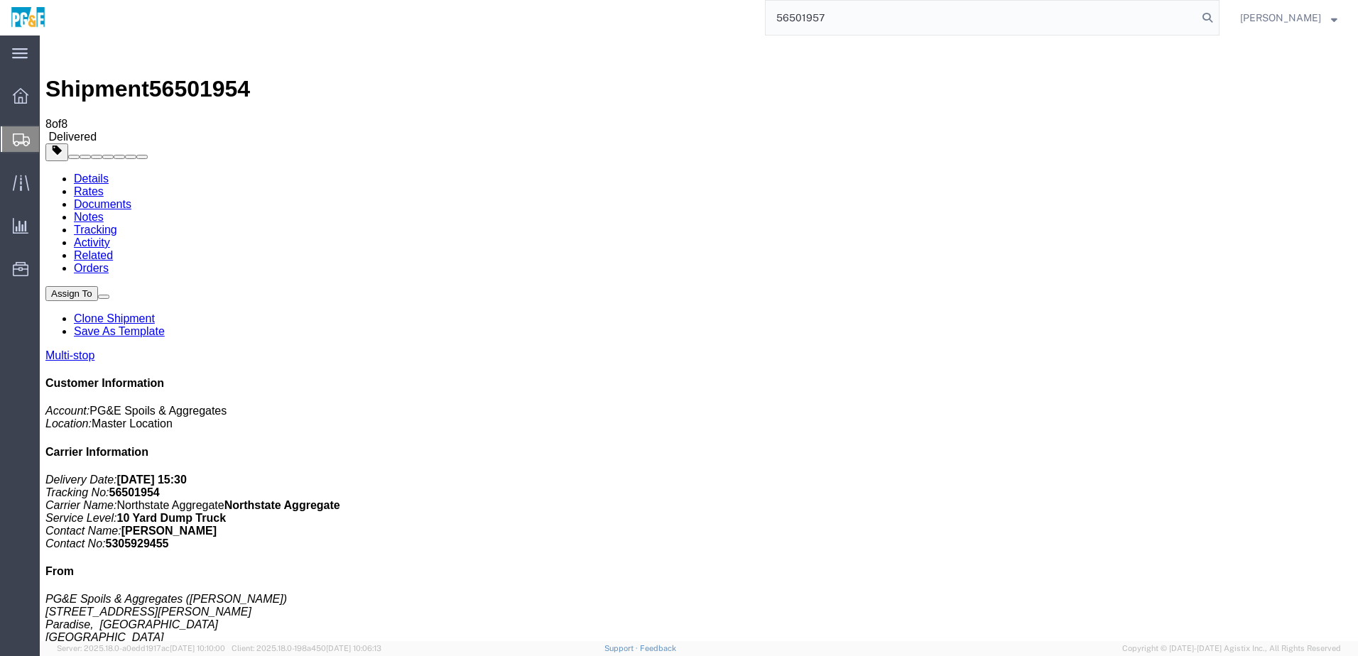
type input "56501957"
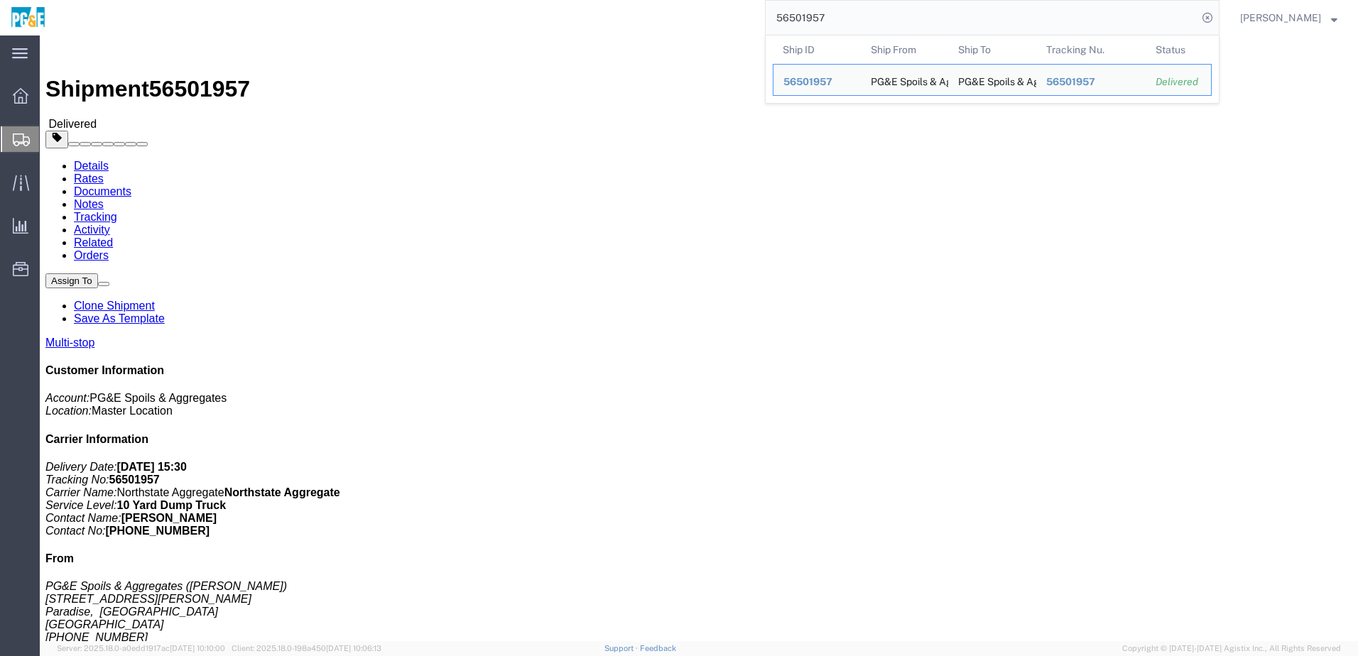
click link "Documents"
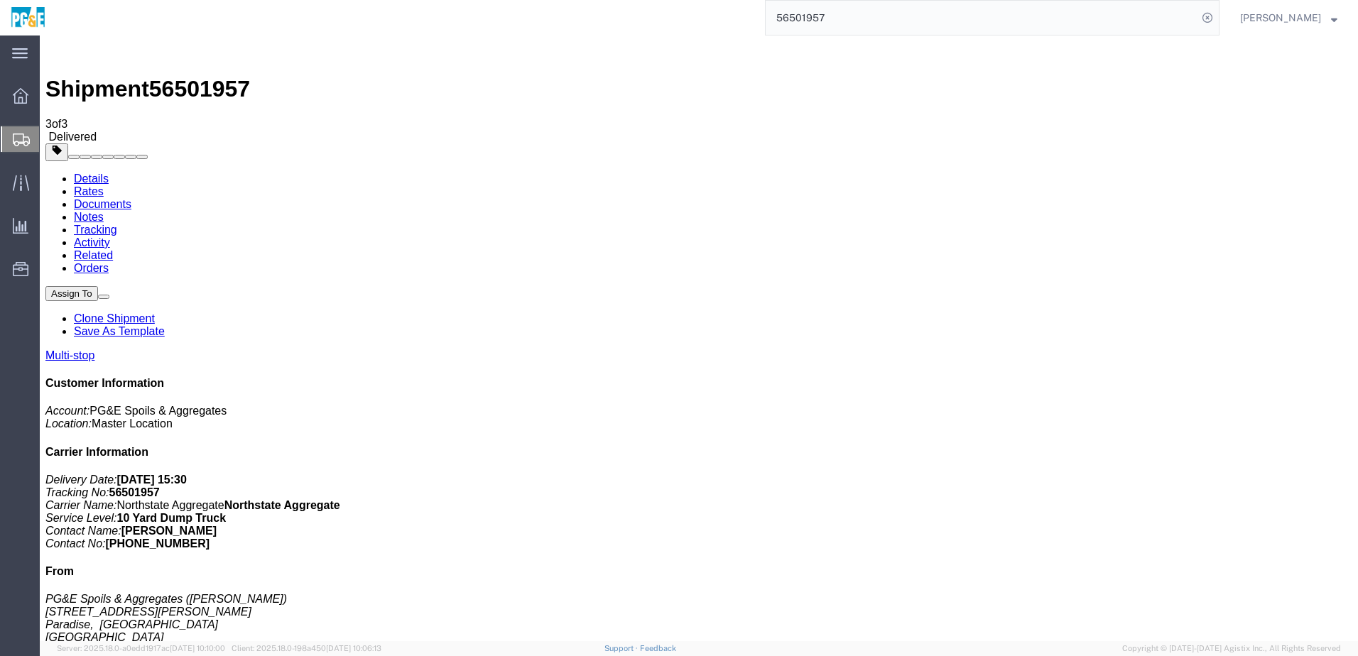
drag, startPoint x: 55, startPoint y: 253, endPoint x: 56, endPoint y: 238, distance: 15.0
checkbox input "true"
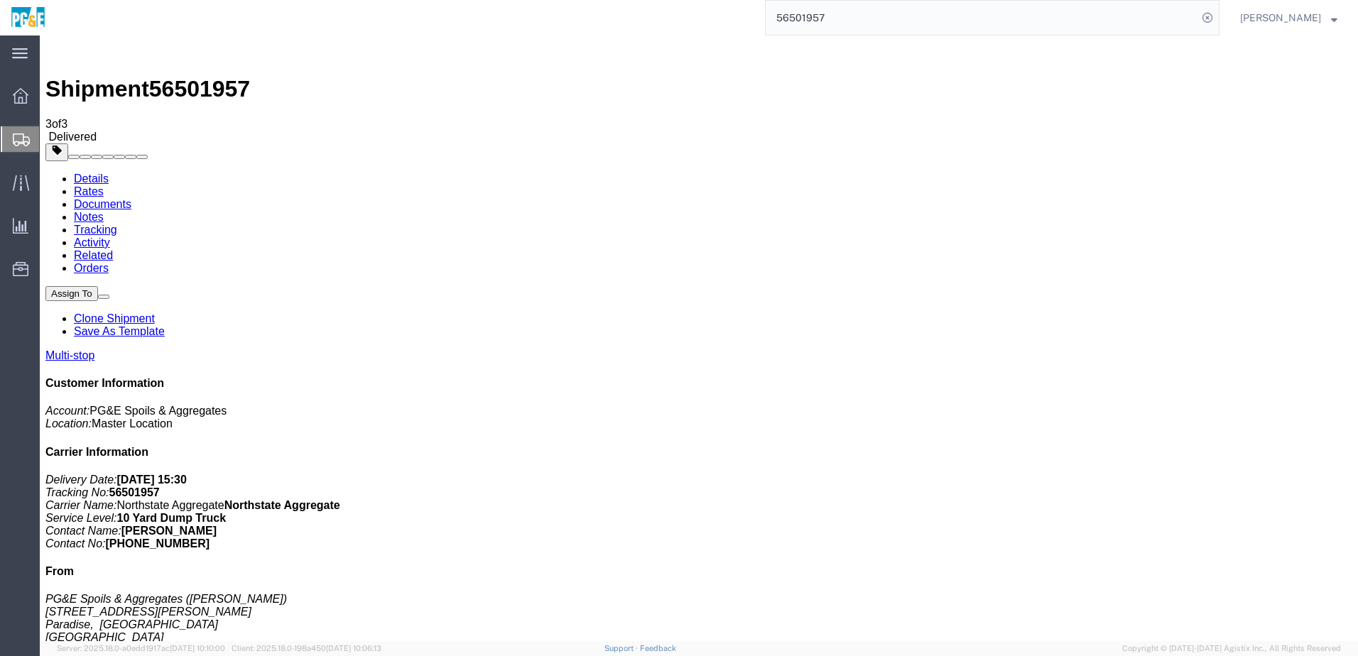
click at [117, 224] on link "Tracking" at bounding box center [95, 230] width 43 height 12
click at [131, 198] on link "Documents" at bounding box center [103, 204] width 58 height 12
checkbox input "true"
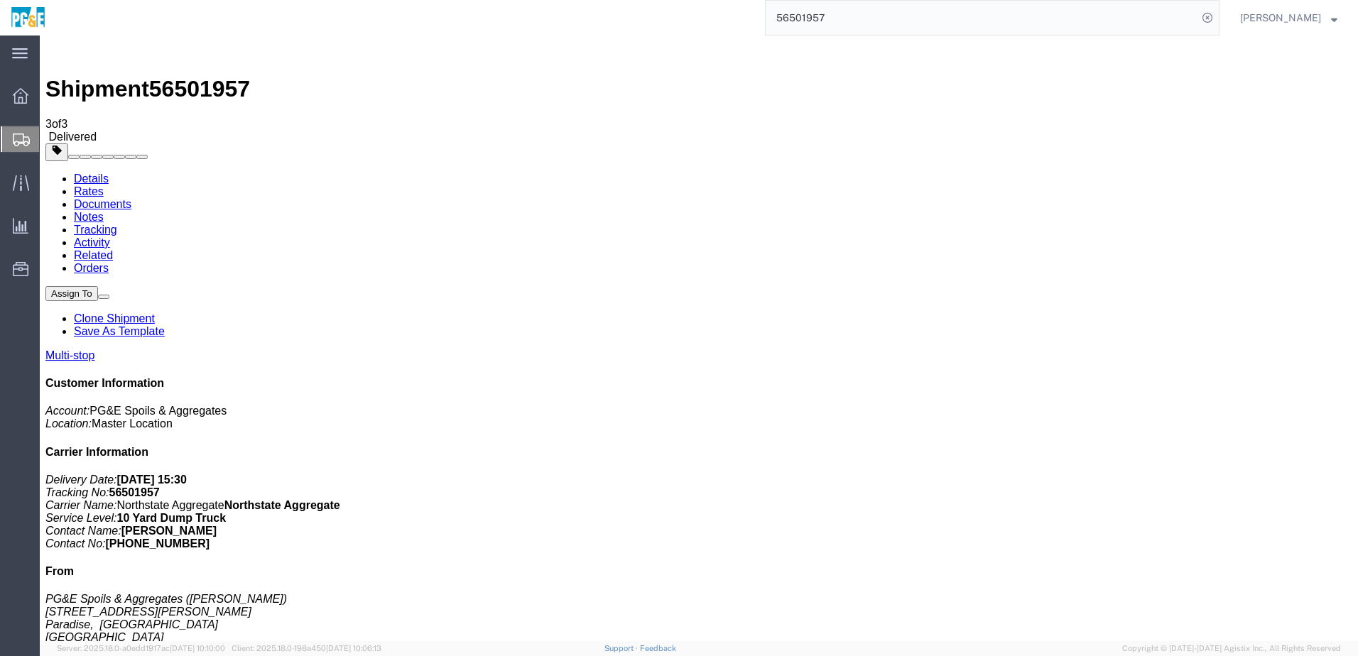
checkbox input "true"
click at [117, 224] on link "Tracking" at bounding box center [95, 230] width 43 height 12
click at [94, 173] on link "Details" at bounding box center [91, 179] width 35 height 12
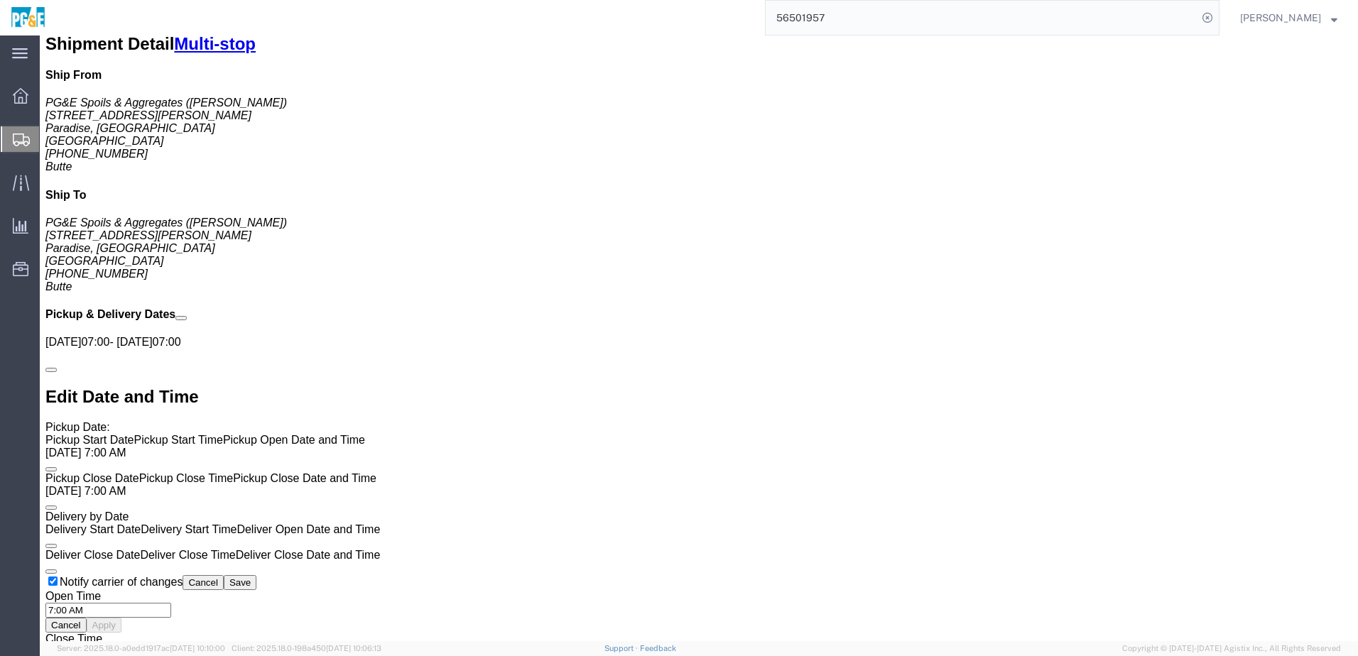
scroll to position [689, 0]
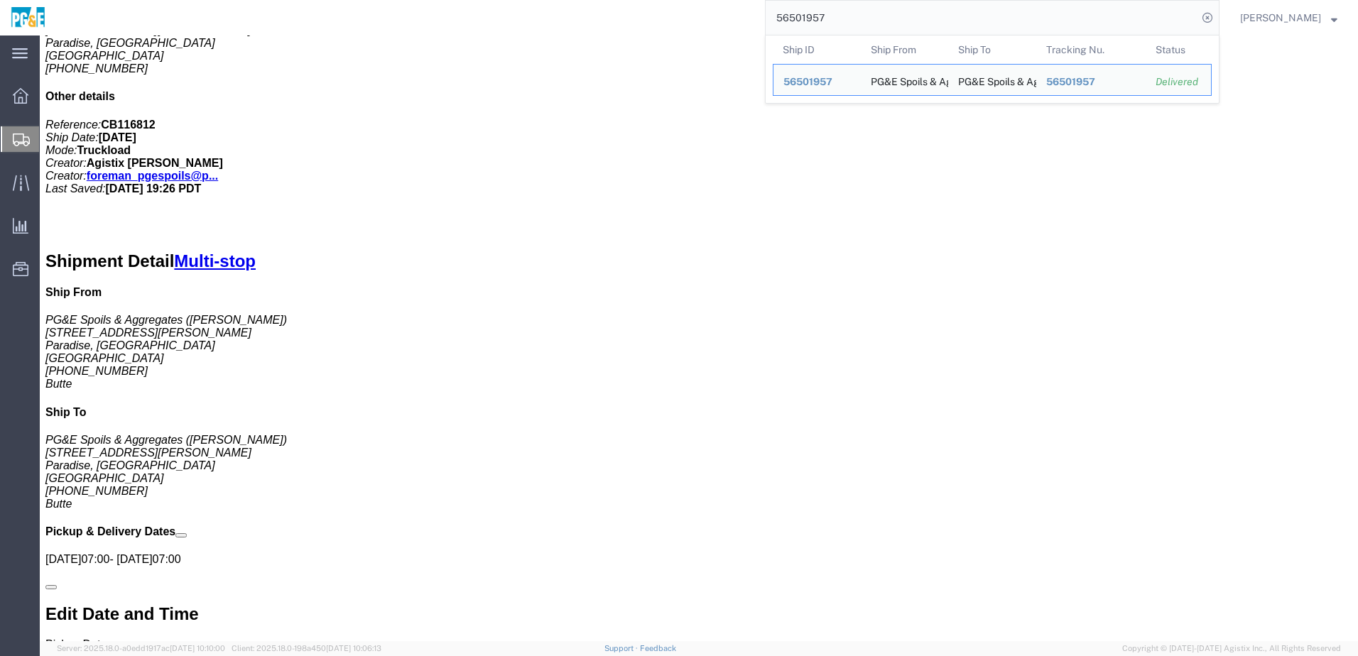
click at [830, 21] on input "56501957" at bounding box center [982, 18] width 432 height 34
paste input "54825"
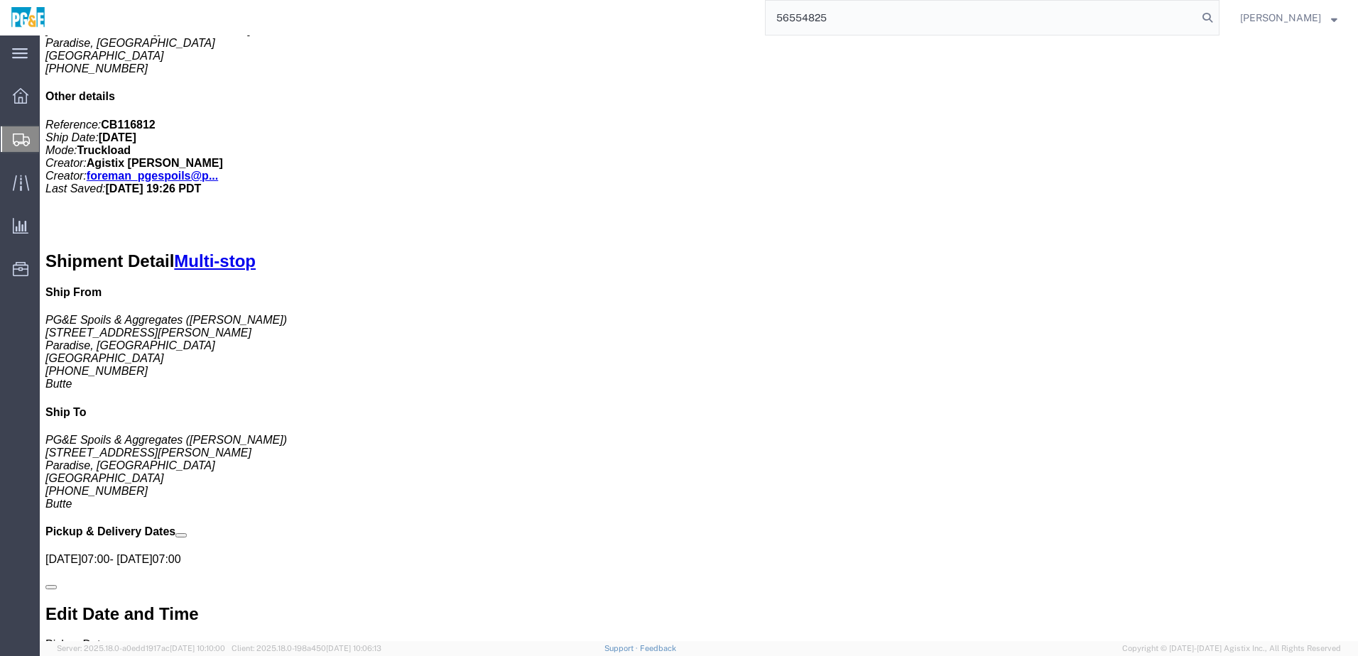
type input "56554825"
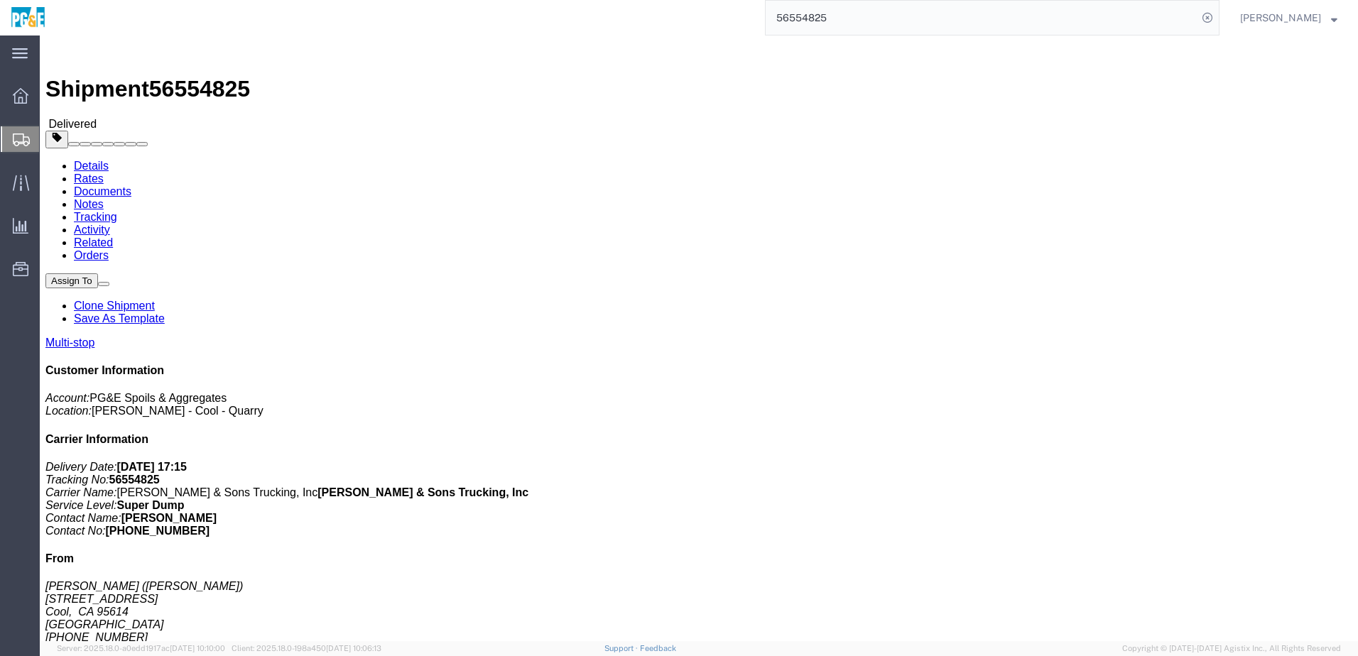
click link "Documents"
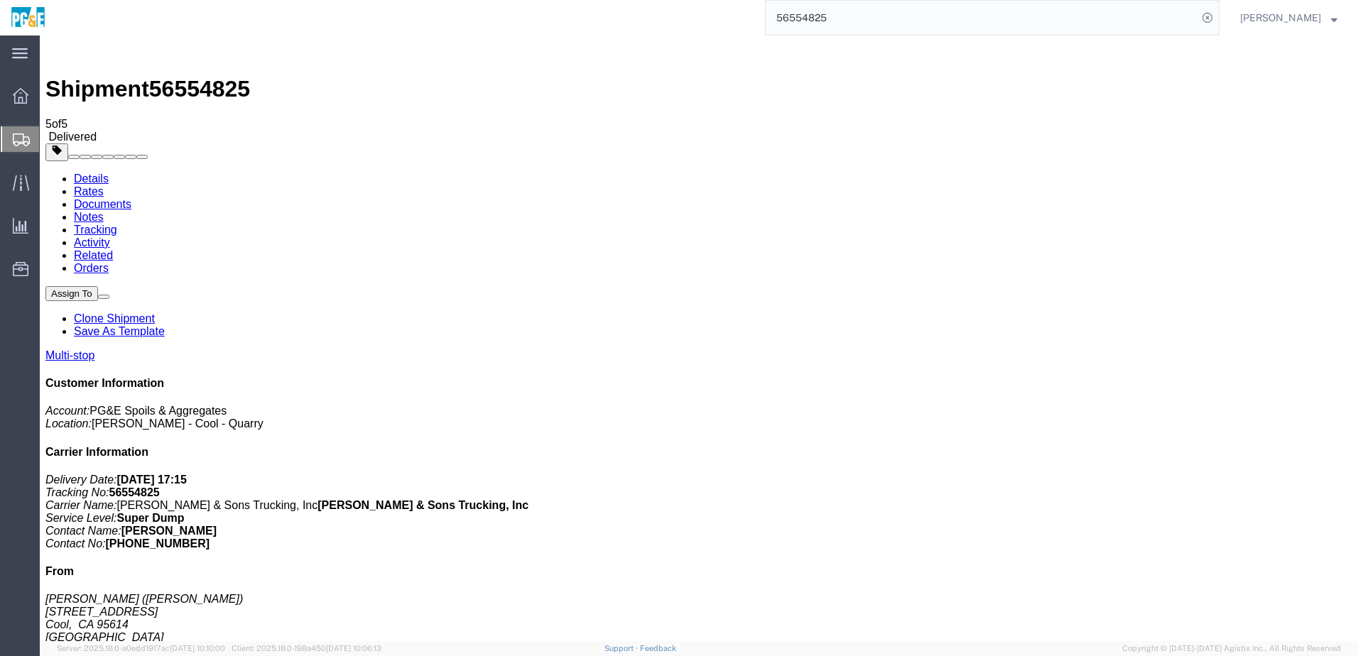
checkbox input "true"
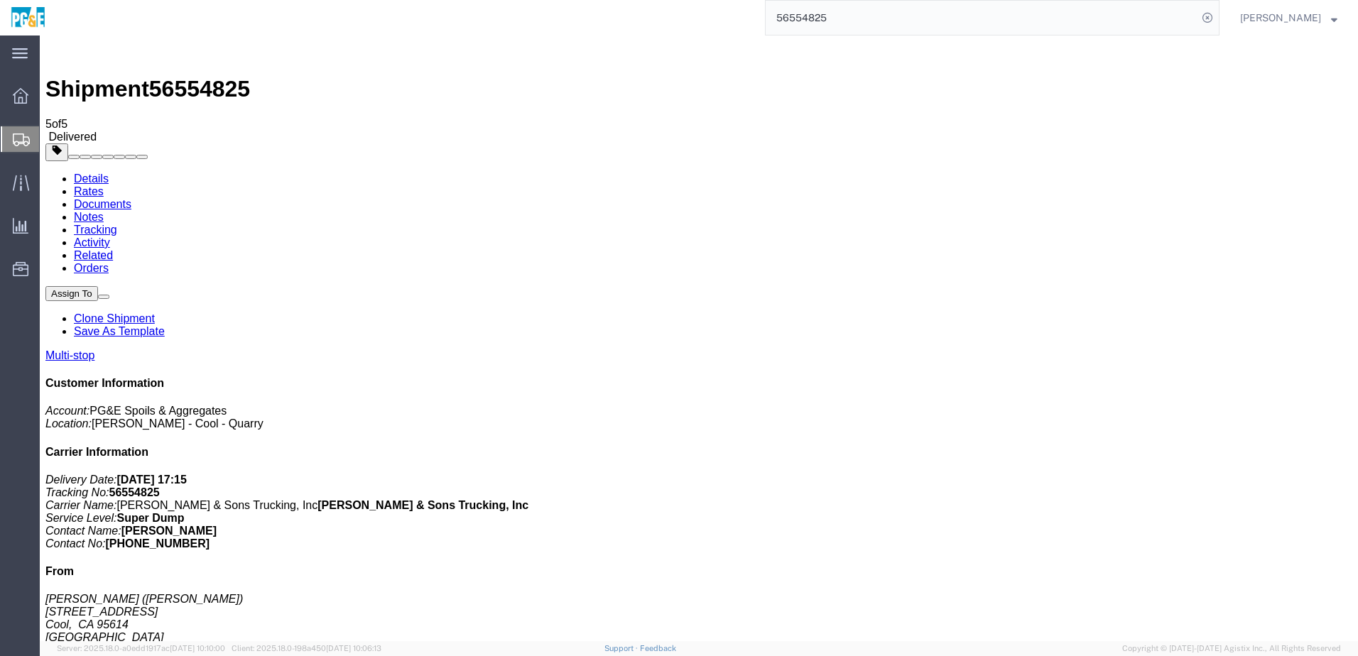
checkbox input "true"
click at [117, 224] on link "Tracking" at bounding box center [95, 230] width 43 height 12
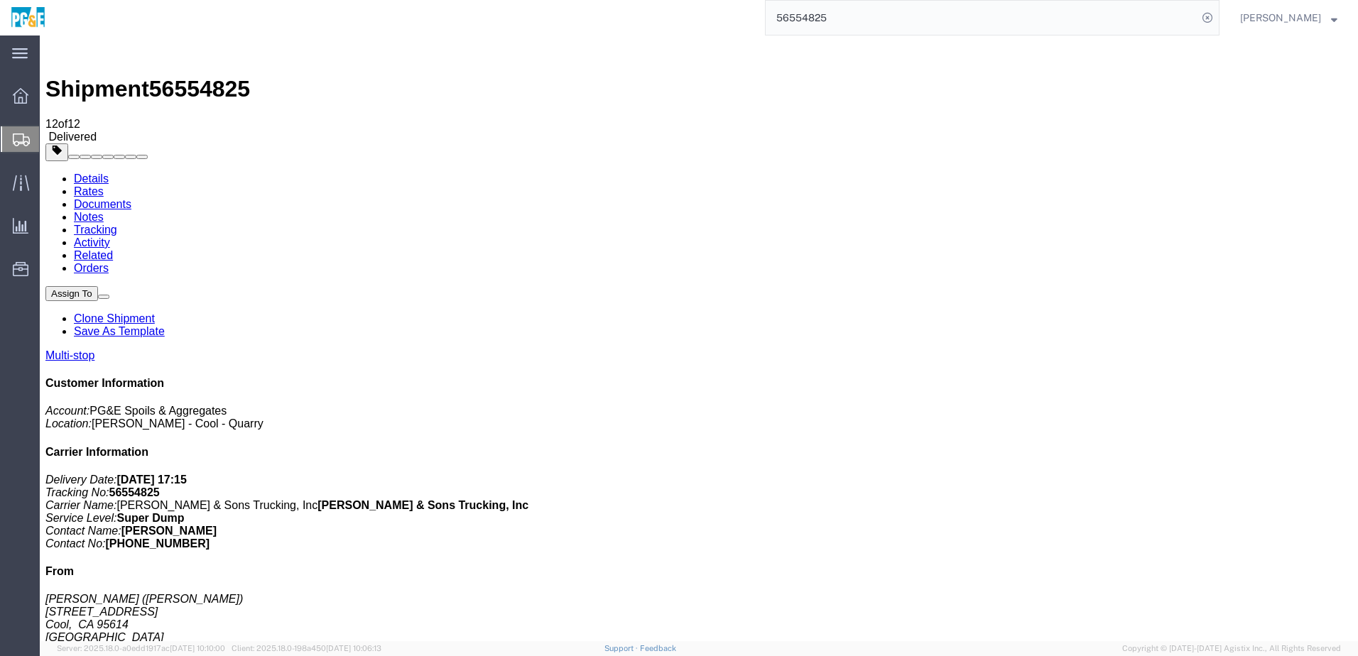
click at [103, 173] on link "Details" at bounding box center [91, 179] width 35 height 12
drag, startPoint x: 259, startPoint y: 381, endPoint x: 416, endPoint y: 381, distance: 157.0
click div "[STREET_ADDRESS]"
copy div "[STREET_ADDRESS]"
drag, startPoint x: 259, startPoint y: 403, endPoint x: 394, endPoint y: 410, distance: 135.1
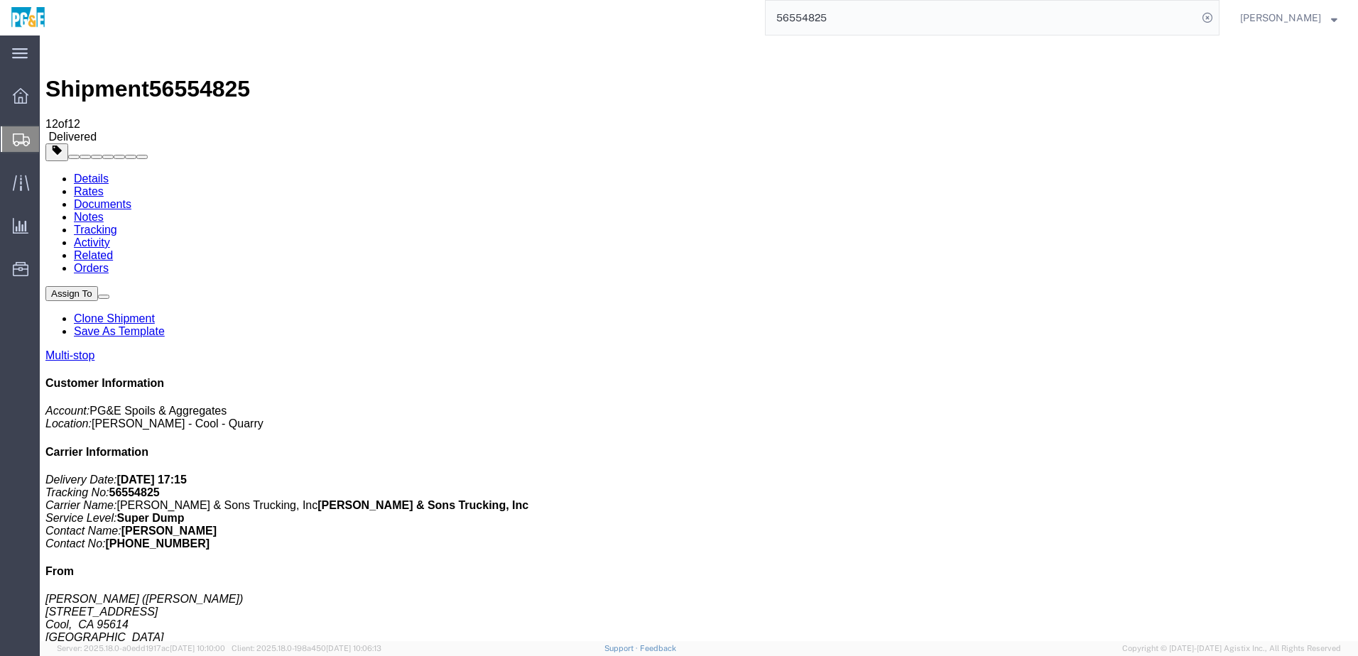
click div "[STREET_ADDRESS]"
copy div "[STREET_ADDRESS]"
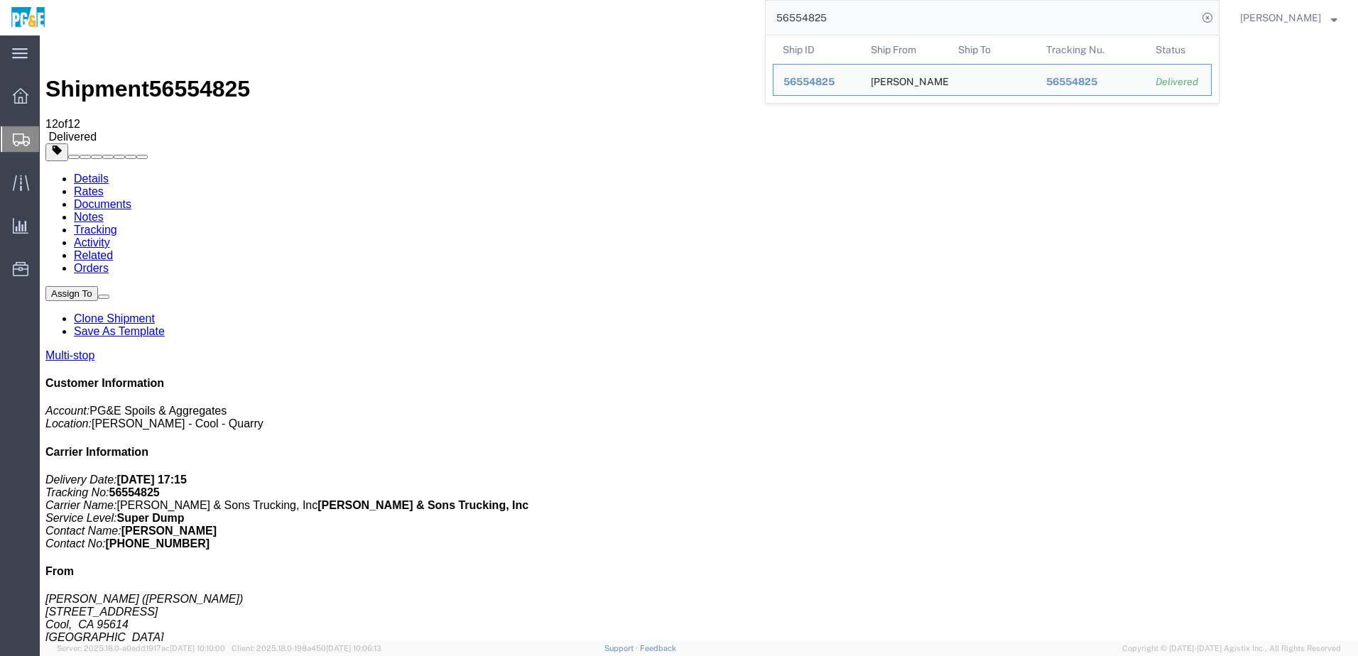
click at [800, 23] on input "56554825" at bounding box center [982, 18] width 432 height 34
paste input "8"
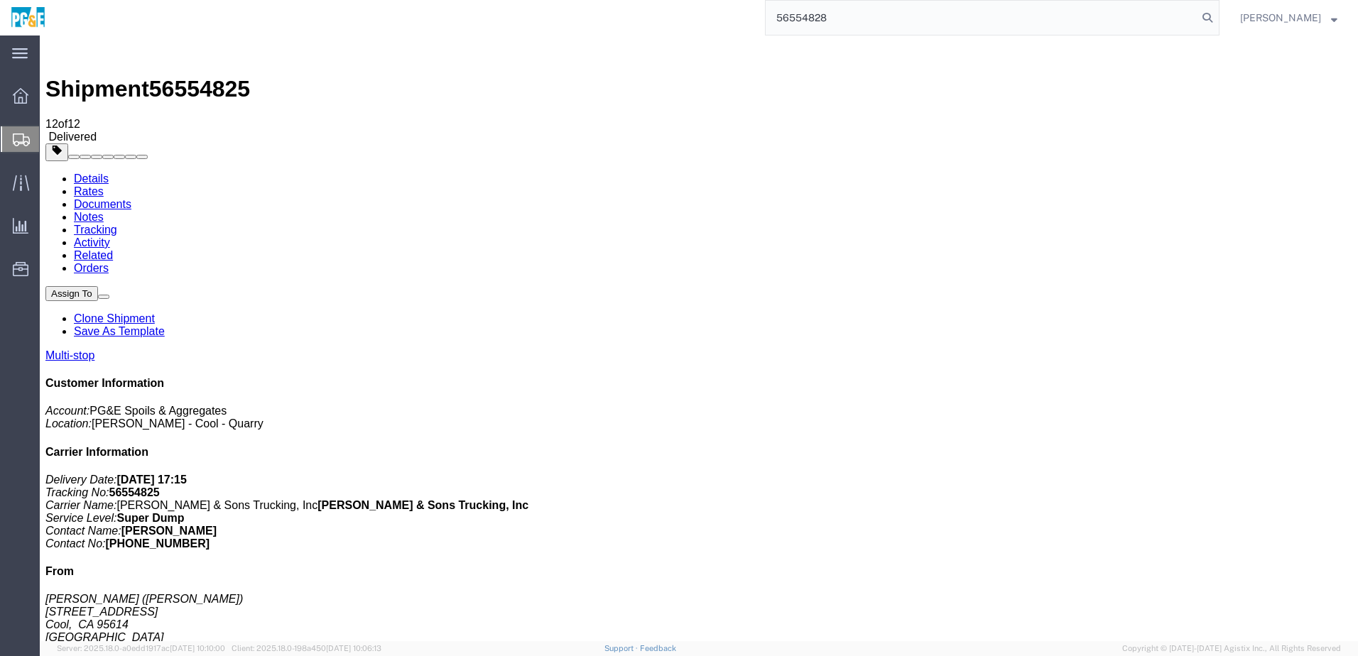
type input "56554828"
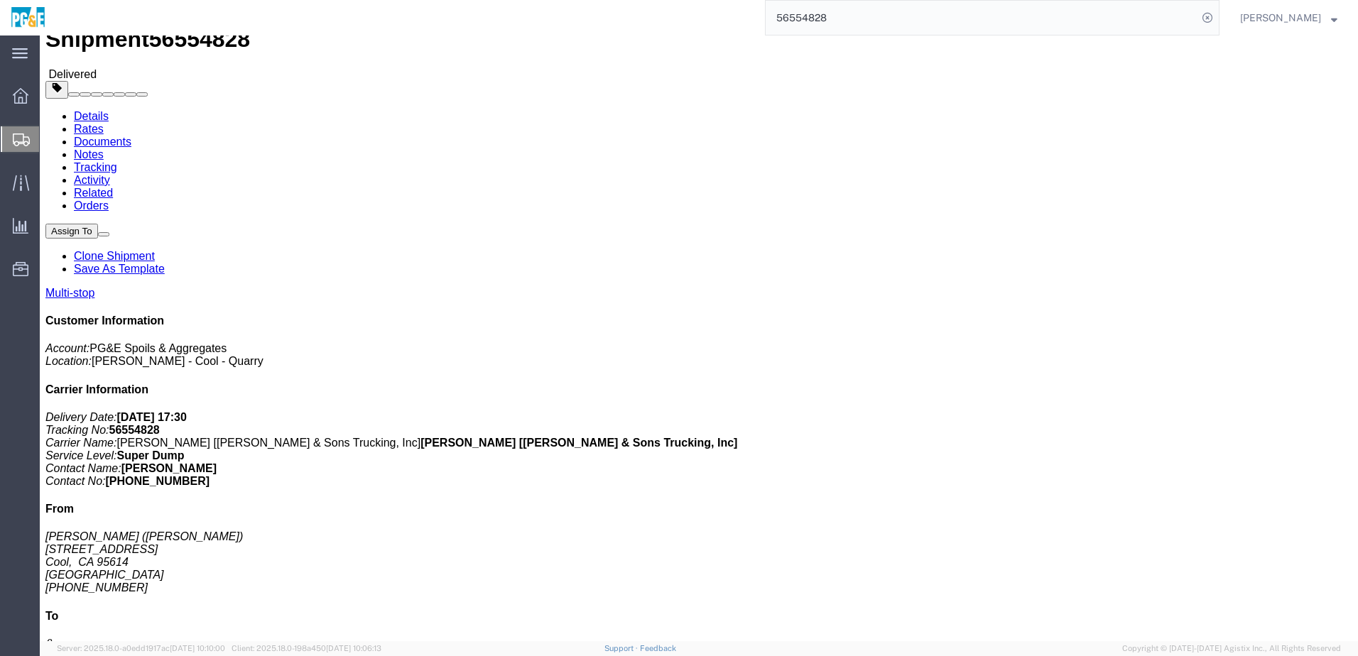
scroll to position [71, 0]
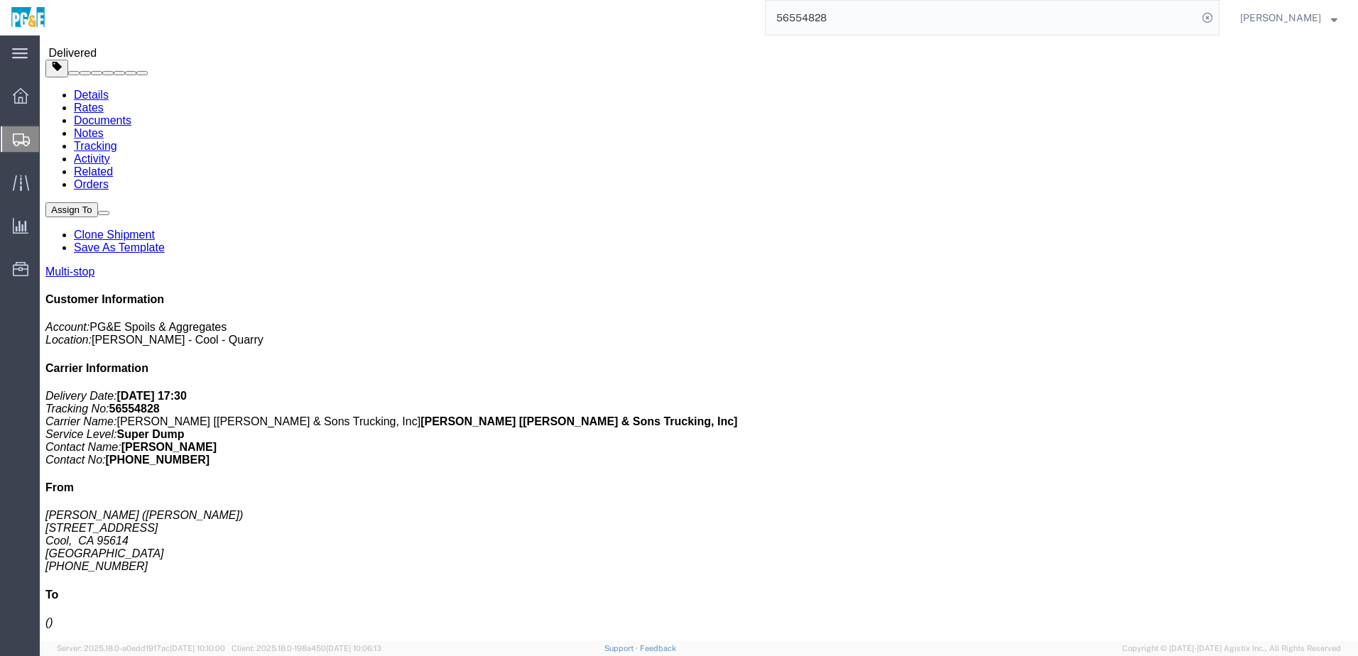
drag, startPoint x: 258, startPoint y: 312, endPoint x: 404, endPoint y: 314, distance: 146.3
click td "[PERSON_NAME] [STREET_ADDRESS]"
copy div "[STREET_ADDRESS]"
drag, startPoint x: 256, startPoint y: 331, endPoint x: 419, endPoint y: 336, distance: 162.7
click td "[STREET_ADDRESS]"
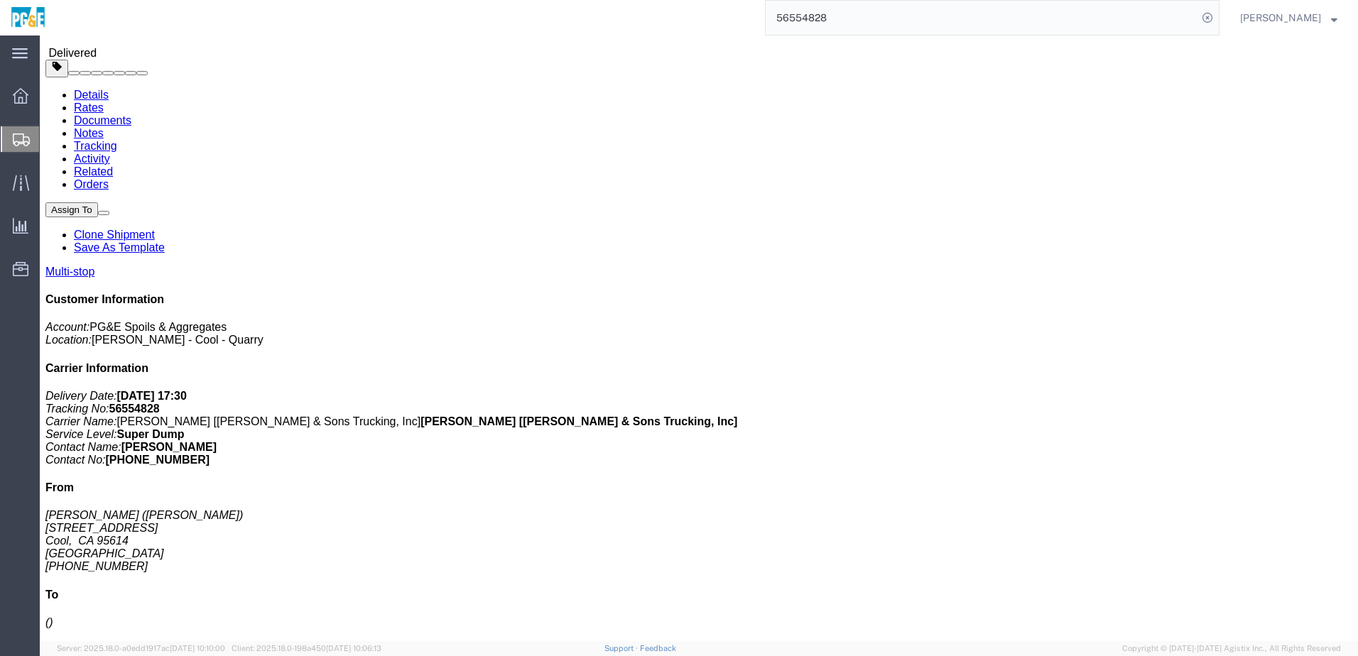
copy div "[STREET_ADDRESS]"
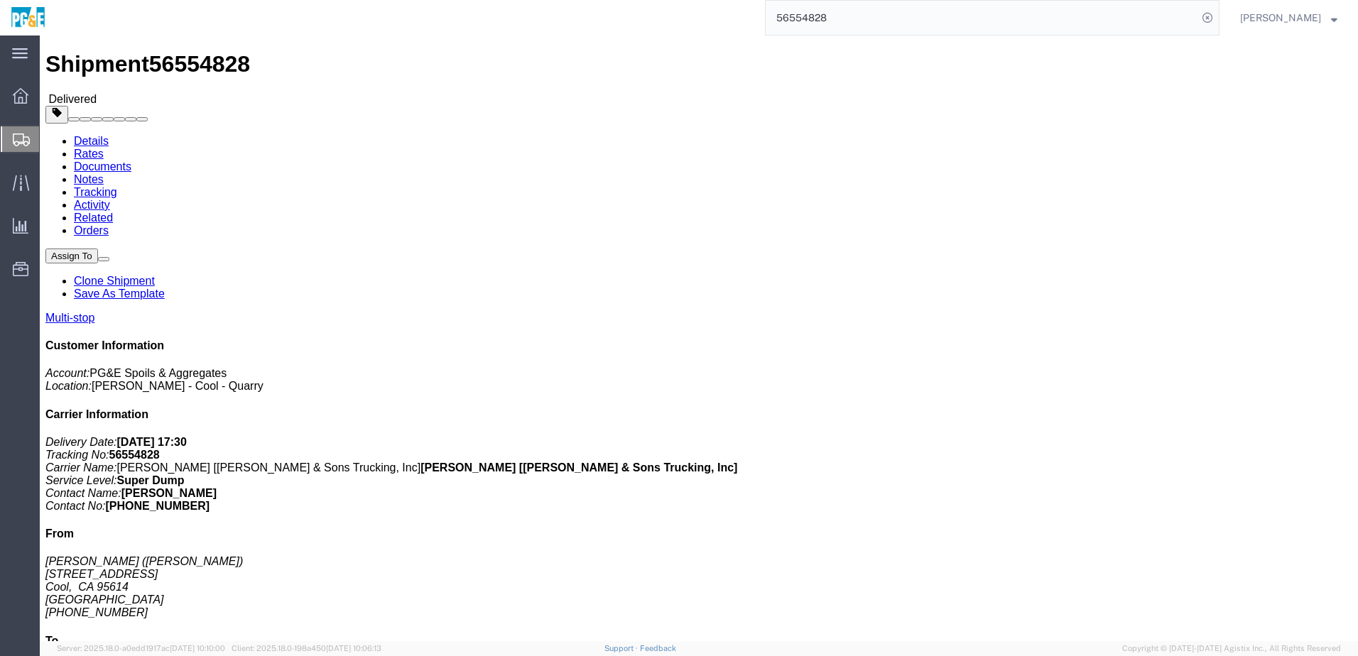
scroll to position [0, 0]
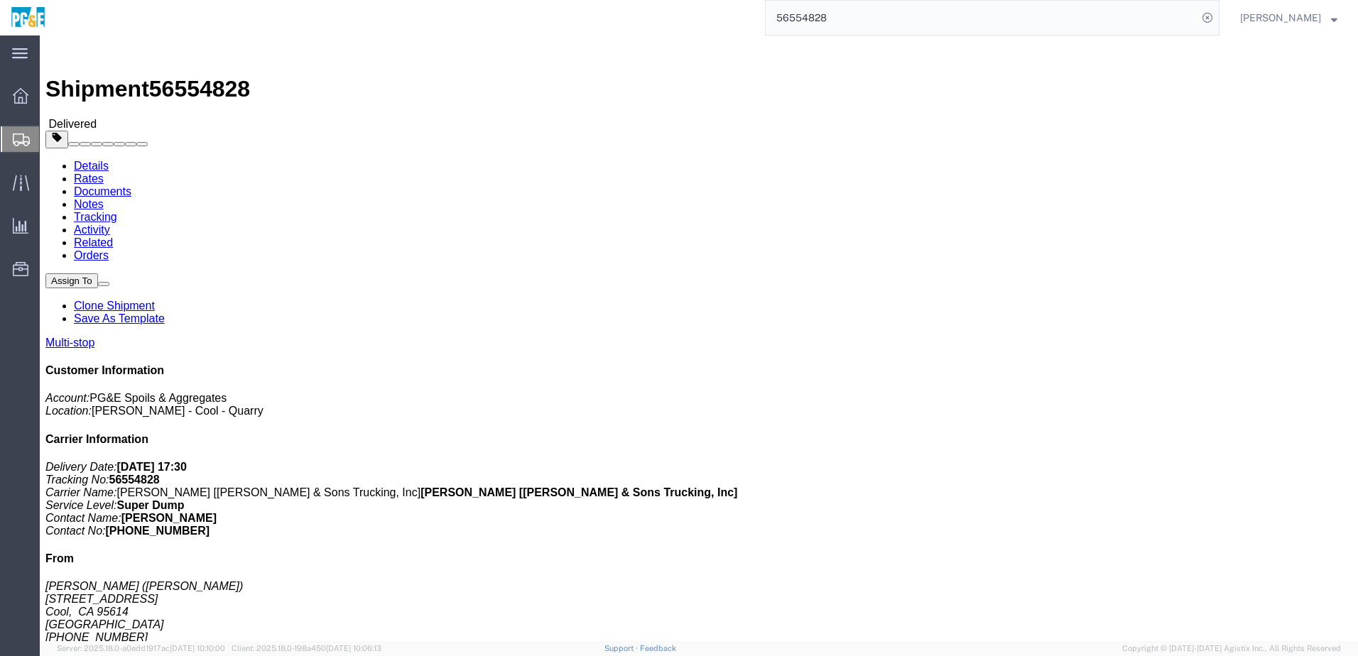
click link "Documents"
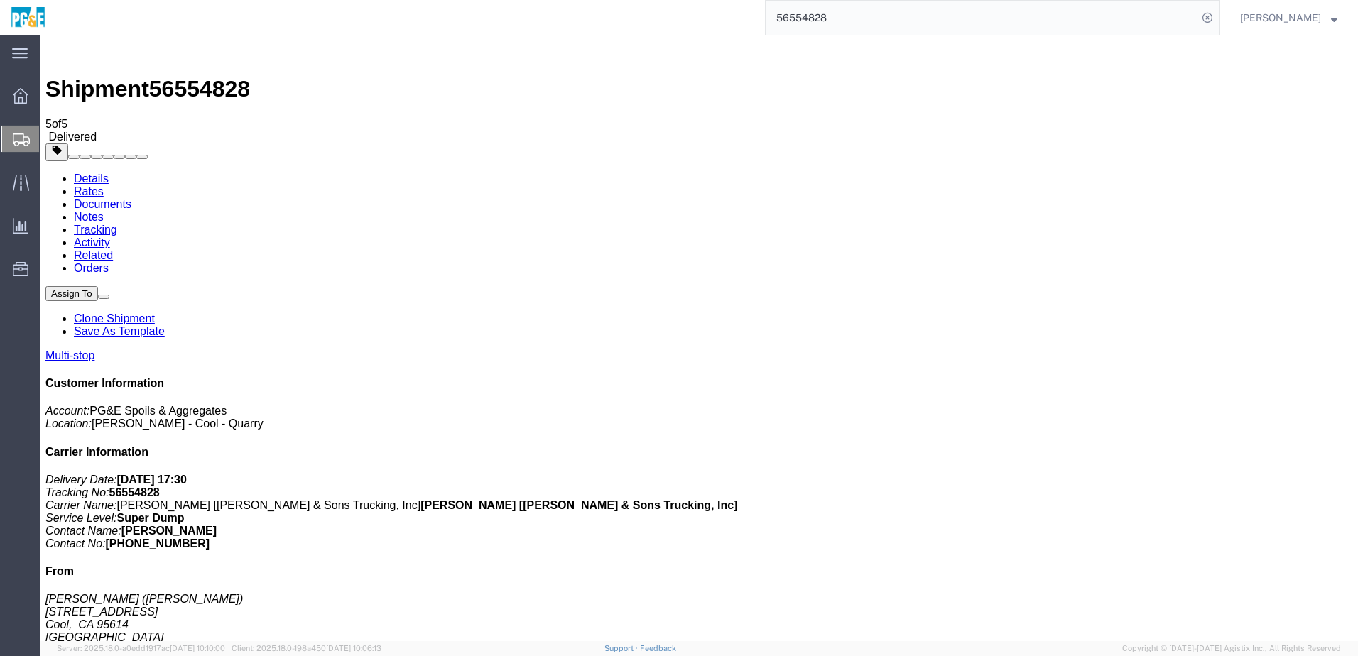
checkbox input "true"
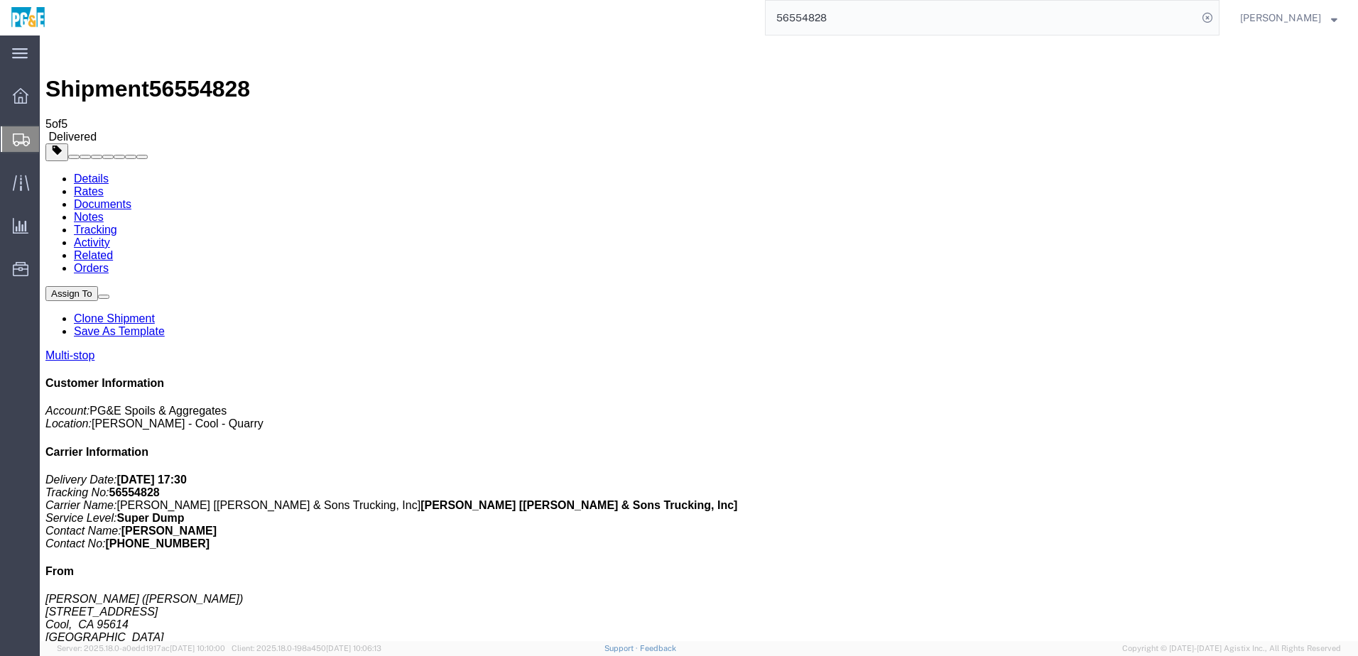
checkbox input "true"
click at [117, 224] on link "Tracking" at bounding box center [95, 230] width 43 height 12
